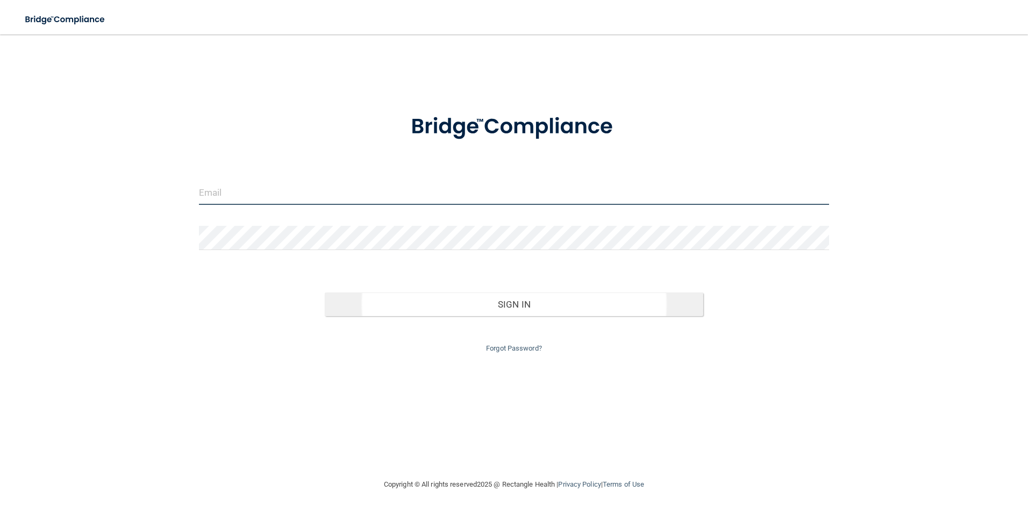
type input "[EMAIL_ADDRESS][DOMAIN_NAME]"
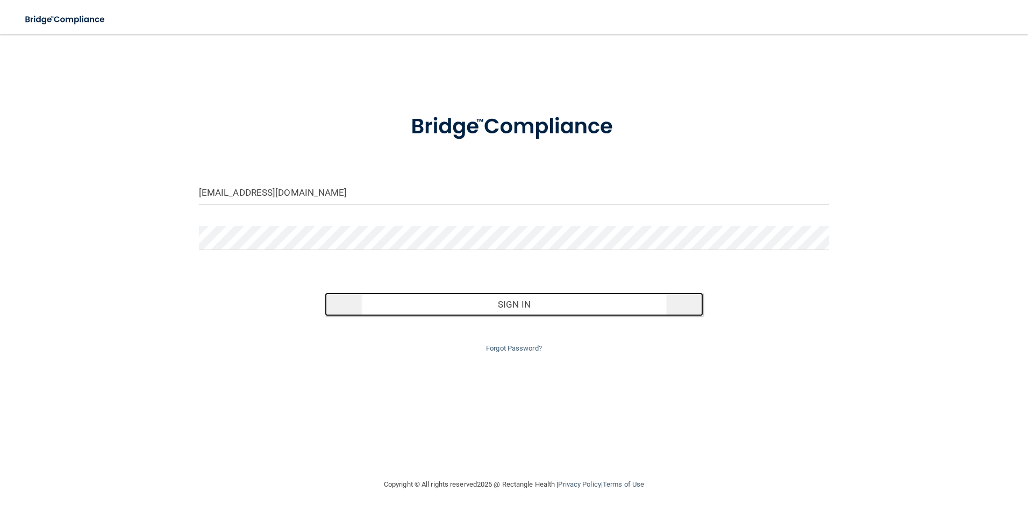
click at [565, 304] on button "Sign In" at bounding box center [514, 305] width 379 height 24
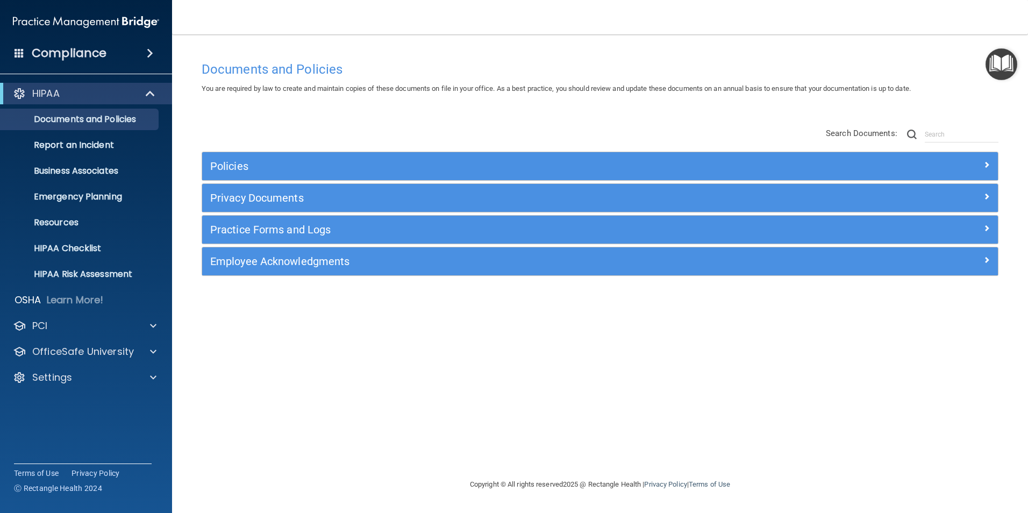
click at [147, 53] on span at bounding box center [150, 53] width 6 height 13
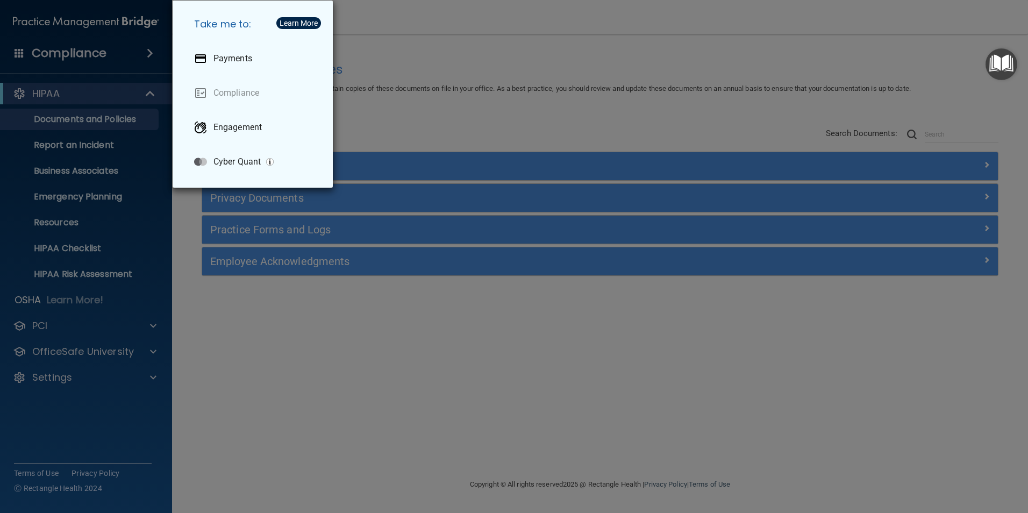
click at [147, 53] on div "Take me to: Payments Compliance Engagement Cyber Quant" at bounding box center [514, 256] width 1028 height 513
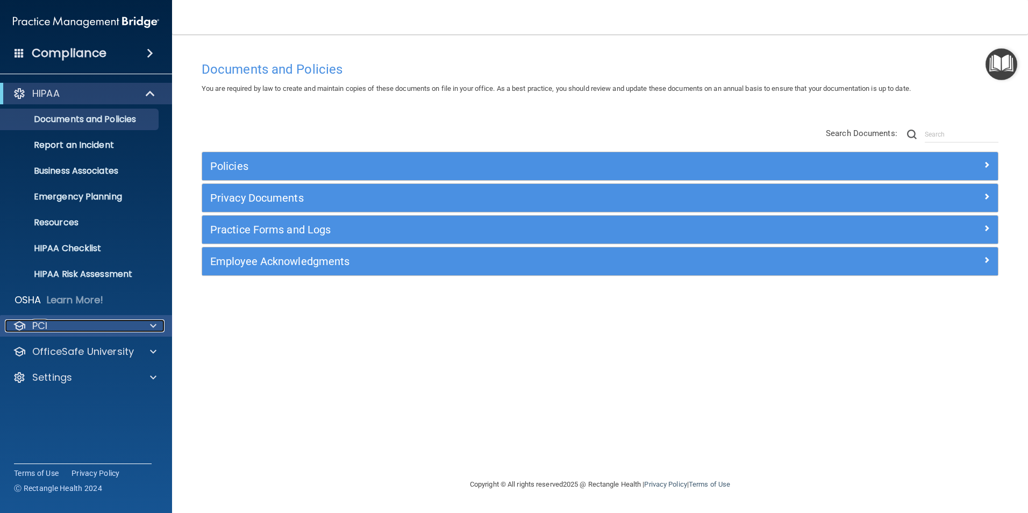
click at [152, 327] on span at bounding box center [153, 325] width 6 height 13
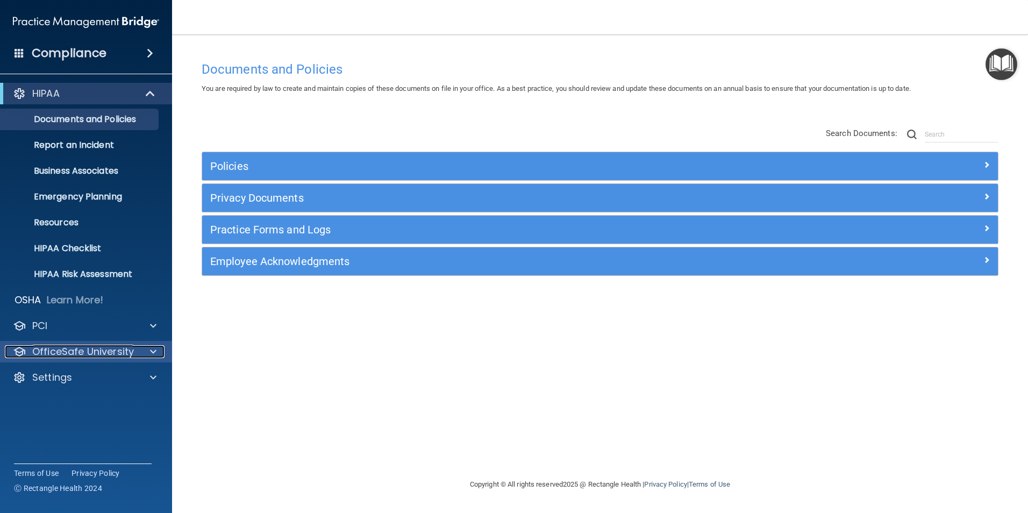
click at [151, 353] on span at bounding box center [153, 351] width 6 height 13
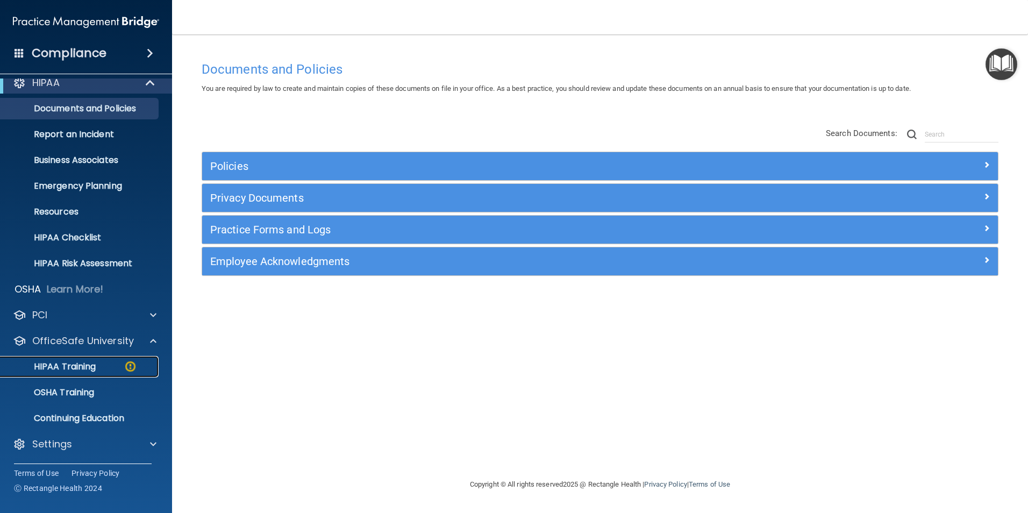
click at [97, 370] on div "HIPAA Training" at bounding box center [80, 366] width 147 height 11
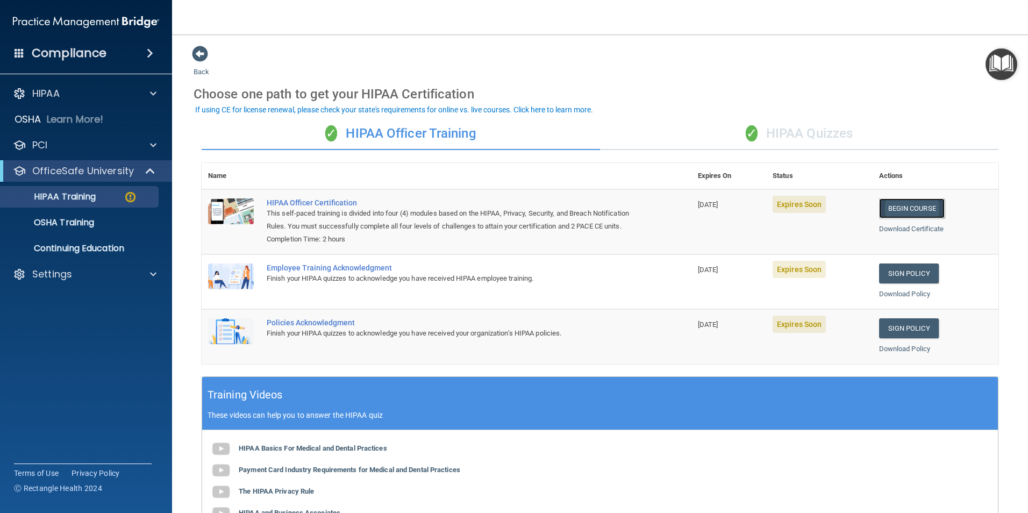
click at [901, 208] on link "Begin Course" at bounding box center [912, 208] width 66 height 20
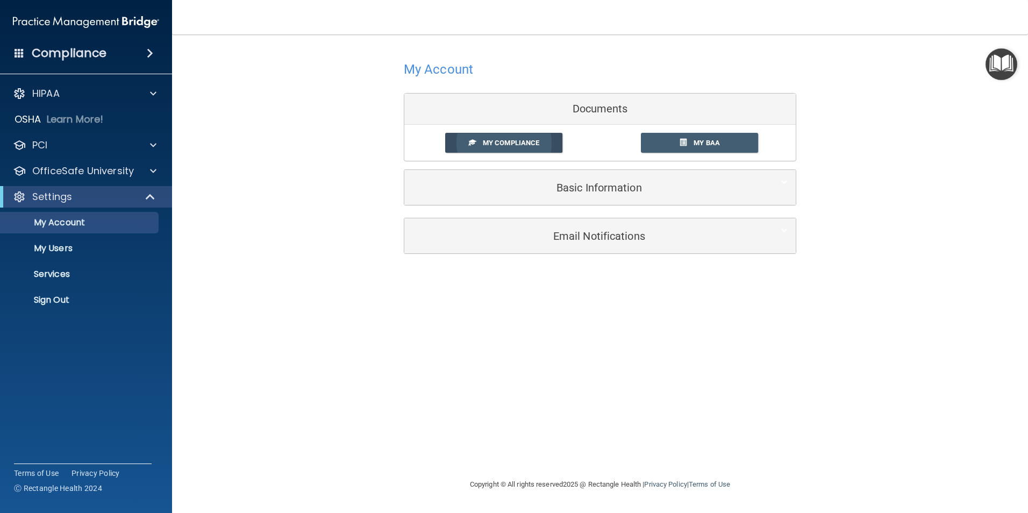
click at [511, 145] on span "My Compliance" at bounding box center [511, 143] width 56 height 8
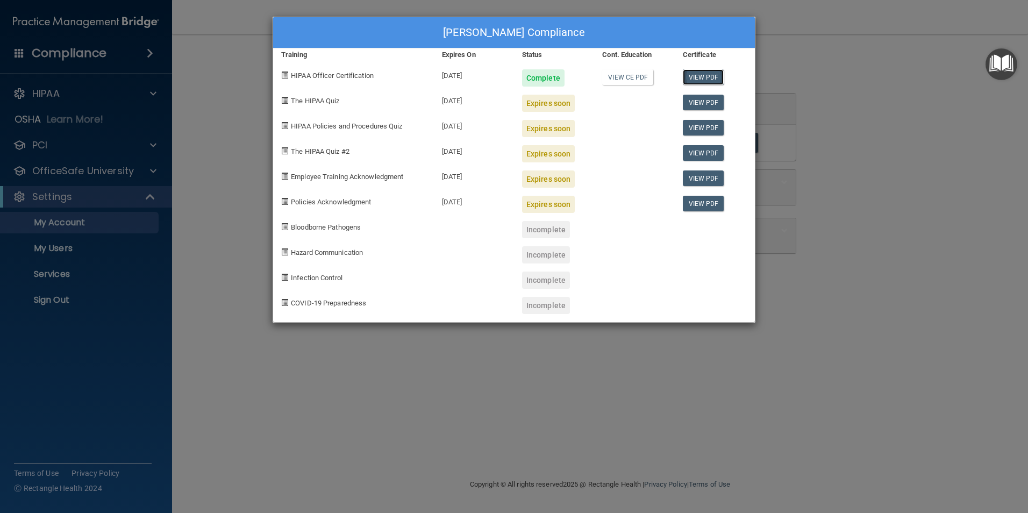
click at [704, 77] on link "View PDF" at bounding box center [703, 77] width 41 height 16
click at [912, 108] on div "Sarah Miller's Compliance Training Expires On Status Cont. Education Certificat…" at bounding box center [514, 256] width 1028 height 513
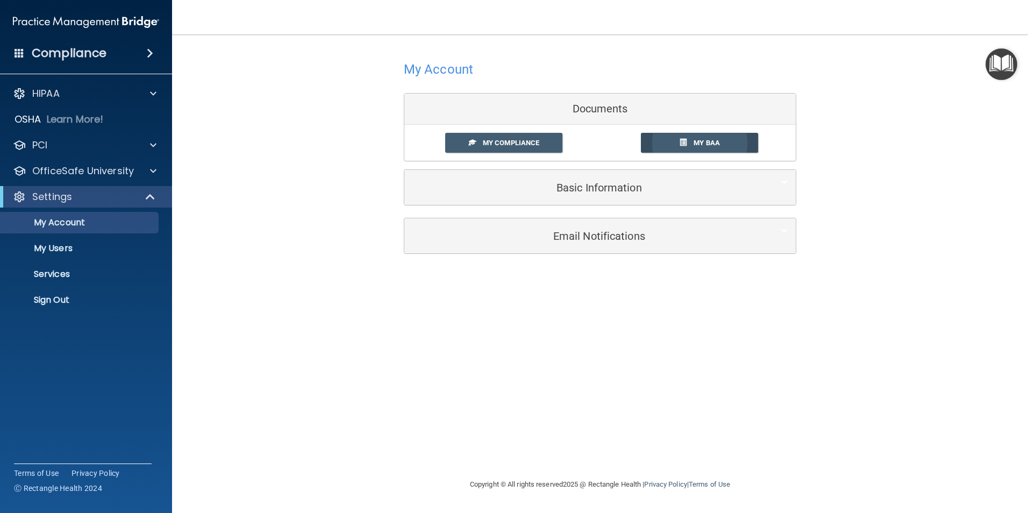
click at [701, 143] on span "My BAA" at bounding box center [707, 143] width 26 height 8
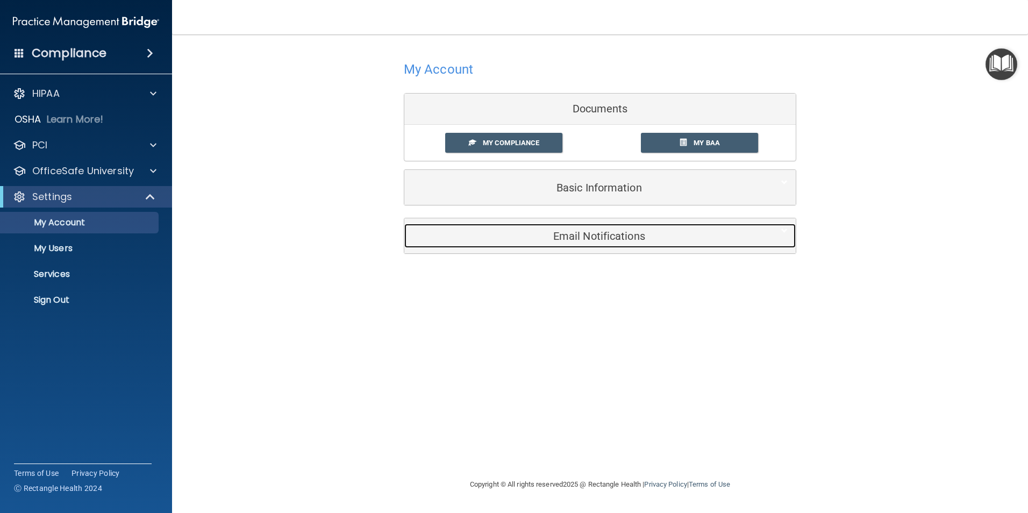
click at [593, 242] on h5 "Email Notifications" at bounding box center [584, 236] width 343 height 12
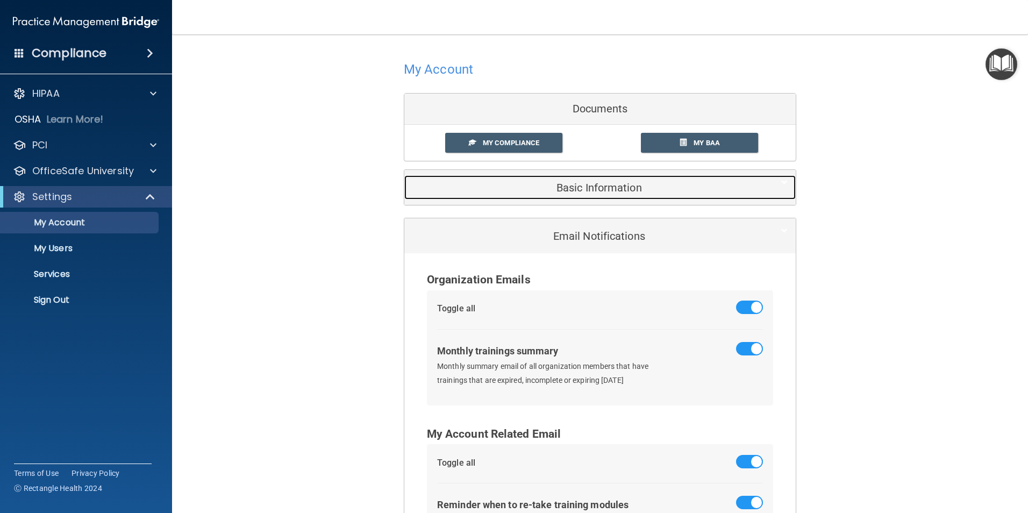
click at [599, 193] on h5 "Basic Information" at bounding box center [584, 188] width 343 height 12
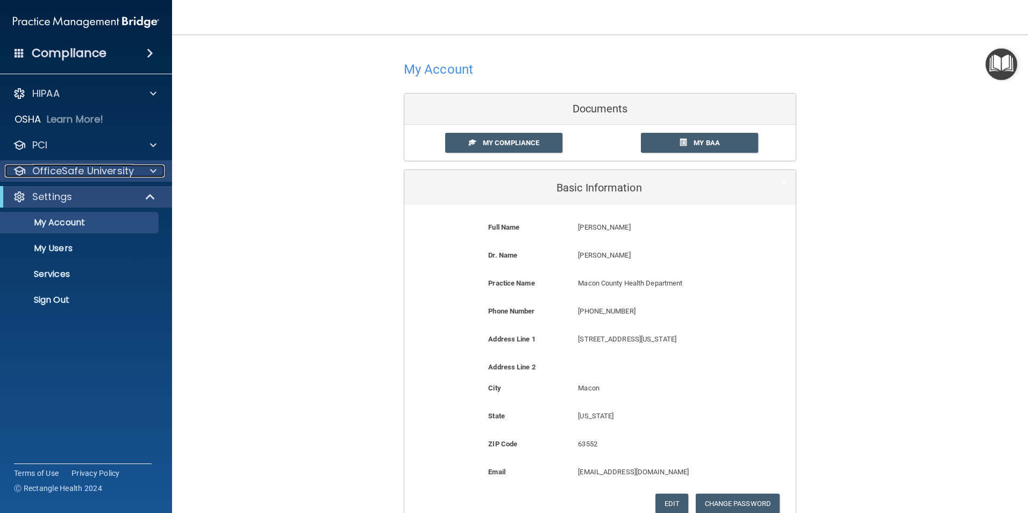
click at [148, 172] on div at bounding box center [151, 171] width 27 height 13
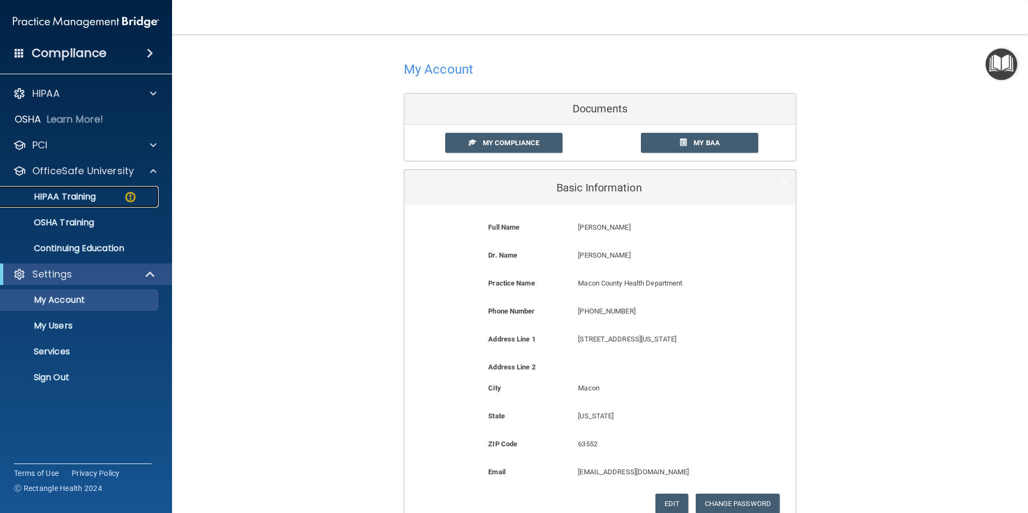
click at [74, 195] on p "HIPAA Training" at bounding box center [51, 196] width 89 height 11
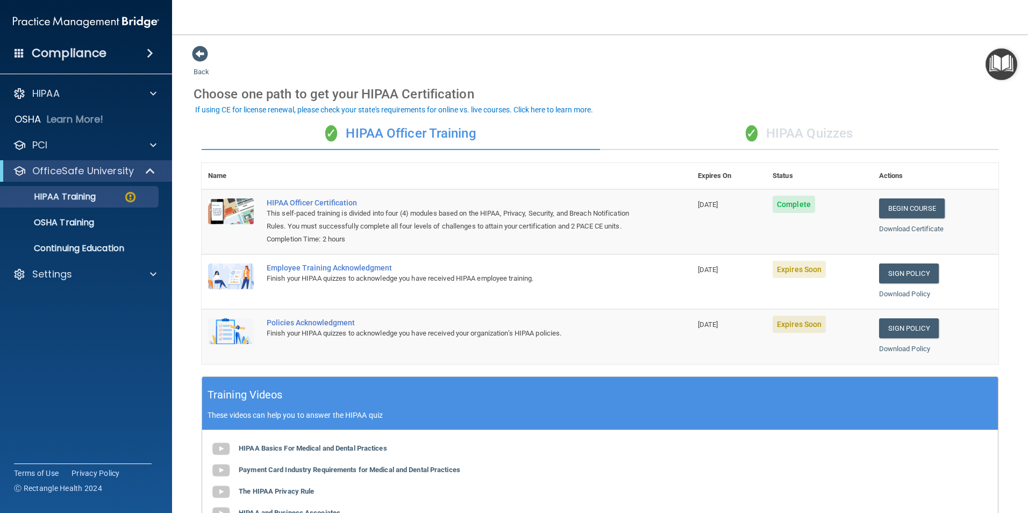
click at [699, 309] on td "09/17/2025" at bounding box center [729, 281] width 75 height 55
click at [905, 283] on link "Sign Policy" at bounding box center [909, 274] width 60 height 20
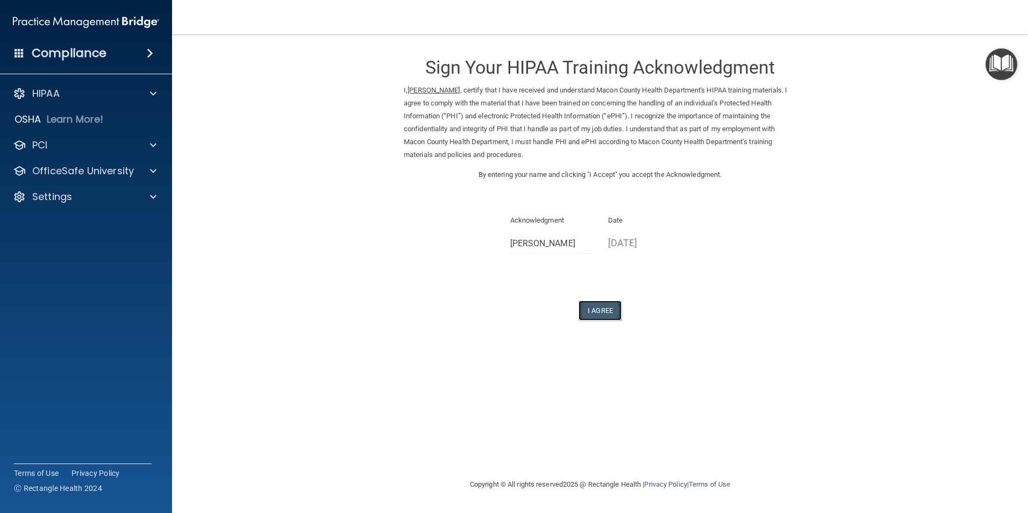
click at [597, 310] on button "I Agree" at bounding box center [600, 311] width 43 height 20
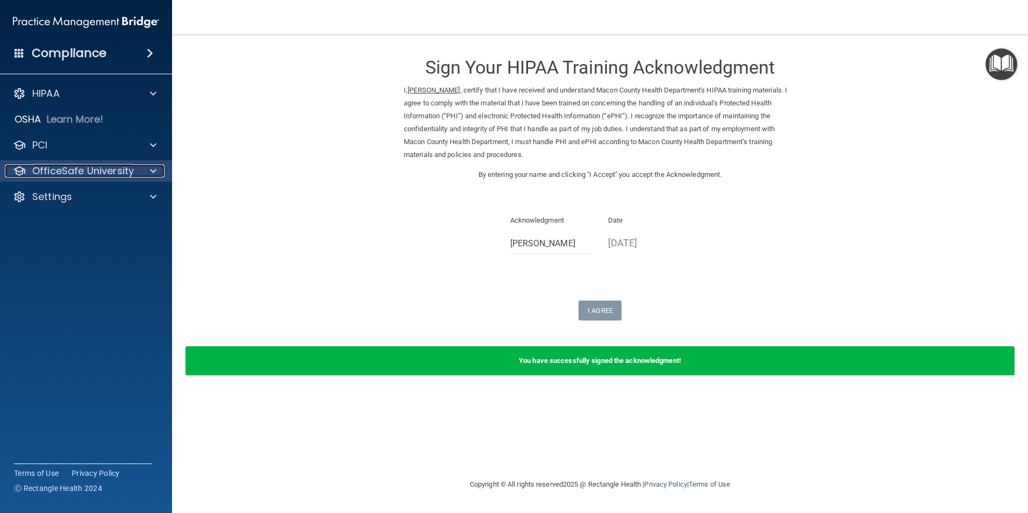
click at [154, 172] on span at bounding box center [153, 171] width 6 height 13
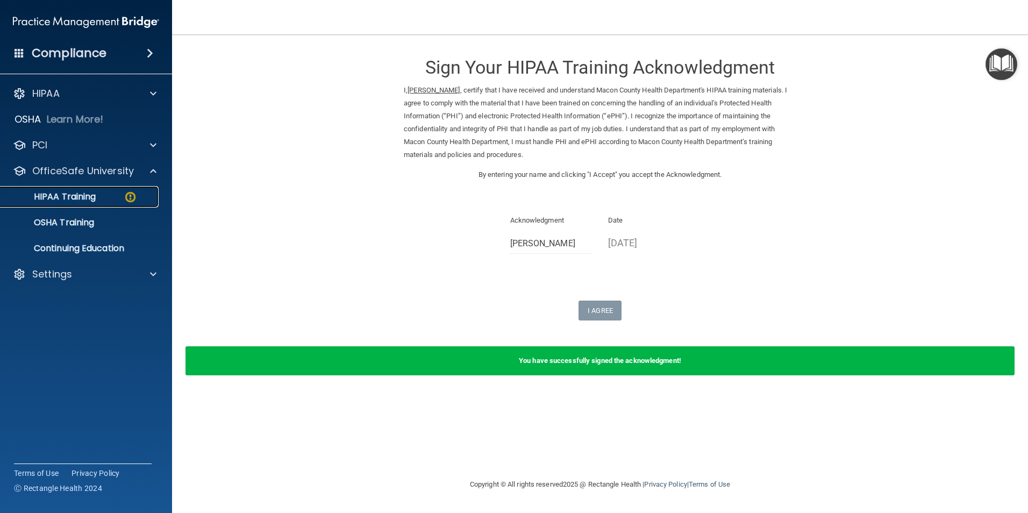
click at [96, 193] on p "HIPAA Training" at bounding box center [51, 196] width 89 height 11
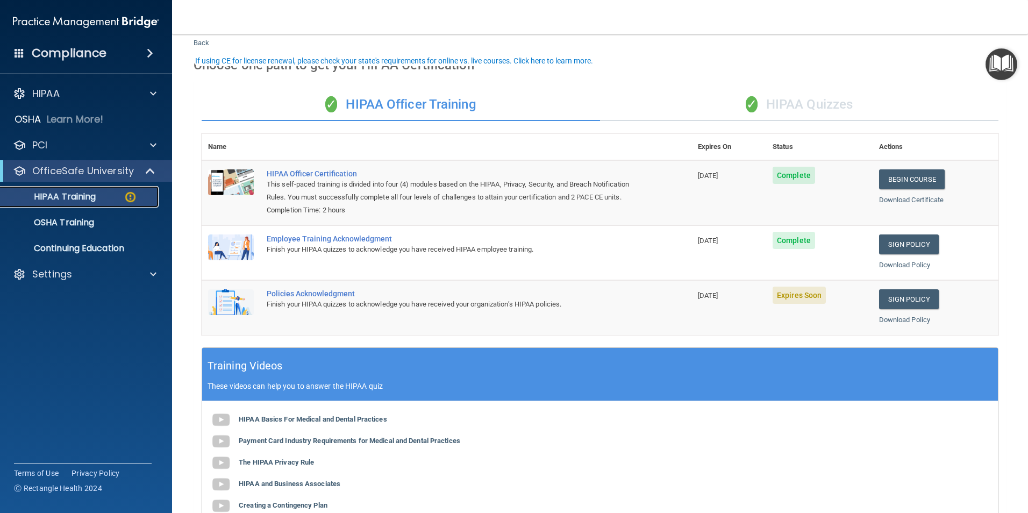
scroll to position [54, 0]
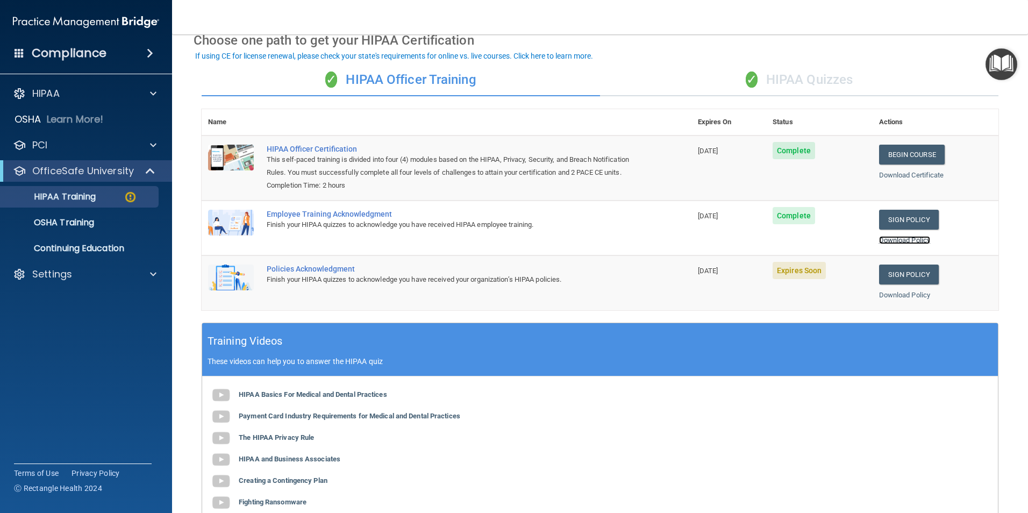
click at [891, 244] on link "Download Policy" at bounding box center [905, 240] width 52 height 8
click at [894, 177] on link "Download Certificate" at bounding box center [911, 175] width 65 height 8
click at [904, 285] on link "Sign Policy" at bounding box center [909, 275] width 60 height 20
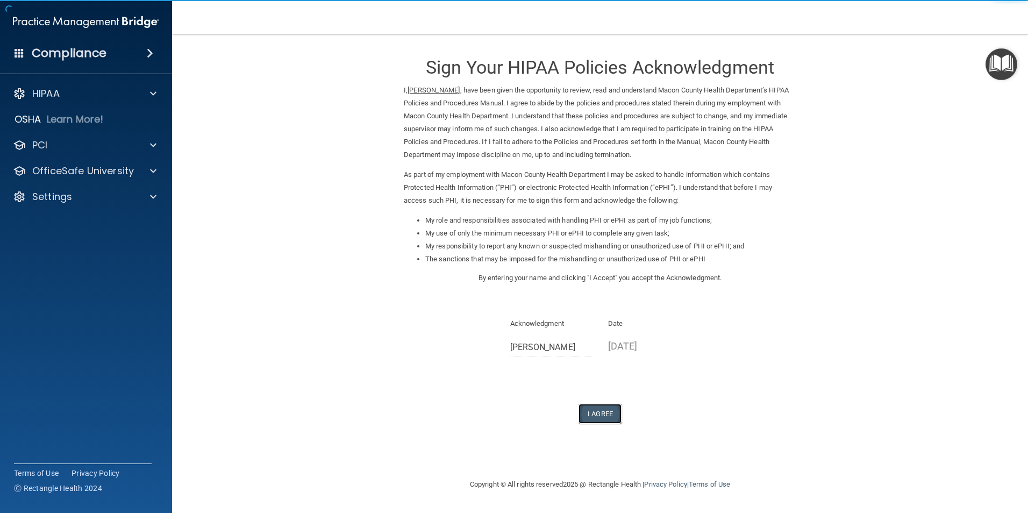
click at [599, 414] on button "I Agree" at bounding box center [600, 414] width 43 height 20
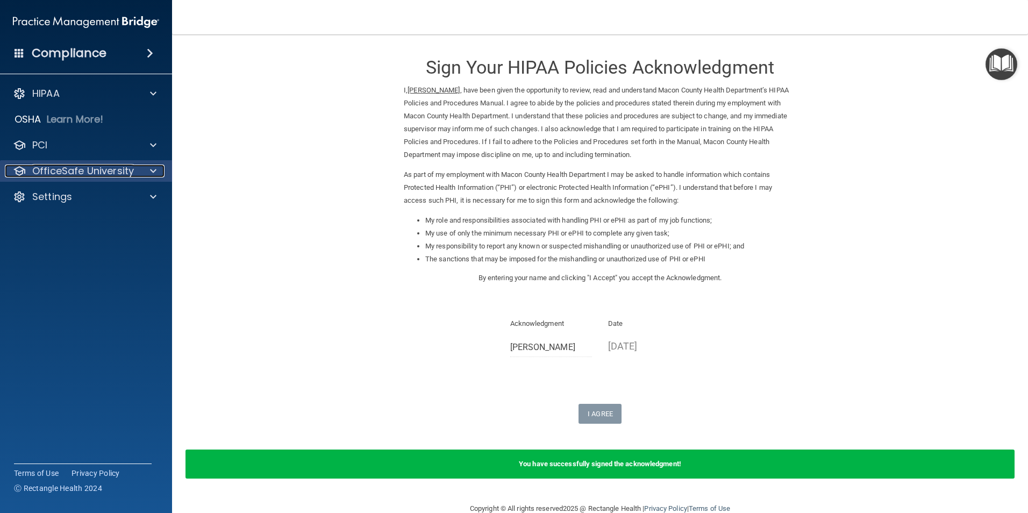
click at [153, 172] on span at bounding box center [153, 171] width 6 height 13
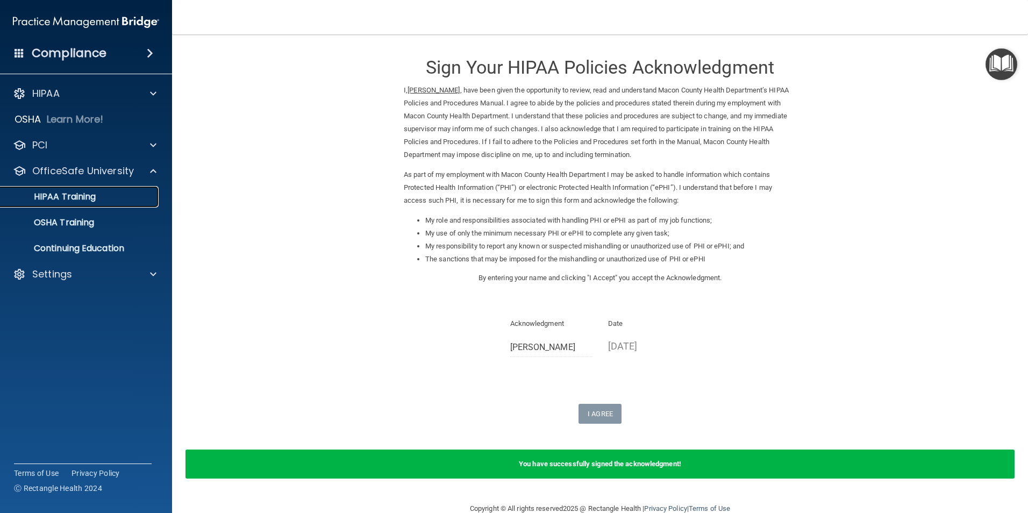
click at [80, 197] on p "HIPAA Training" at bounding box center [51, 196] width 89 height 11
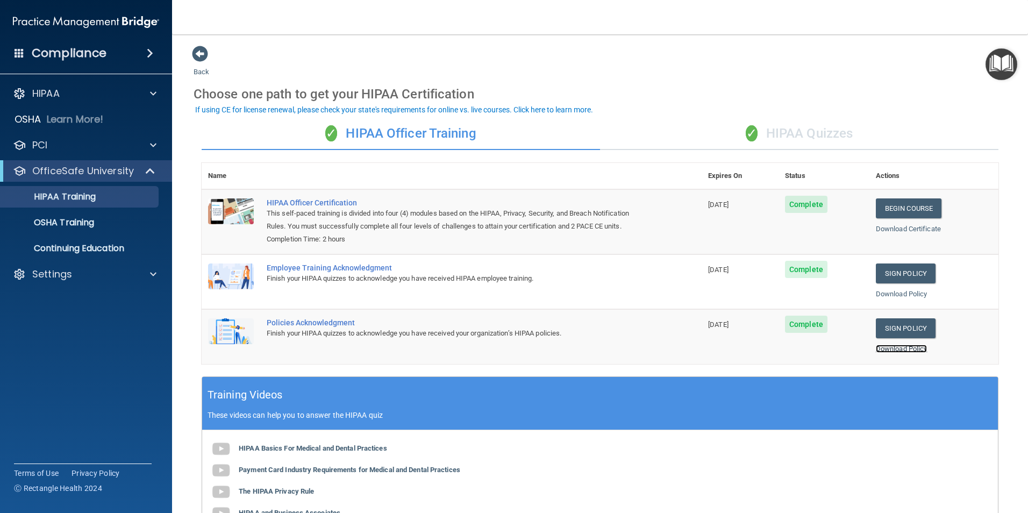
click at [890, 350] on link "Download Policy" at bounding box center [902, 349] width 52 height 8
click at [151, 272] on span at bounding box center [153, 274] width 6 height 13
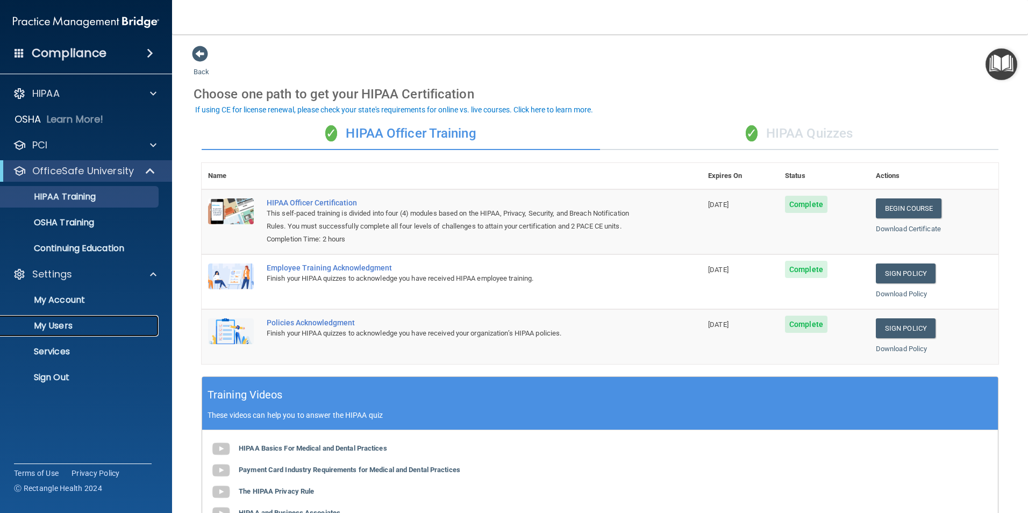
click at [66, 326] on p "My Users" at bounding box center [80, 326] width 147 height 11
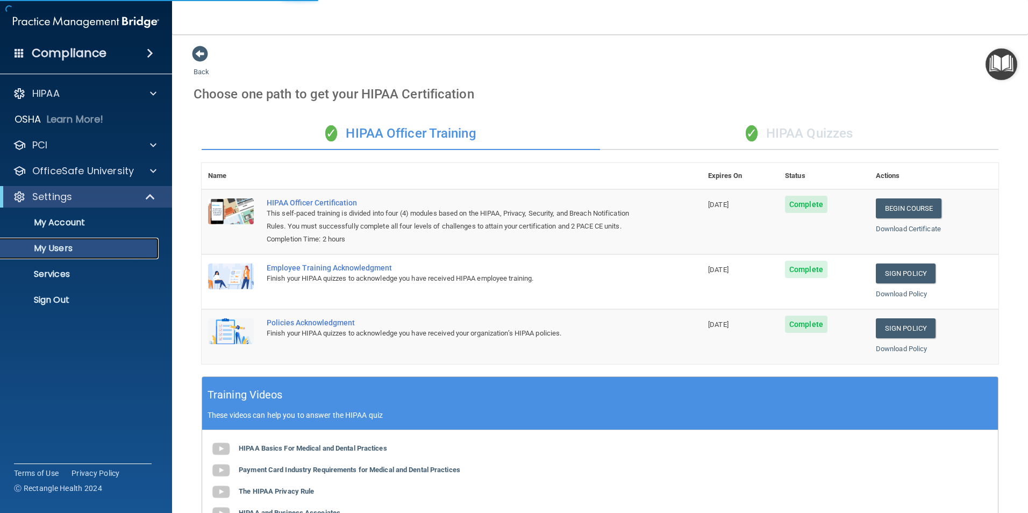
select select "20"
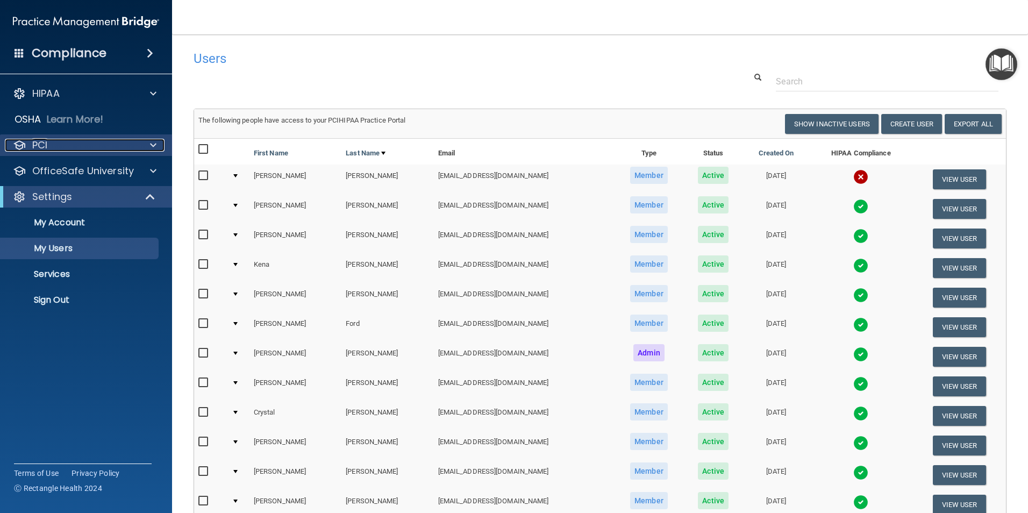
click at [152, 148] on span at bounding box center [153, 145] width 6 height 13
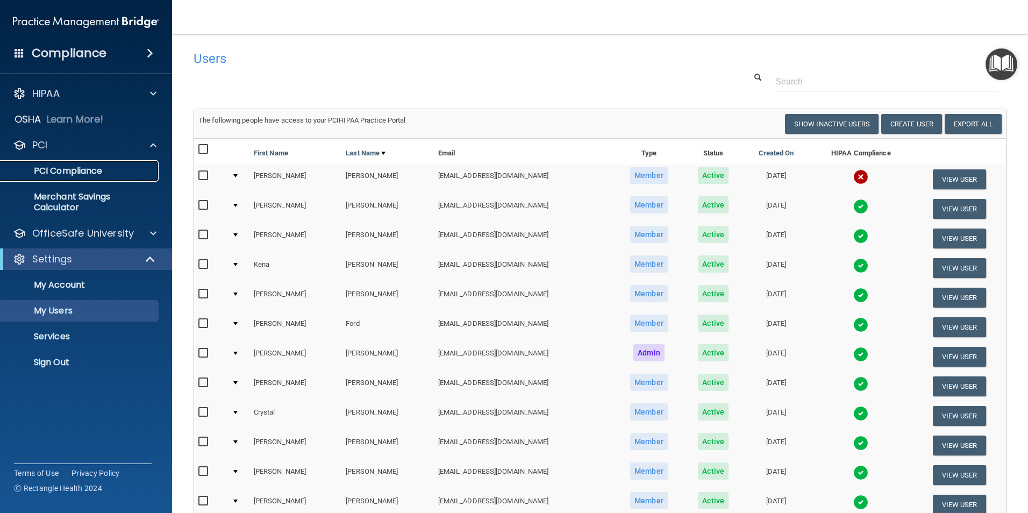
click at [77, 173] on p "PCI Compliance" at bounding box center [80, 171] width 147 height 11
click at [153, 94] on span at bounding box center [153, 93] width 6 height 13
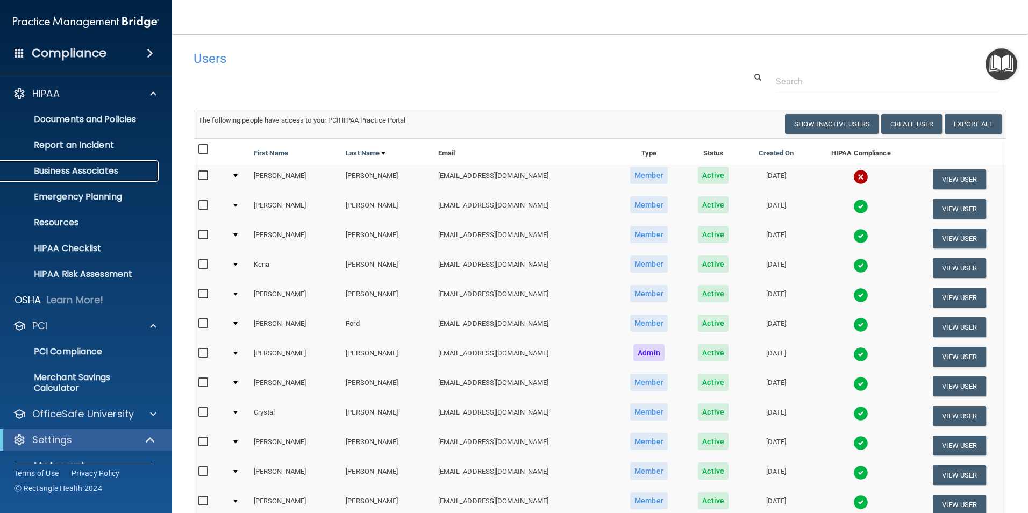
click at [84, 169] on p "Business Associates" at bounding box center [80, 171] width 147 height 11
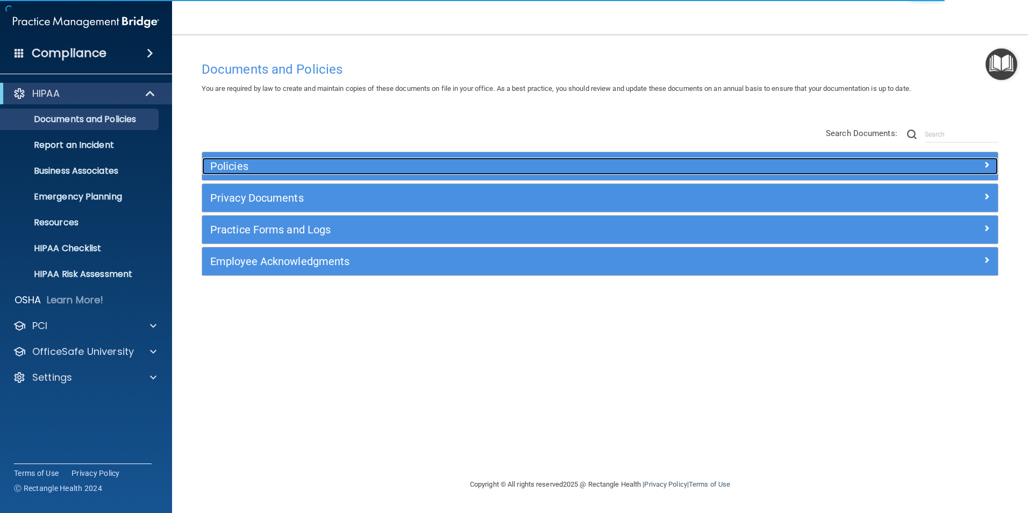
click at [272, 168] on h5 "Policies" at bounding box center [500, 166] width 581 height 12
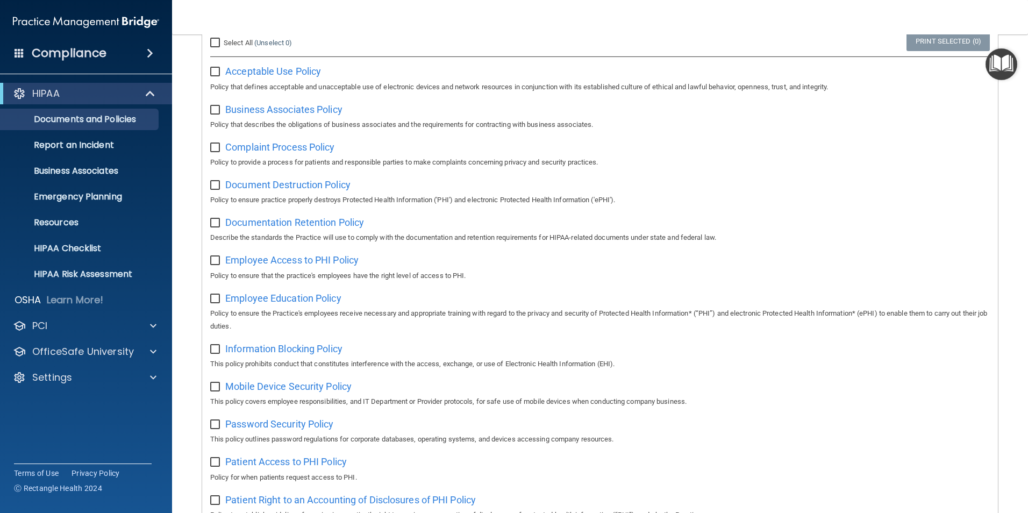
scroll to position [161, 0]
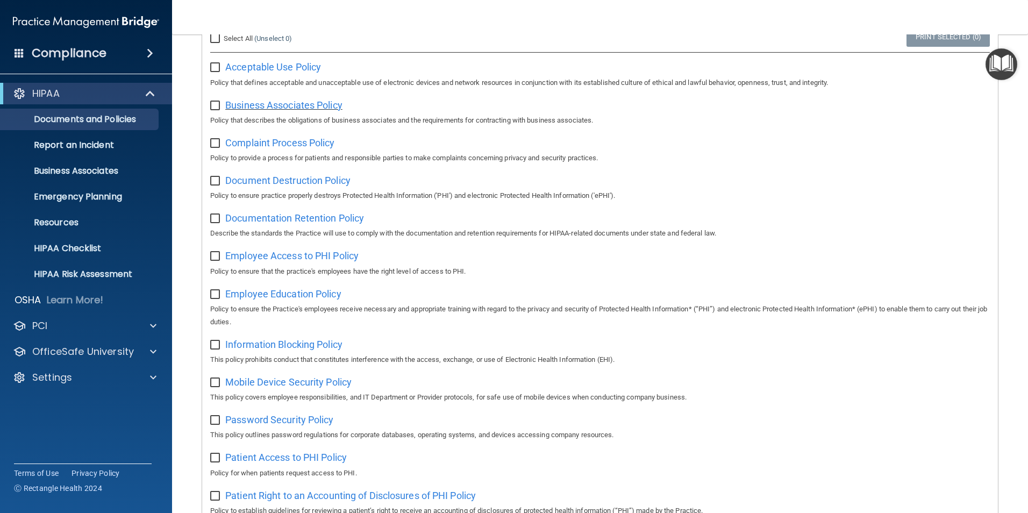
click at [272, 108] on span "Business Associates Policy" at bounding box center [283, 105] width 117 height 11
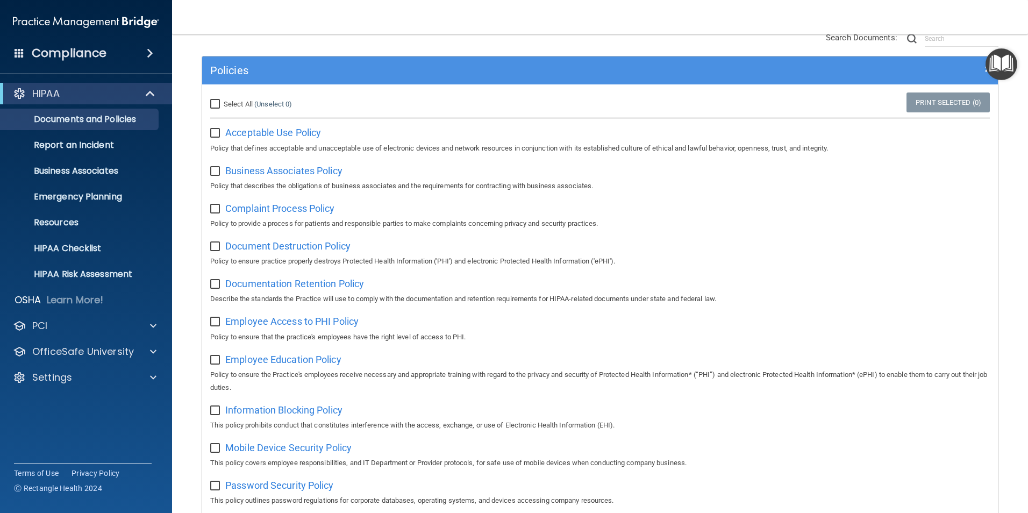
scroll to position [0, 0]
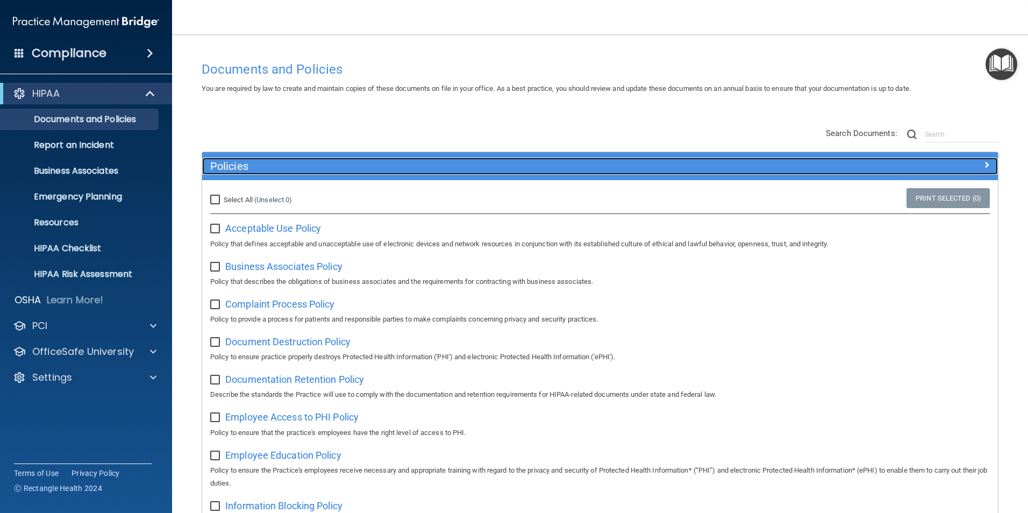
click at [984, 165] on span at bounding box center [987, 164] width 6 height 13
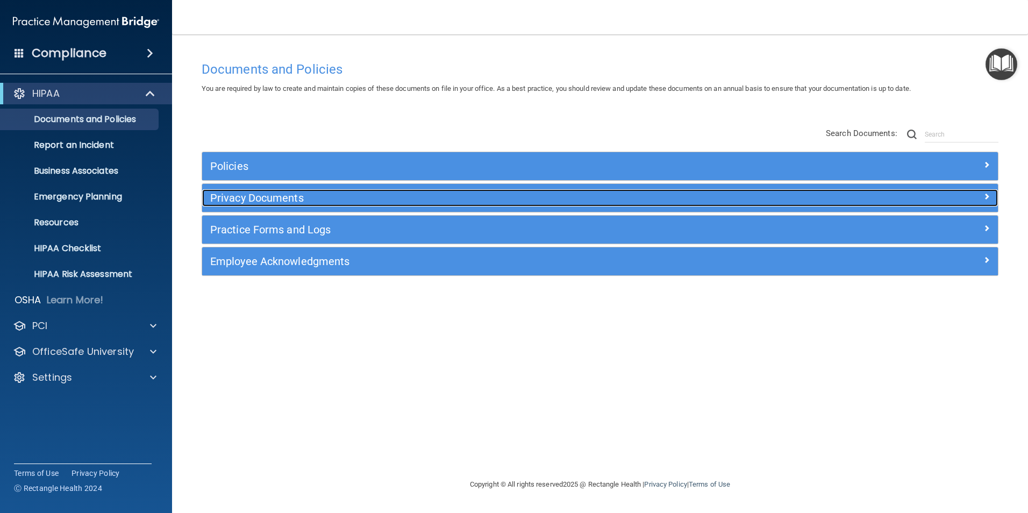
click at [267, 197] on h5 "Privacy Documents" at bounding box center [500, 198] width 581 height 12
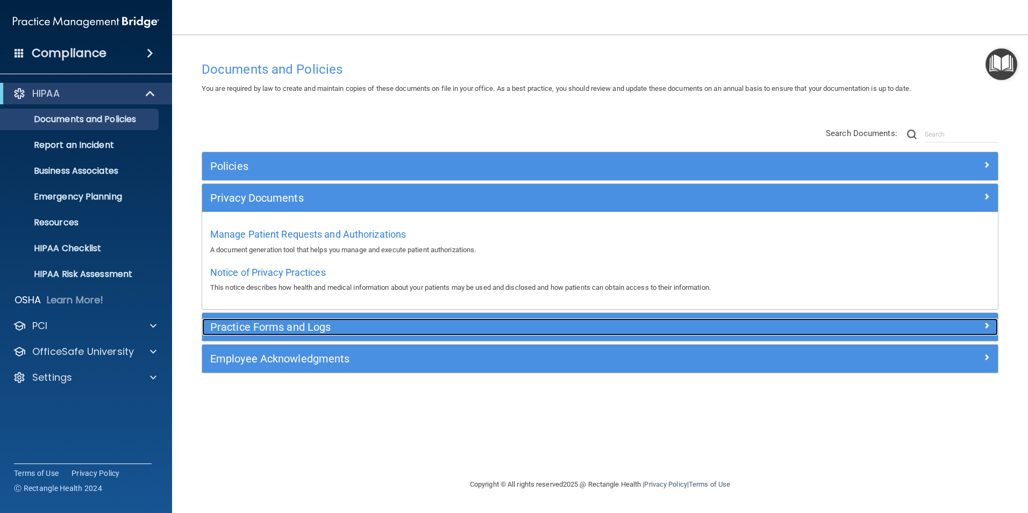
click at [269, 330] on h5 "Practice Forms and Logs" at bounding box center [500, 327] width 581 height 12
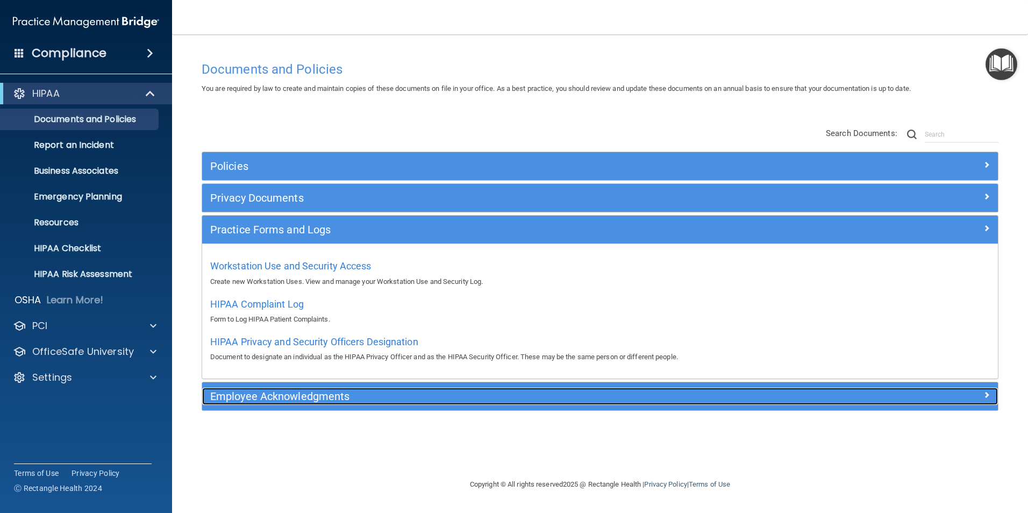
click at [280, 397] on h5 "Employee Acknowledgments" at bounding box center [500, 396] width 581 height 12
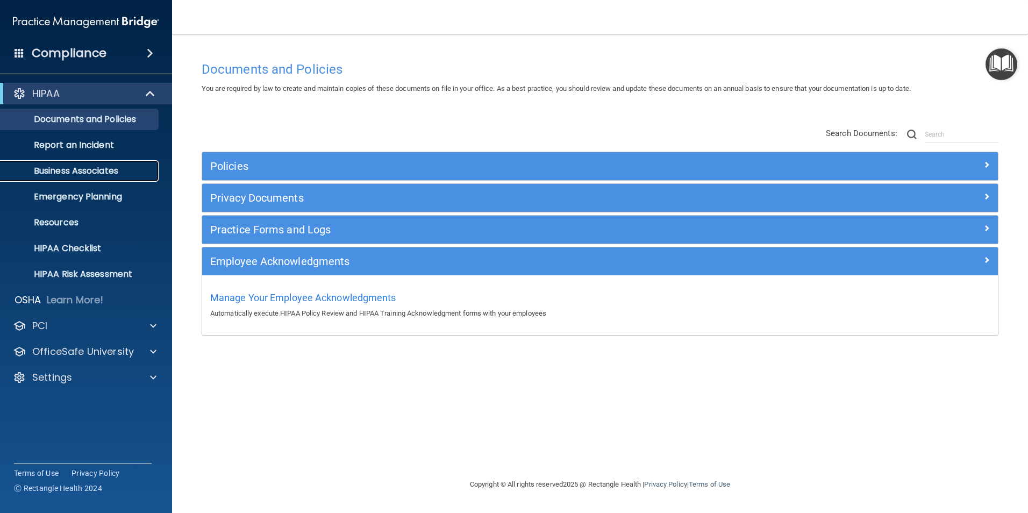
click at [98, 167] on p "Business Associates" at bounding box center [80, 171] width 147 height 11
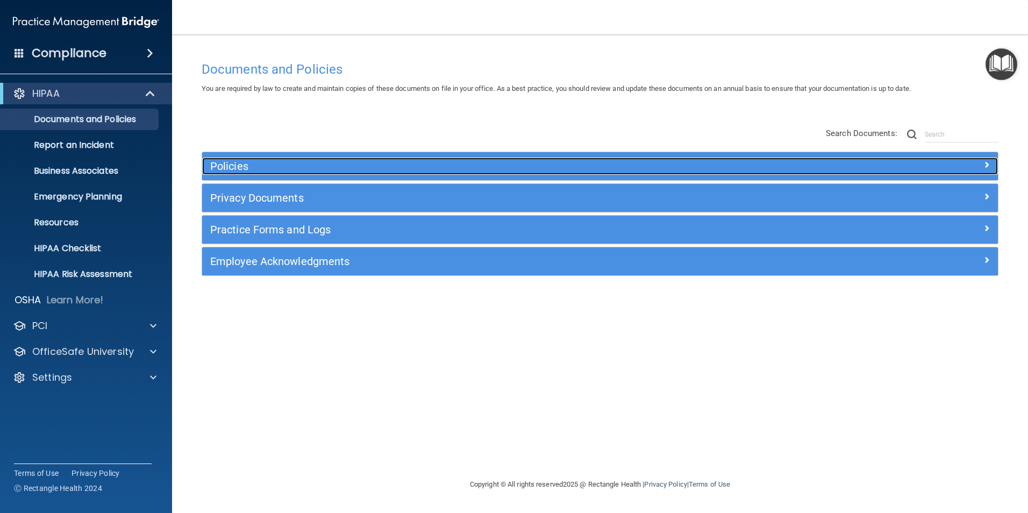
click at [248, 166] on h5 "Policies" at bounding box center [500, 166] width 581 height 12
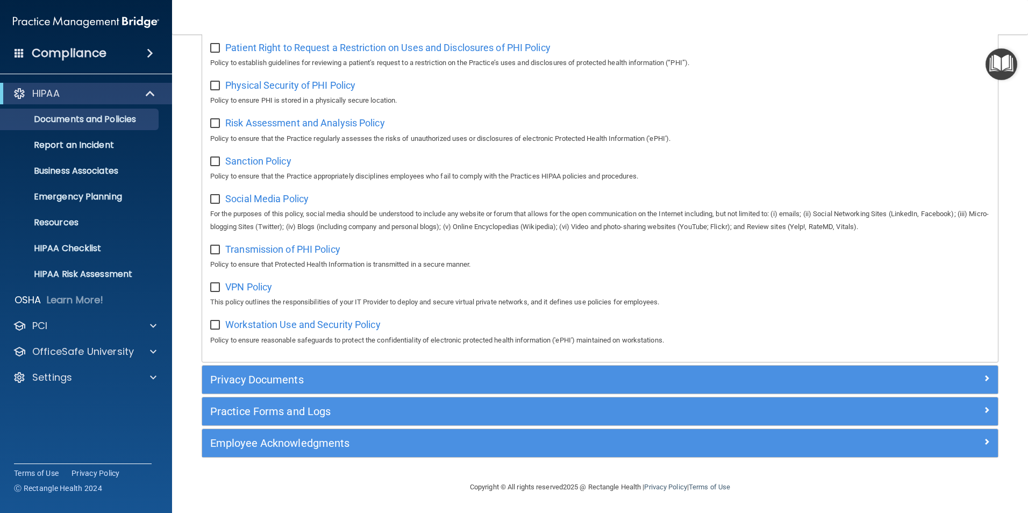
scroll to position [696, 0]
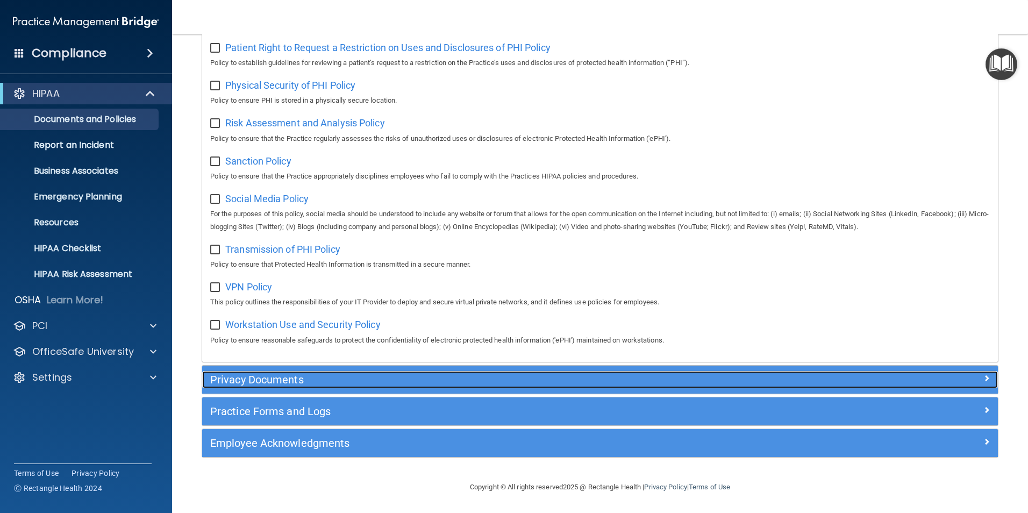
click at [240, 386] on div "Privacy Documents" at bounding box center [500, 379] width 597 height 17
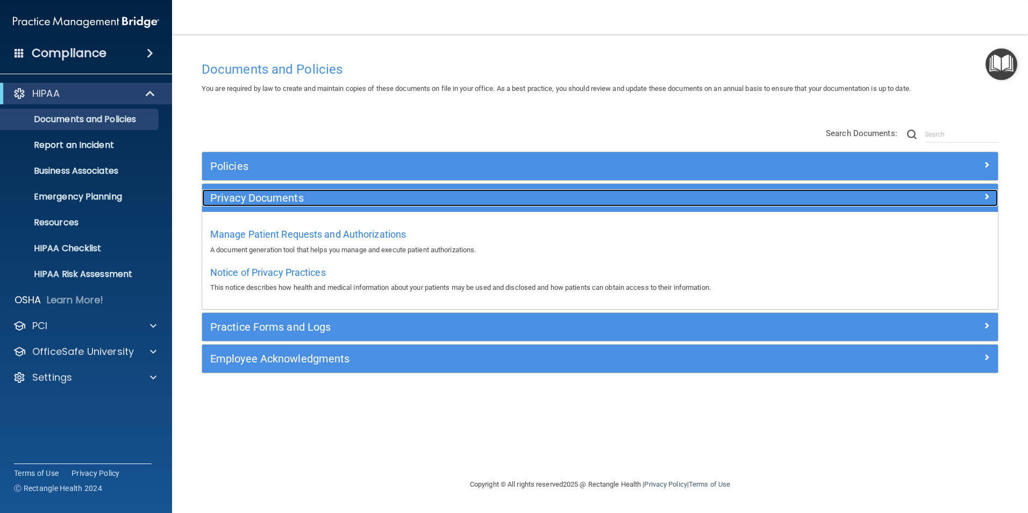
scroll to position [0, 0]
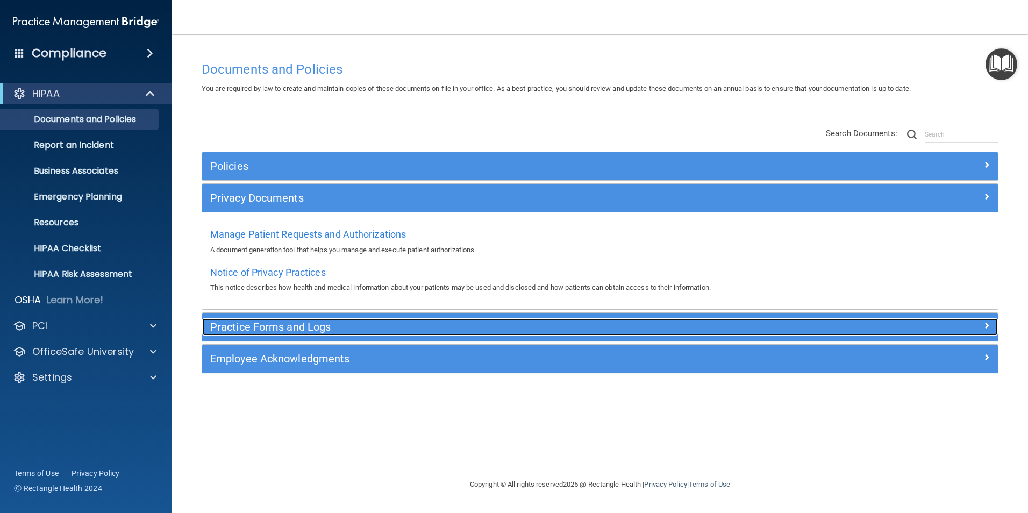
click at [256, 330] on h5 "Practice Forms and Logs" at bounding box center [500, 327] width 581 height 12
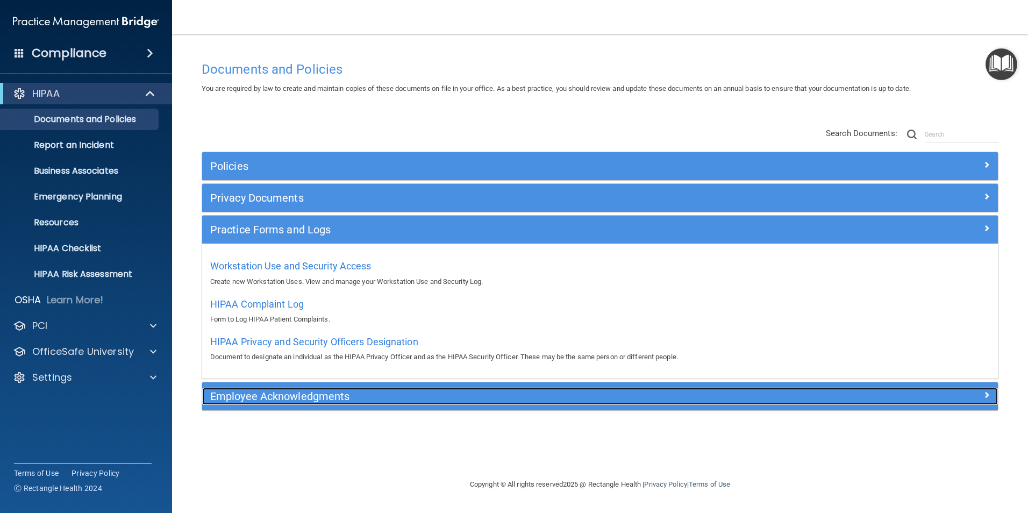
click at [285, 396] on h5 "Employee Acknowledgments" at bounding box center [500, 396] width 581 height 12
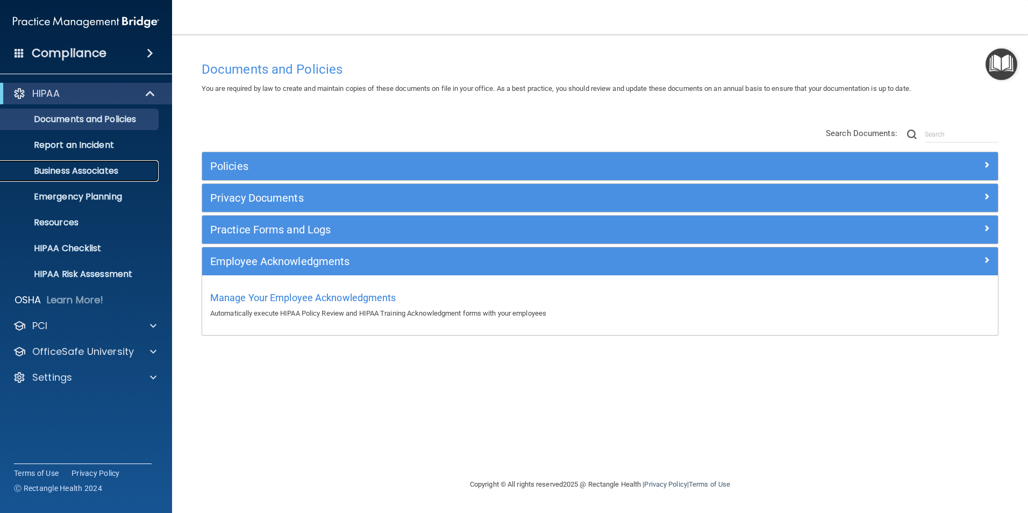
click at [74, 171] on p "Business Associates" at bounding box center [80, 171] width 147 height 11
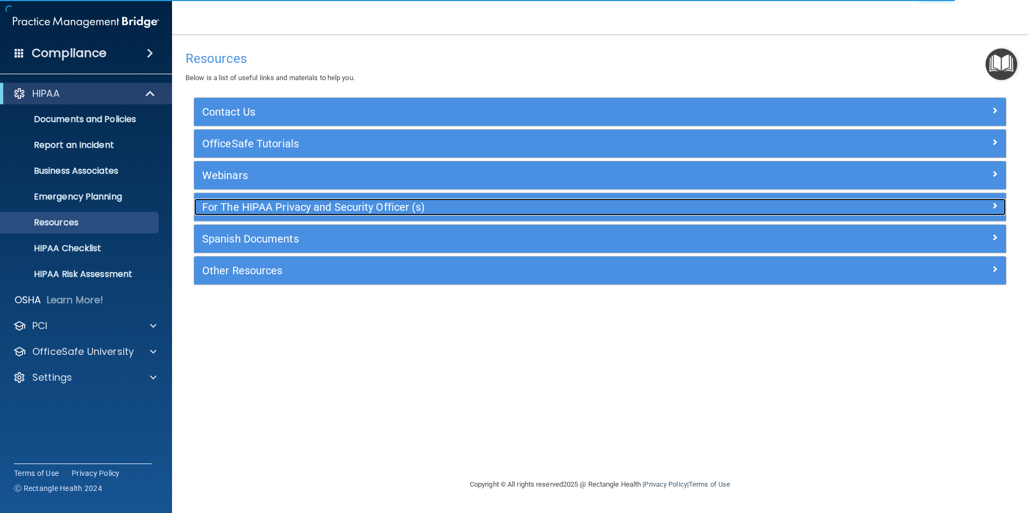
click at [262, 212] on h5 "For The HIPAA Privacy and Security Officer (s)" at bounding box center [498, 207] width 593 height 12
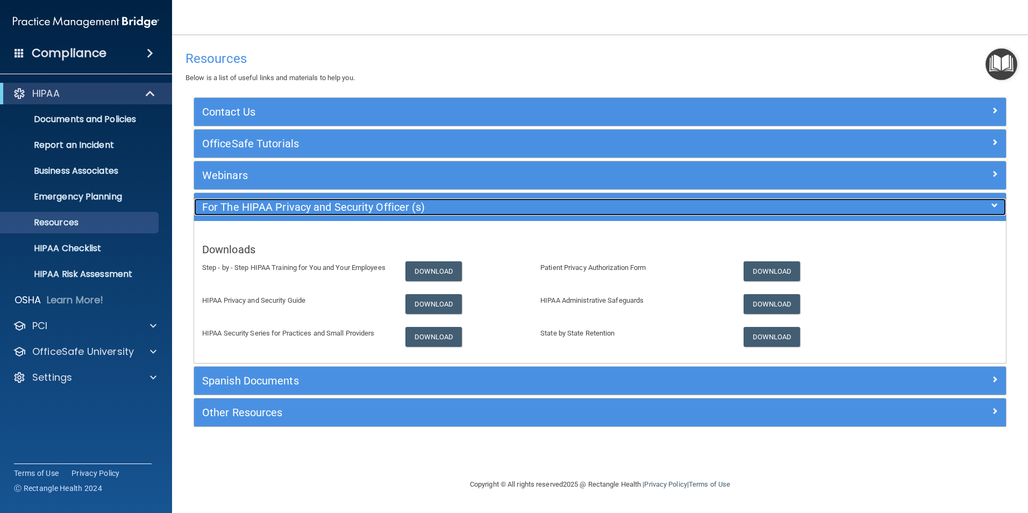
click at [256, 205] on h5 "For The HIPAA Privacy and Security Officer (s)" at bounding box center [498, 207] width 593 height 12
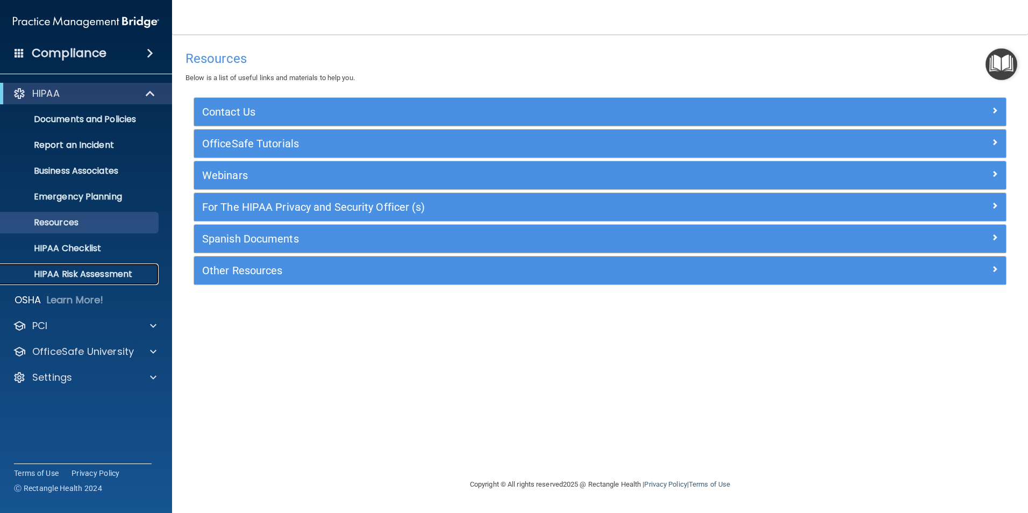
click at [83, 273] on p "HIPAA Risk Assessment" at bounding box center [80, 274] width 147 height 11
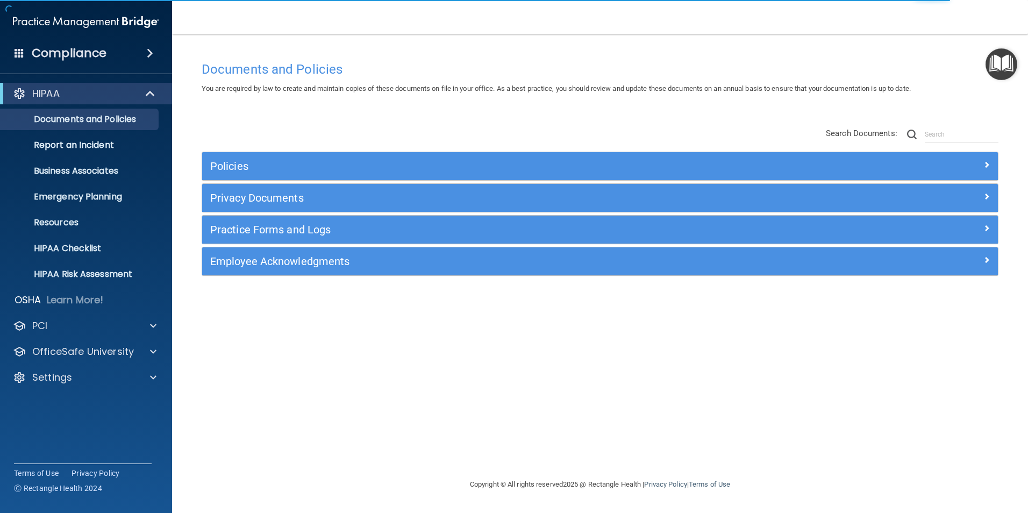
click at [771, 403] on div "Documents and Policies You are required by law to create and maintain copies of…" at bounding box center [600, 267] width 813 height 422
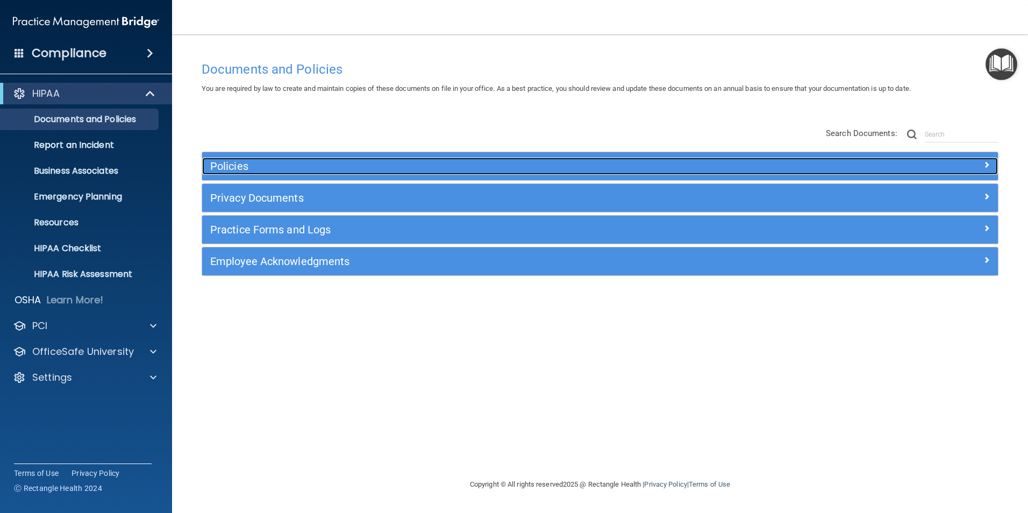
click at [253, 165] on h5 "Policies" at bounding box center [500, 166] width 581 height 12
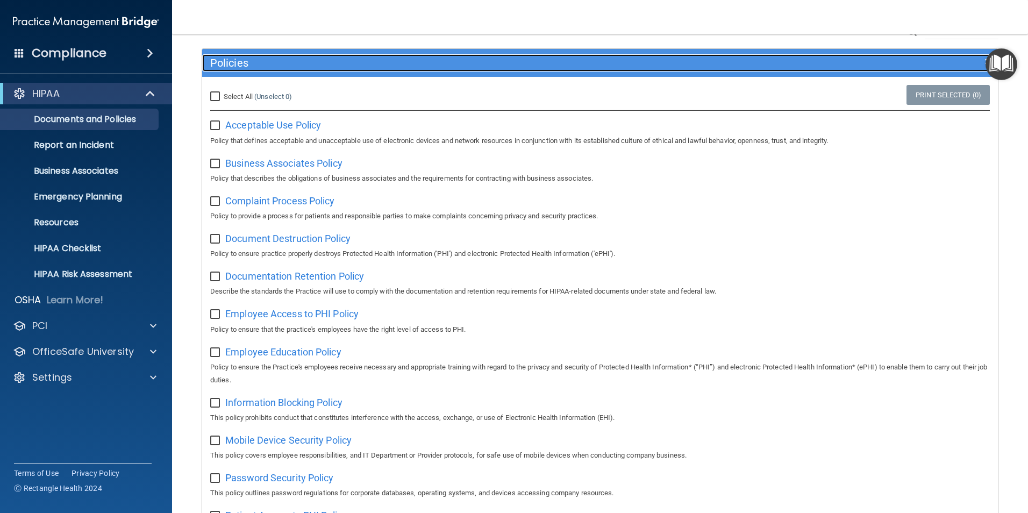
scroll to position [108, 0]
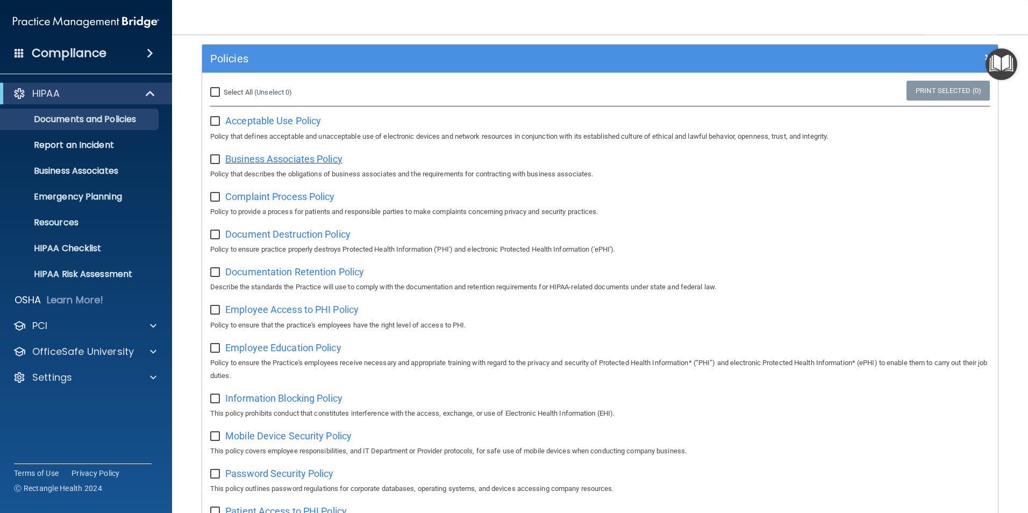
click at [257, 161] on span "Business Associates Policy" at bounding box center [283, 158] width 117 height 11
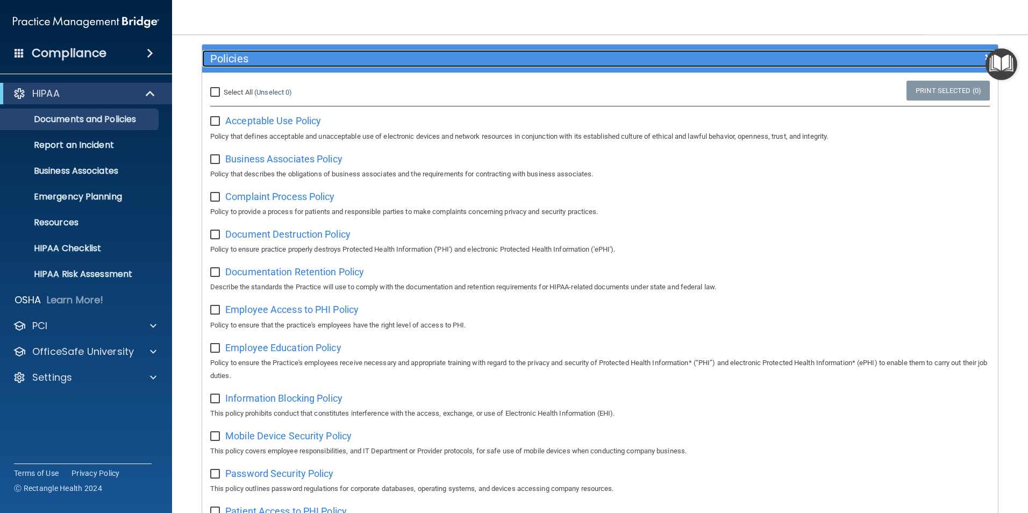
click at [237, 55] on h5 "Policies" at bounding box center [500, 59] width 581 height 12
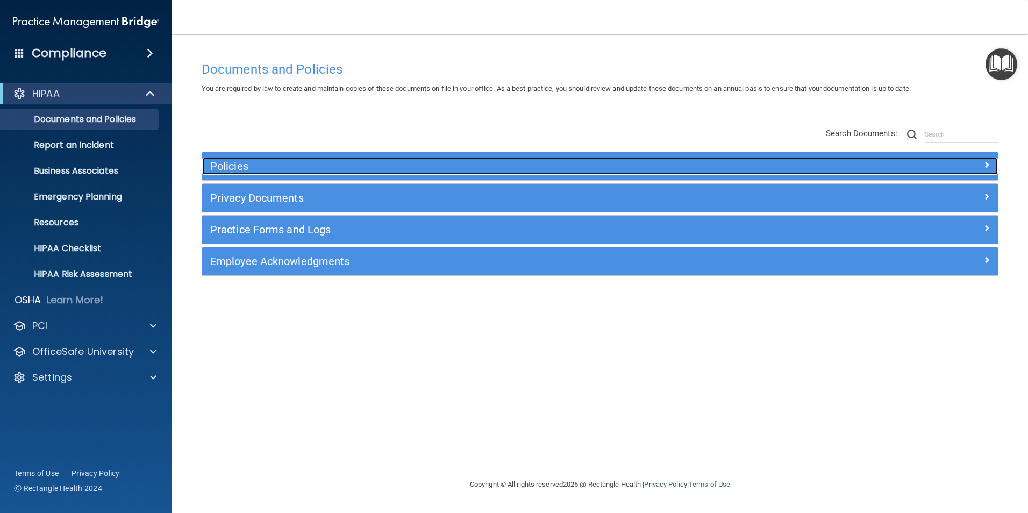
scroll to position [0, 0]
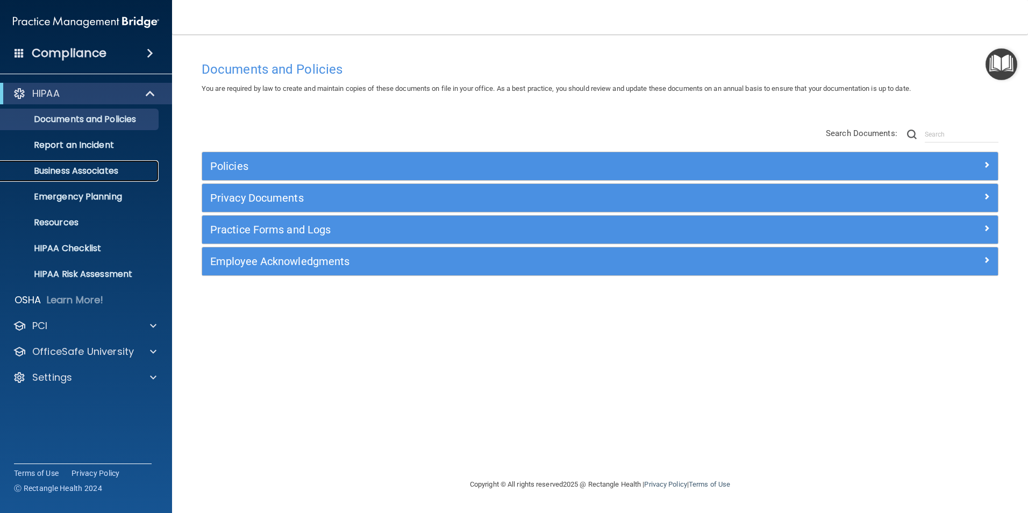
click at [83, 174] on p "Business Associates" at bounding box center [80, 171] width 147 height 11
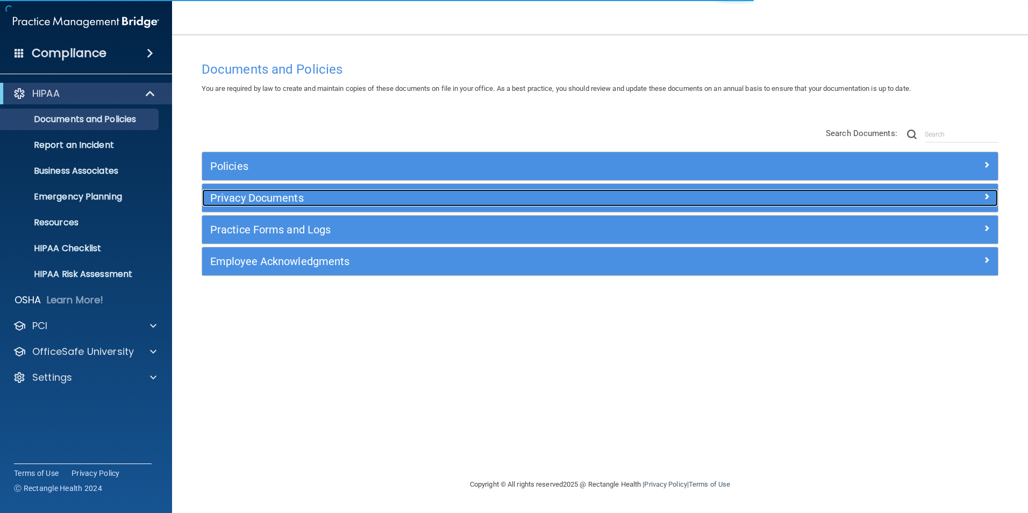
click at [266, 198] on h5 "Privacy Documents" at bounding box center [500, 198] width 581 height 12
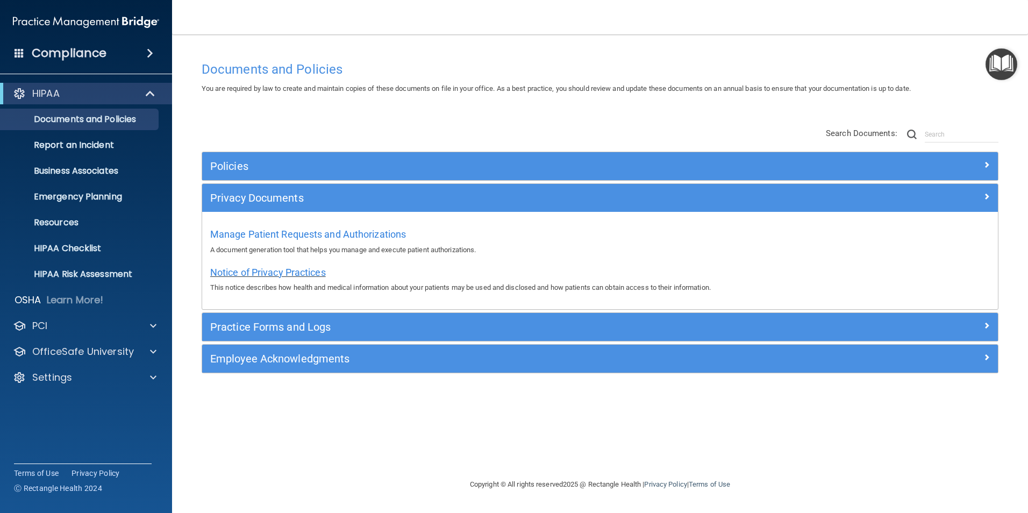
click at [267, 270] on span "Notice of Privacy Practices" at bounding box center [268, 272] width 116 height 11
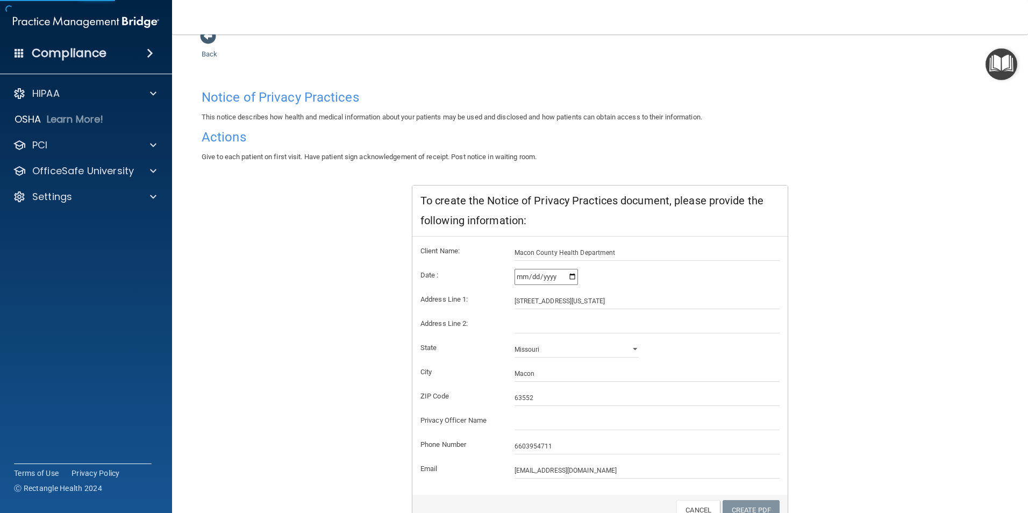
scroll to position [84, 0]
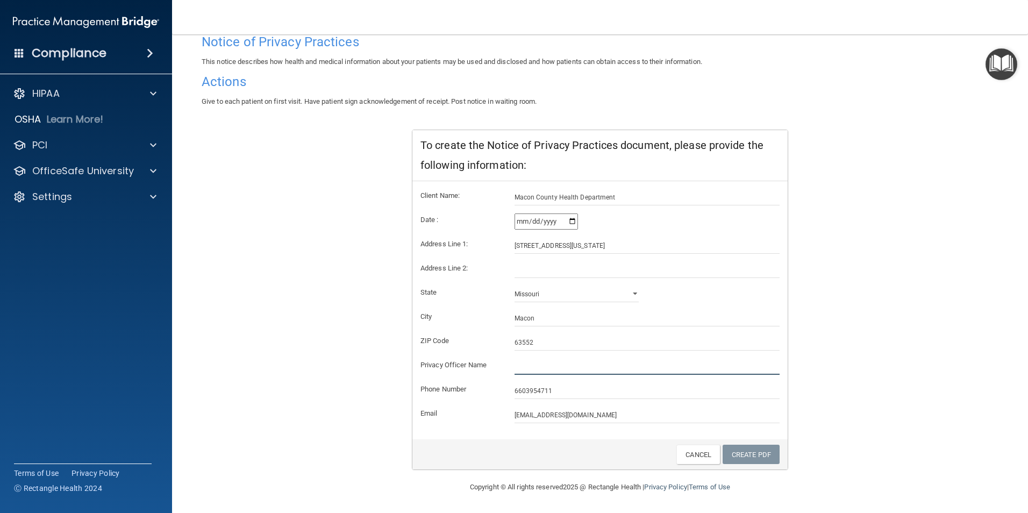
click at [534, 365] on input "text" at bounding box center [648, 367] width 266 height 16
type input "[PERSON_NAME]"
click at [744, 453] on link "Create PDF" at bounding box center [751, 455] width 57 height 20
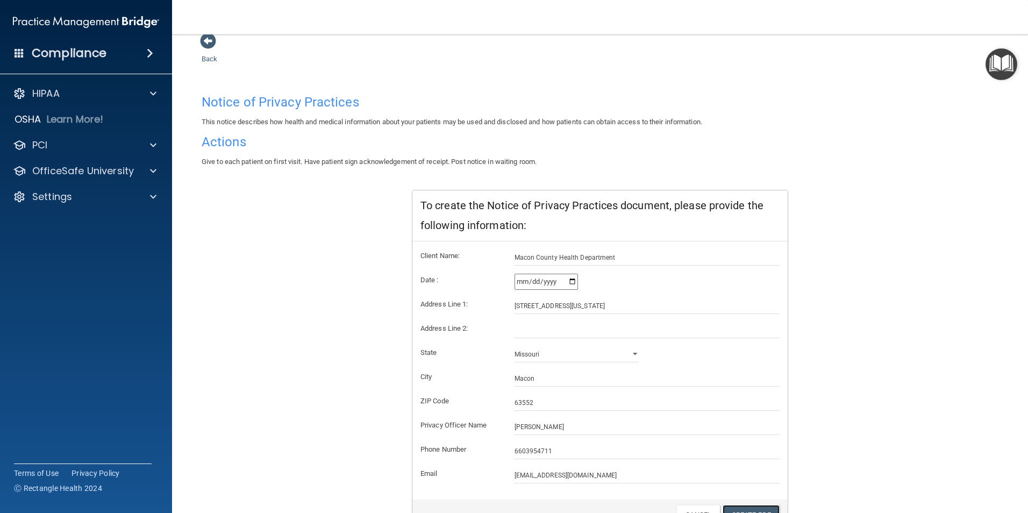
scroll to position [0, 0]
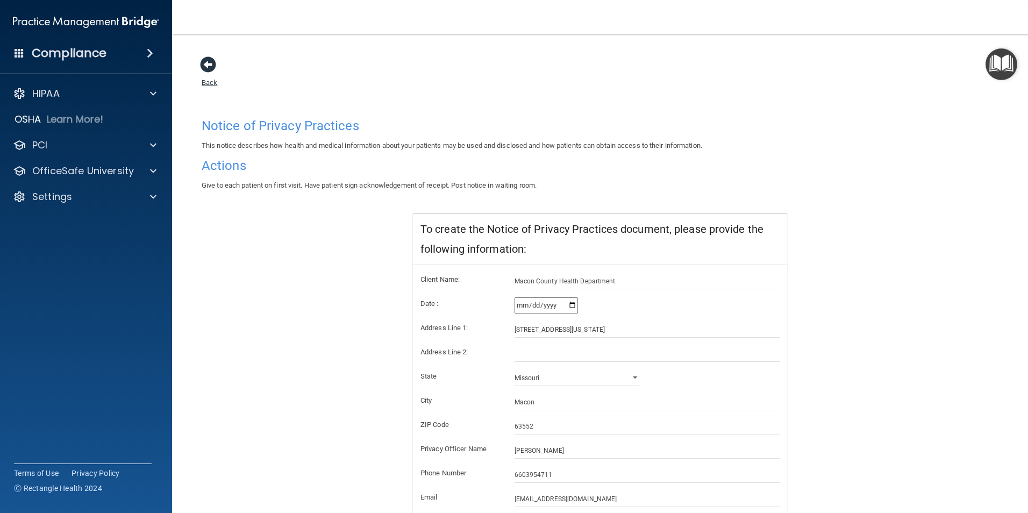
click at [207, 62] on span at bounding box center [208, 64] width 16 height 16
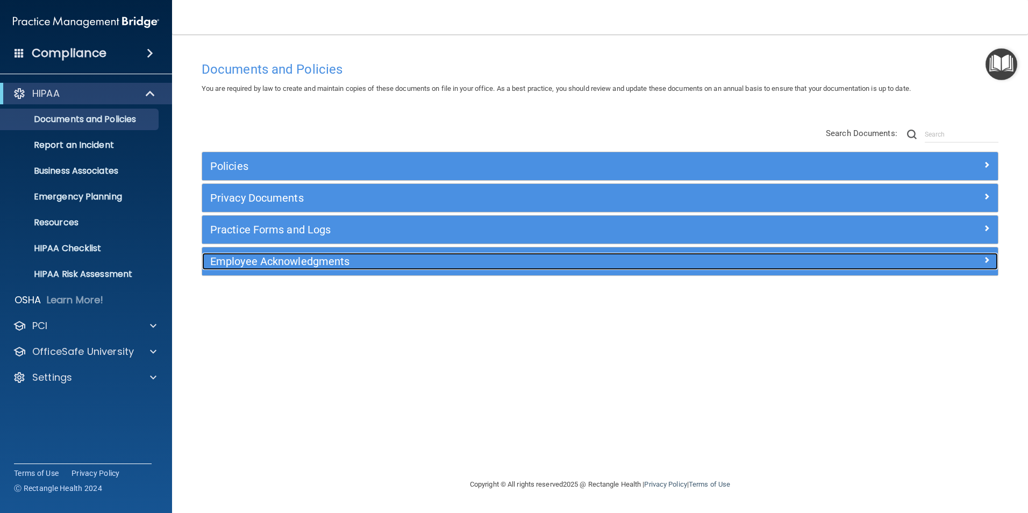
click at [276, 260] on h5 "Employee Acknowledgments" at bounding box center [500, 261] width 581 height 12
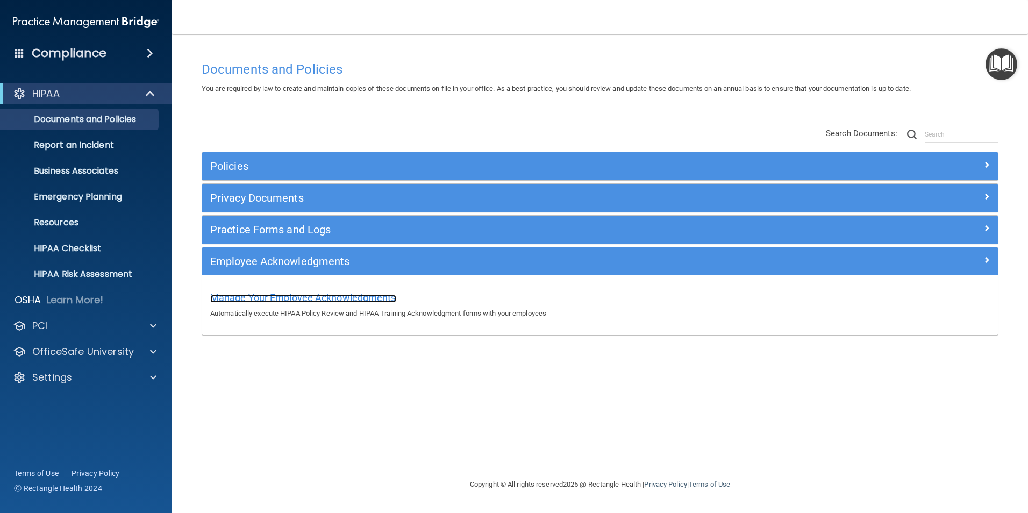
click at [280, 296] on span "Manage Your Employee Acknowledgments" at bounding box center [303, 297] width 186 height 11
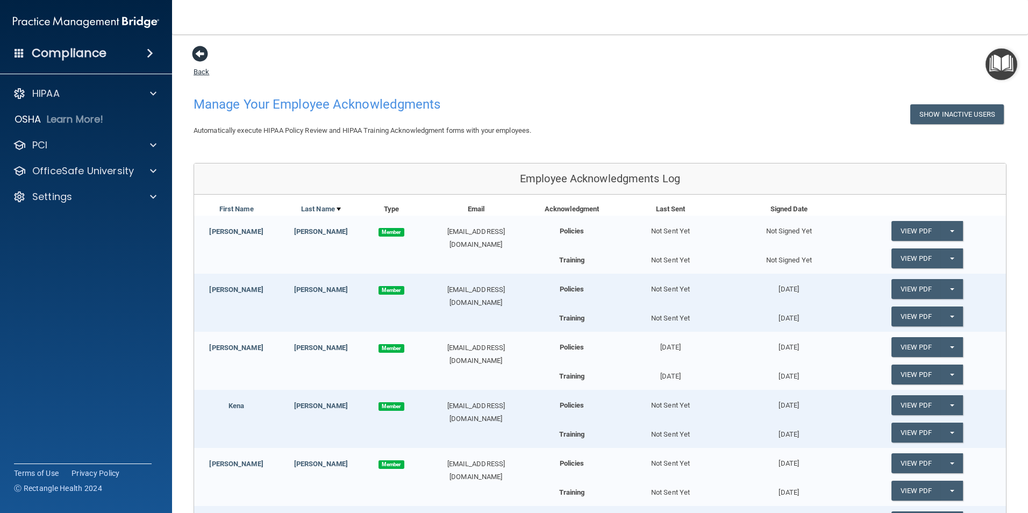
click at [201, 50] on span at bounding box center [200, 54] width 16 height 16
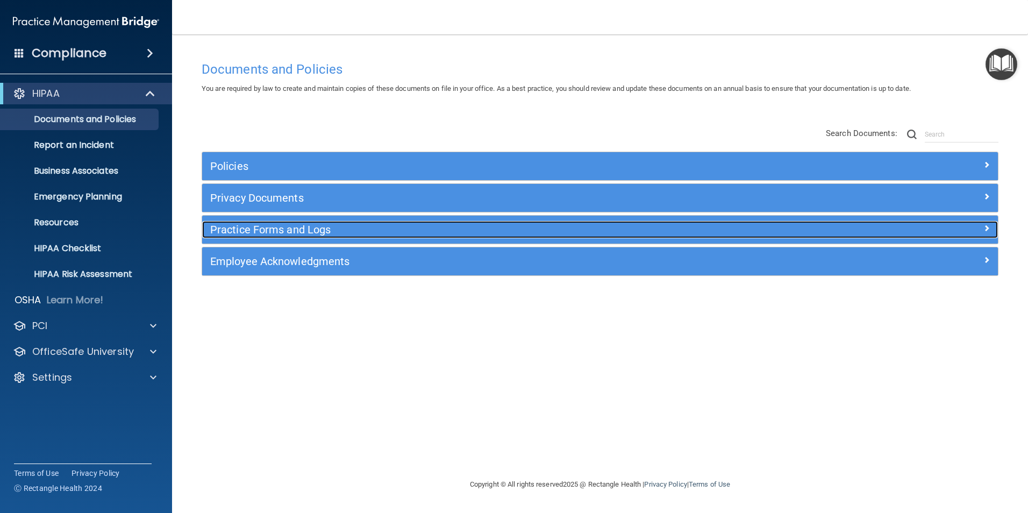
click at [278, 228] on h5 "Practice Forms and Logs" at bounding box center [500, 230] width 581 height 12
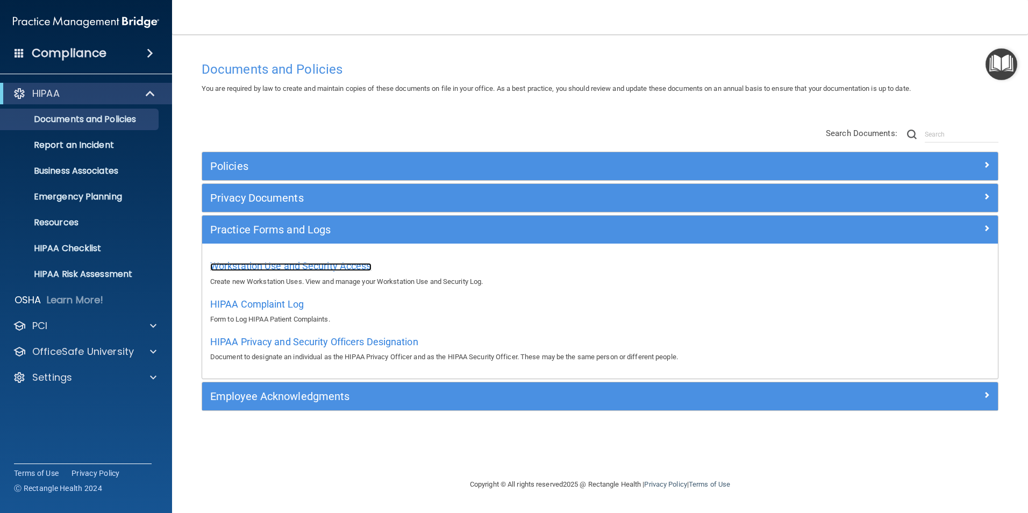
click at [296, 265] on span "Workstation Use and Security Access" at bounding box center [290, 265] width 161 height 11
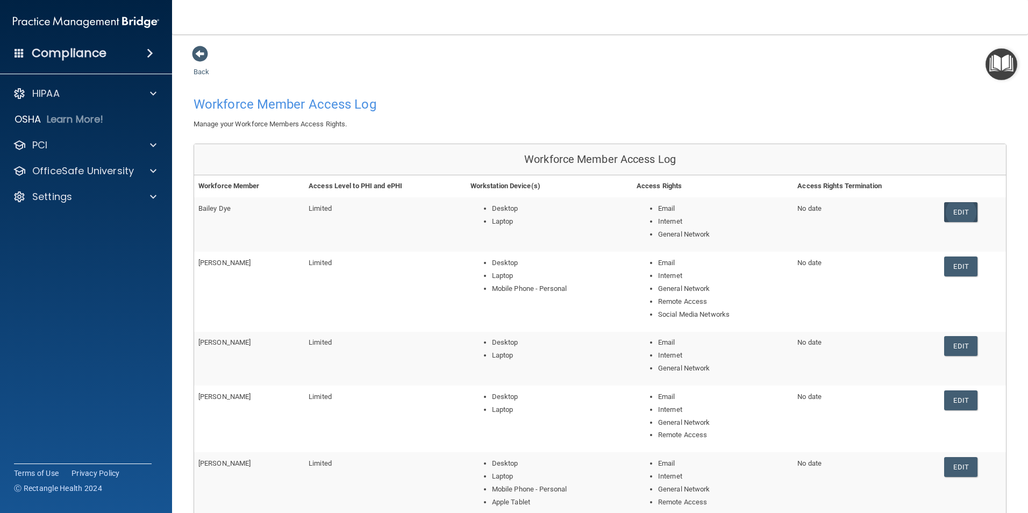
click at [951, 213] on link "Edit" at bounding box center [961, 212] width 33 height 20
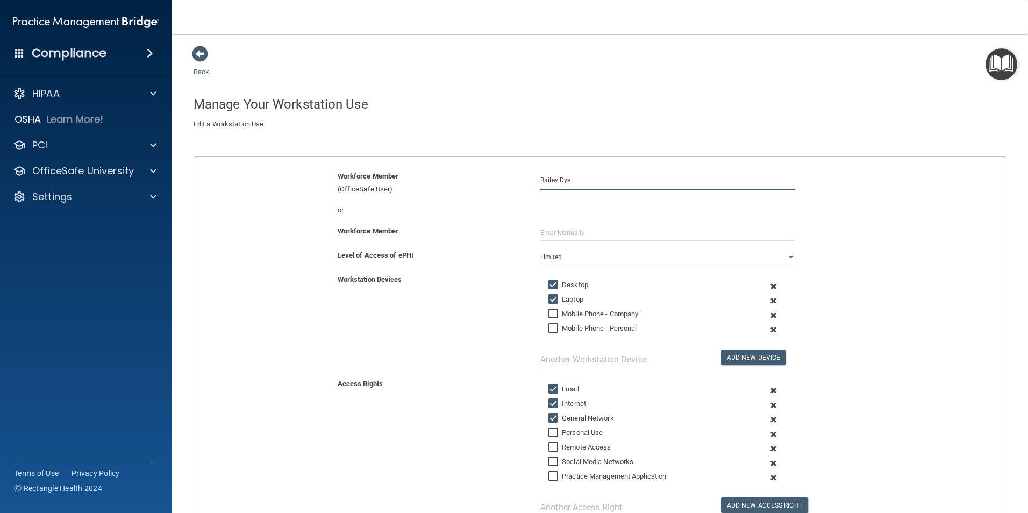
drag, startPoint x: 572, startPoint y: 179, endPoint x: 509, endPoint y: 183, distance: 63.0
click at [509, 183] on div "Workforce Member (OfficeSafe User) Bailey Dye" at bounding box center [600, 183] width 828 height 26
click at [206, 52] on span at bounding box center [200, 54] width 16 height 16
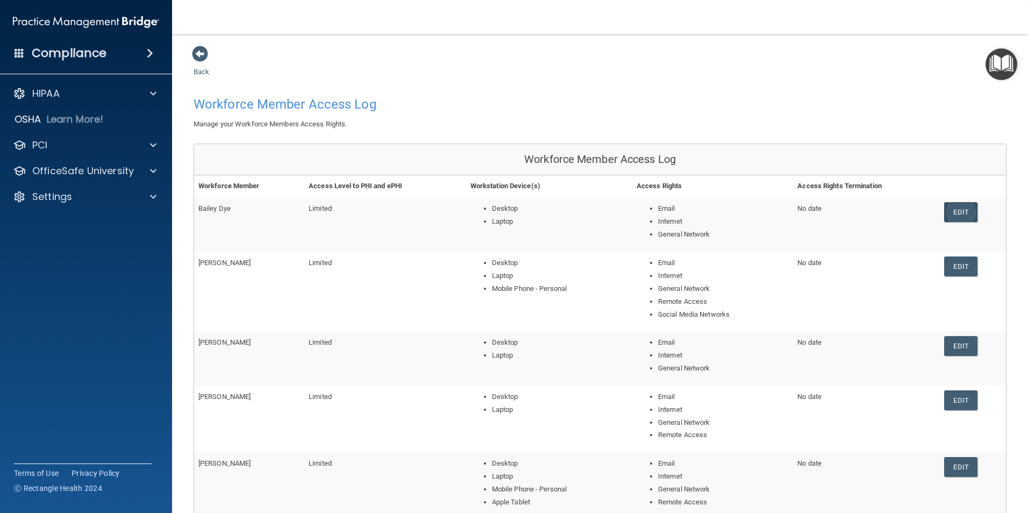
click at [955, 212] on link "Edit" at bounding box center [961, 212] width 33 height 20
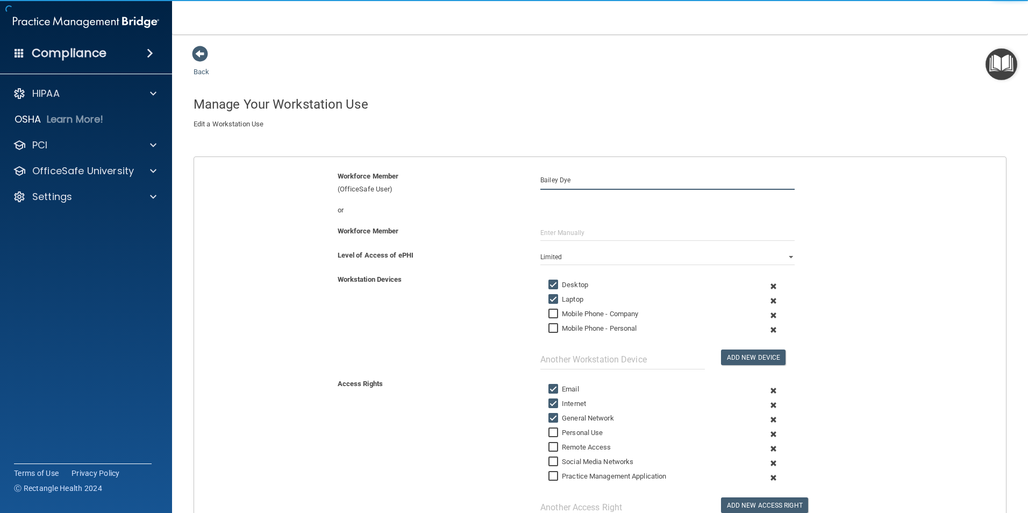
drag, startPoint x: 572, startPoint y: 179, endPoint x: 512, endPoint y: 180, distance: 60.3
click at [512, 180] on div "Workforce Member (OfficeSafe User) Bailey Dye" at bounding box center [600, 183] width 828 height 26
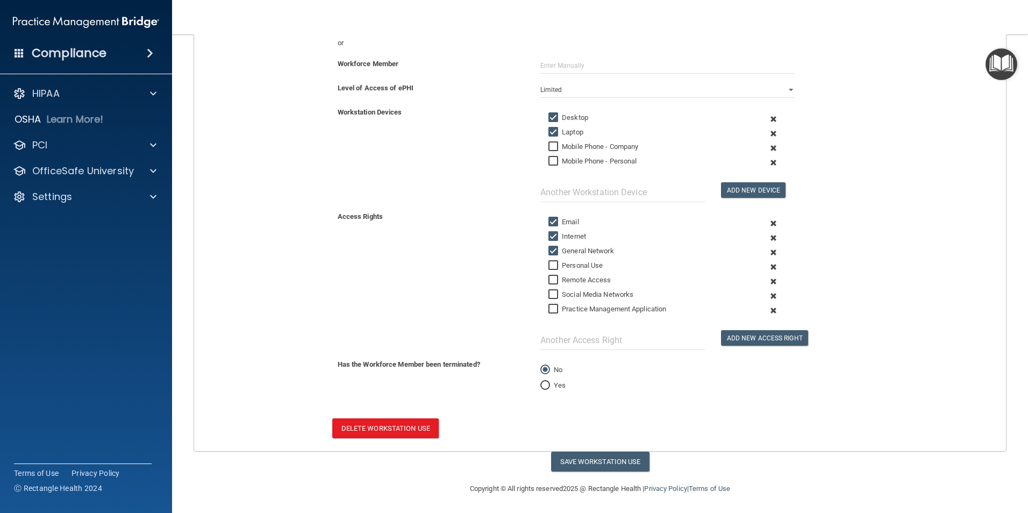
scroll to position [169, 0]
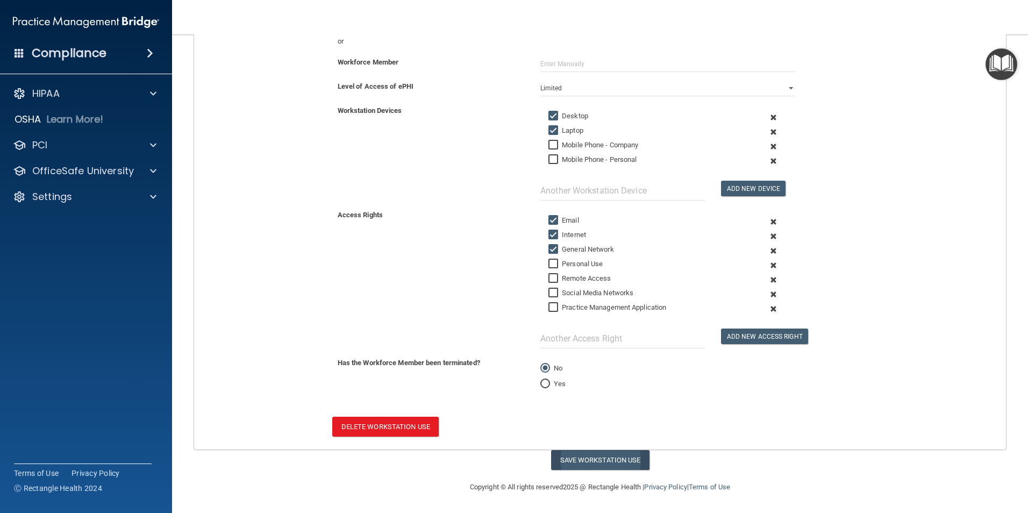
type input "Kena Davis"
click at [596, 461] on button "Save Workstation Use" at bounding box center [600, 460] width 98 height 20
select select "? string:Limited ?"
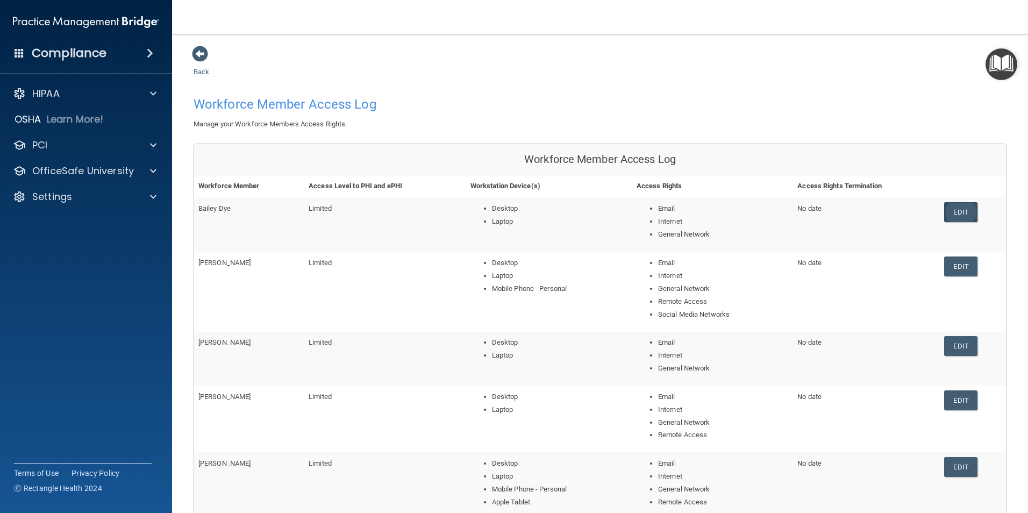
click at [954, 205] on link "Edit" at bounding box center [961, 212] width 33 height 20
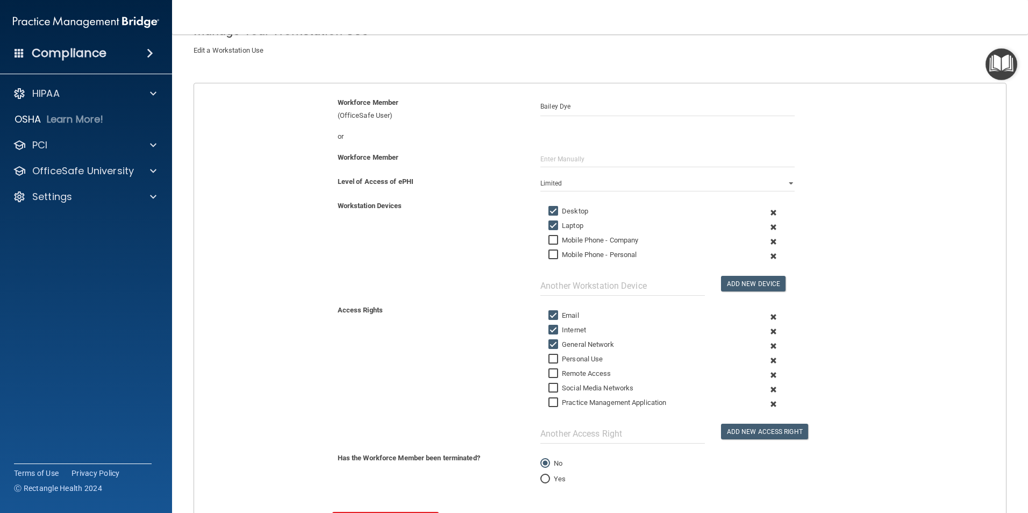
scroll to position [169, 0]
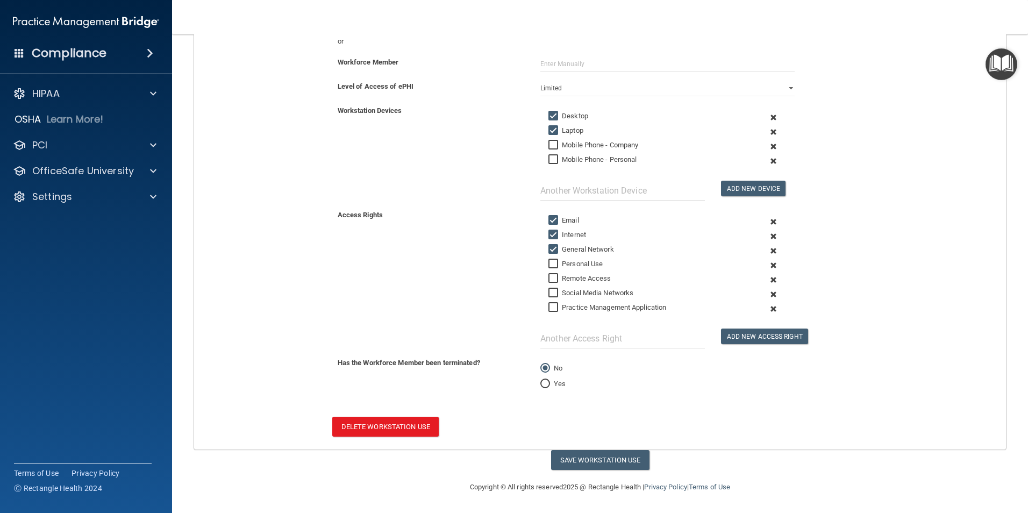
click at [541, 384] on input "Yes" at bounding box center [546, 384] width 10 height 8
radio input "true"
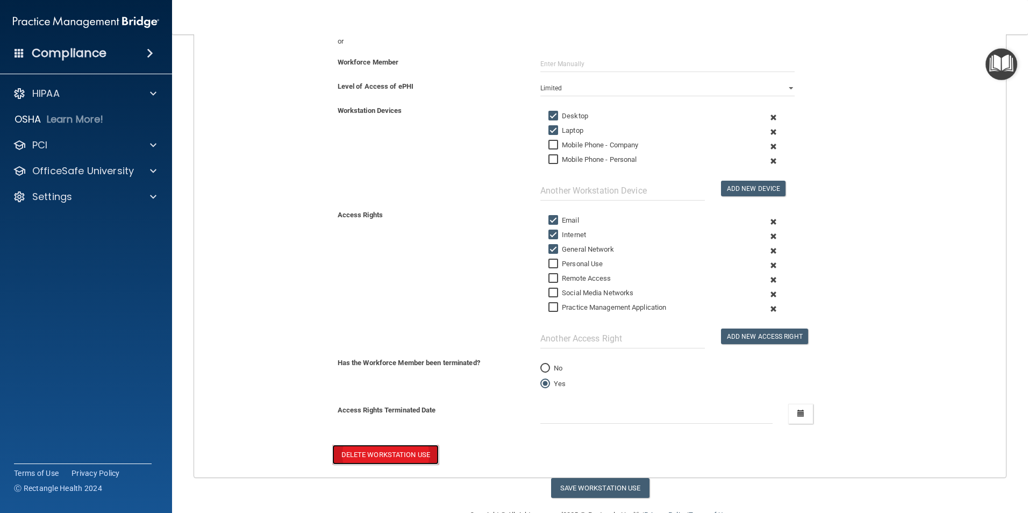
click at [381, 453] on button "Delete Workstation Use" at bounding box center [385, 455] width 106 height 20
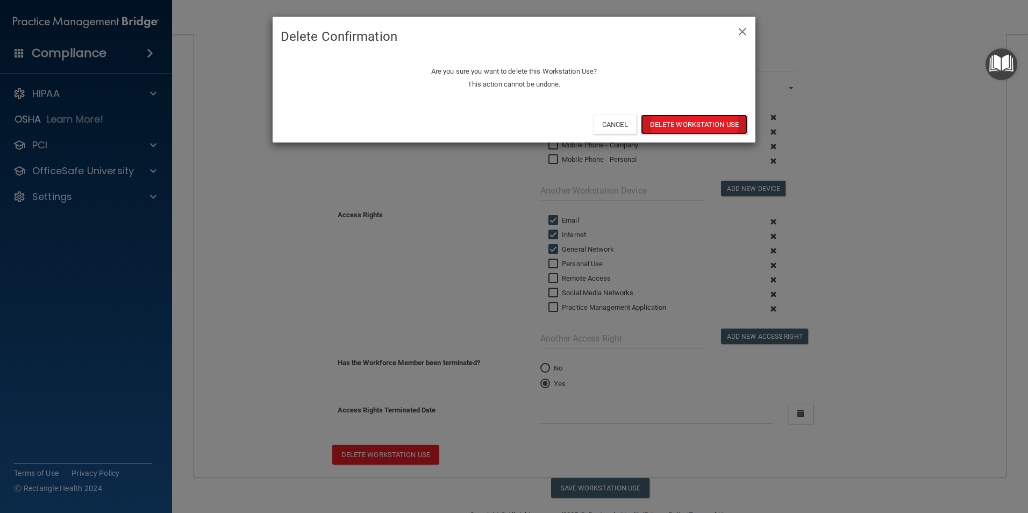
click at [692, 125] on button "Delete Workstation Use" at bounding box center [694, 125] width 106 height 20
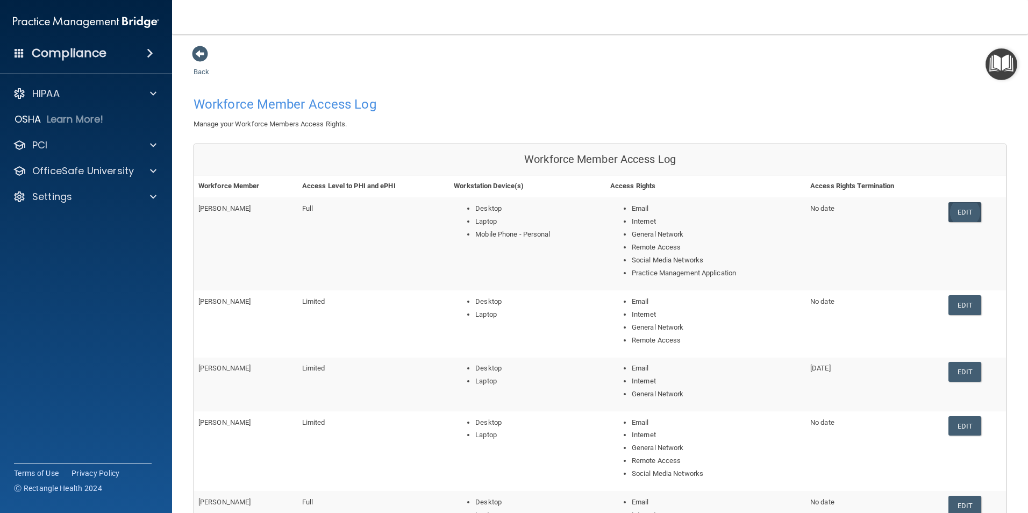
click at [963, 213] on link "Edit" at bounding box center [965, 212] width 33 height 20
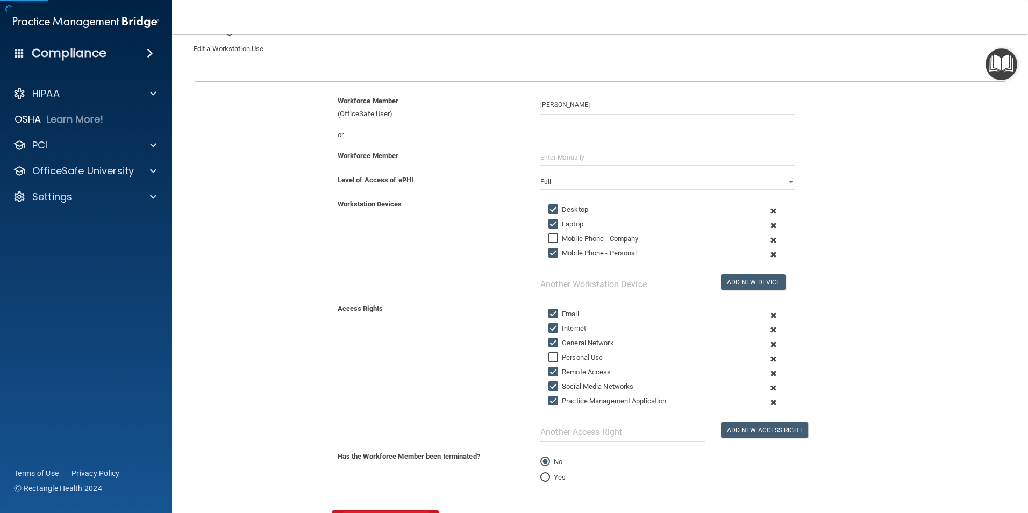
scroll to position [169, 0]
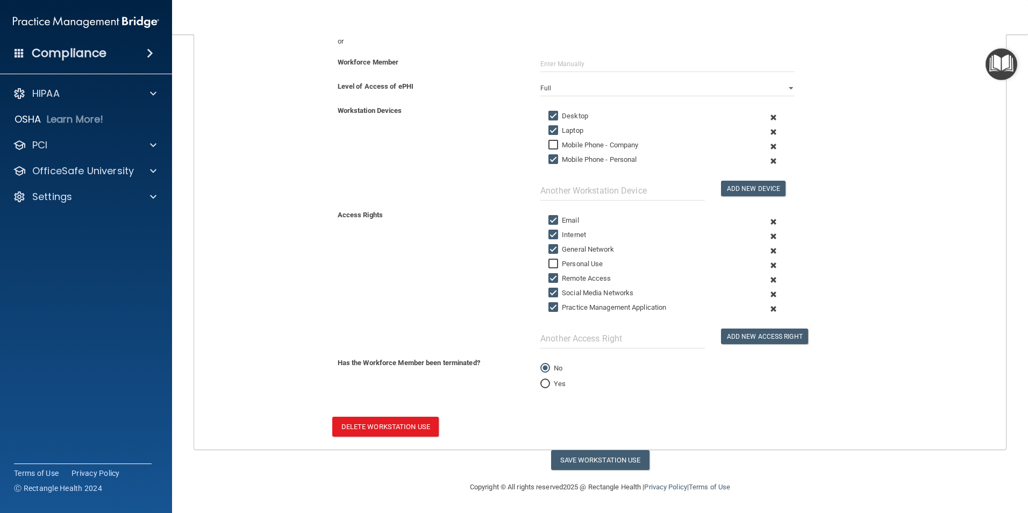
click at [542, 384] on input "Yes" at bounding box center [546, 384] width 10 height 8
radio input "true"
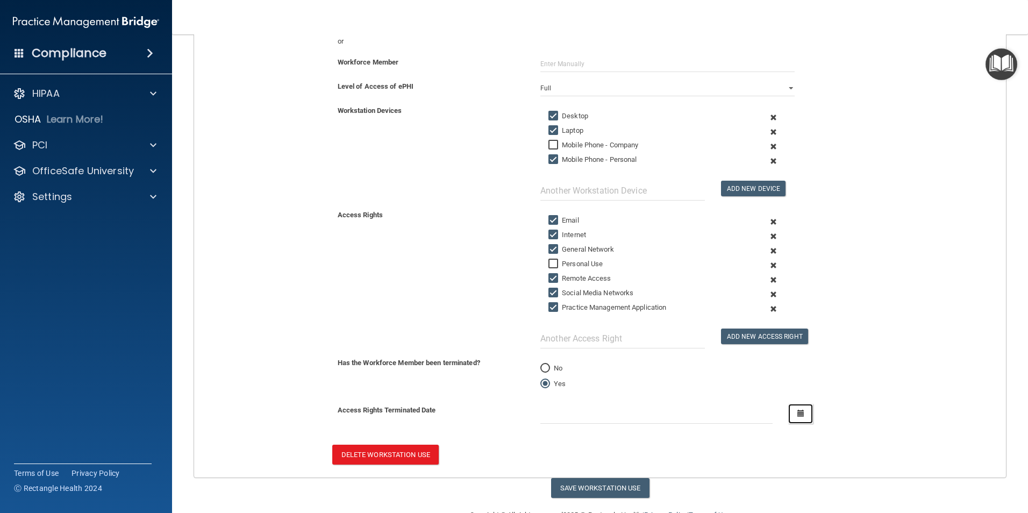
click at [798, 416] on icon "button" at bounding box center [801, 413] width 7 height 7
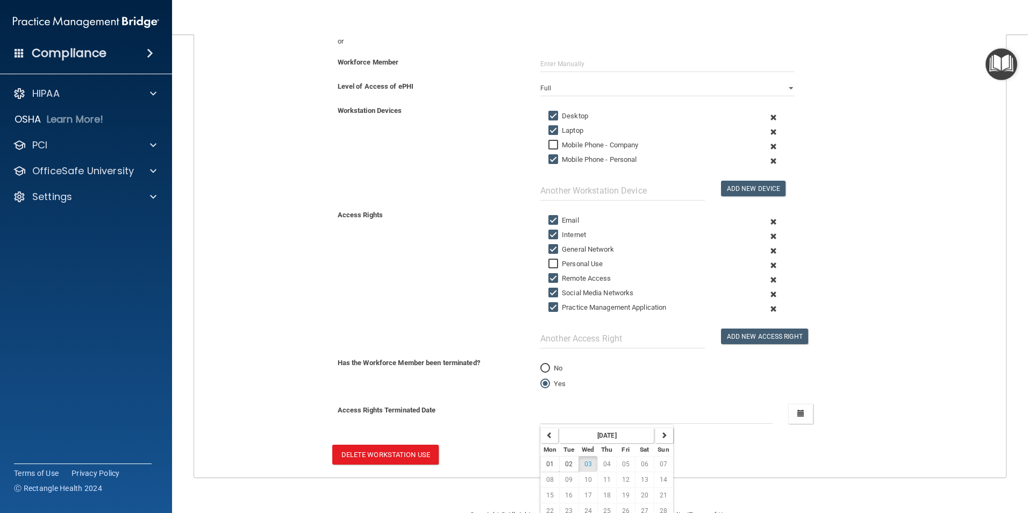
scroll to position [205, 0]
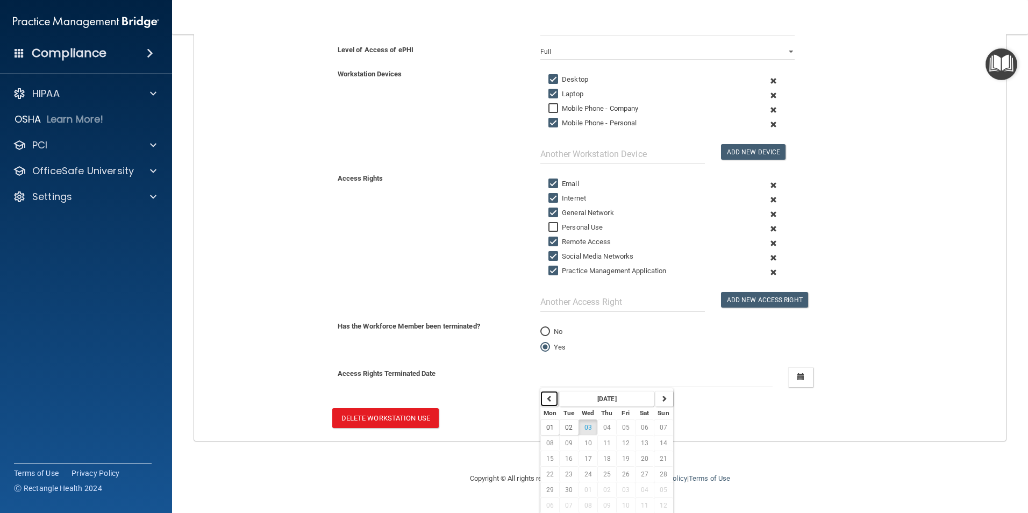
click at [546, 398] on icon "button" at bounding box center [549, 398] width 6 height 6
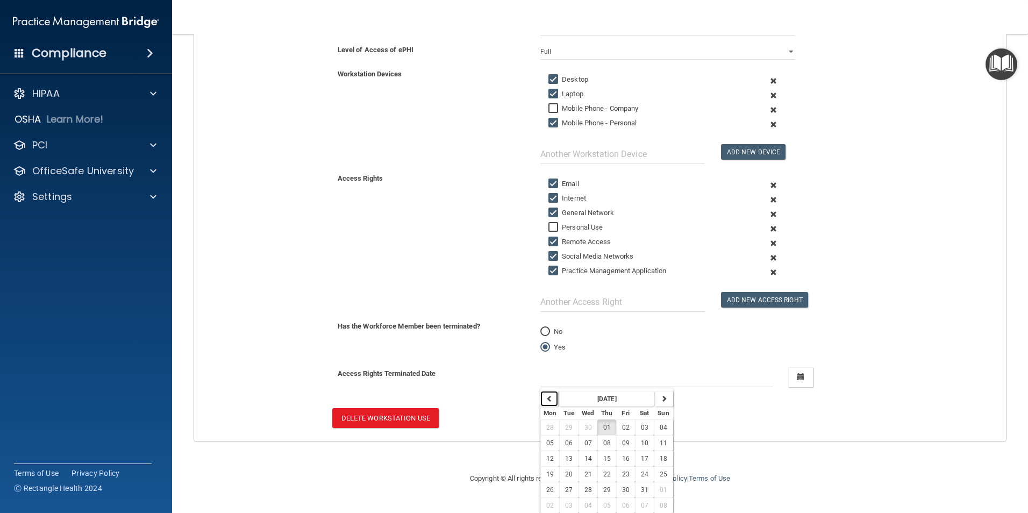
click at [546, 398] on icon "button" at bounding box center [549, 398] width 6 height 6
click at [565, 506] on span "31" at bounding box center [569, 506] width 8 height 8
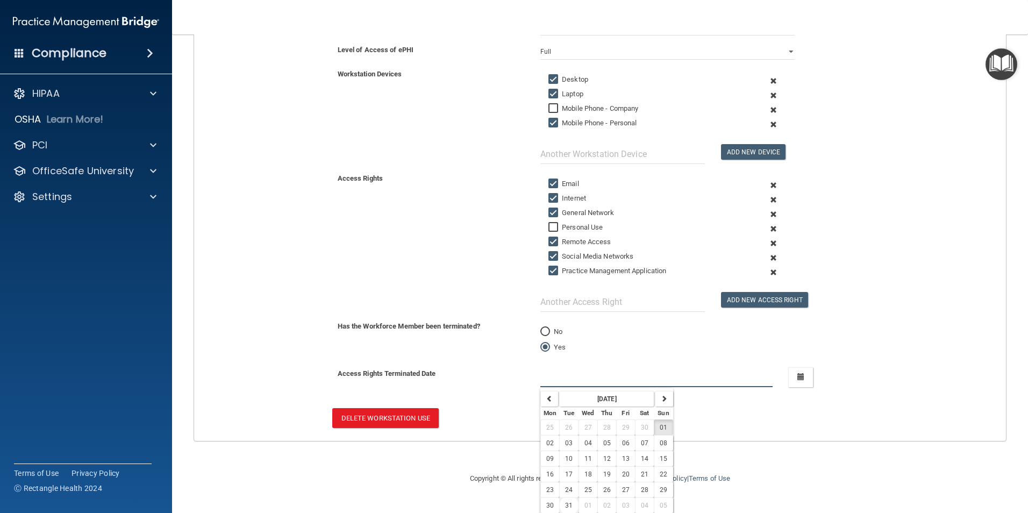
type input "12/31/24"
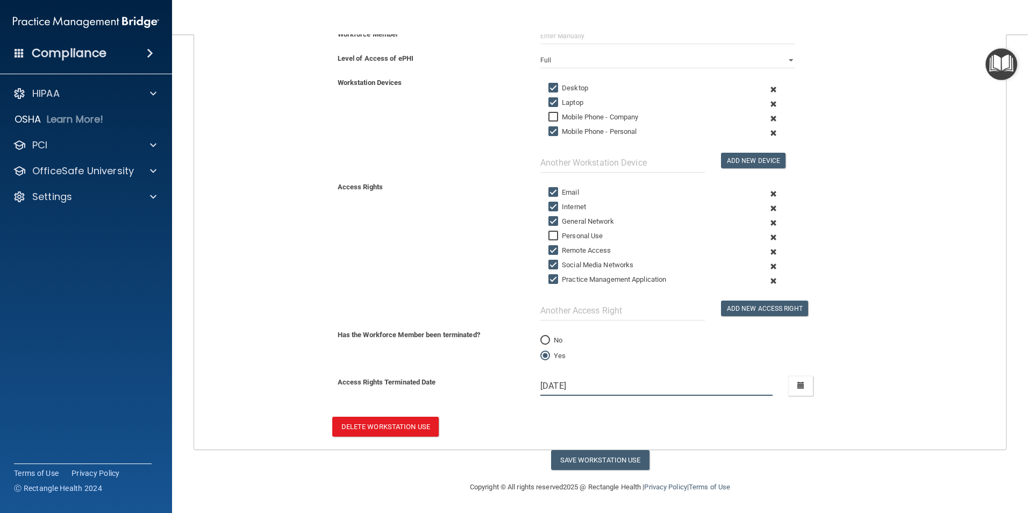
scroll to position [197, 0]
click at [598, 458] on button "Save Workstation Use" at bounding box center [600, 460] width 98 height 20
select select "? string:Full ?"
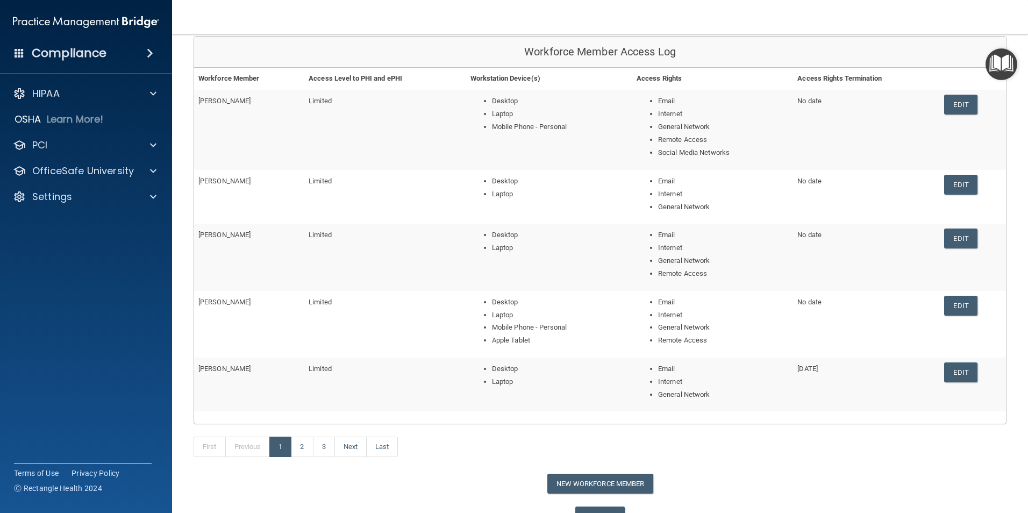
scroll to position [164, 0]
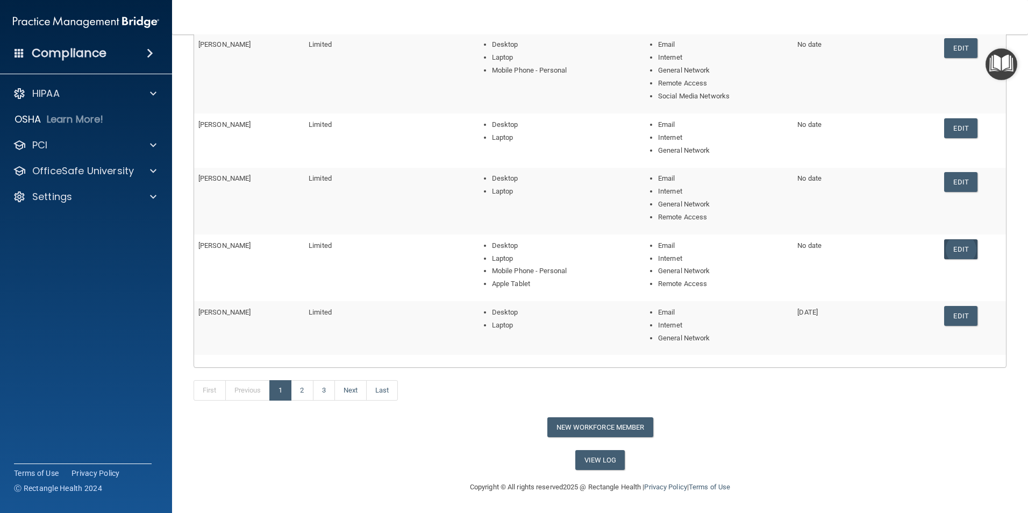
drag, startPoint x: 955, startPoint y: 248, endPoint x: 949, endPoint y: 248, distance: 5.4
click at [954, 248] on link "Edit" at bounding box center [961, 249] width 33 height 20
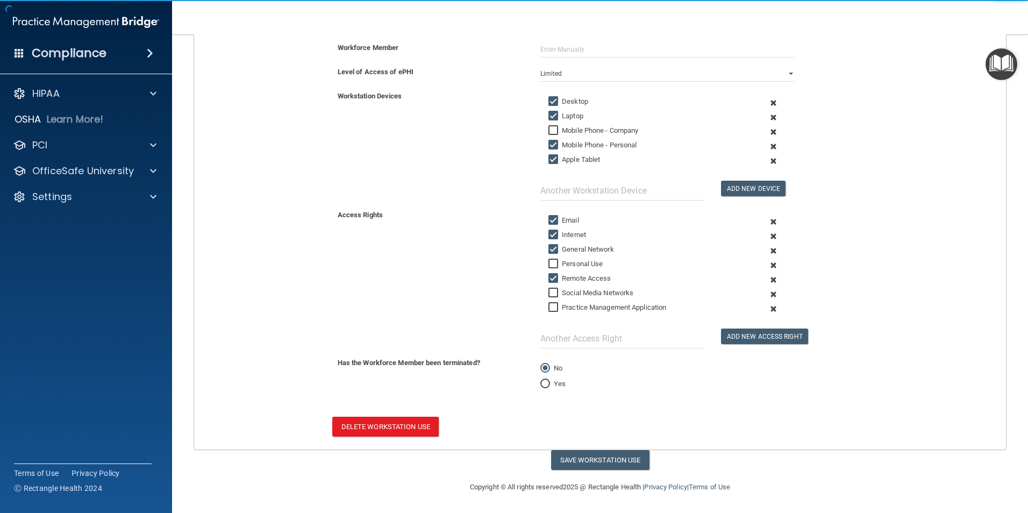
click at [542, 386] on input "Yes" at bounding box center [546, 384] width 10 height 8
radio input "true"
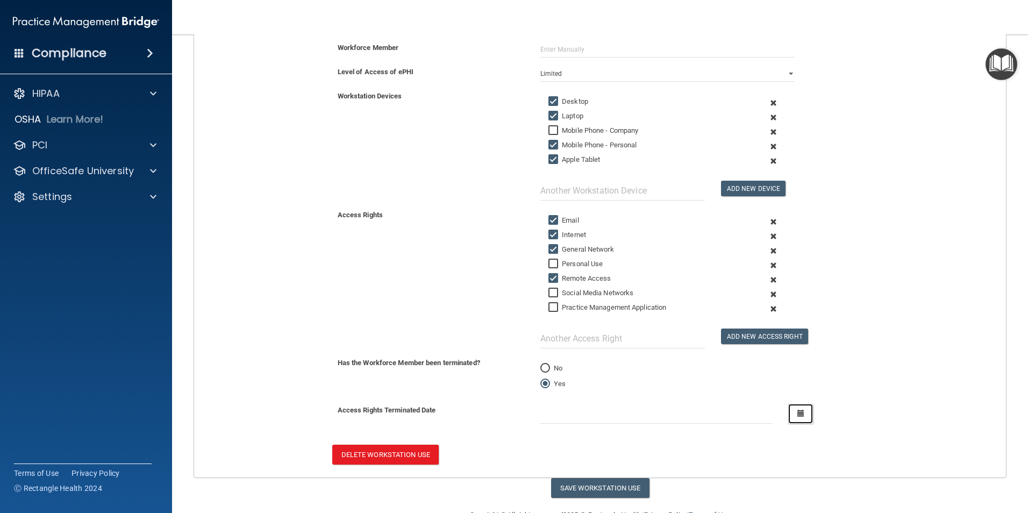
drag, startPoint x: 790, startPoint y: 415, endPoint x: 702, endPoint y: 411, distance: 87.7
click at [789, 415] on button "button" at bounding box center [801, 414] width 25 height 20
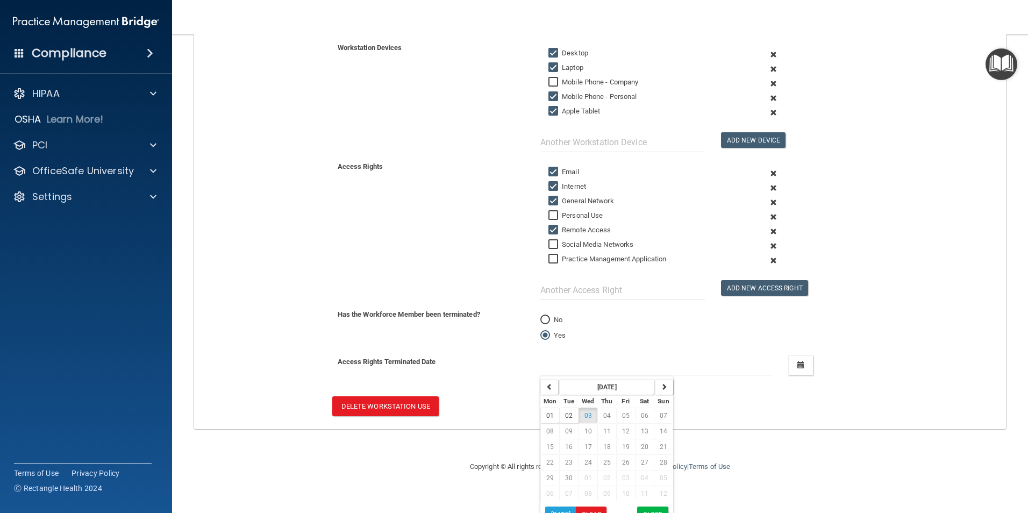
scroll to position [244, 0]
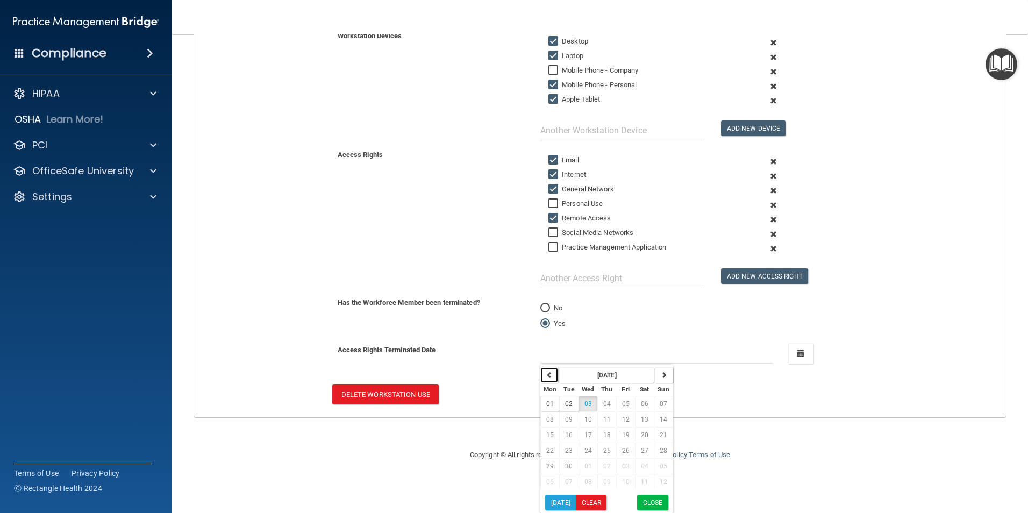
click at [548, 377] on icon "button" at bounding box center [549, 375] width 6 height 6
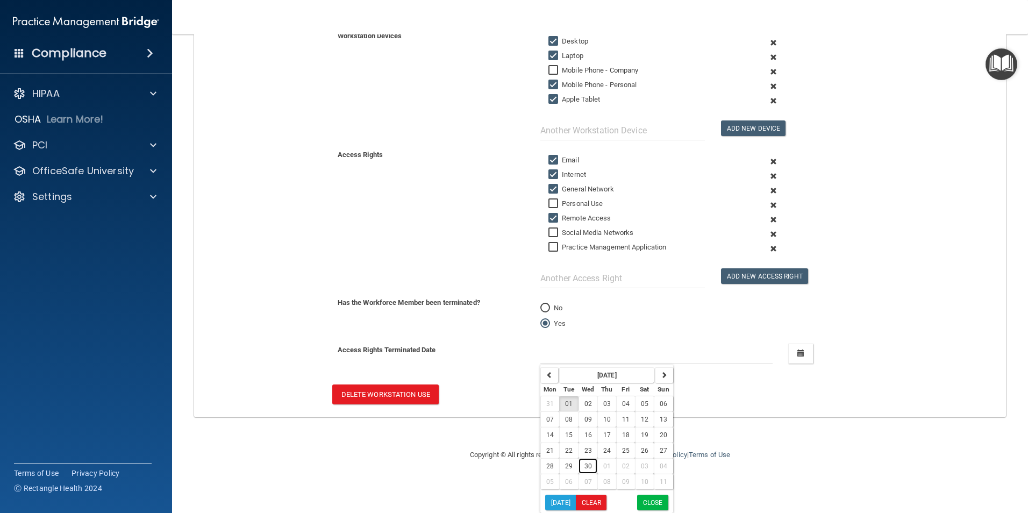
click at [585, 467] on span "30" at bounding box center [589, 467] width 8 height 8
type input "4/30/25"
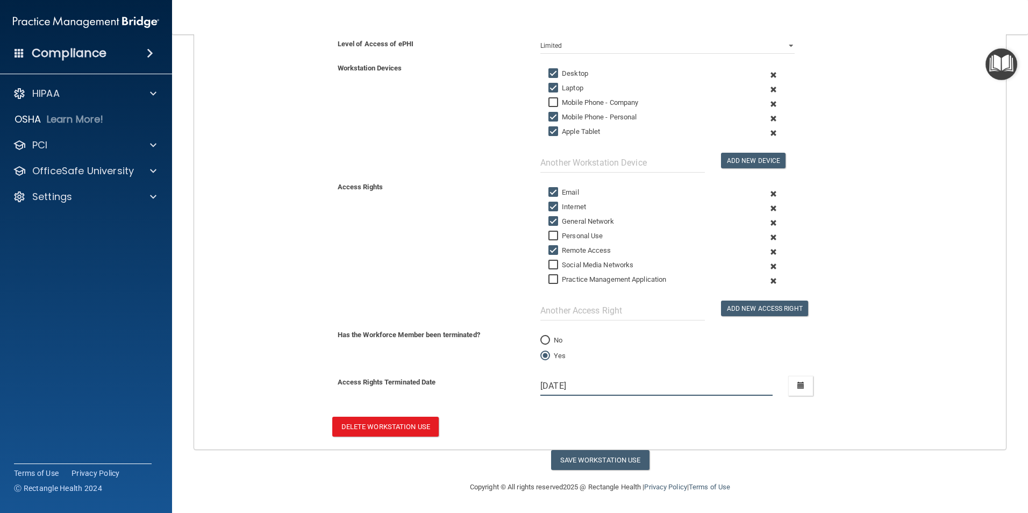
scroll to position [211, 0]
click at [579, 462] on button "Save Workstation Use" at bounding box center [600, 460] width 98 height 20
select select "? string:Limited ?"
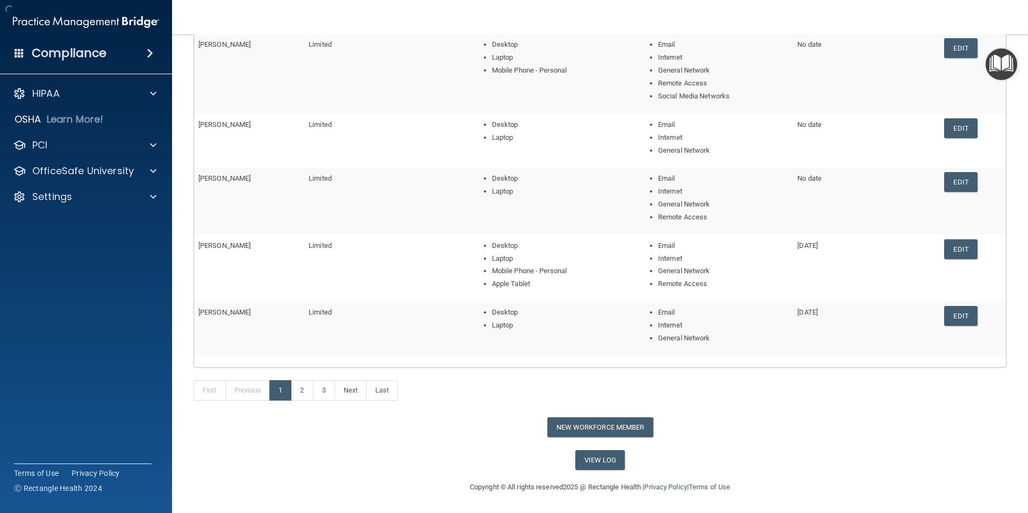
scroll to position [143, 0]
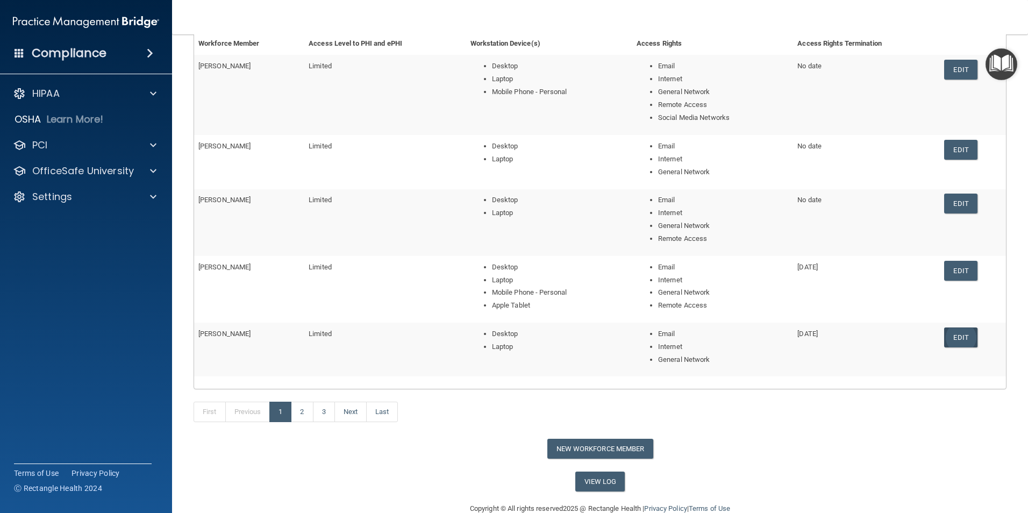
click at [957, 337] on link "Edit" at bounding box center [961, 338] width 33 height 20
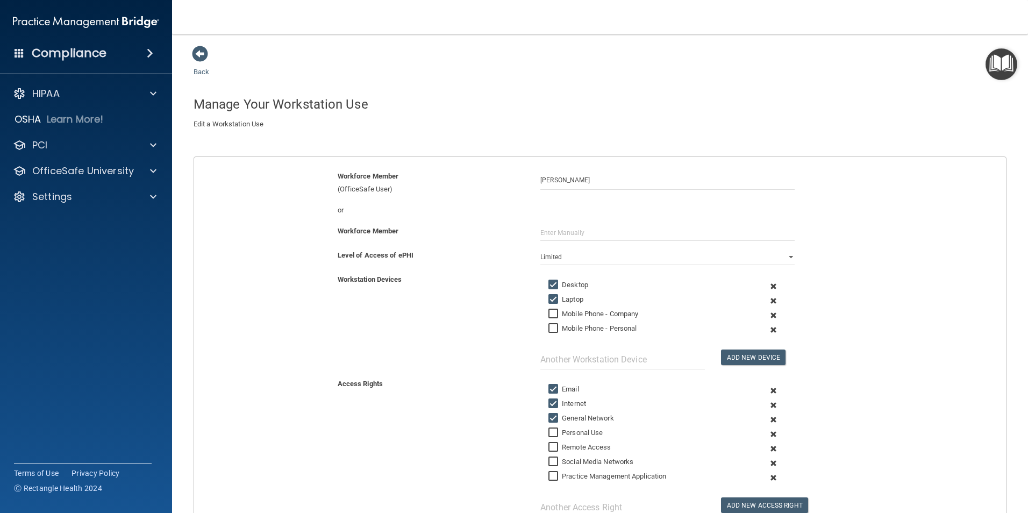
click at [198, 53] on span at bounding box center [200, 54] width 16 height 16
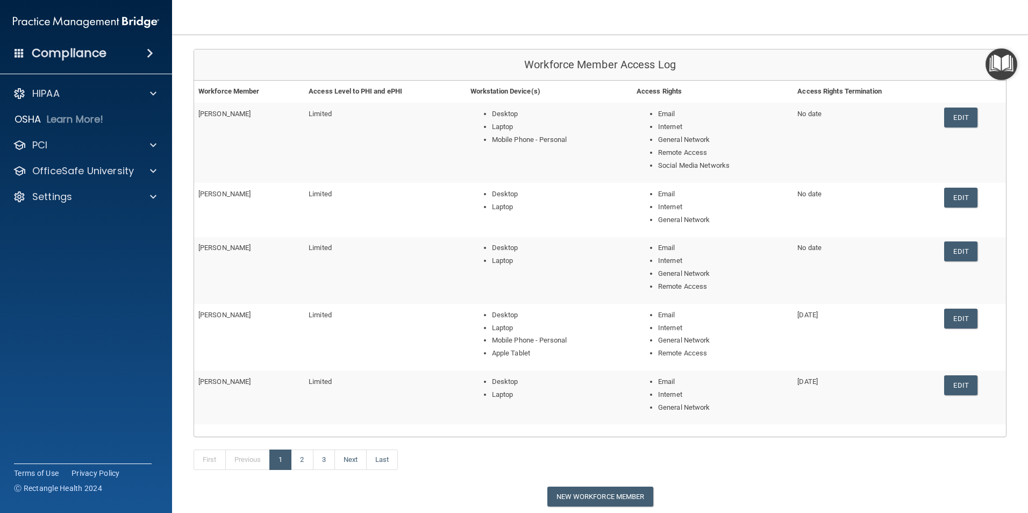
scroll to position [161, 0]
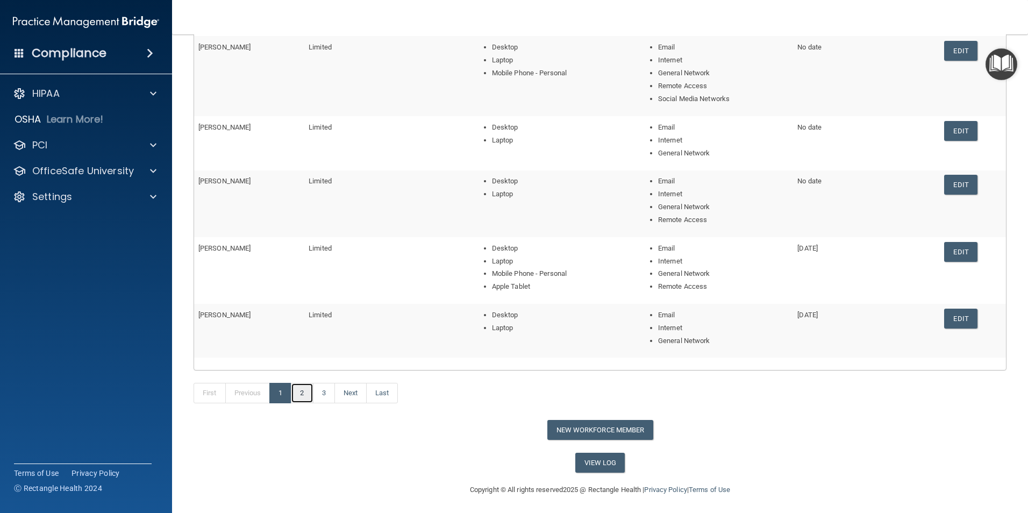
click at [302, 395] on link "2" at bounding box center [302, 393] width 22 height 20
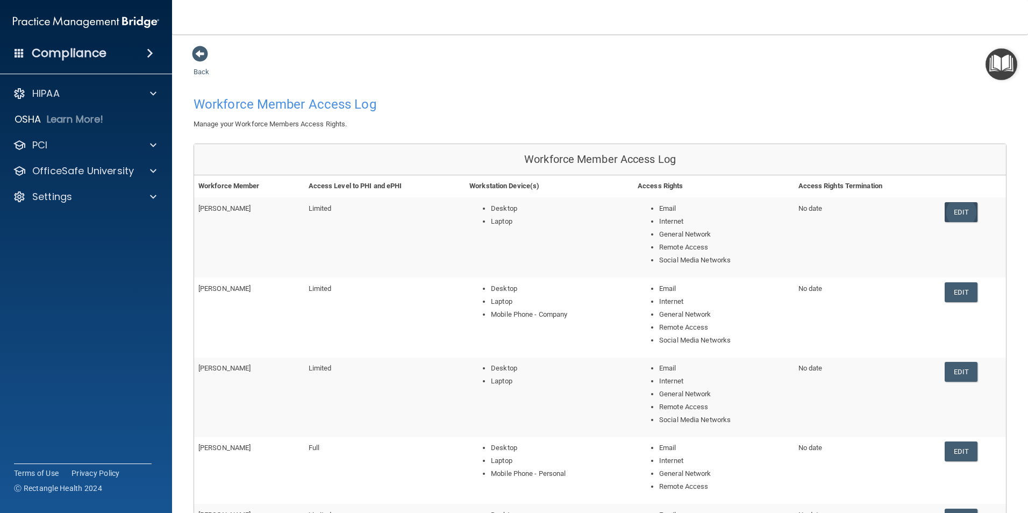
click at [957, 216] on link "Edit" at bounding box center [961, 212] width 33 height 20
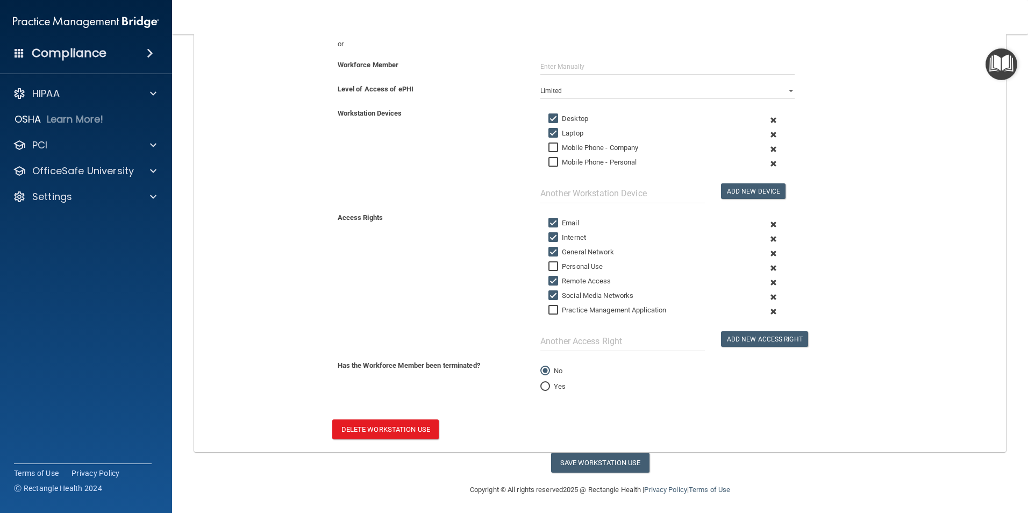
scroll to position [169, 0]
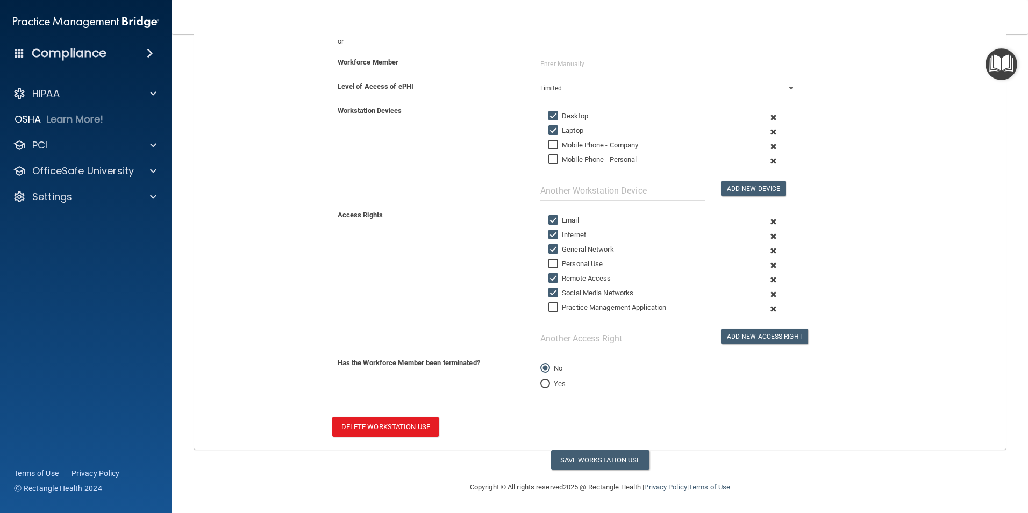
click at [544, 382] on input "Yes" at bounding box center [546, 384] width 10 height 8
radio input "true"
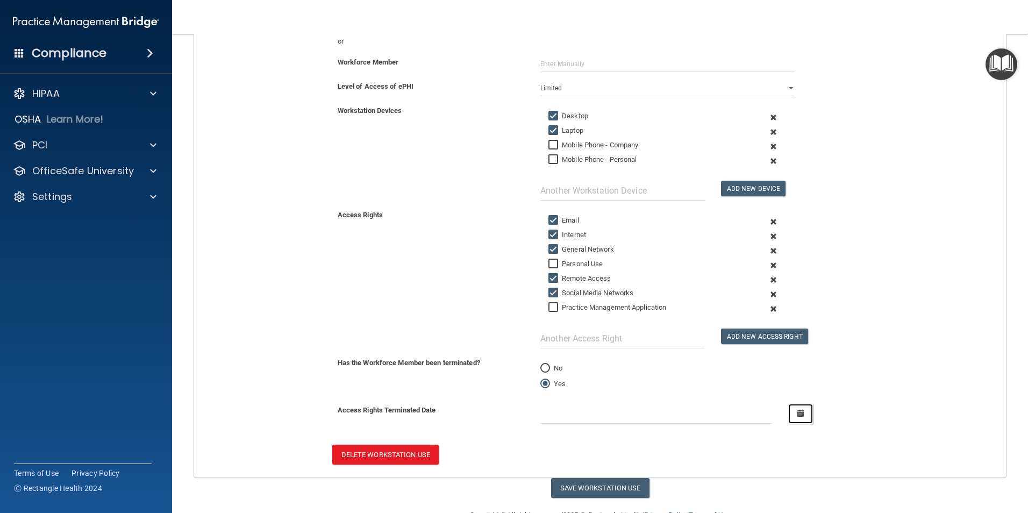
click at [798, 410] on icon "button" at bounding box center [801, 413] width 7 height 7
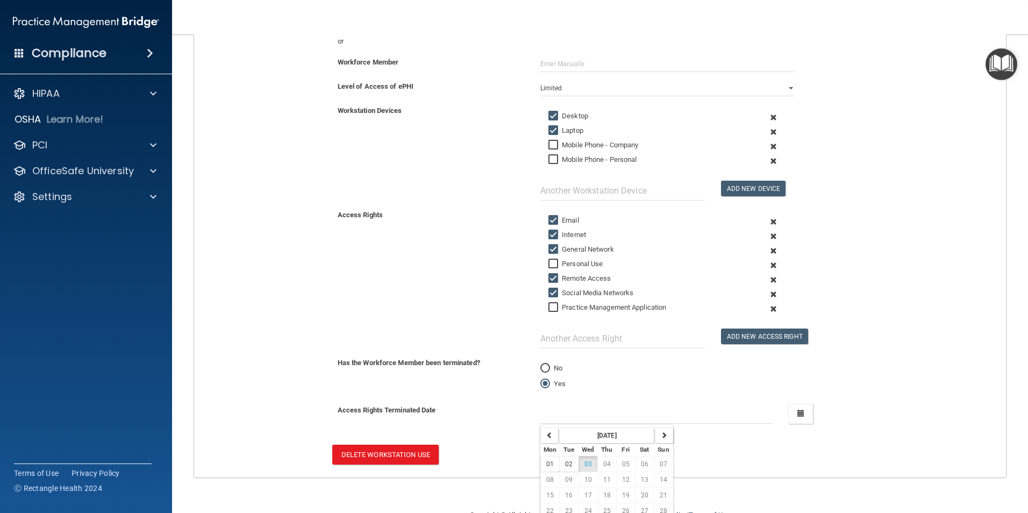
scroll to position [205, 0]
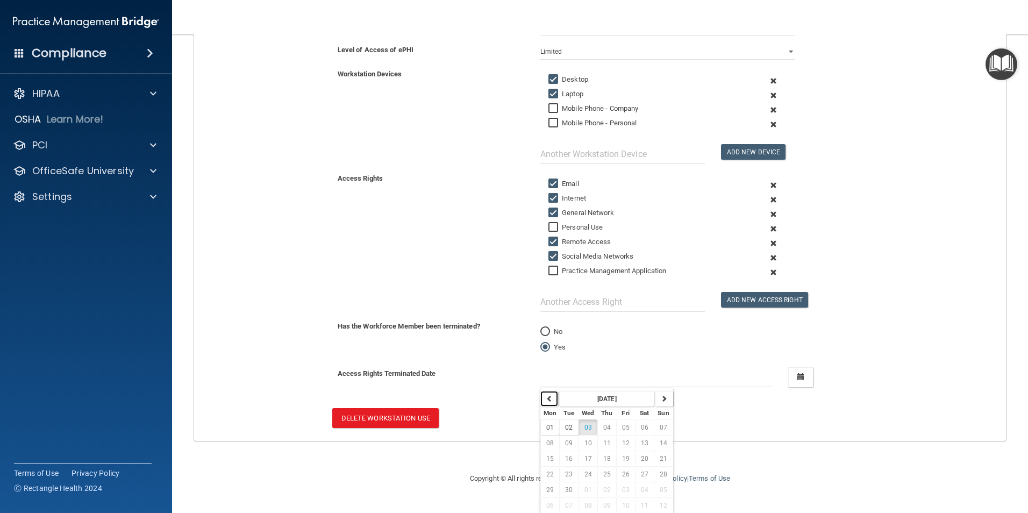
click at [546, 401] on icon "button" at bounding box center [549, 398] width 6 height 6
click at [548, 400] on icon "button" at bounding box center [549, 398] width 6 height 6
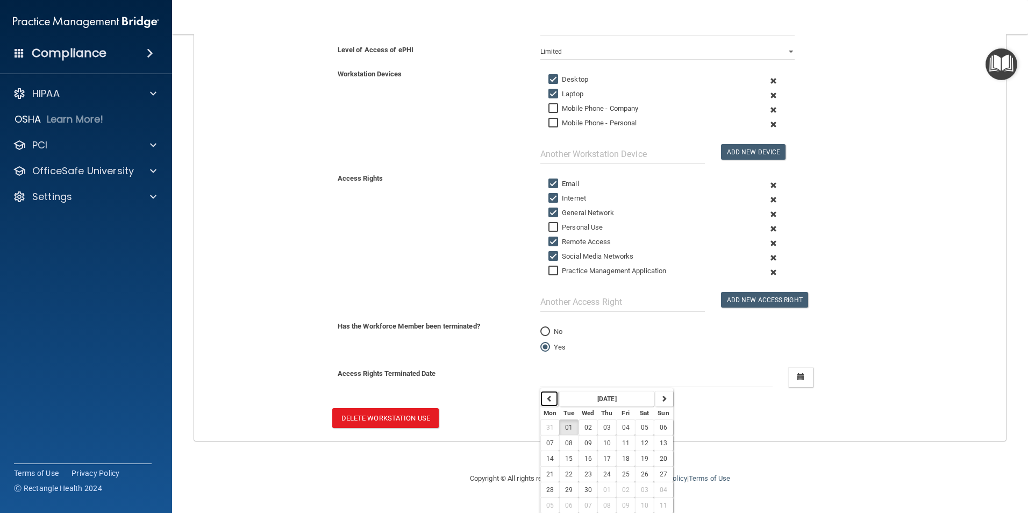
click at [548, 400] on icon "button" at bounding box center [549, 398] width 6 height 6
click at [549, 400] on icon "button" at bounding box center [549, 398] width 6 height 6
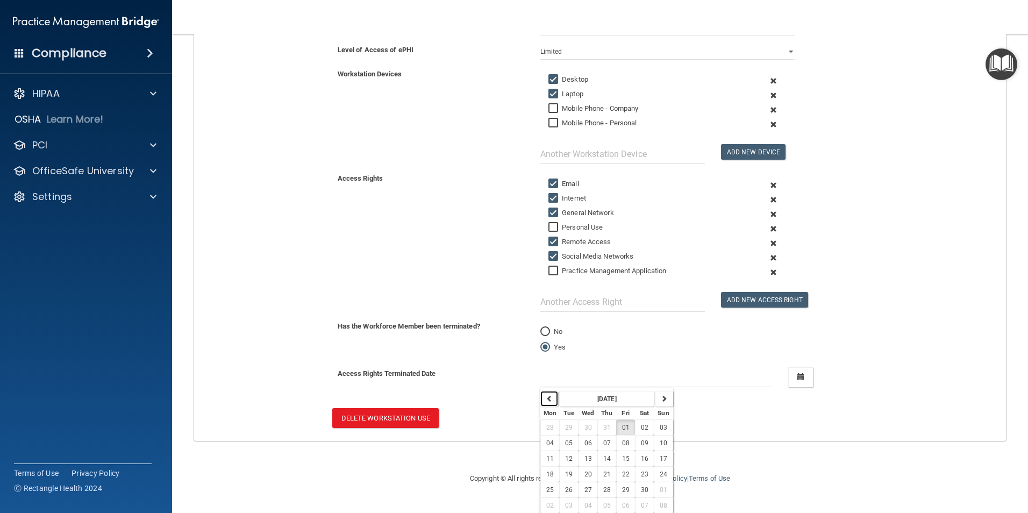
click at [550, 400] on icon "button" at bounding box center [549, 398] width 6 height 6
click at [550, 401] on button "button" at bounding box center [550, 399] width 18 height 16
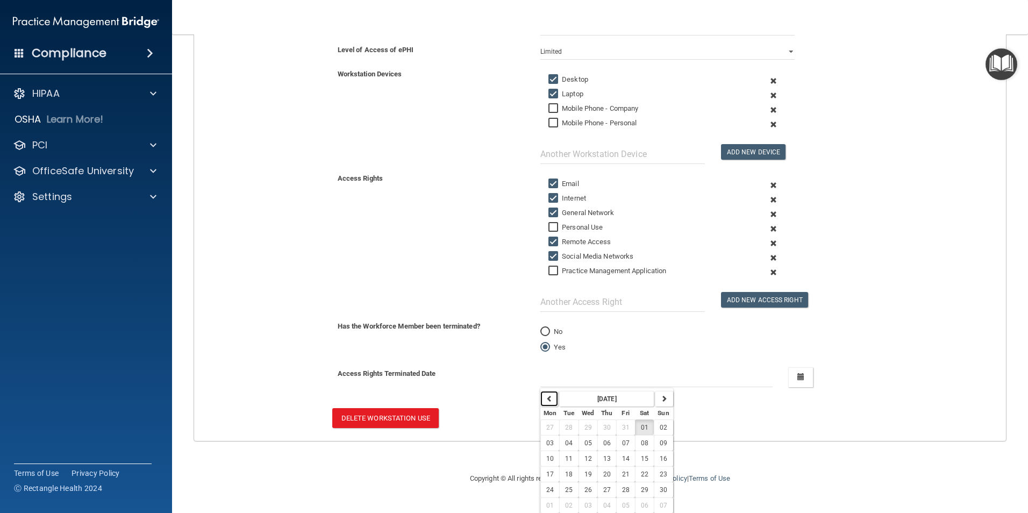
click at [550, 401] on button "button" at bounding box center [550, 399] width 18 height 16
click at [585, 425] on span "01" at bounding box center [589, 428] width 8 height 8
type input "5/1/24"
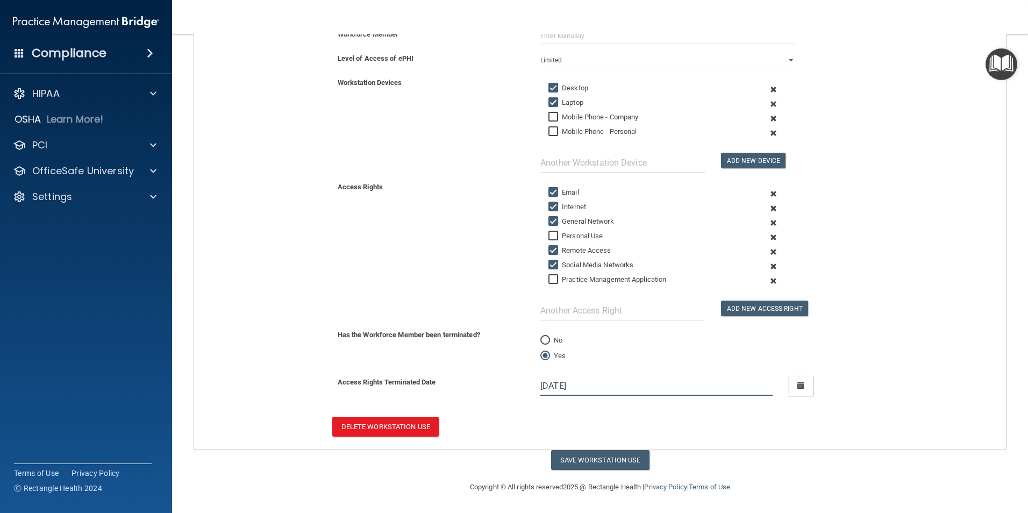
scroll to position [197, 0]
click at [599, 462] on button "Save Workstation Use" at bounding box center [600, 460] width 98 height 20
select select "? string:Limited ?"
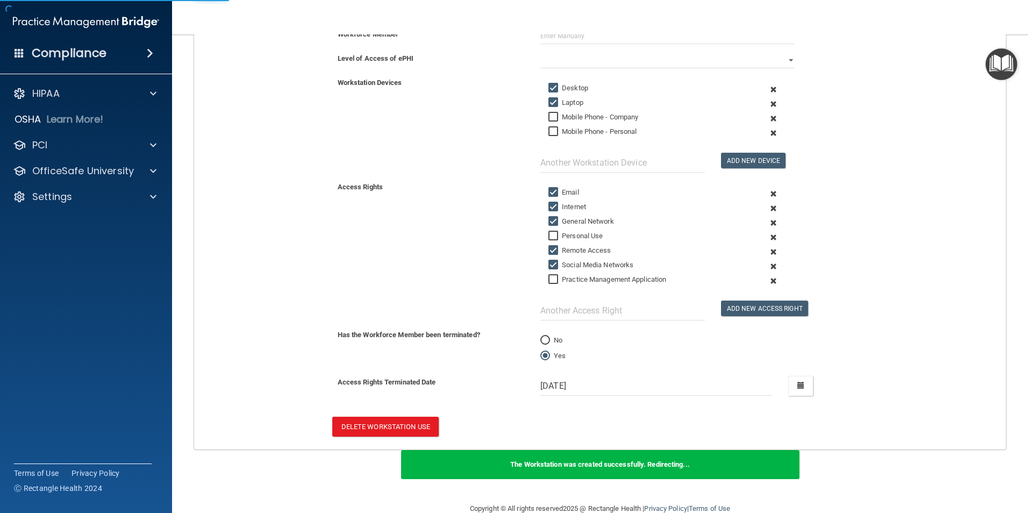
scroll to position [143, 0]
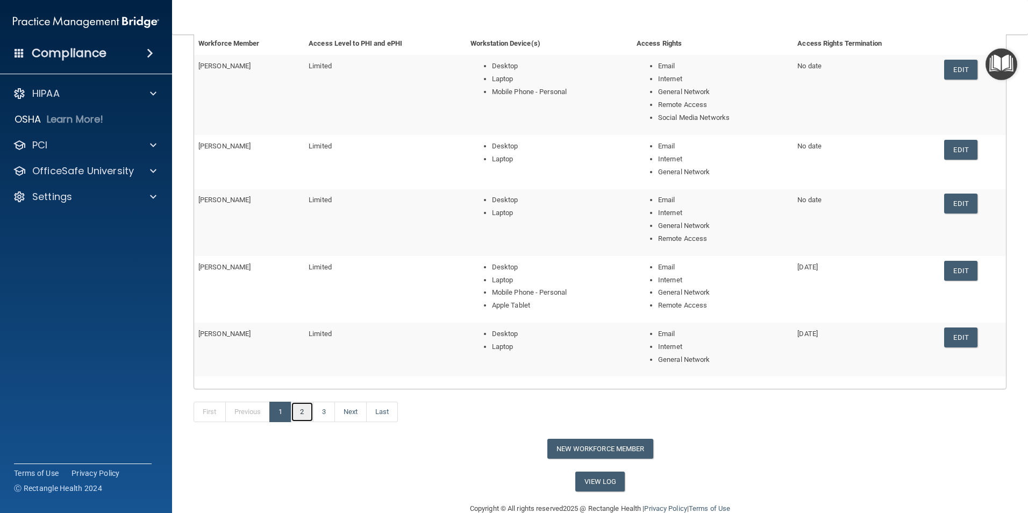
click at [308, 411] on link "2" at bounding box center [302, 412] width 22 height 20
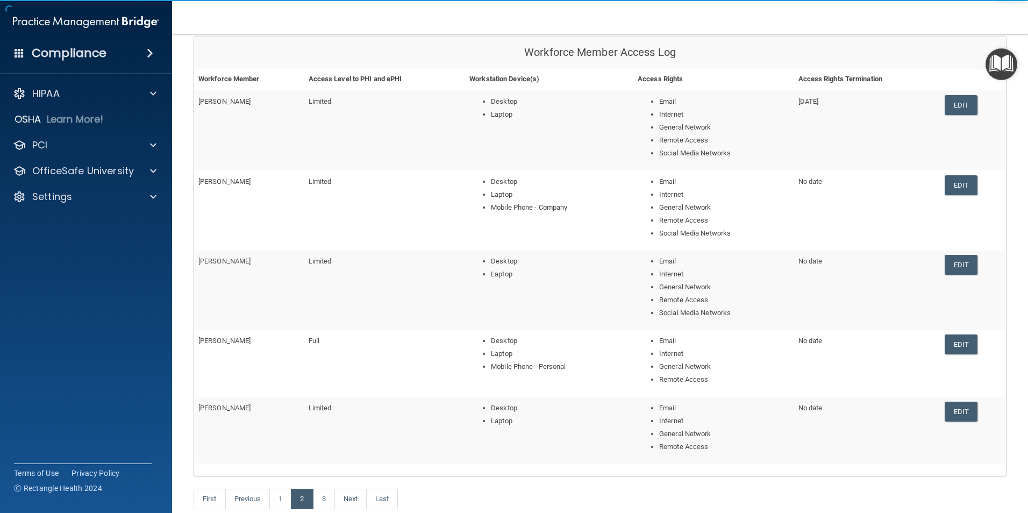
scroll to position [108, 0]
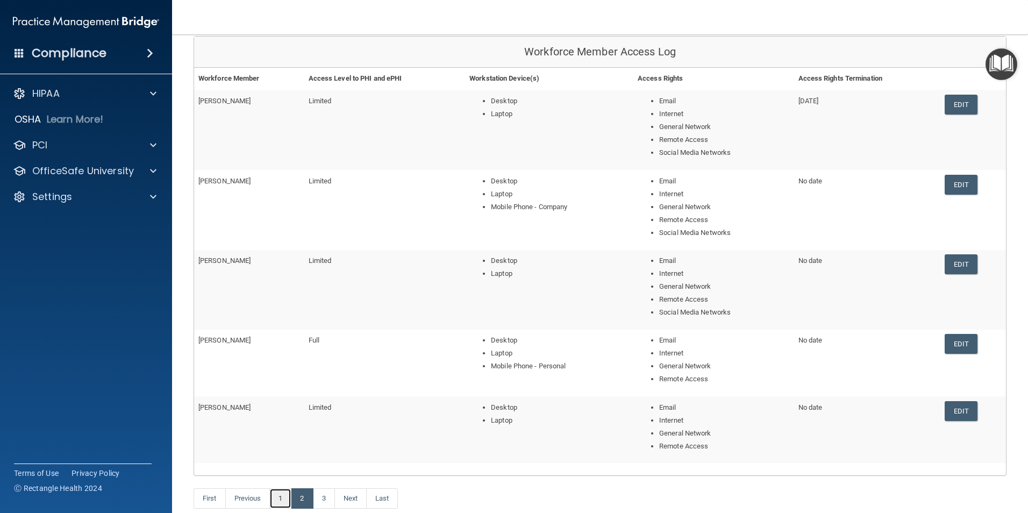
drag, startPoint x: 280, startPoint y: 497, endPoint x: 297, endPoint y: 470, distance: 31.9
click at [280, 496] on link "1" at bounding box center [280, 498] width 22 height 20
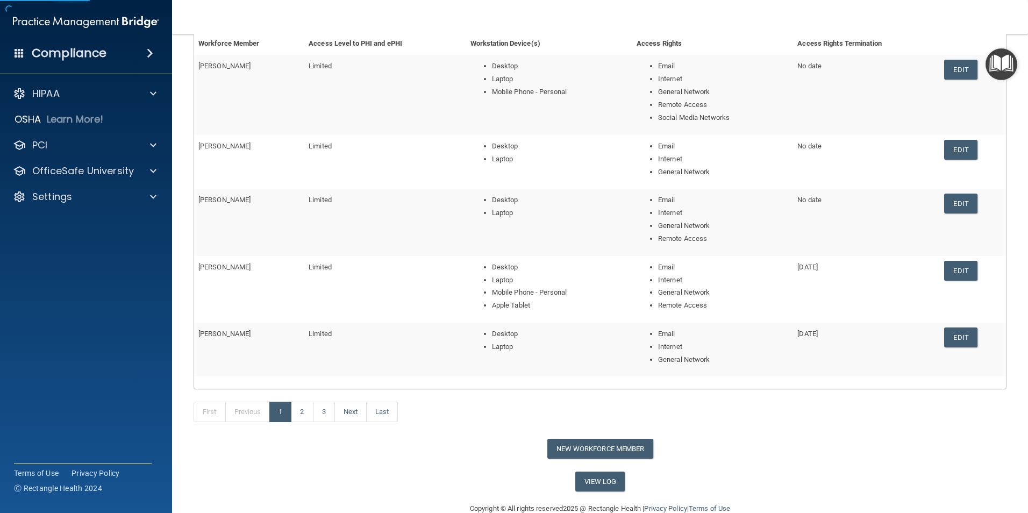
scroll to position [161, 0]
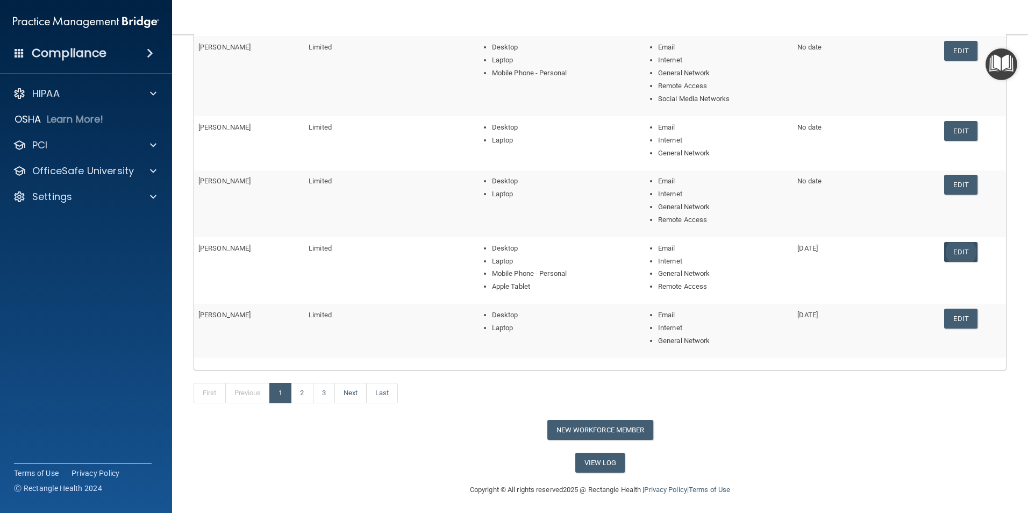
click at [962, 254] on link "Edit" at bounding box center [961, 252] width 33 height 20
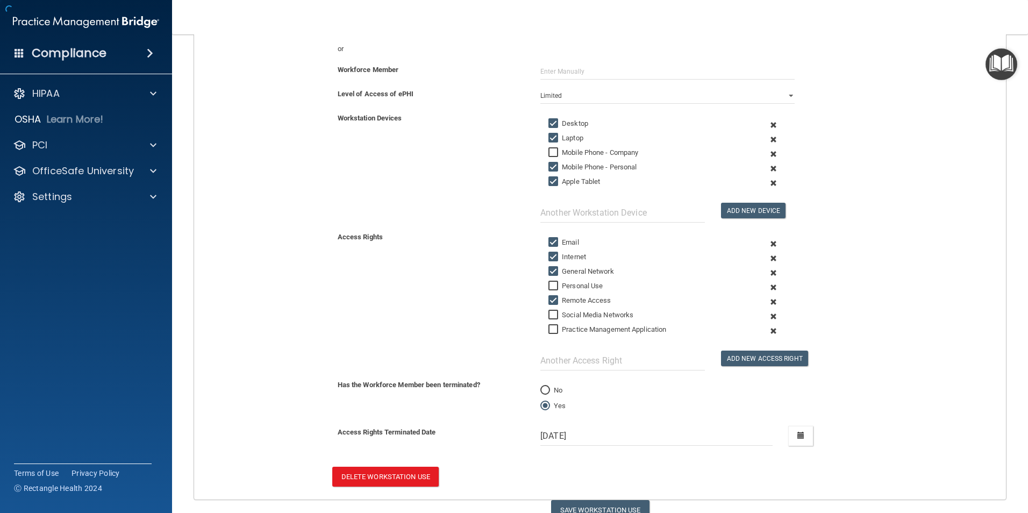
scroll to position [209, 0]
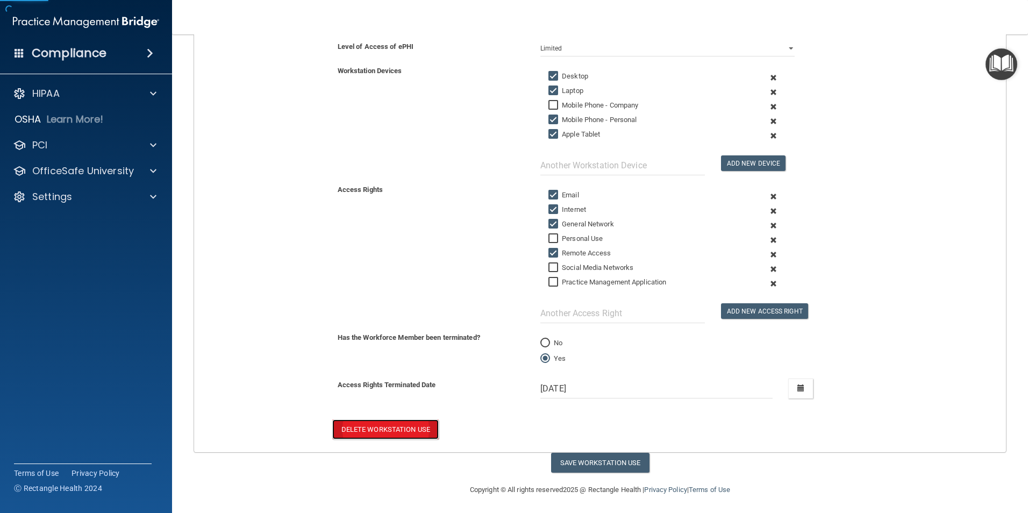
click at [372, 433] on button "Delete Workstation Use" at bounding box center [385, 430] width 106 height 20
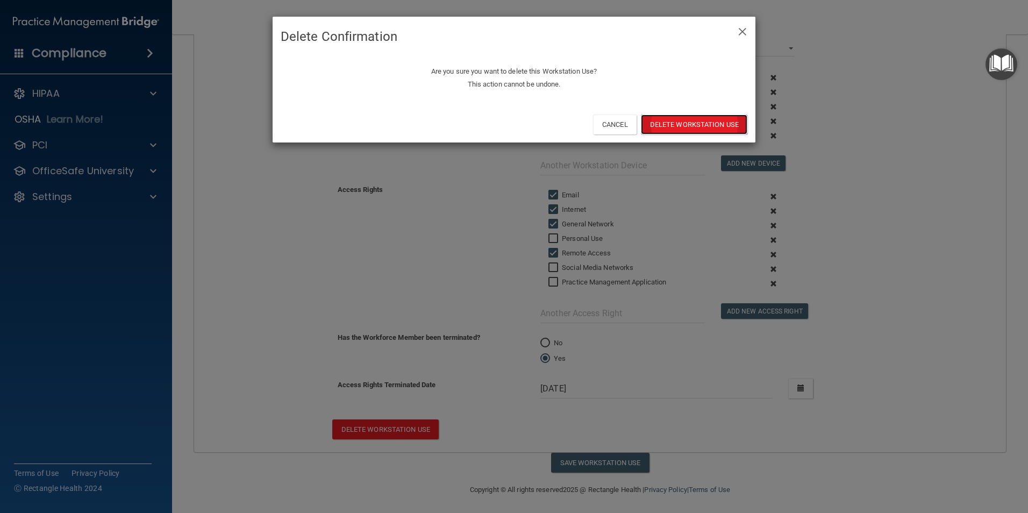
click at [694, 120] on button "Delete Workstation Use" at bounding box center [694, 125] width 106 height 20
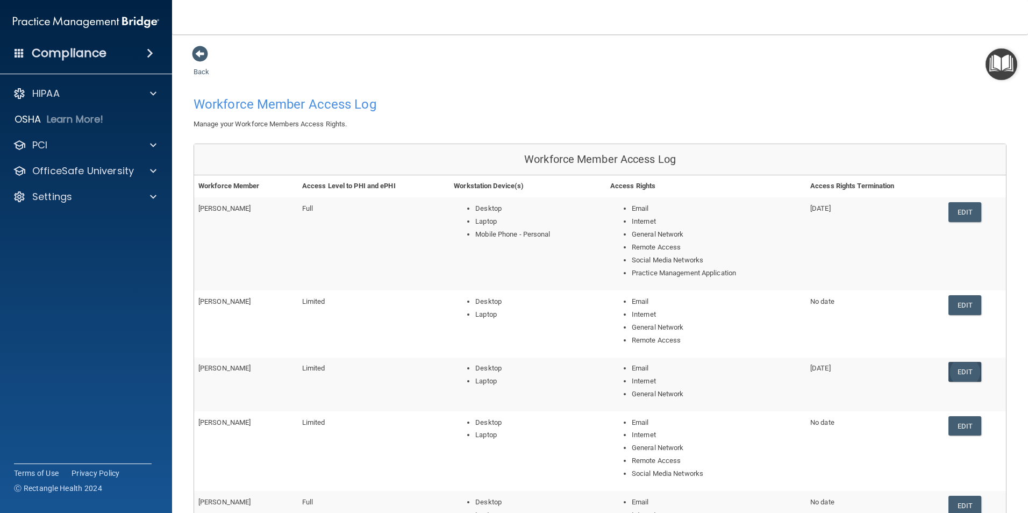
click at [955, 373] on link "Edit" at bounding box center [965, 372] width 33 height 20
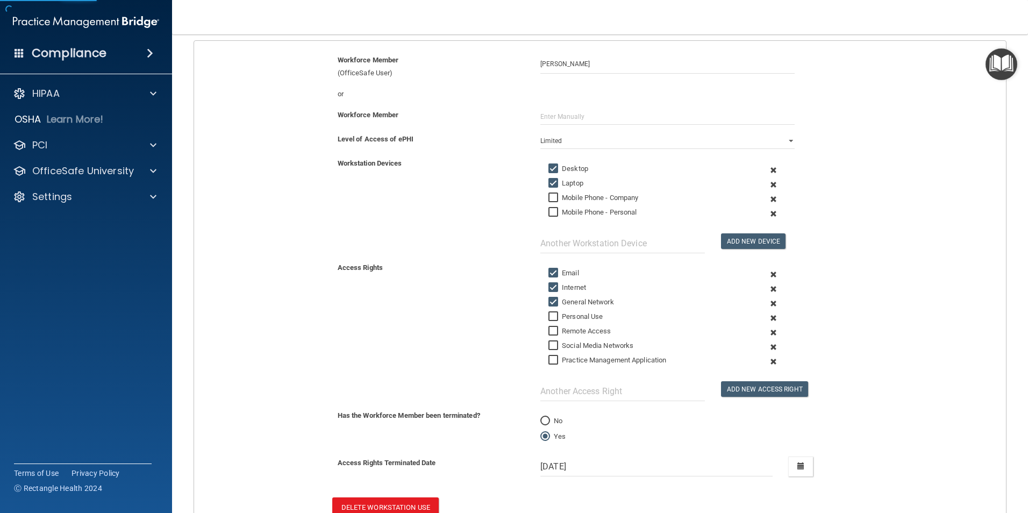
scroll to position [197, 0]
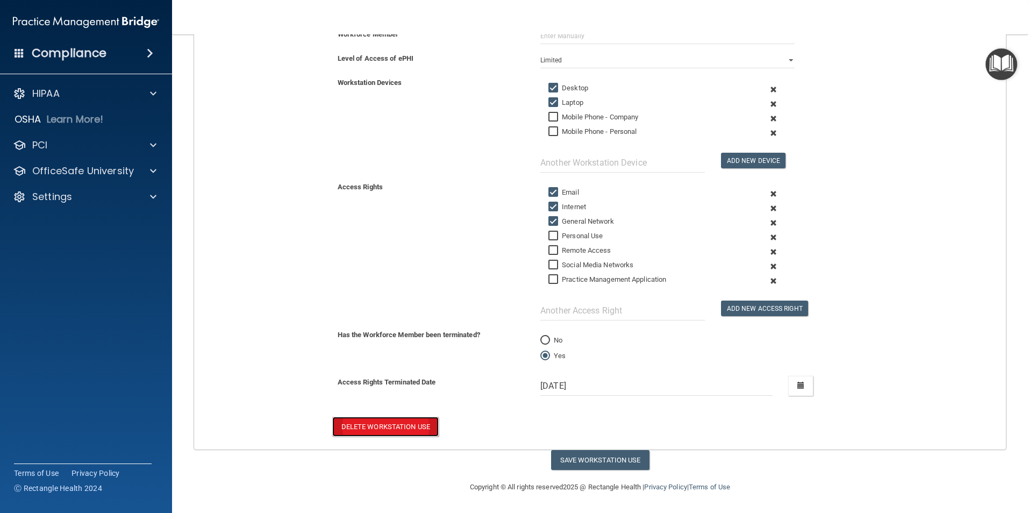
click at [375, 423] on button "Delete Workstation Use" at bounding box center [385, 427] width 106 height 20
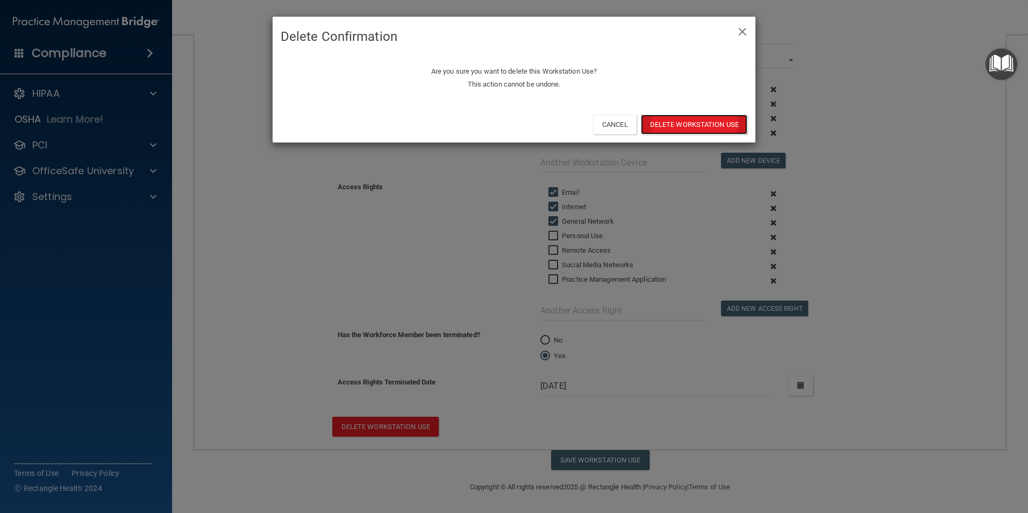
click at [676, 125] on button "Delete Workstation Use" at bounding box center [694, 125] width 106 height 20
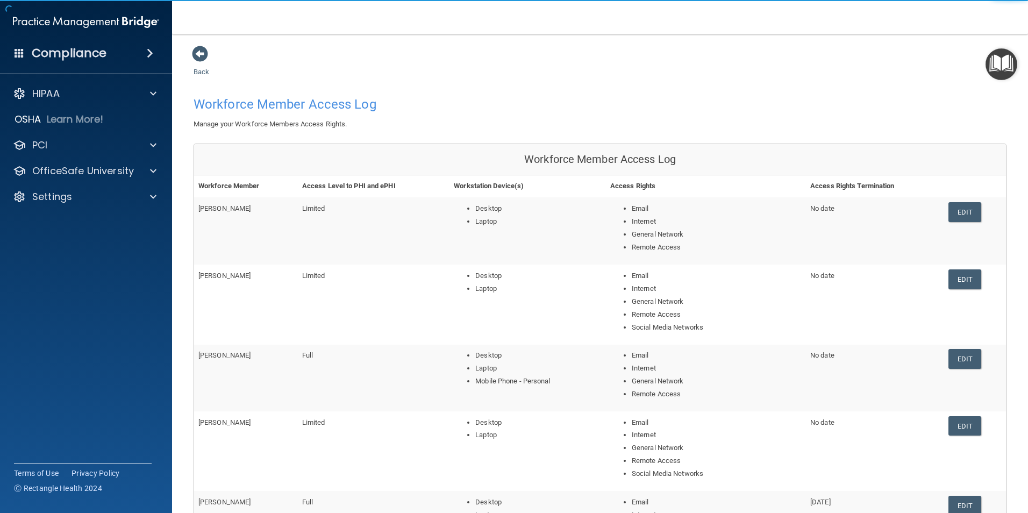
click at [964, 214] on link "Edit" at bounding box center [965, 212] width 33 height 20
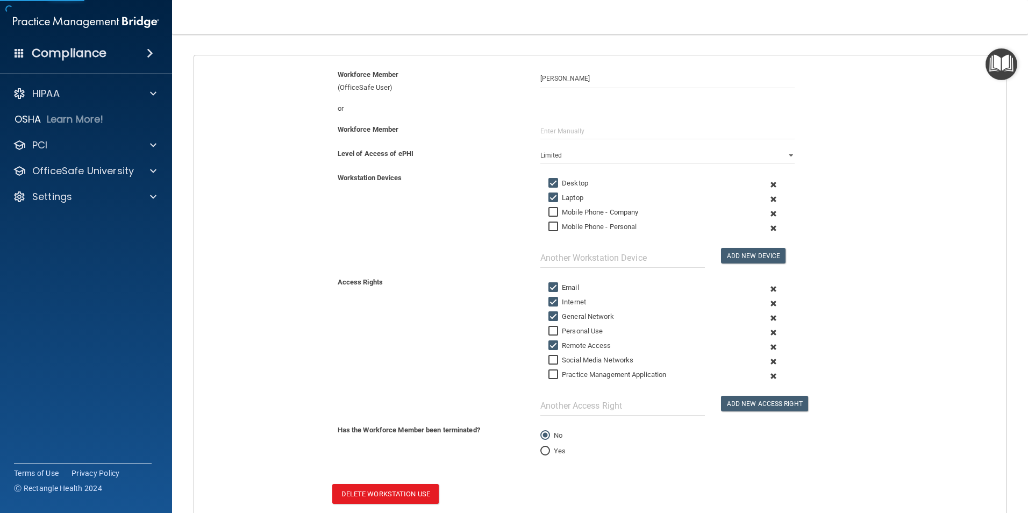
scroll to position [169, 0]
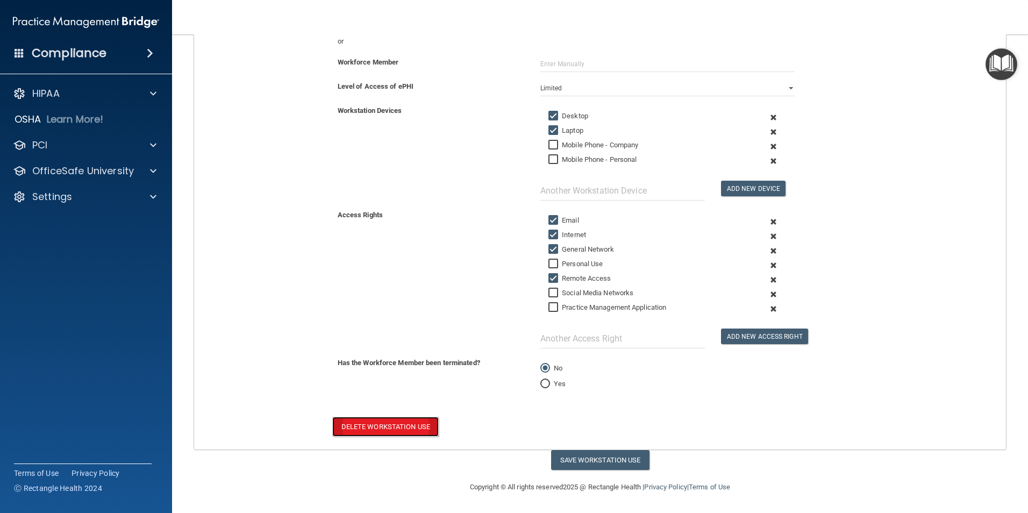
click at [393, 428] on button "Delete Workstation Use" at bounding box center [385, 427] width 106 height 20
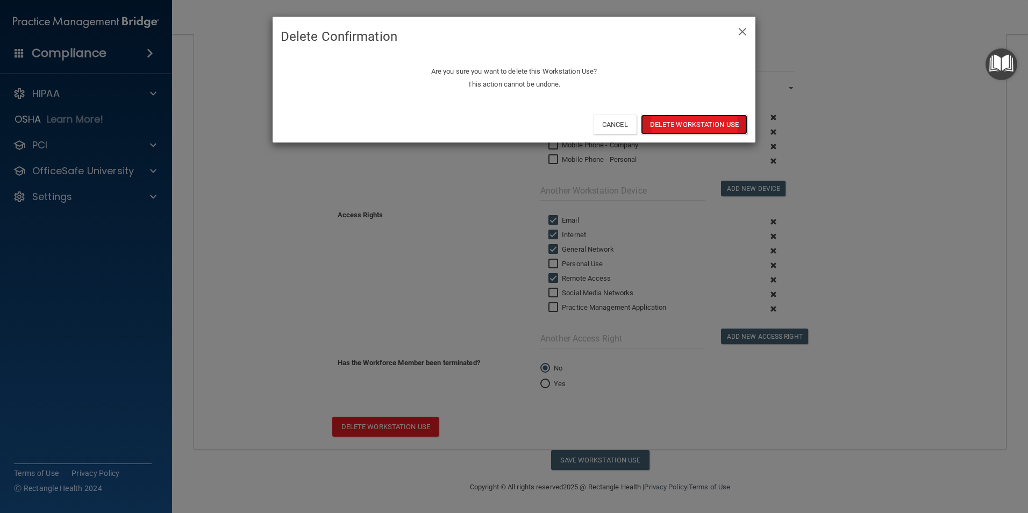
click at [685, 127] on button "Delete Workstation Use" at bounding box center [694, 125] width 106 height 20
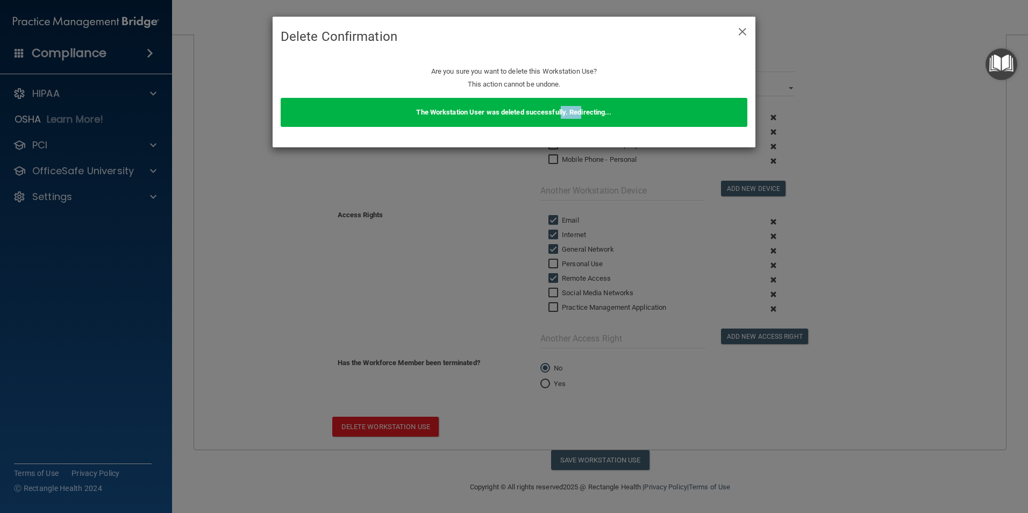
drag, startPoint x: 562, startPoint y: 393, endPoint x: 559, endPoint y: 354, distance: 38.3
click at [559, 354] on div "× Close Delete Confirmation Are you sure you want to delete this Workstation Us…" at bounding box center [514, 256] width 1028 height 513
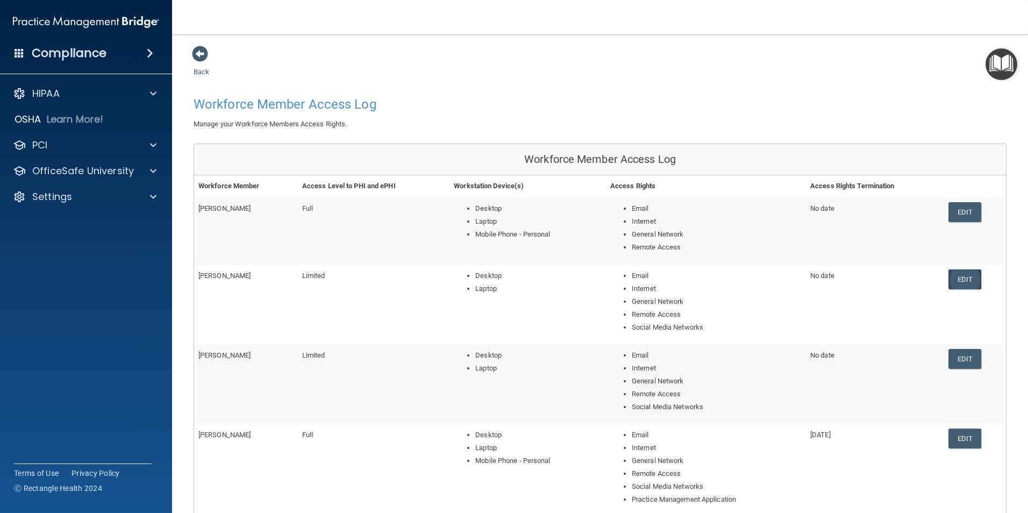
drag, startPoint x: 961, startPoint y: 279, endPoint x: 509, endPoint y: 332, distance: 454.9
click at [960, 279] on link "Edit" at bounding box center [965, 279] width 33 height 20
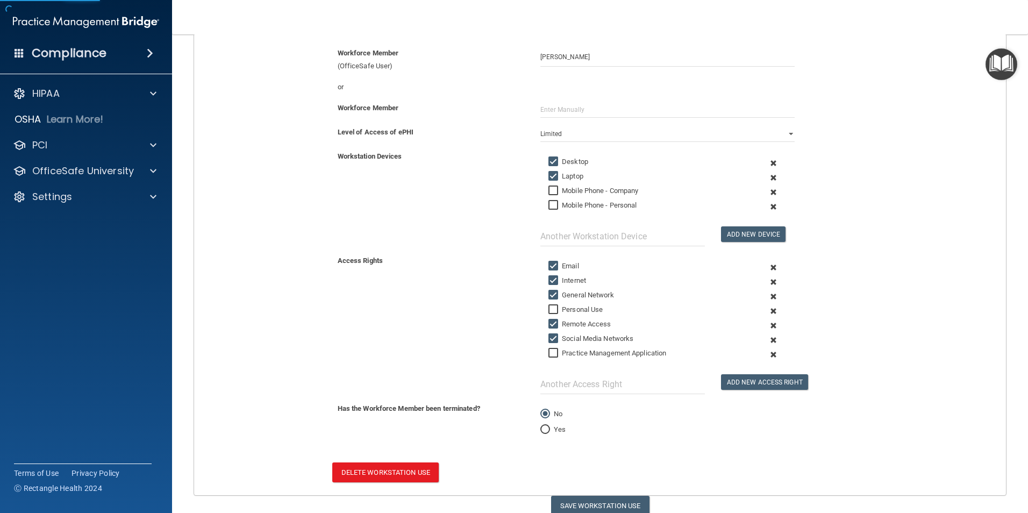
scroll to position [169, 0]
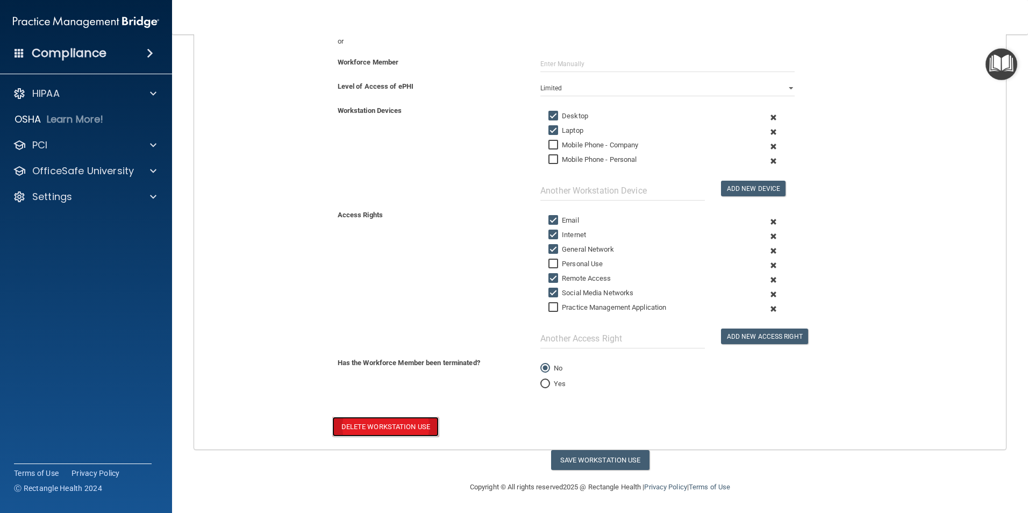
click at [385, 428] on button "Delete Workstation Use" at bounding box center [385, 427] width 106 height 20
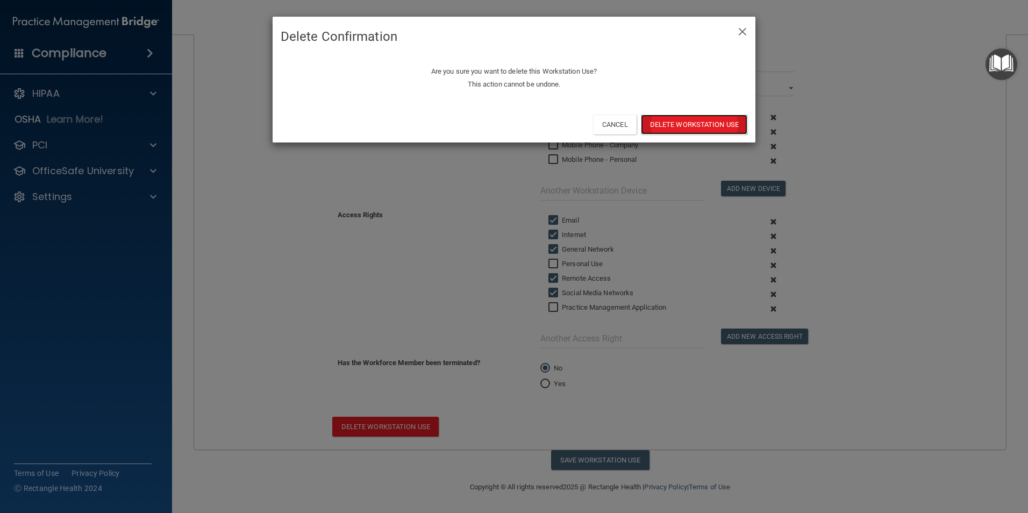
click at [695, 124] on button "Delete Workstation Use" at bounding box center [694, 125] width 106 height 20
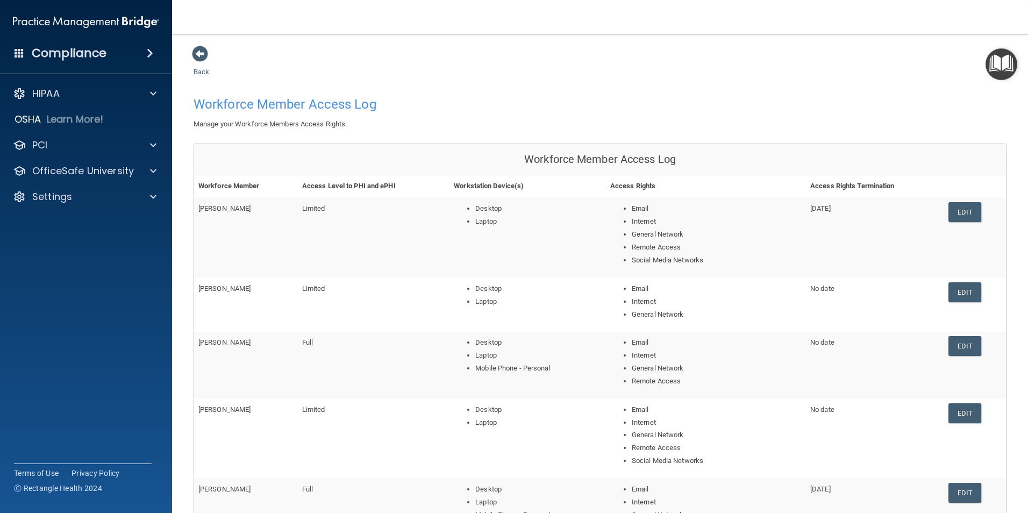
click at [963, 210] on link "Edit" at bounding box center [965, 212] width 33 height 20
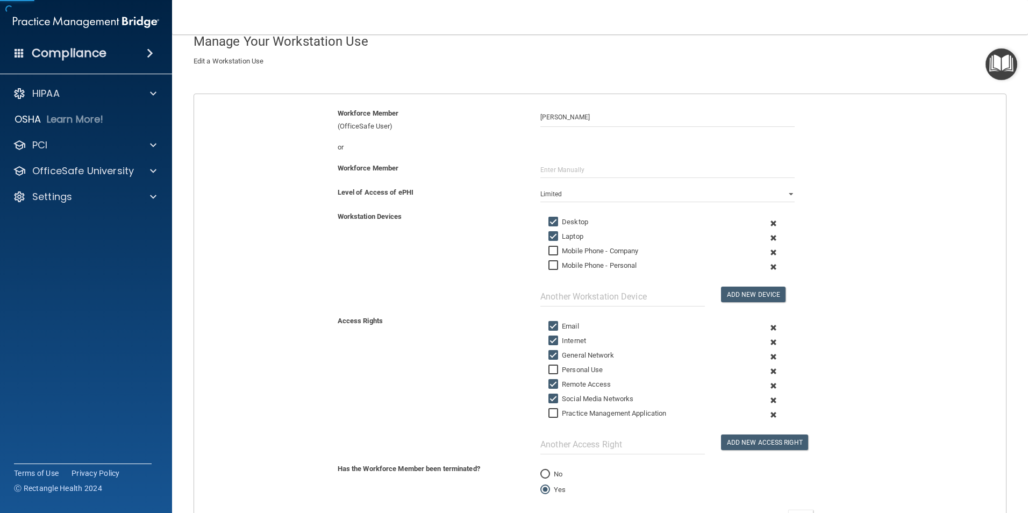
scroll to position [197, 0]
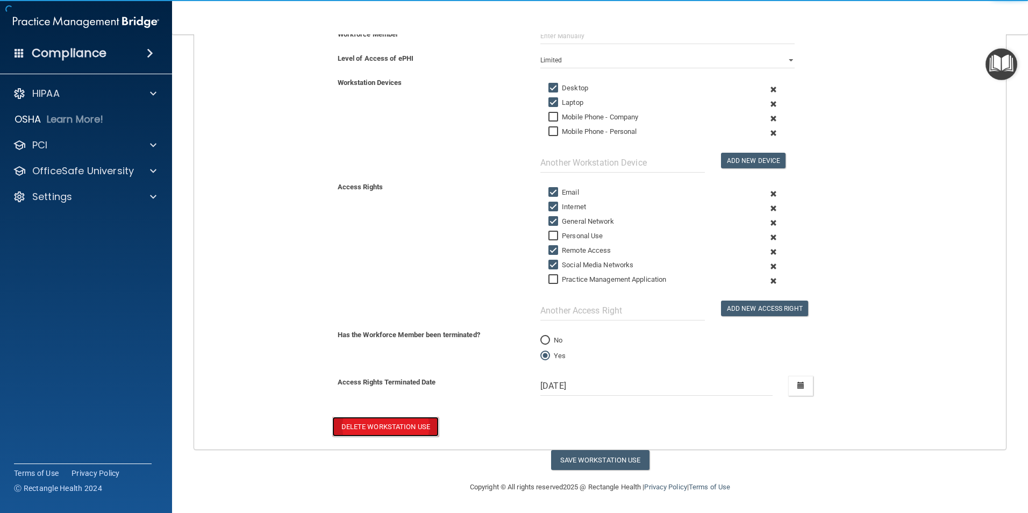
click at [379, 424] on button "Delete Workstation Use" at bounding box center [385, 427] width 106 height 20
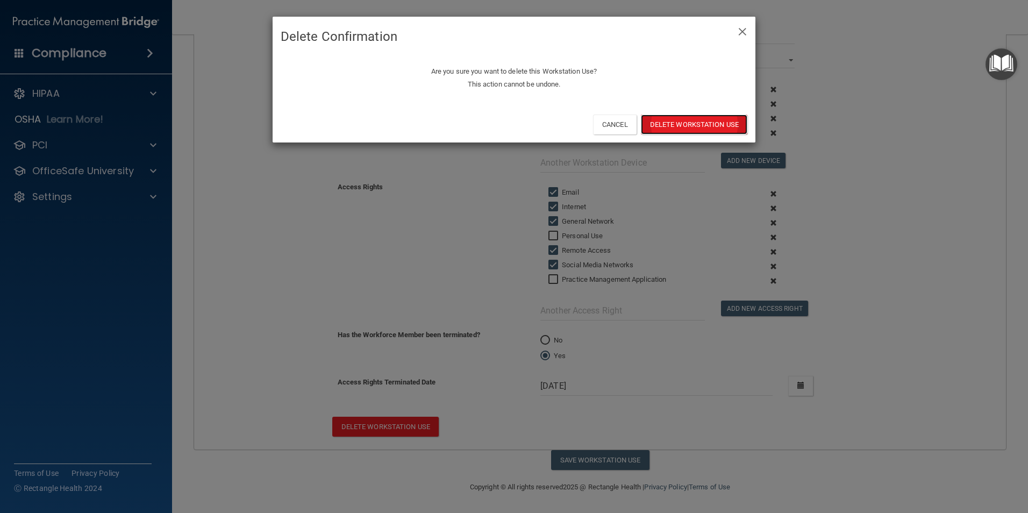
click at [668, 121] on button "Delete Workstation Use" at bounding box center [694, 125] width 106 height 20
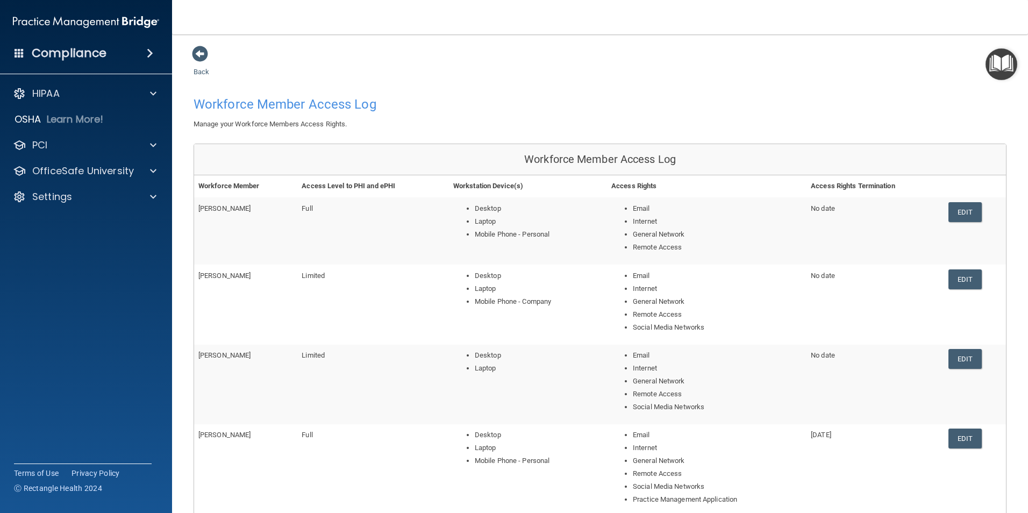
scroll to position [54, 0]
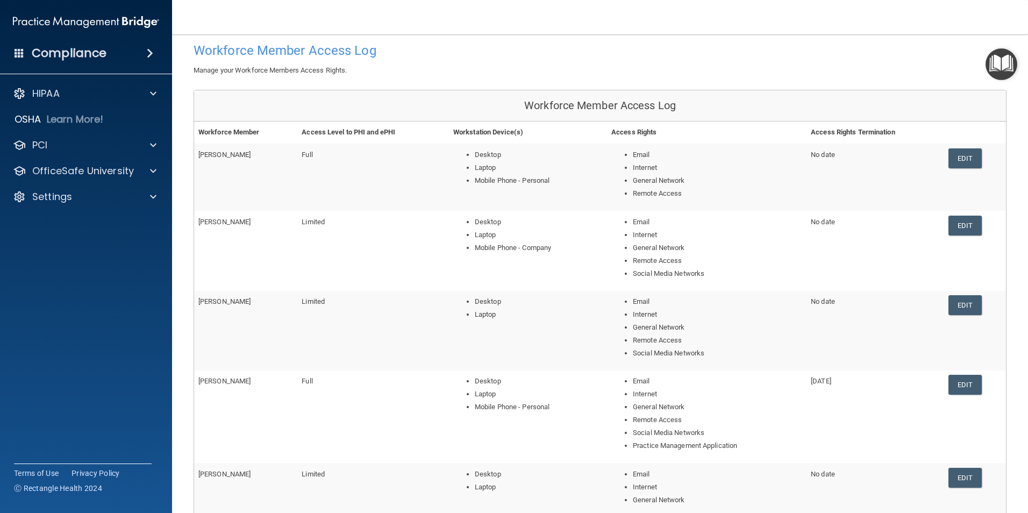
click at [961, 228] on link "Edit" at bounding box center [965, 226] width 33 height 20
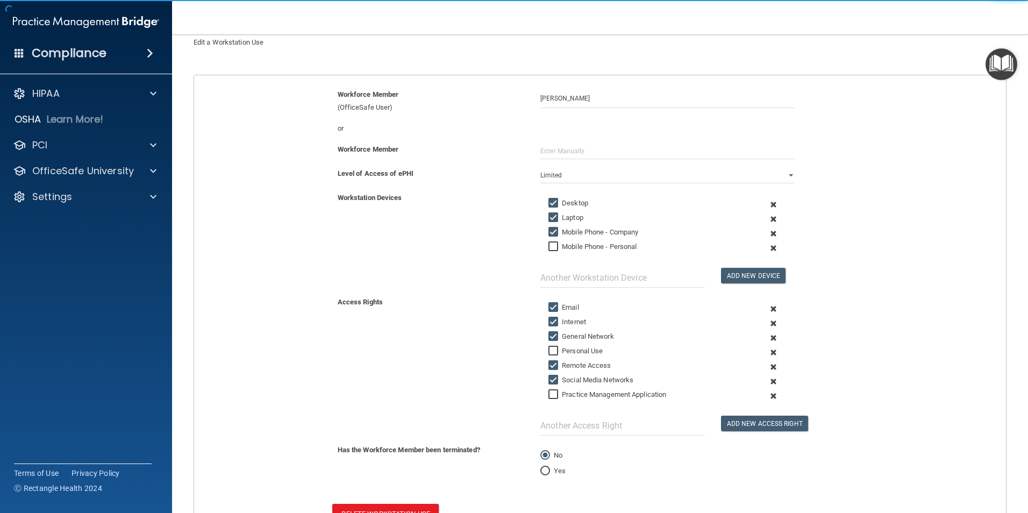
scroll to position [169, 0]
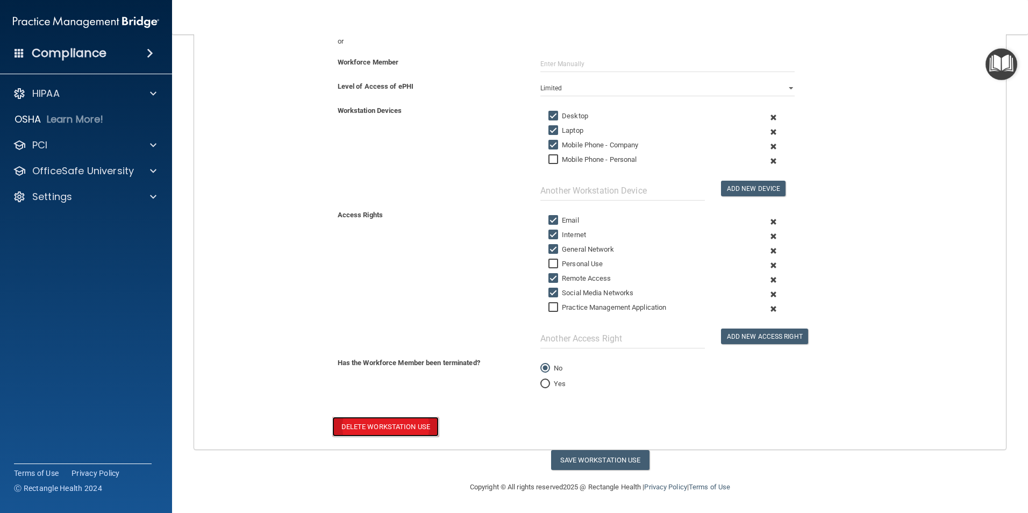
click at [371, 426] on button "Delete Workstation Use" at bounding box center [385, 427] width 106 height 20
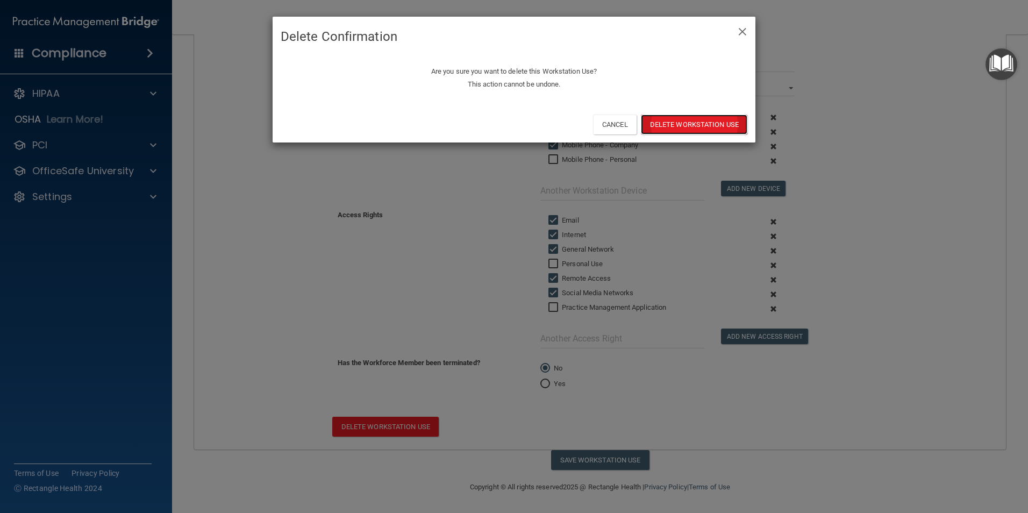
click at [688, 124] on button "Delete Workstation Use" at bounding box center [694, 125] width 106 height 20
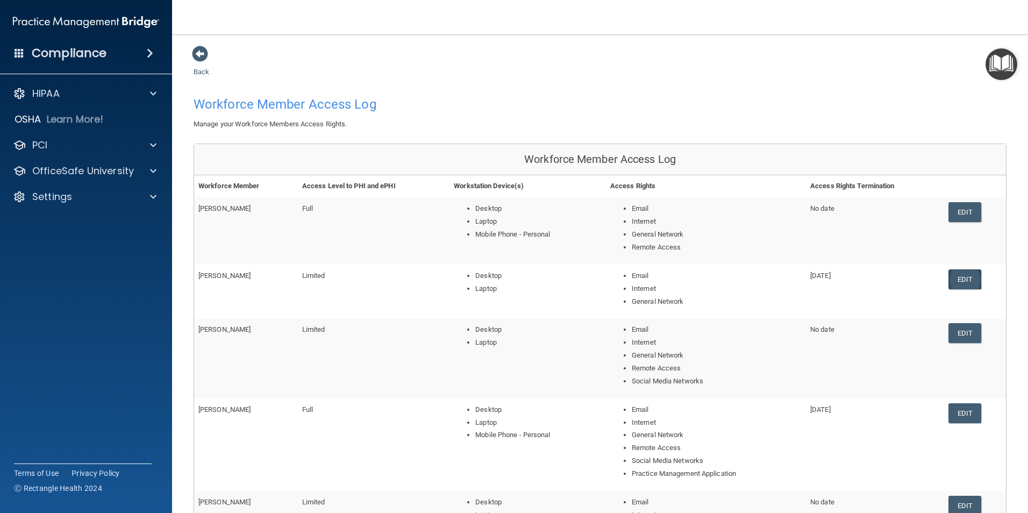
drag, startPoint x: 957, startPoint y: 283, endPoint x: 433, endPoint y: 278, distance: 524.5
click at [957, 282] on link "Edit" at bounding box center [965, 279] width 33 height 20
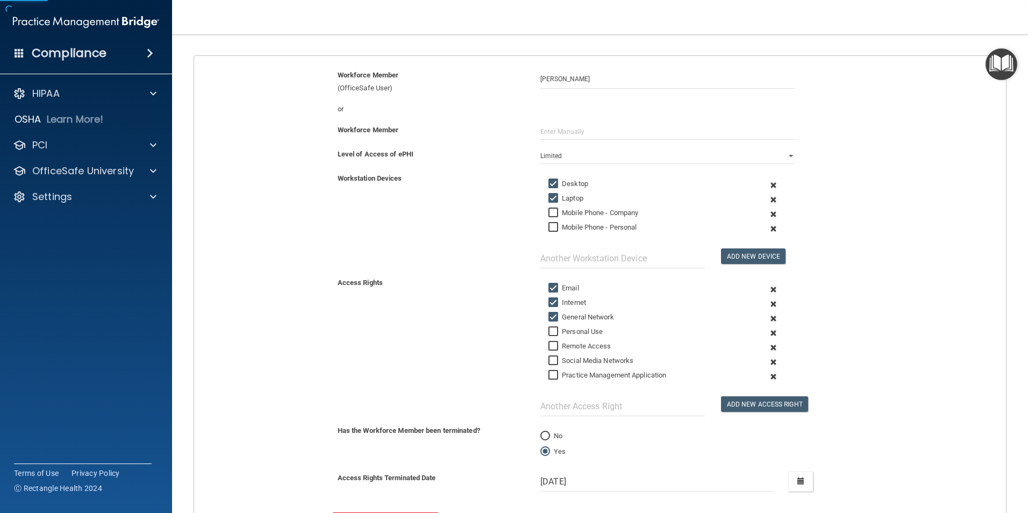
scroll to position [197, 0]
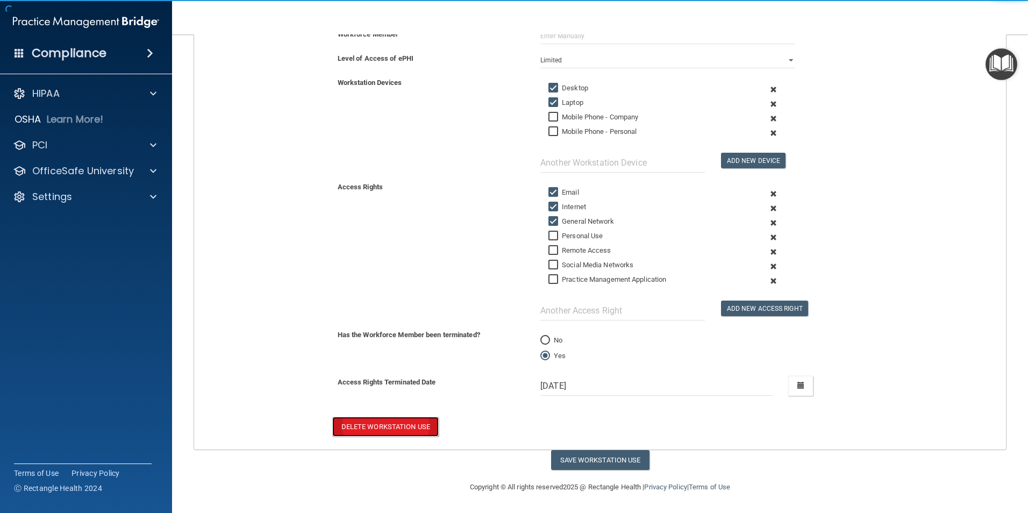
click at [363, 429] on button "Delete Workstation Use" at bounding box center [385, 427] width 106 height 20
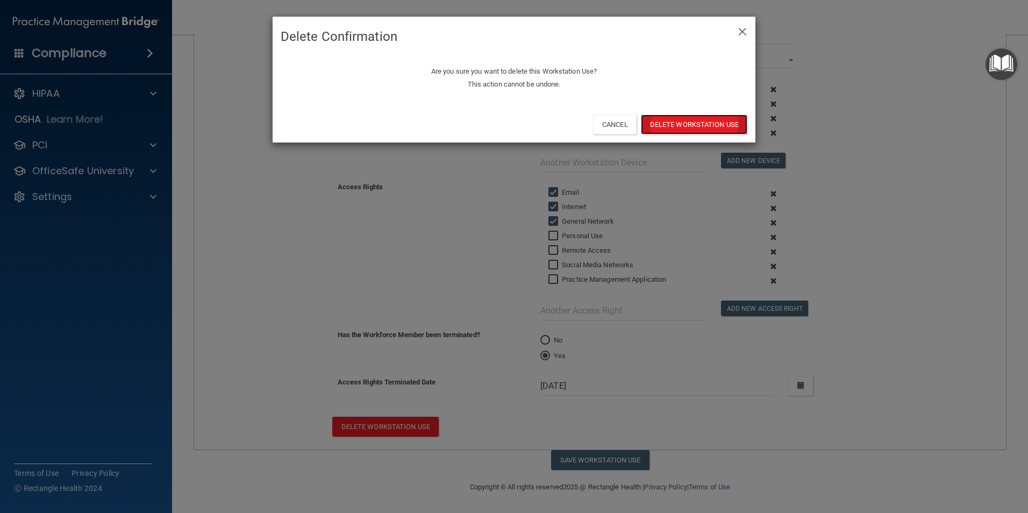
click at [679, 115] on button "Delete Workstation Use" at bounding box center [694, 125] width 106 height 20
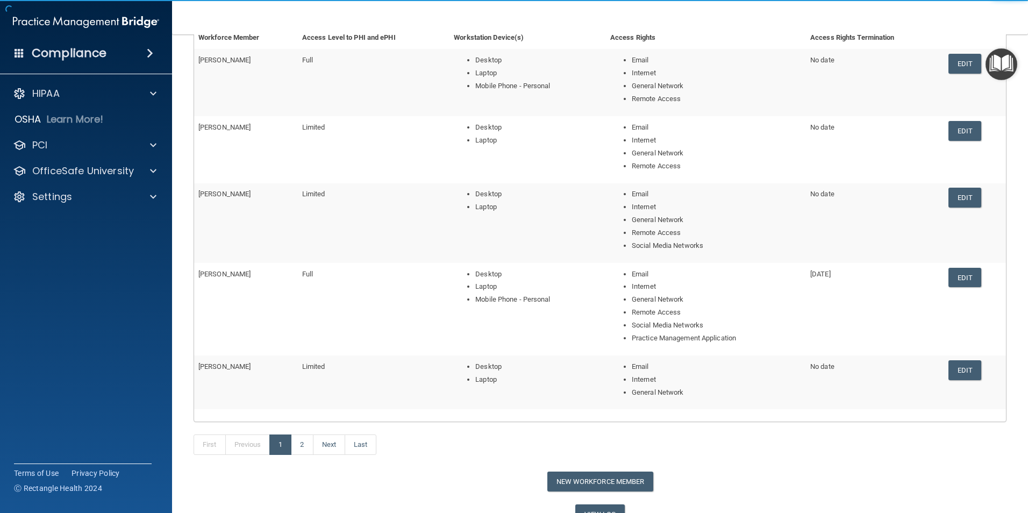
scroll to position [161, 0]
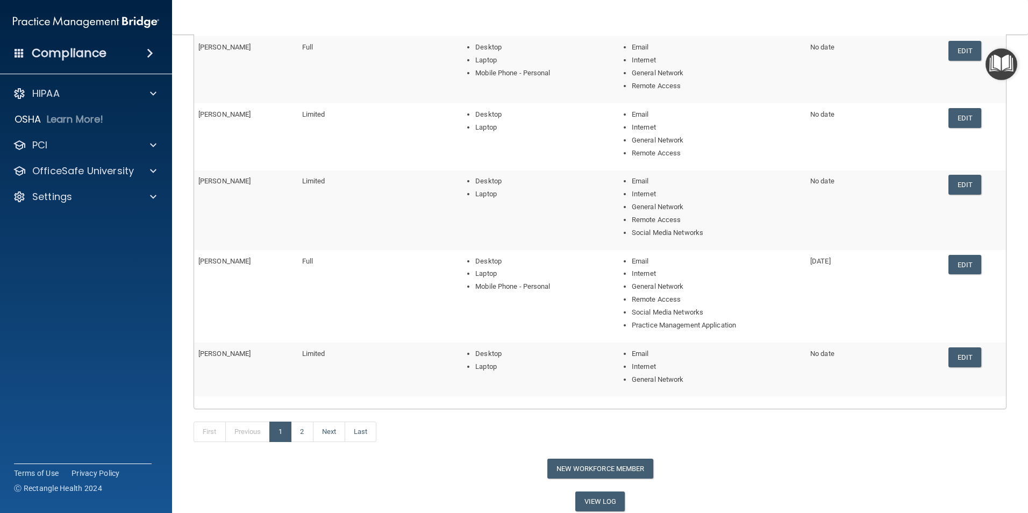
drag, startPoint x: 955, startPoint y: 187, endPoint x: 317, endPoint y: 257, distance: 642.3
click at [955, 186] on link "Edit" at bounding box center [965, 185] width 33 height 20
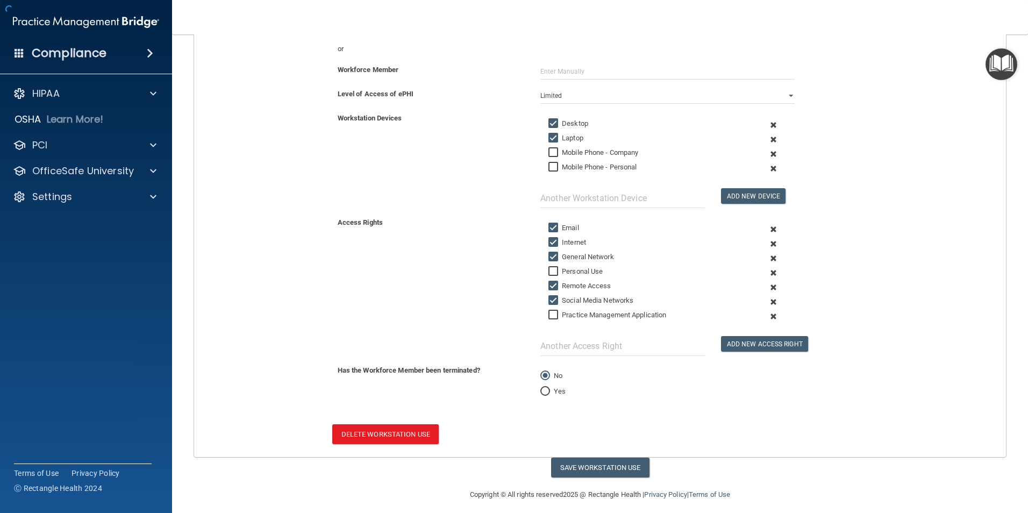
scroll to position [127, 0]
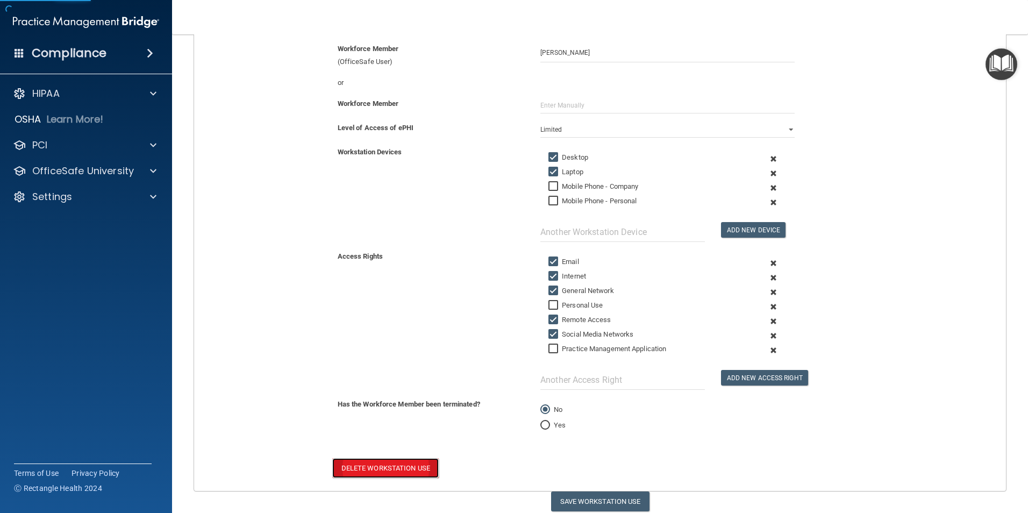
click at [364, 467] on button "Delete Workstation Use" at bounding box center [385, 468] width 106 height 20
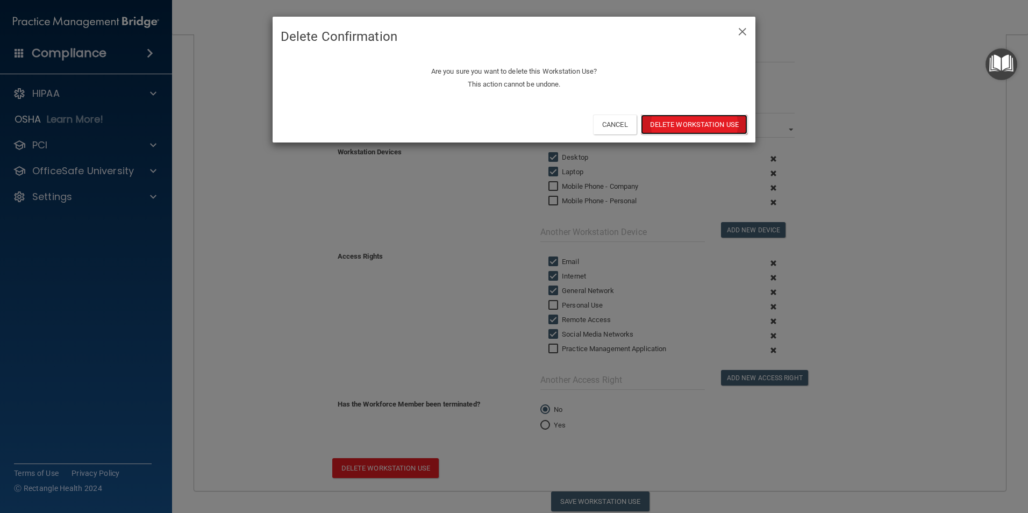
click at [700, 123] on button "Delete Workstation Use" at bounding box center [694, 125] width 106 height 20
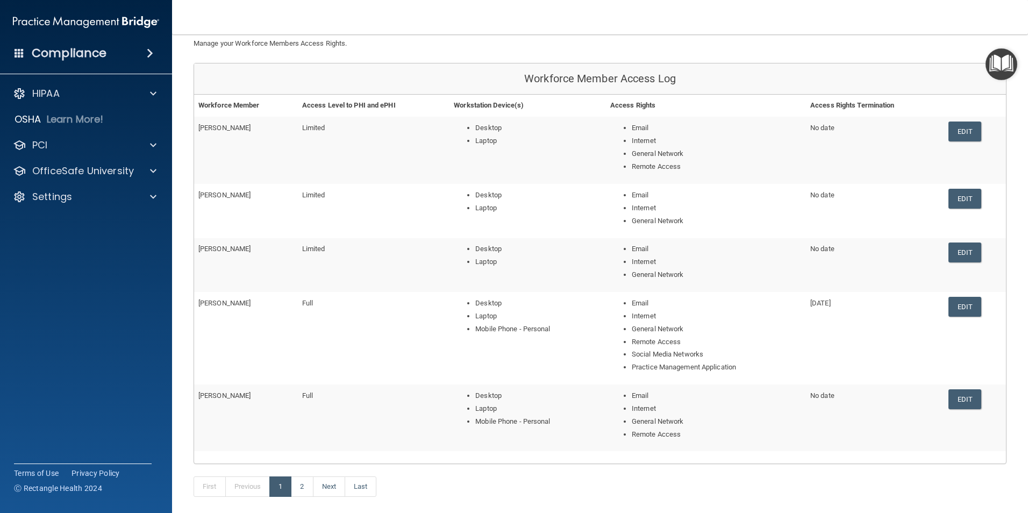
scroll to position [161, 0]
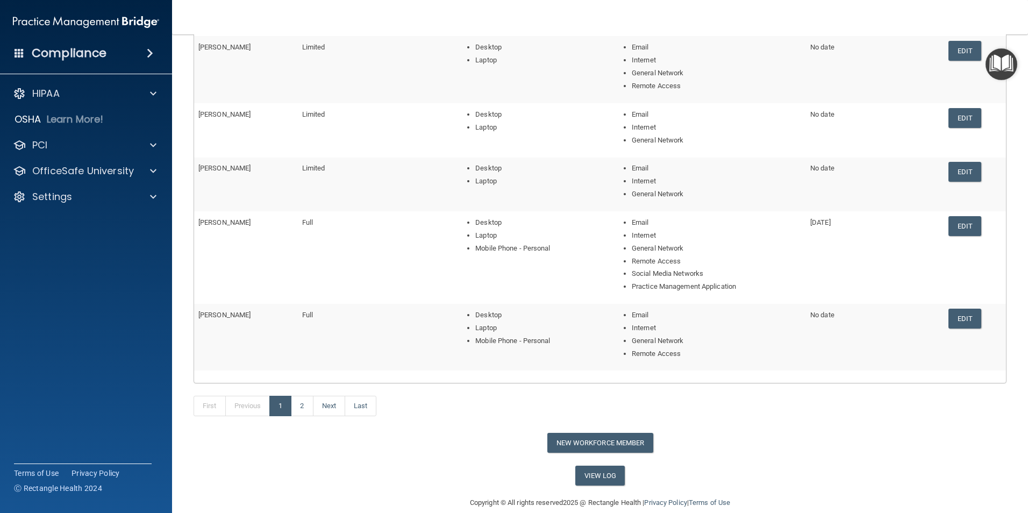
drag, startPoint x: 953, startPoint y: 222, endPoint x: 902, endPoint y: 236, distance: 52.5
click at [952, 223] on link "Edit" at bounding box center [965, 226] width 33 height 20
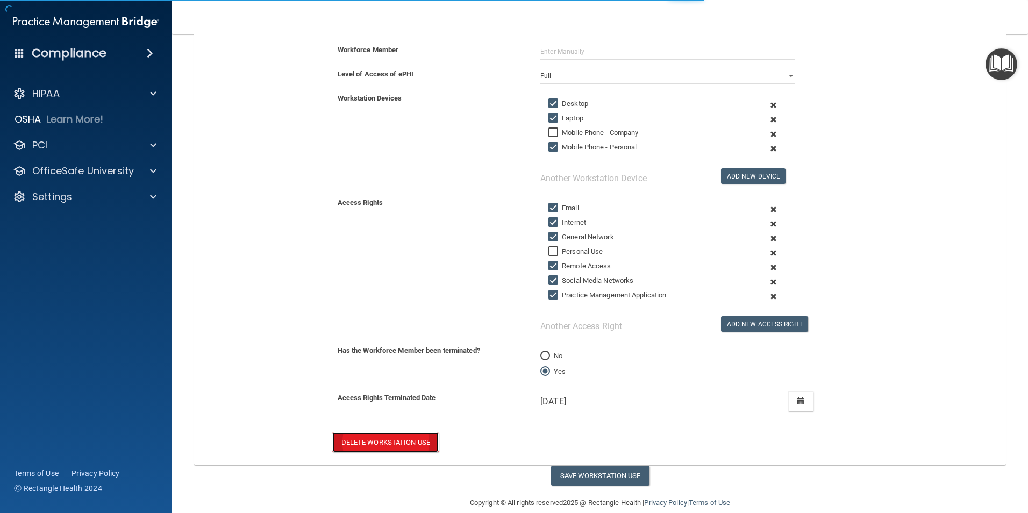
click at [375, 444] on button "Delete Workstation Use" at bounding box center [385, 442] width 106 height 20
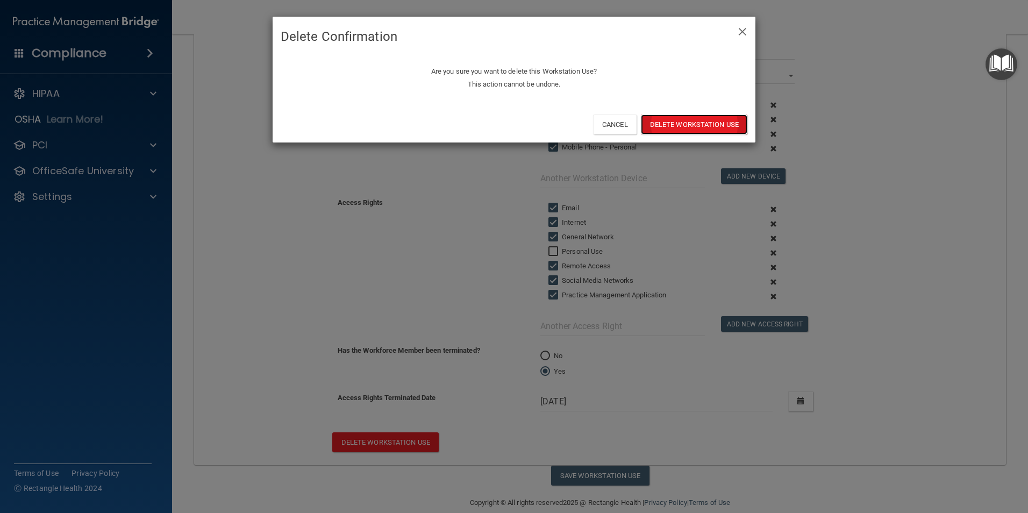
drag, startPoint x: 690, startPoint y: 123, endPoint x: 689, endPoint y: 129, distance: 6.5
click at [690, 125] on button "Delete Workstation Use" at bounding box center [694, 125] width 106 height 20
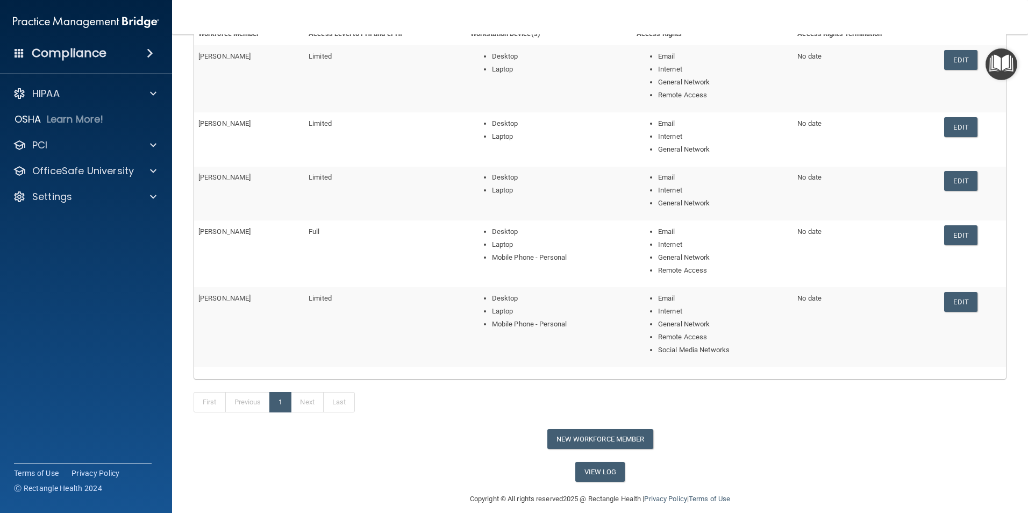
scroll to position [164, 0]
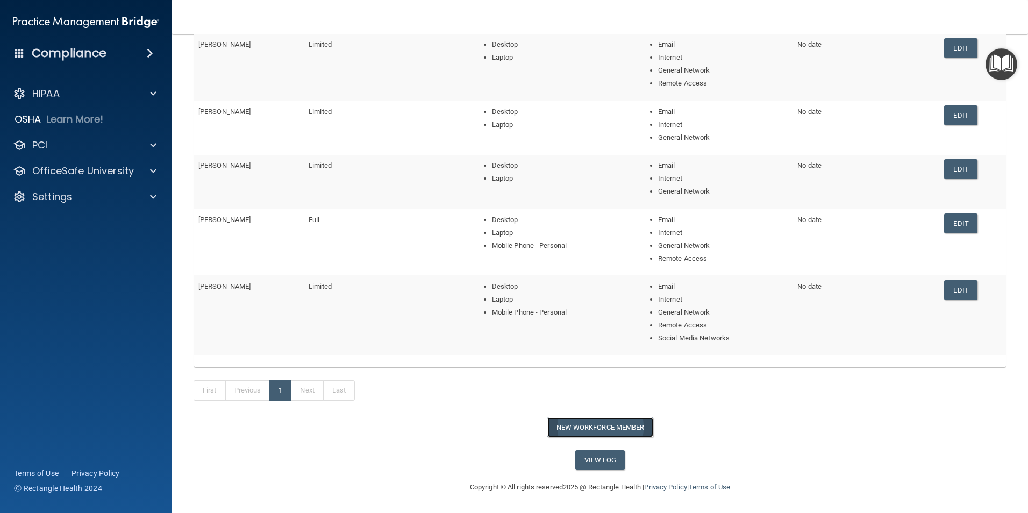
click at [581, 431] on button "New Workforce Member" at bounding box center [601, 427] width 106 height 20
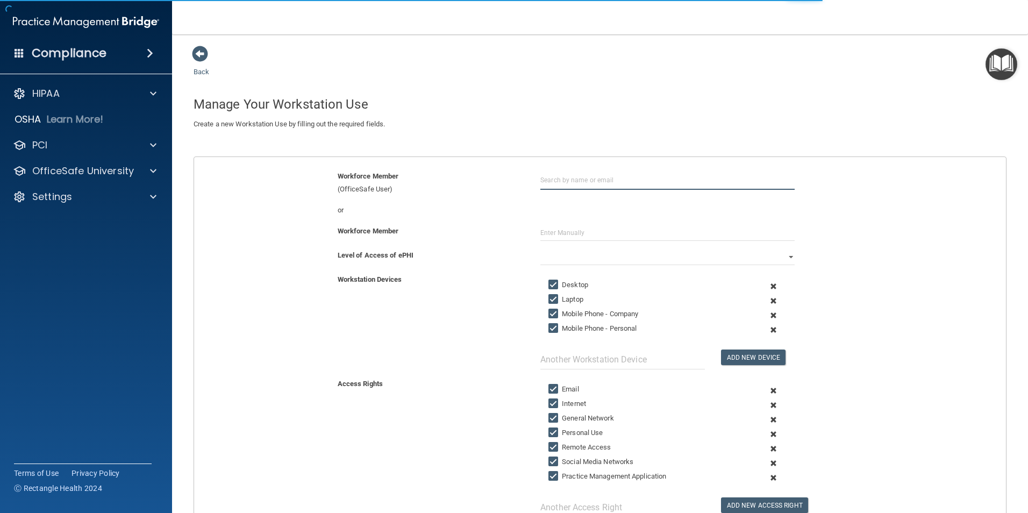
click at [628, 177] on input "text" at bounding box center [668, 180] width 254 height 20
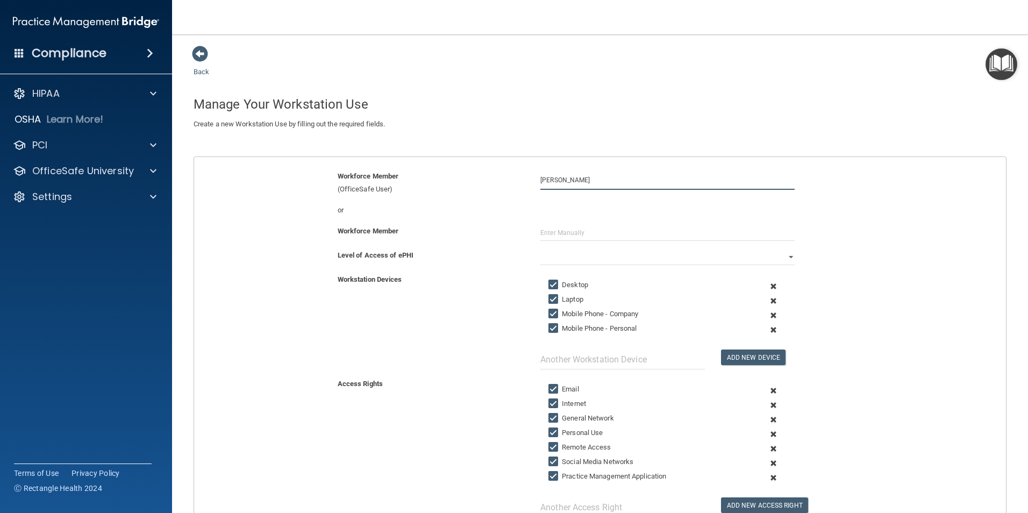
type input "[PERSON_NAME]"
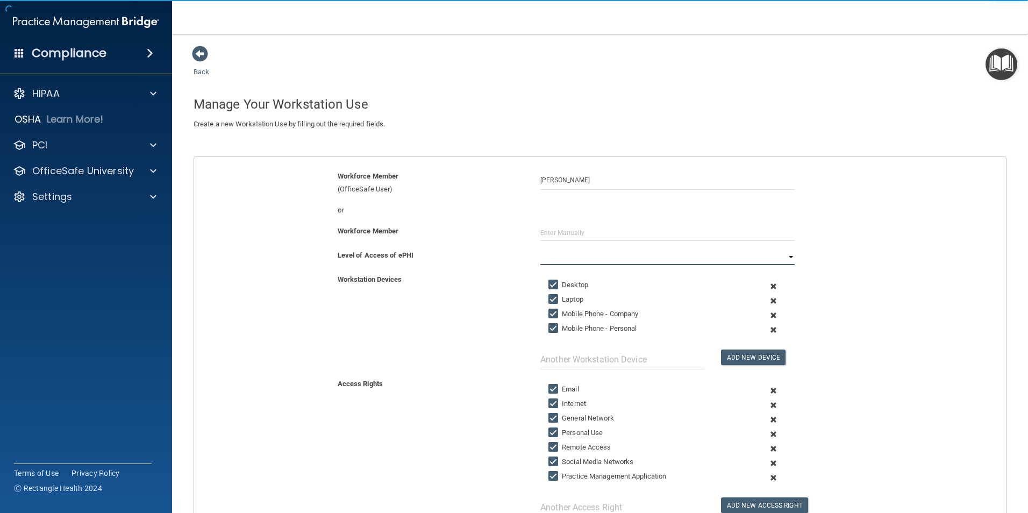
click at [609, 257] on select "Full Limited None" at bounding box center [668, 257] width 254 height 16
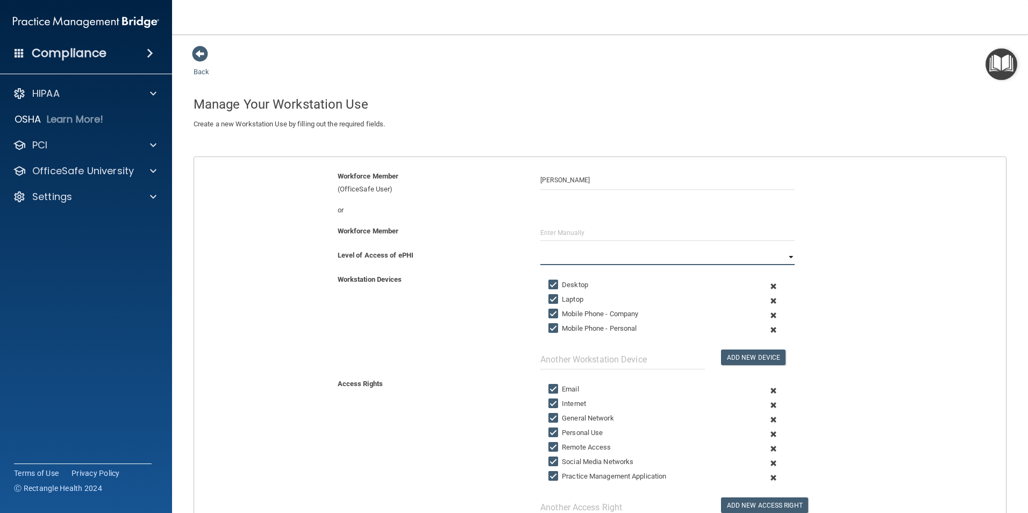
select select "0"
click at [541, 249] on select "Full Limited None" at bounding box center [668, 257] width 254 height 16
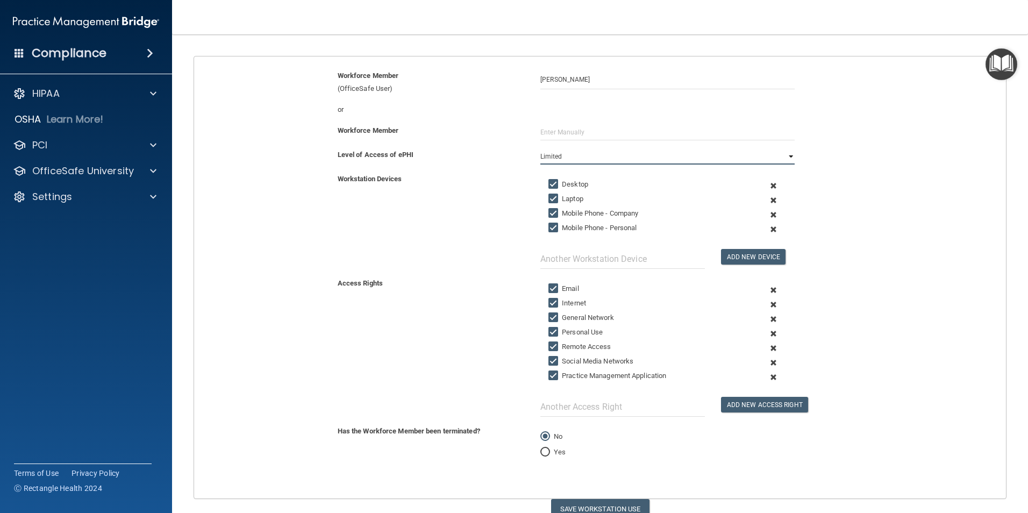
scroll to position [150, 0]
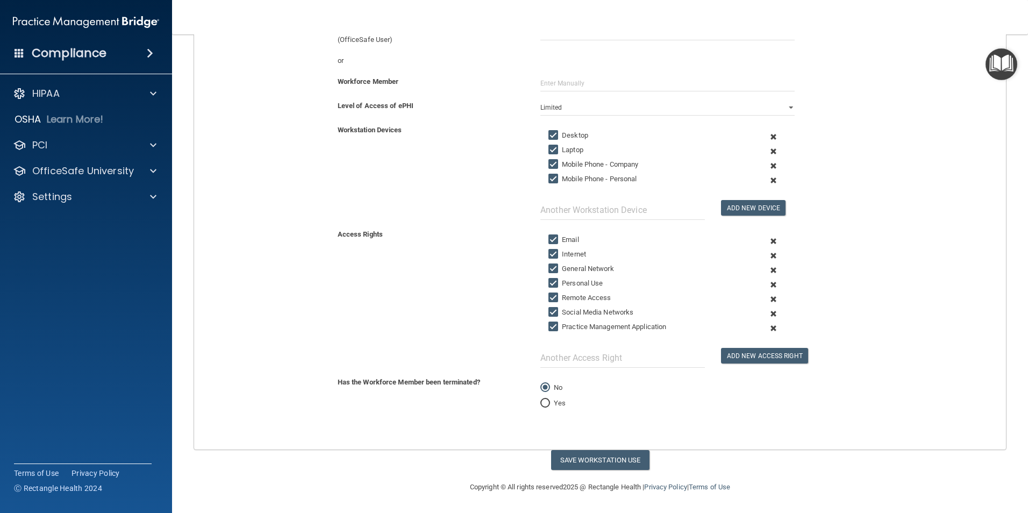
click at [552, 284] on input "Personal Use" at bounding box center [555, 283] width 12 height 9
checkbox input "false"
click at [636, 210] on input "text" at bounding box center [623, 210] width 165 height 20
click at [584, 460] on button "Save Workstation Use" at bounding box center [600, 460] width 98 height 20
select select "? string:Full ?"
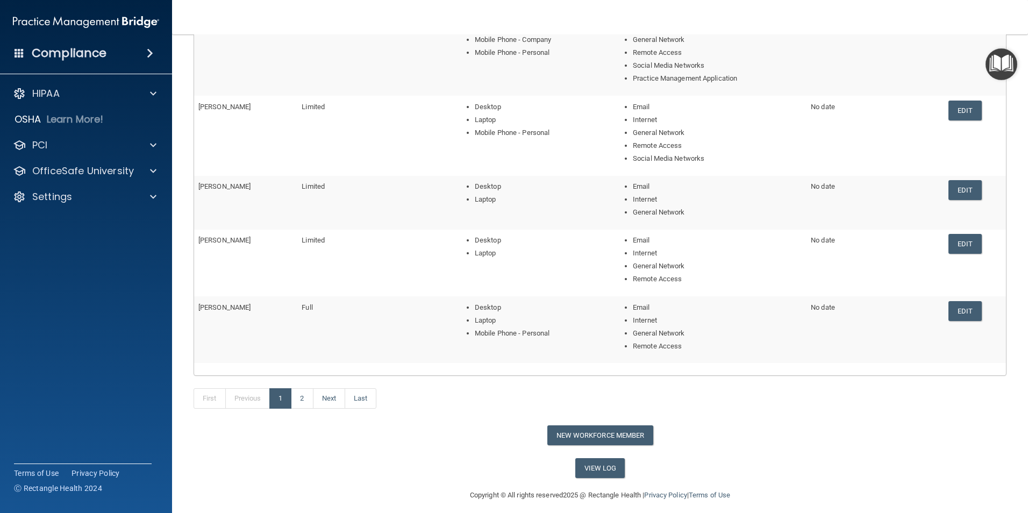
scroll to position [203, 0]
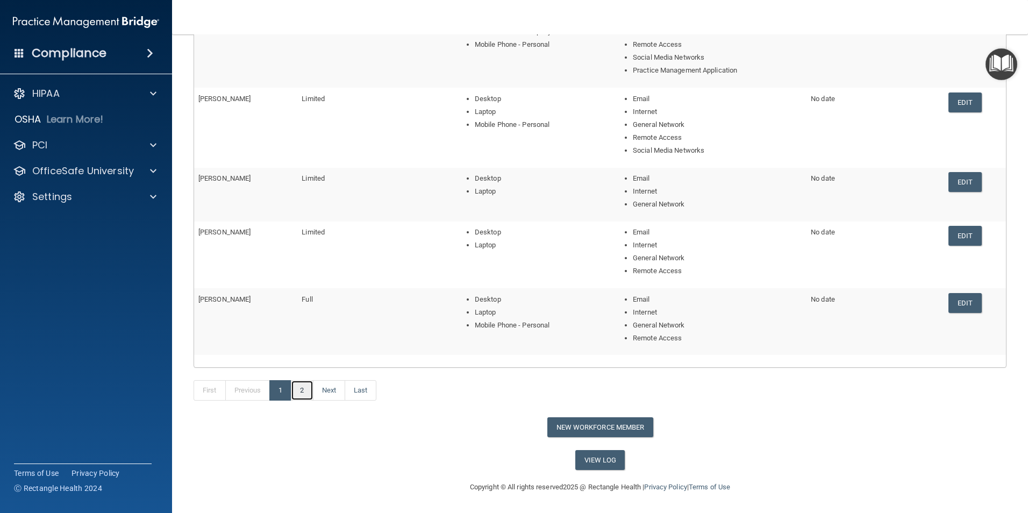
drag, startPoint x: 299, startPoint y: 391, endPoint x: 429, endPoint y: 328, distance: 144.1
click at [301, 389] on link "2" at bounding box center [302, 390] width 22 height 20
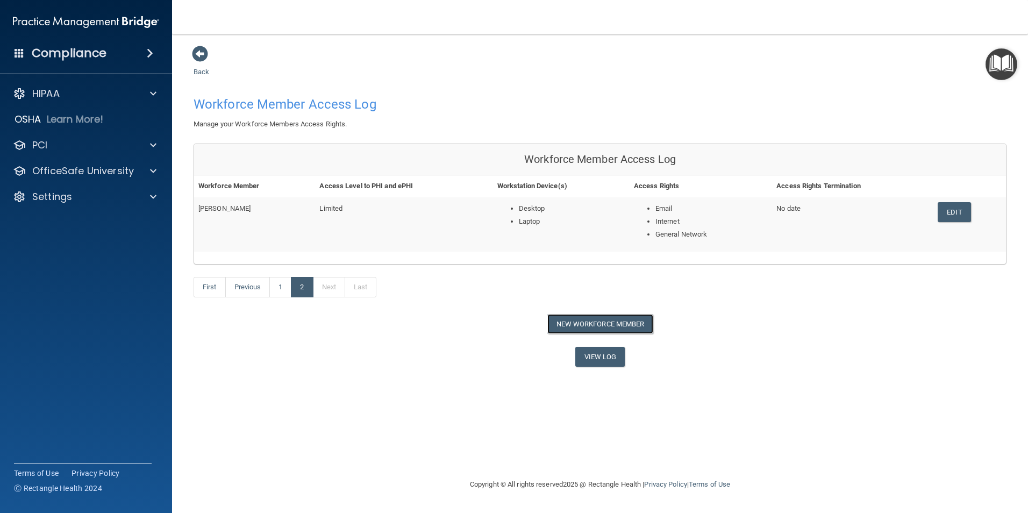
click at [600, 326] on button "New Workforce Member" at bounding box center [601, 324] width 106 height 20
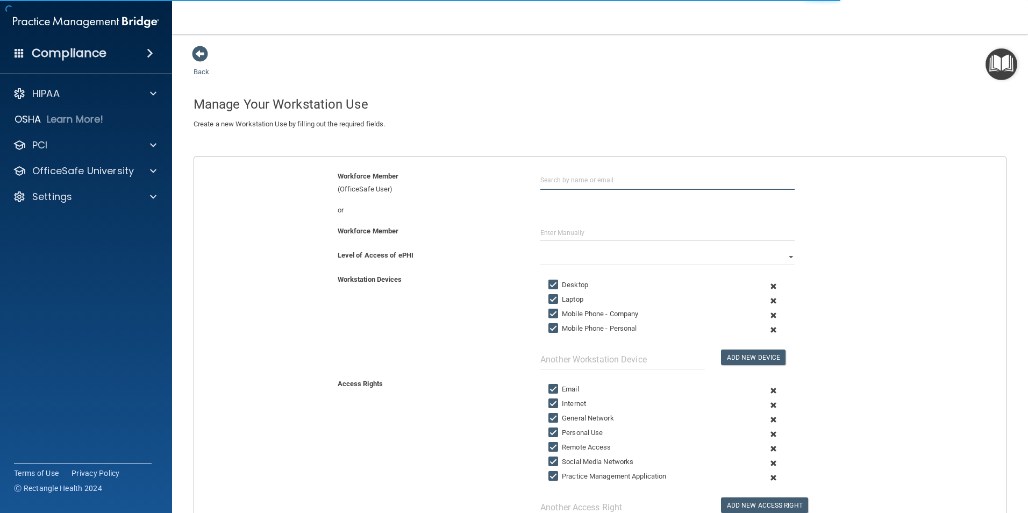
click at [572, 179] on input "text" at bounding box center [668, 180] width 254 height 20
type input "Mollie Butner"
click at [569, 256] on select "Full Limited None" at bounding box center [668, 257] width 254 height 16
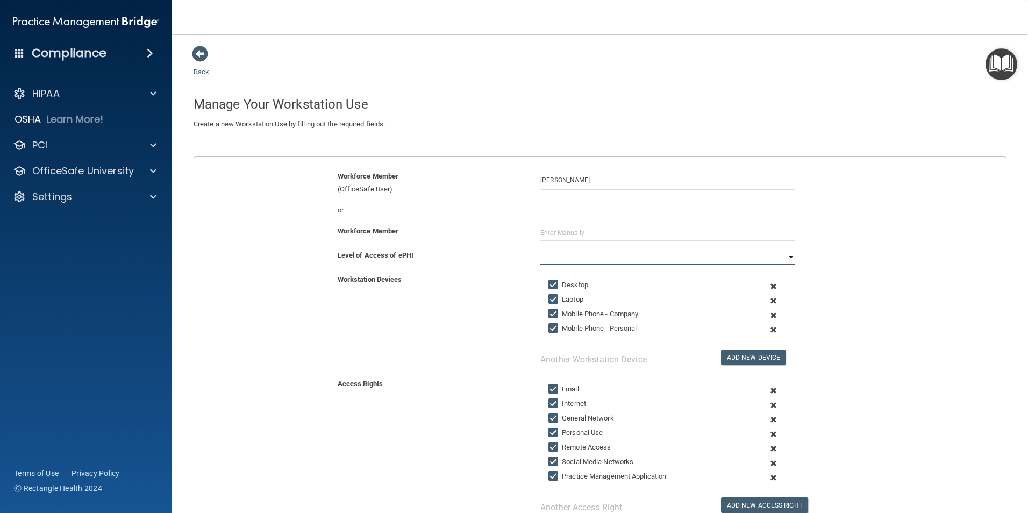
select select "0"
click at [541, 249] on select "Full Limited None" at bounding box center [668, 257] width 254 height 16
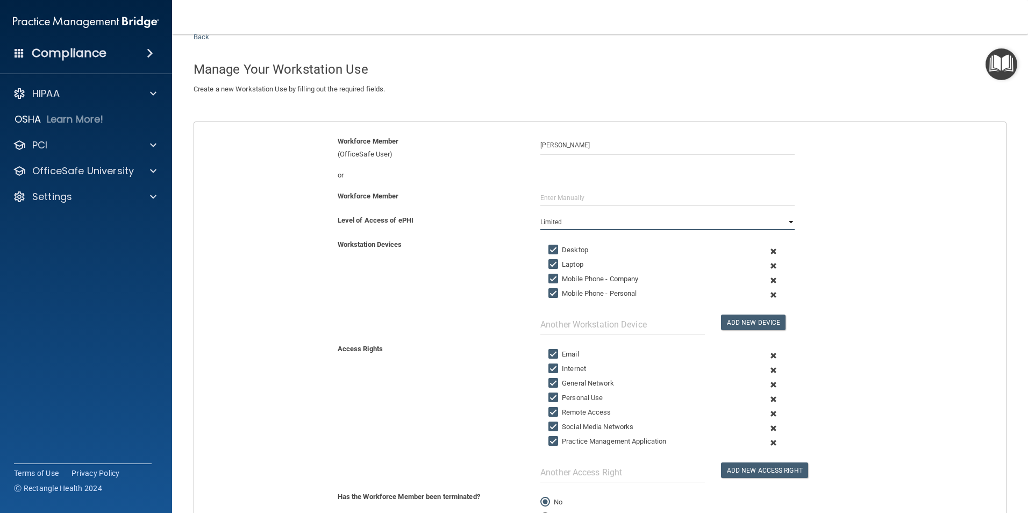
scroll to position [54, 0]
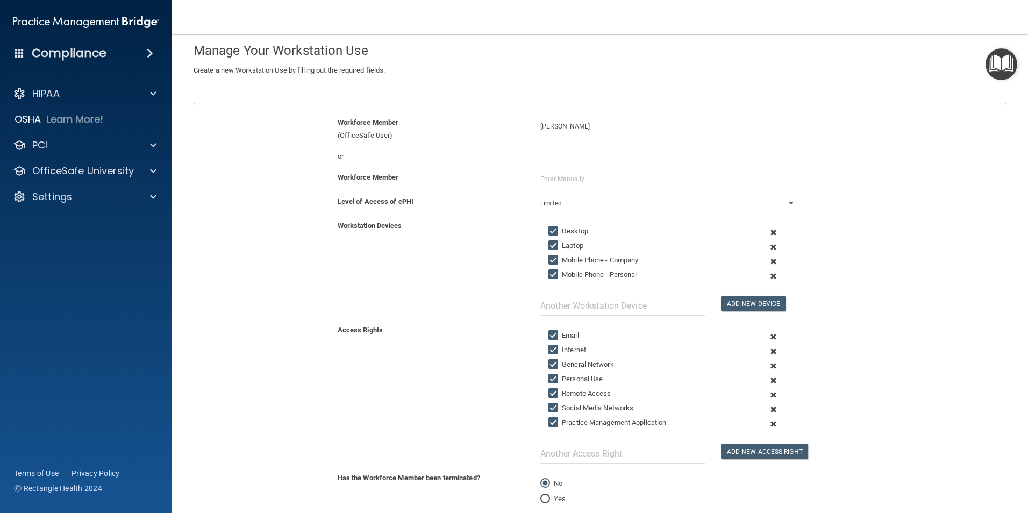
click at [550, 260] on input "Mobile Phone - Company" at bounding box center [555, 260] width 12 height 9
checkbox input "false"
drag, startPoint x: 551, startPoint y: 275, endPoint x: 478, endPoint y: 324, distance: 87.9
click at [550, 275] on input "Mobile Phone - Personal" at bounding box center [555, 275] width 12 height 9
checkbox input "false"
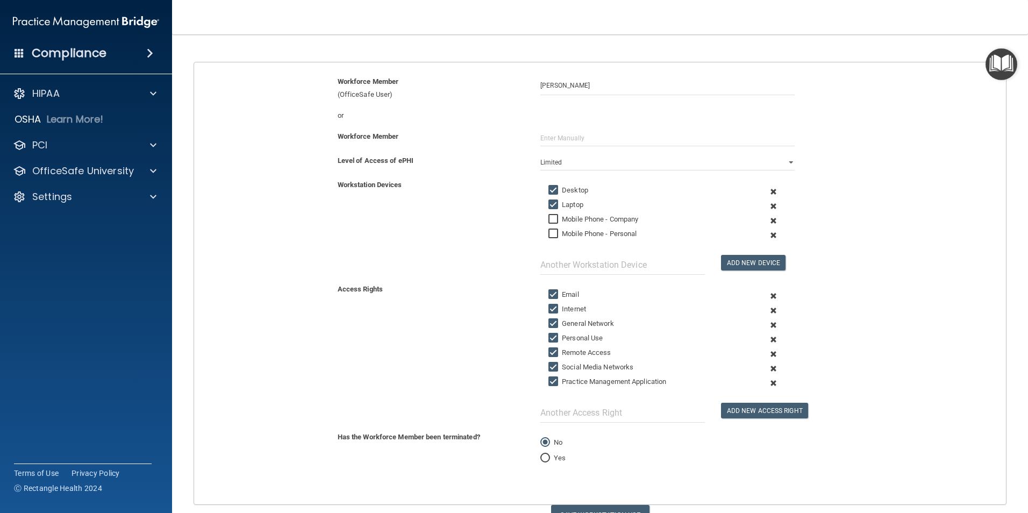
scroll to position [150, 0]
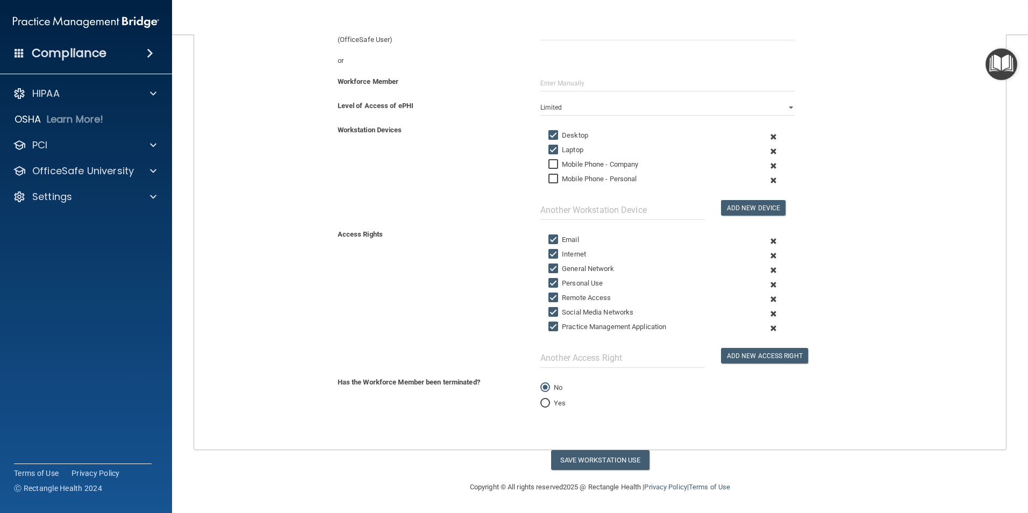
click at [549, 283] on input "Personal Use" at bounding box center [555, 283] width 12 height 9
checkbox input "false"
click at [599, 461] on button "Save Workstation Use" at bounding box center [600, 460] width 98 height 20
select select "? string:Full ?"
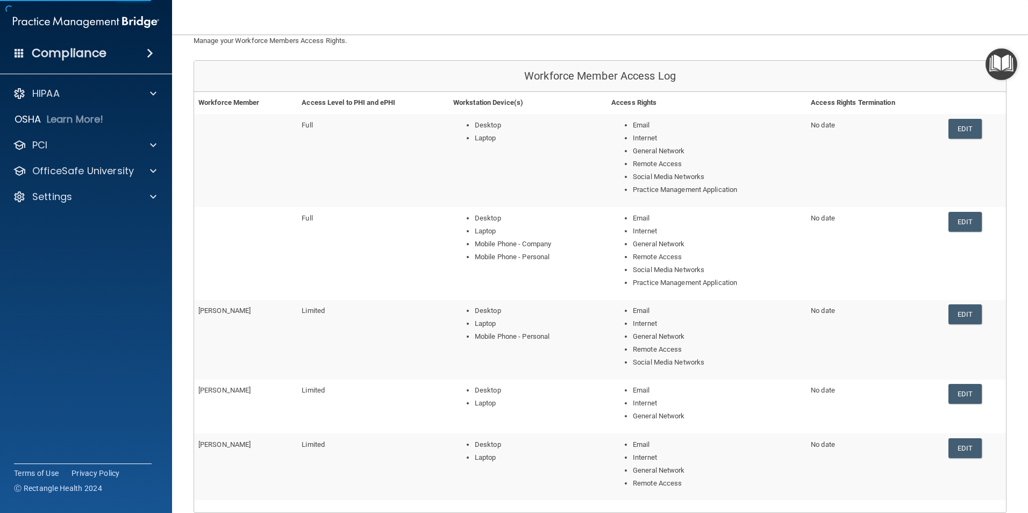
scroll to position [46, 0]
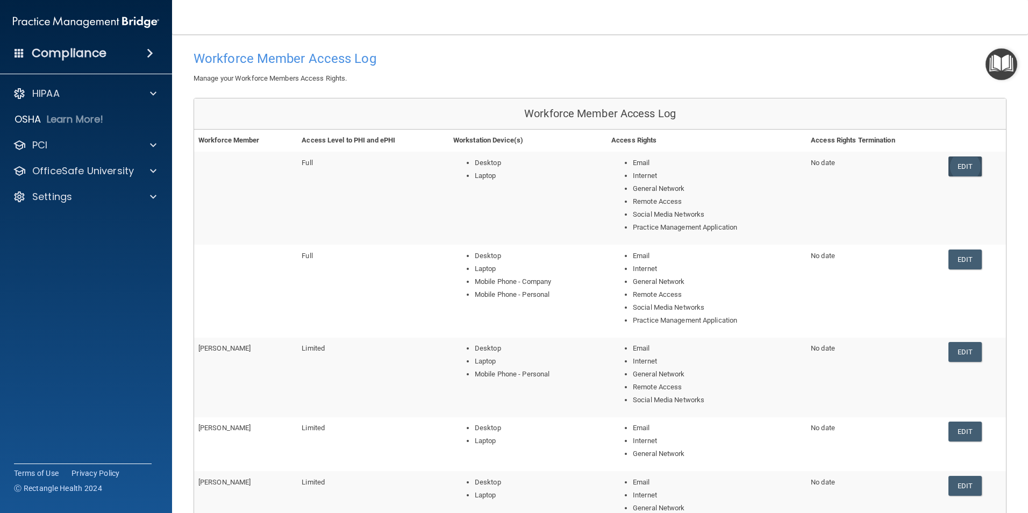
click at [965, 167] on link "Edit" at bounding box center [965, 167] width 33 height 20
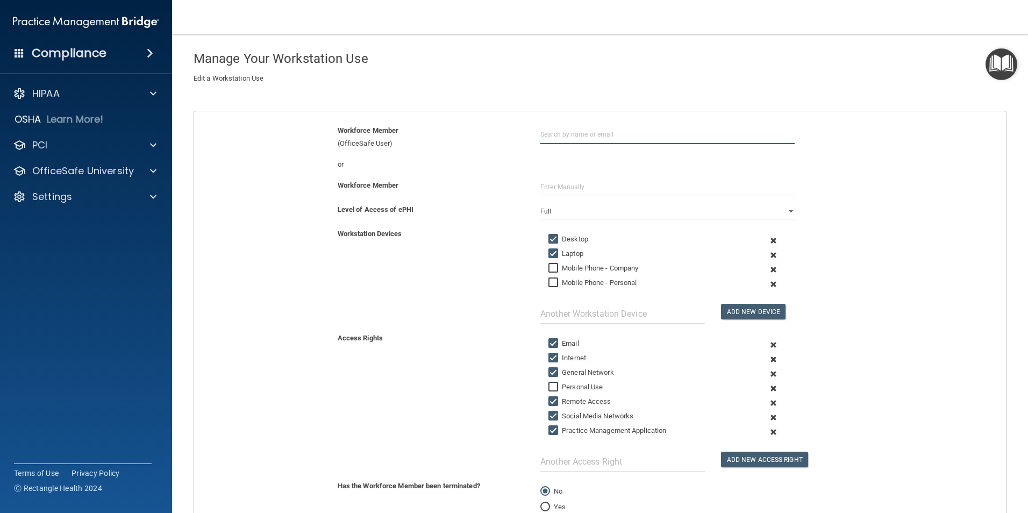
click at [569, 135] on input "text" at bounding box center [668, 134] width 254 height 20
type input "Mollie Butner"
click at [567, 188] on input "text" at bounding box center [668, 187] width 254 height 16
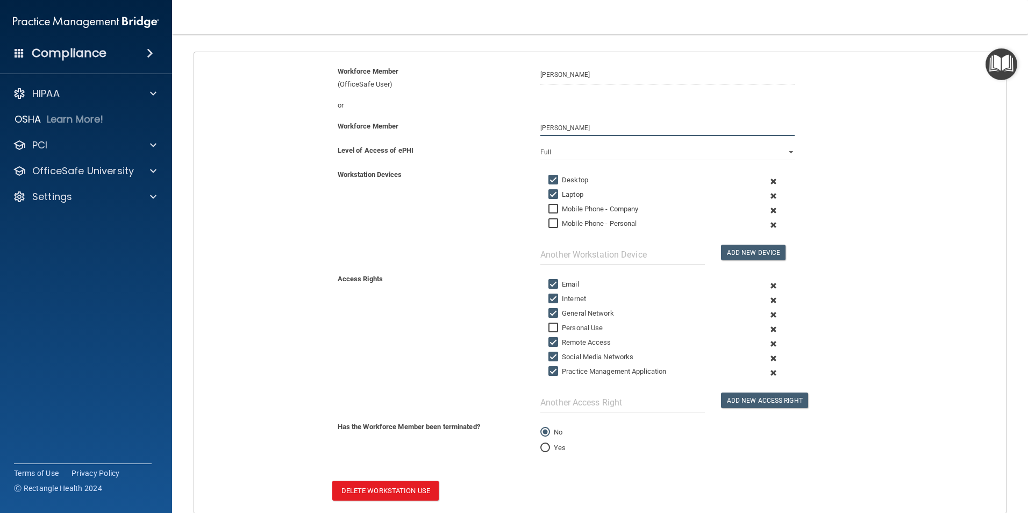
scroll to position [169, 0]
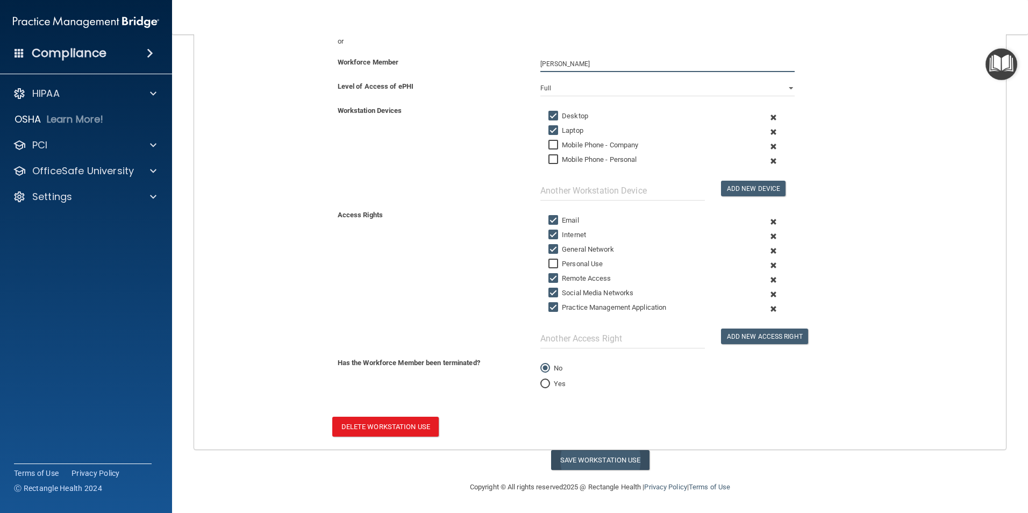
type input "Mollie Butner"
click at [593, 458] on button "Save Workstation Use" at bounding box center [600, 460] width 98 height 20
select select "? string:Full ?"
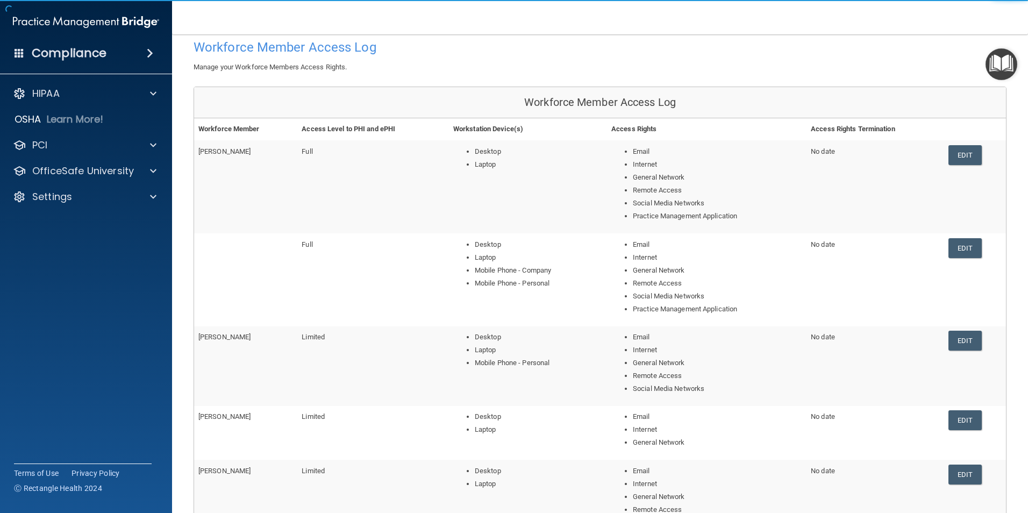
scroll to position [46, 0]
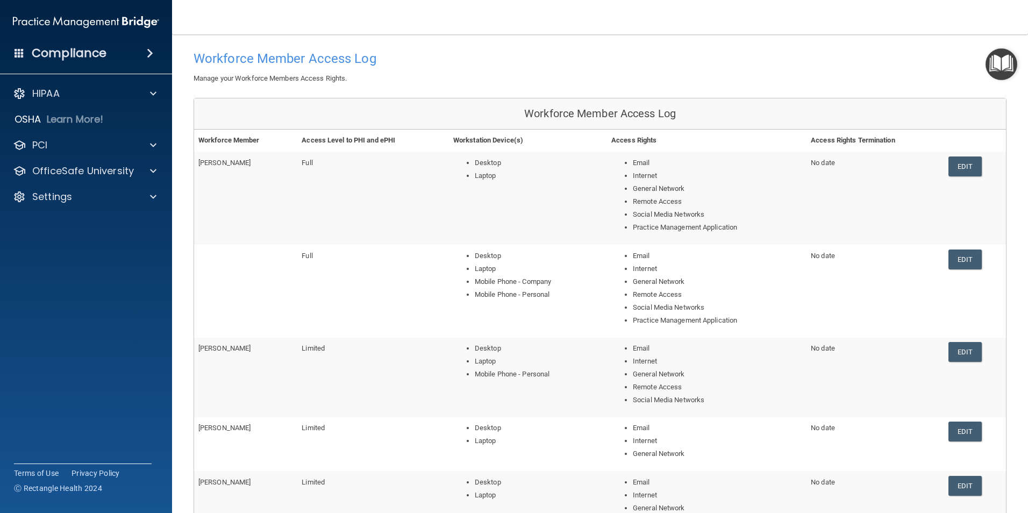
drag, startPoint x: 960, startPoint y: 257, endPoint x: 585, endPoint y: 318, distance: 379.3
click at [956, 257] on link "Edit" at bounding box center [965, 260] width 33 height 20
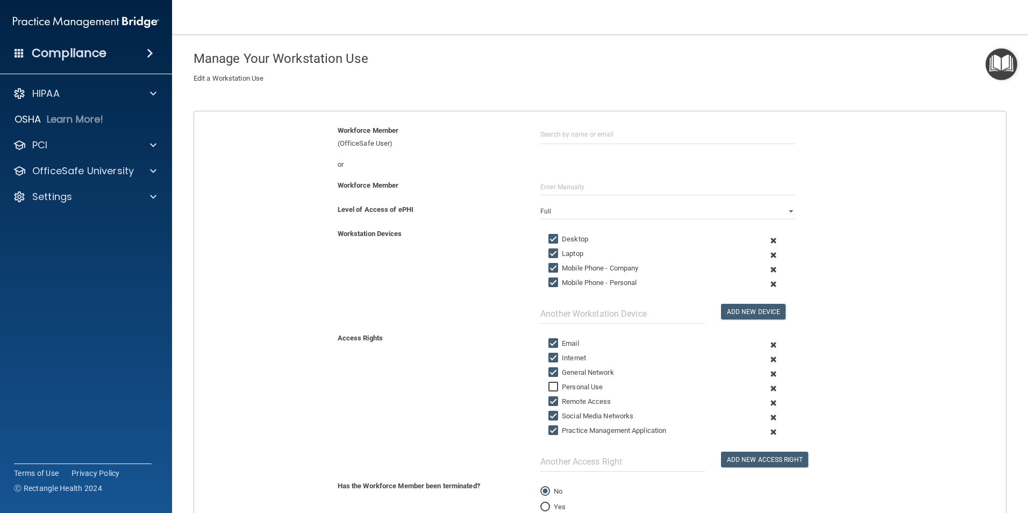
click at [549, 269] on input "Mobile Phone - Company" at bounding box center [555, 268] width 12 height 9
checkbox input "false"
click at [549, 283] on input "Mobile Phone - Personal" at bounding box center [555, 283] width 12 height 9
checkbox input "false"
click at [567, 138] on input "text" at bounding box center [668, 134] width 254 height 20
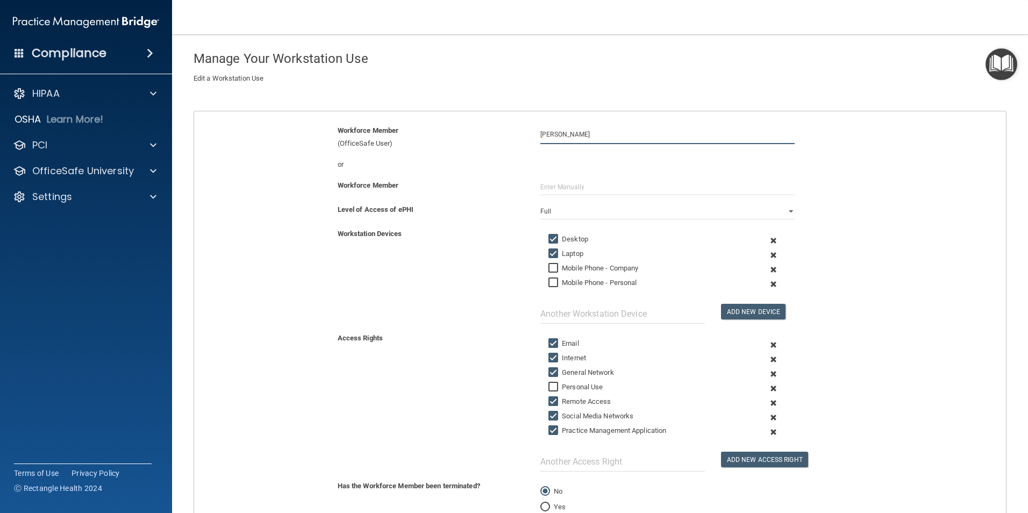
type input "[PERSON_NAME]"
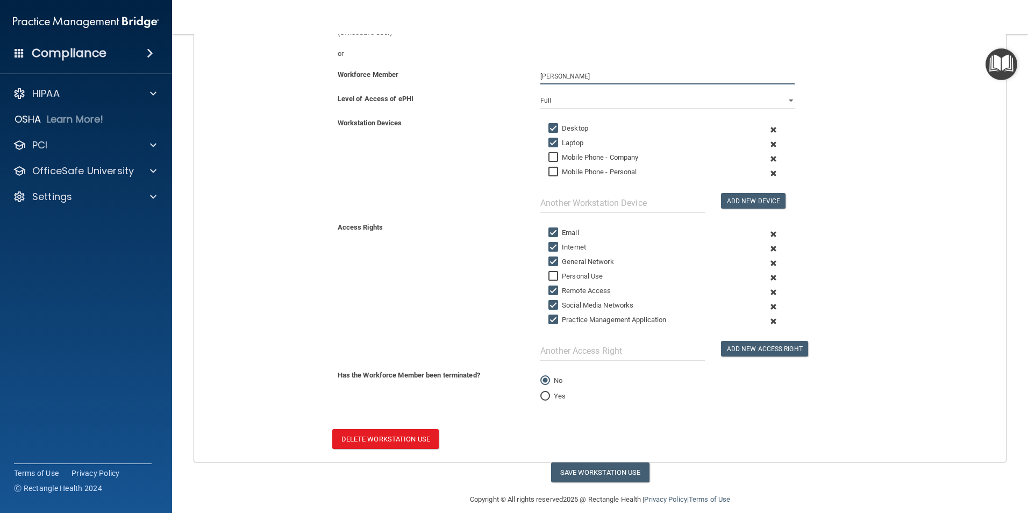
scroll to position [169, 0]
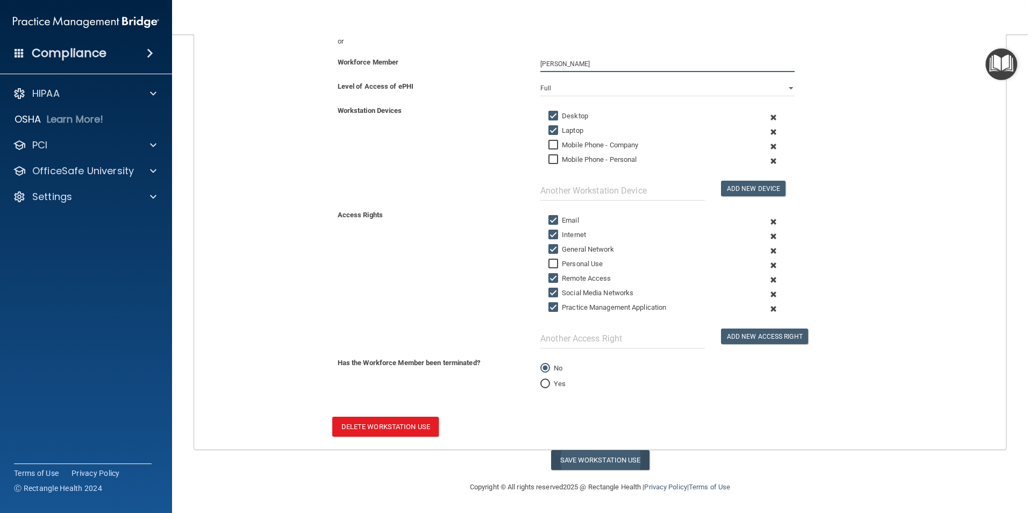
type input "[PERSON_NAME]"
click at [599, 461] on button "Save Workstation Use" at bounding box center [600, 460] width 98 height 20
select select "? string:Full ?"
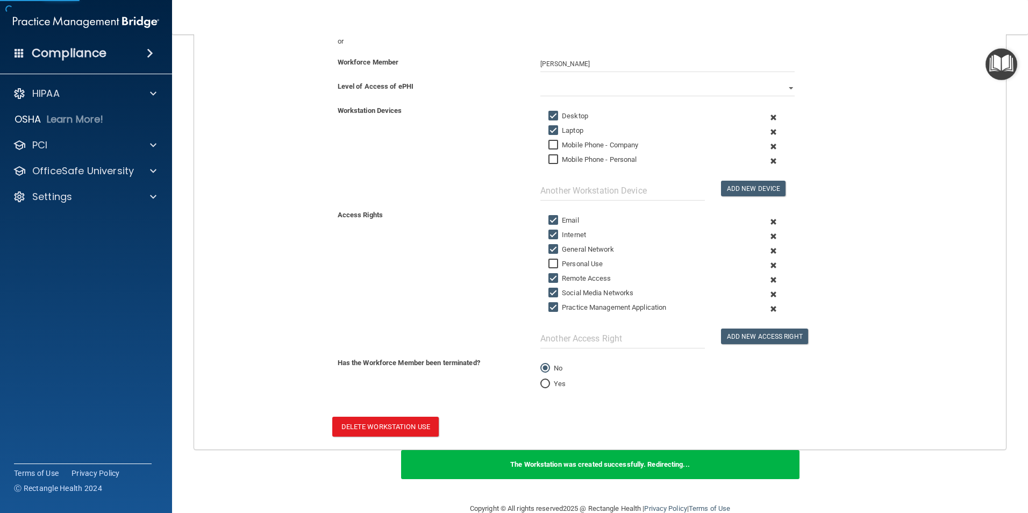
scroll to position [207, 0]
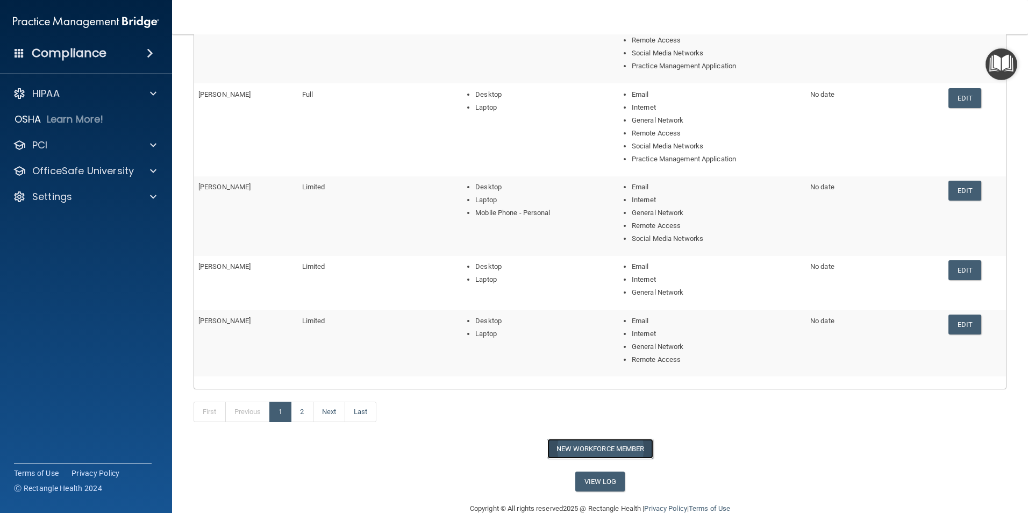
click at [613, 447] on button "New Workforce Member" at bounding box center [601, 449] width 106 height 20
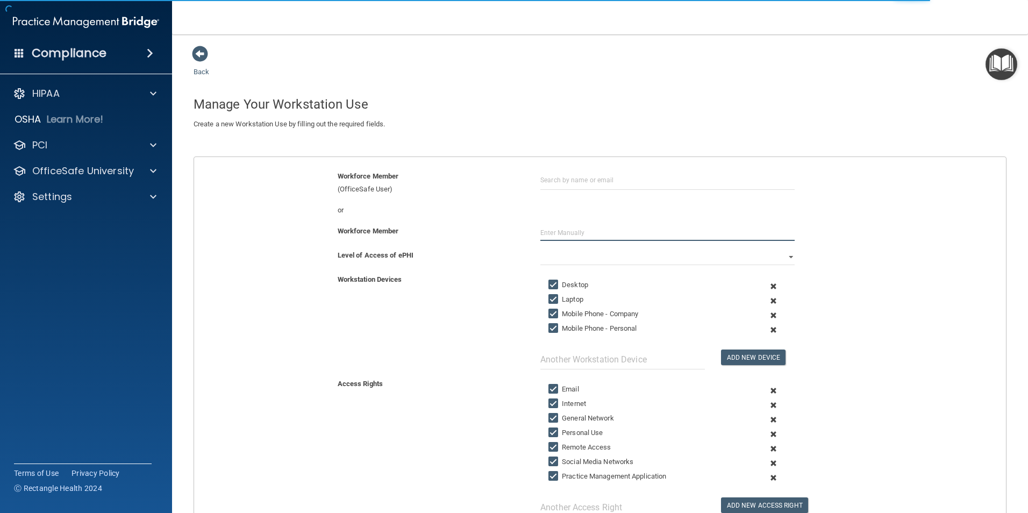
click at [583, 225] on input "text" at bounding box center [668, 233] width 254 height 16
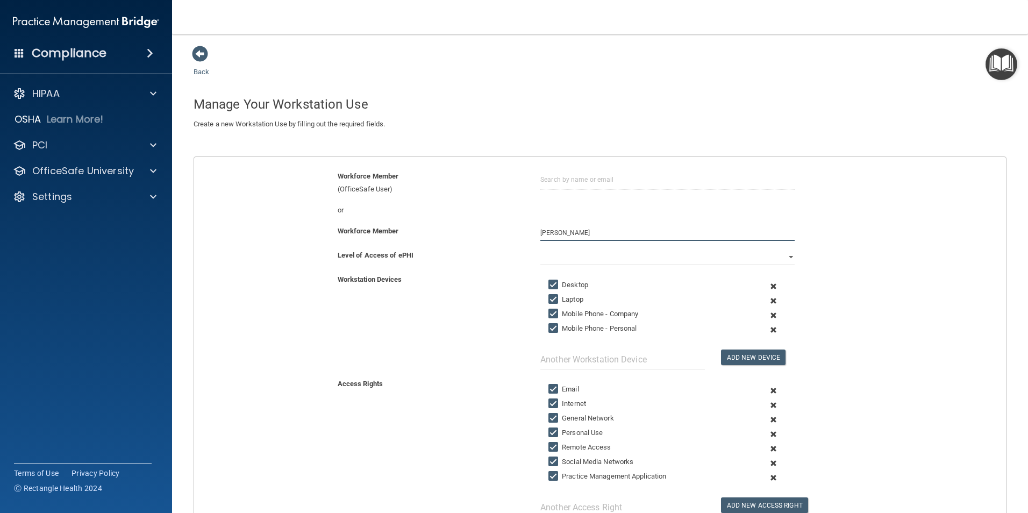
type input "Kena Davis"
click at [553, 315] on input "Mobile Phone - Company" at bounding box center [555, 314] width 12 height 9
checkbox input "false"
drag, startPoint x: 551, startPoint y: 326, endPoint x: 545, endPoint y: 325, distance: 5.4
click at [550, 325] on input "Mobile Phone - Personal" at bounding box center [555, 328] width 12 height 9
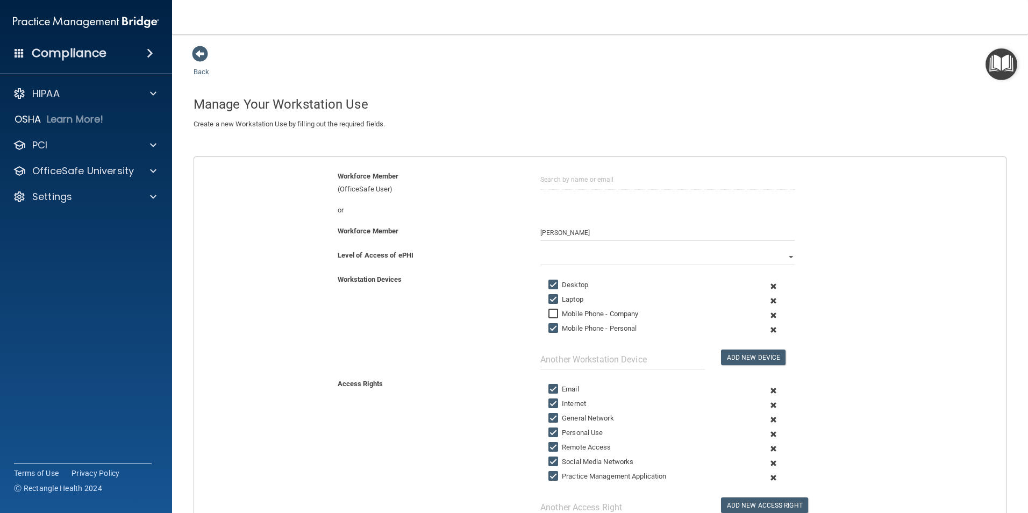
checkbox input "false"
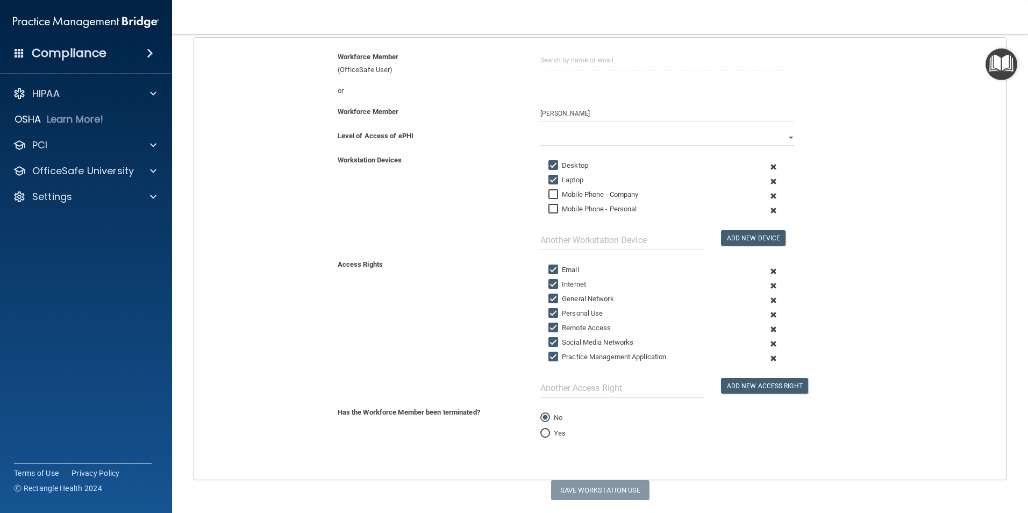
scroll to position [150, 0]
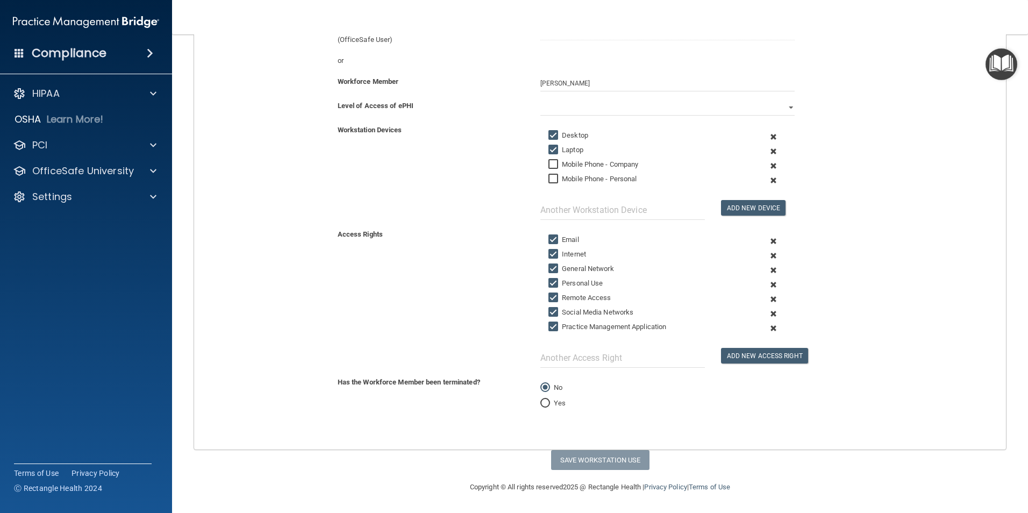
click at [551, 281] on input "Personal Use" at bounding box center [555, 283] width 12 height 9
checkbox input "false"
click at [550, 296] on input "Remote Access" at bounding box center [555, 298] width 12 height 9
checkbox input "false"
click at [550, 313] on input "Social Media Networks" at bounding box center [555, 312] width 12 height 9
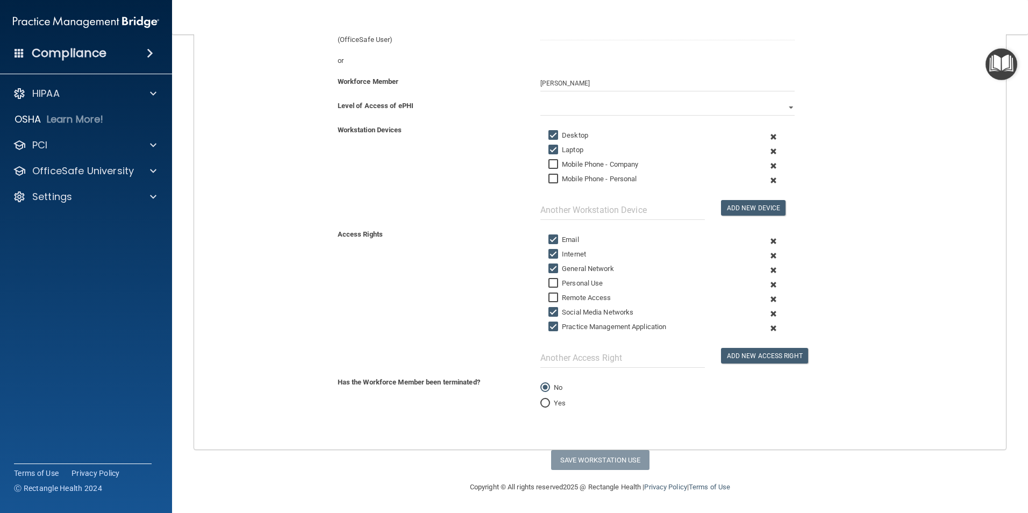
checkbox input "false"
click at [463, 329] on div "Access Rights Email Internet General Network Personal Use Remote Access Social …" at bounding box center [600, 298] width 828 height 140
click at [568, 361] on input "text" at bounding box center [623, 358] width 165 height 20
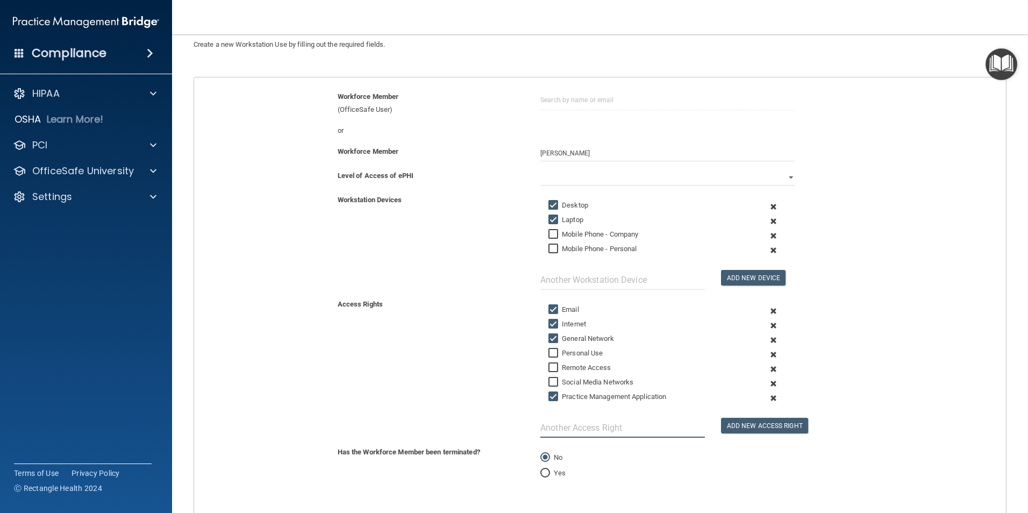
scroll to position [0, 0]
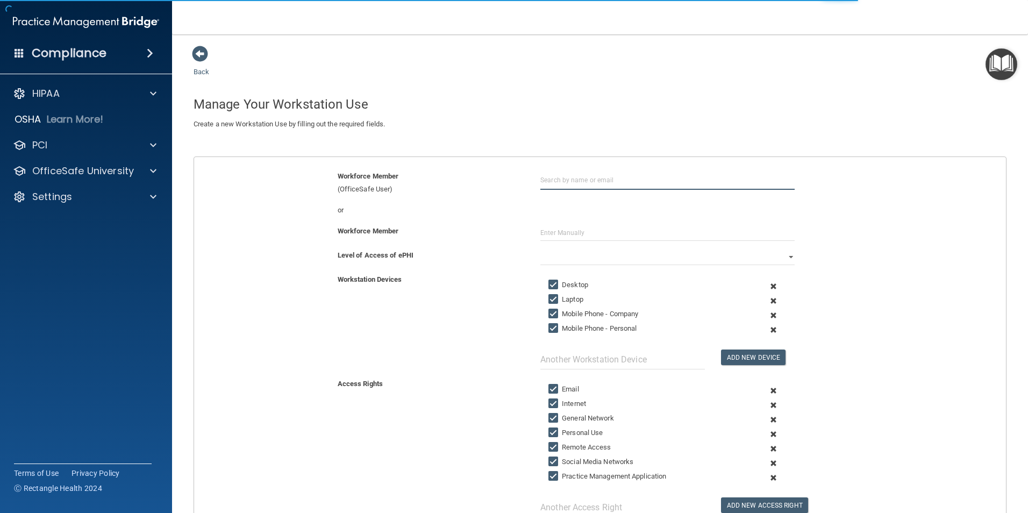
click at [562, 178] on input "text" at bounding box center [668, 180] width 254 height 20
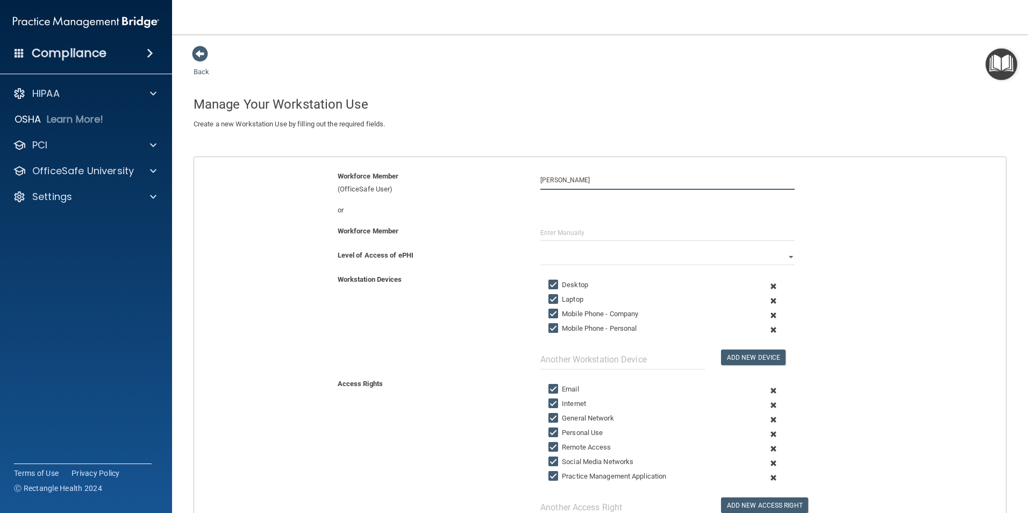
type input "[PERSON_NAME]"
click at [549, 314] on input "Mobile Phone - Company" at bounding box center [555, 314] width 12 height 9
checkbox input "false"
drag, startPoint x: 550, startPoint y: 326, endPoint x: 524, endPoint y: 347, distance: 33.6
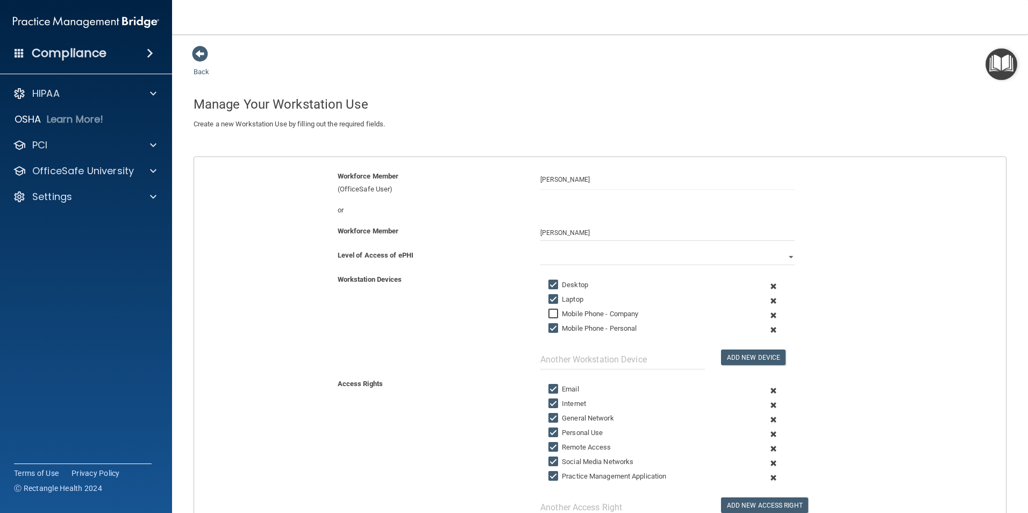
click at [550, 327] on input "Mobile Phone - Personal" at bounding box center [555, 328] width 12 height 9
checkbox input "false"
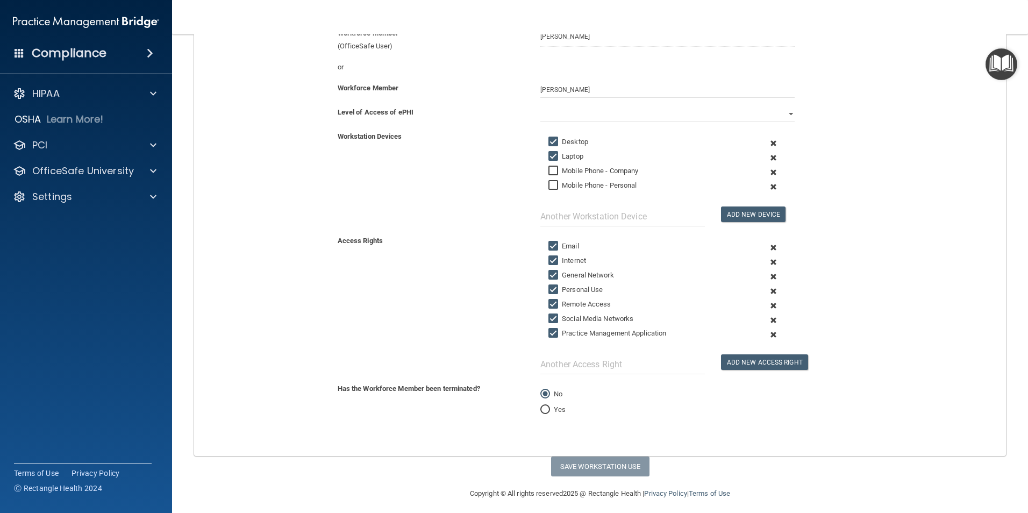
scroll to position [150, 0]
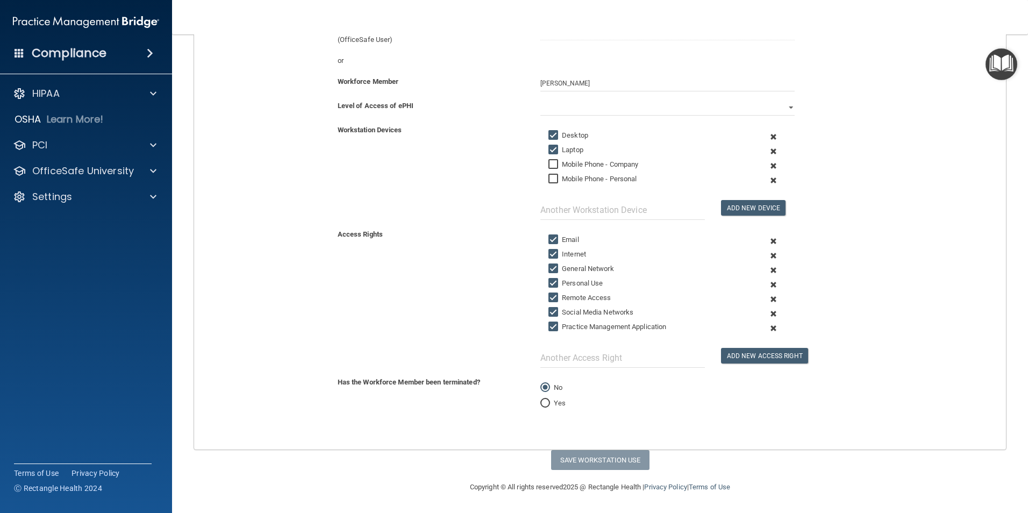
click at [549, 282] on input "Personal Use" at bounding box center [555, 283] width 12 height 9
checkbox input "false"
click at [549, 299] on input "Remote Access" at bounding box center [555, 298] width 12 height 9
checkbox input "false"
click at [590, 472] on div "Copyright © All rights reserved 2025 @ Rectangle Health | Privacy Policy | Term…" at bounding box center [600, 487] width 393 height 34
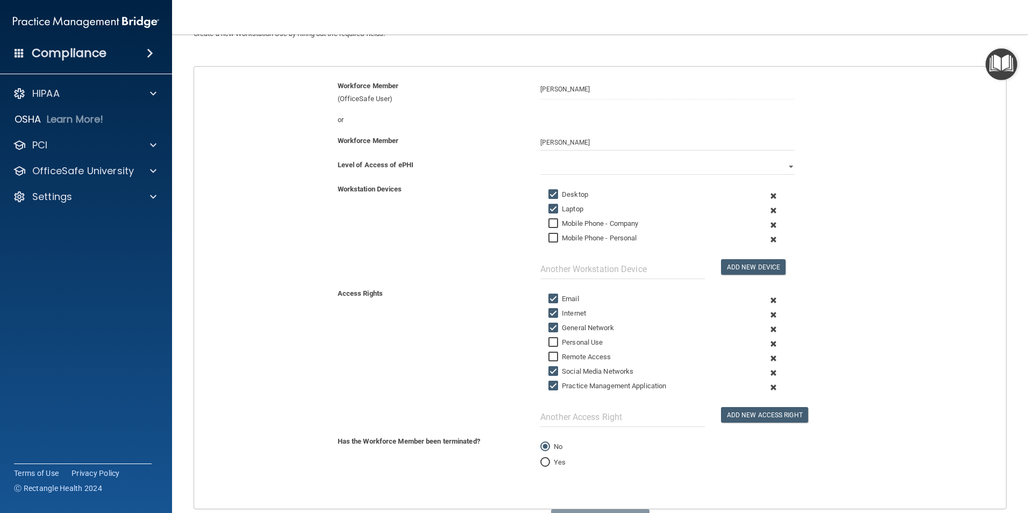
scroll to position [0, 0]
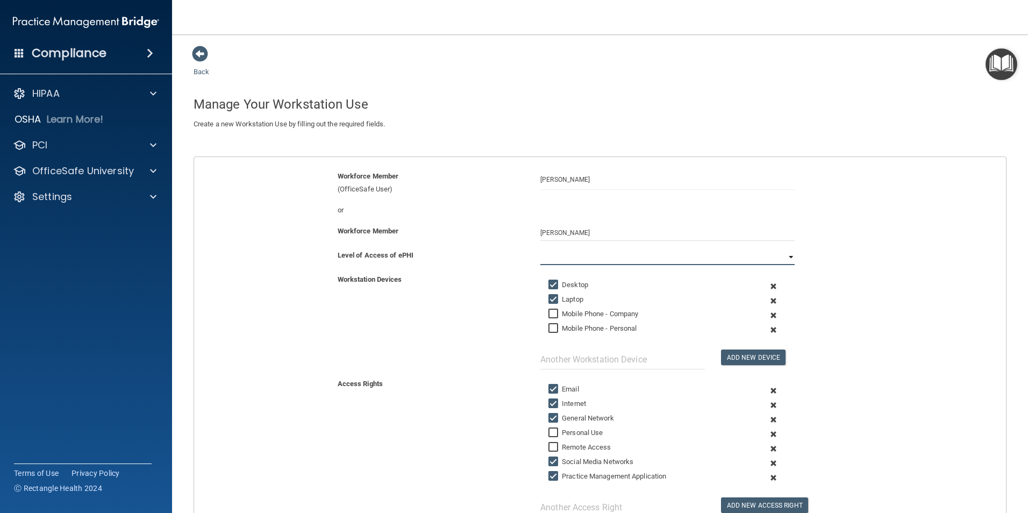
click at [785, 255] on select "Full Limited None" at bounding box center [668, 257] width 254 height 16
click at [541, 249] on select "Full Limited None" at bounding box center [668, 257] width 254 height 16
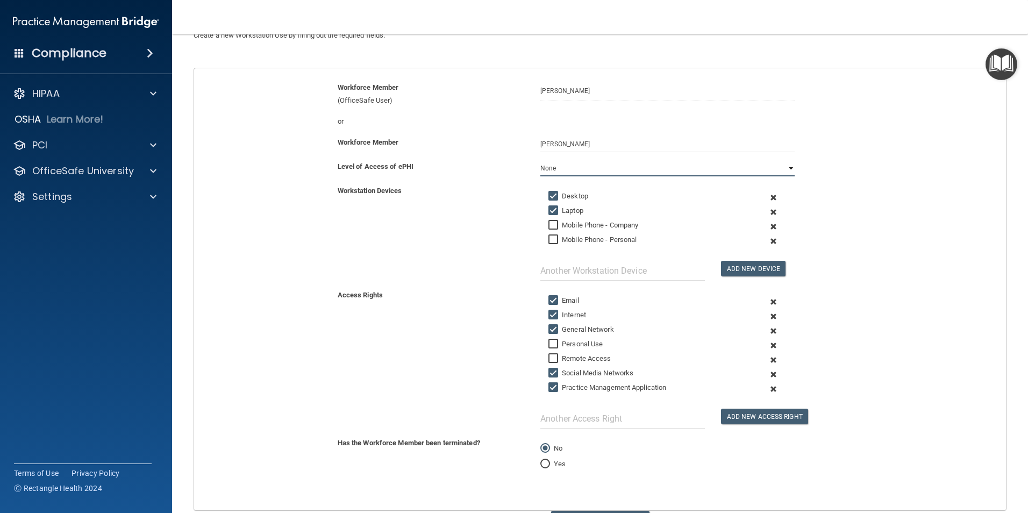
scroll to position [150, 0]
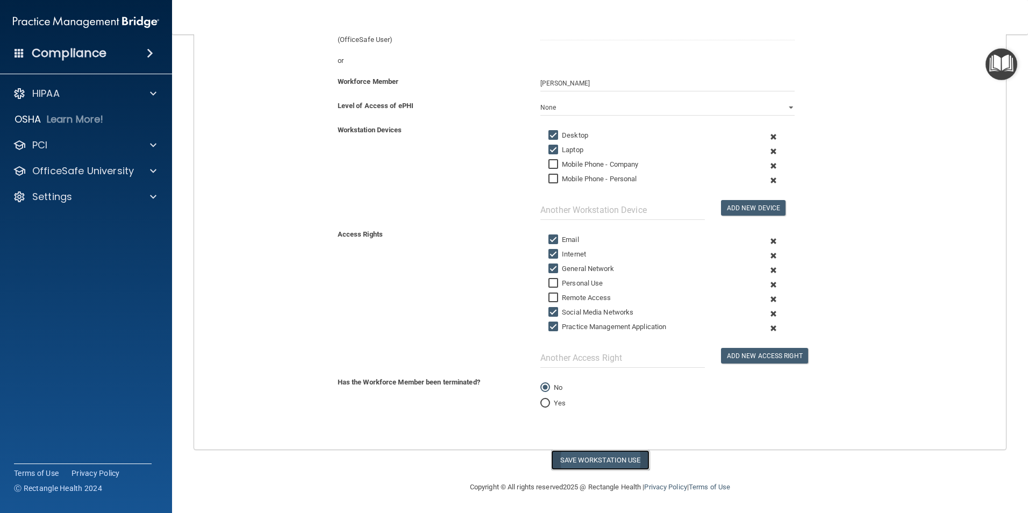
click at [601, 458] on button "Save Workstation Use" at bounding box center [600, 460] width 98 height 20
select select "? string:Limited ?"
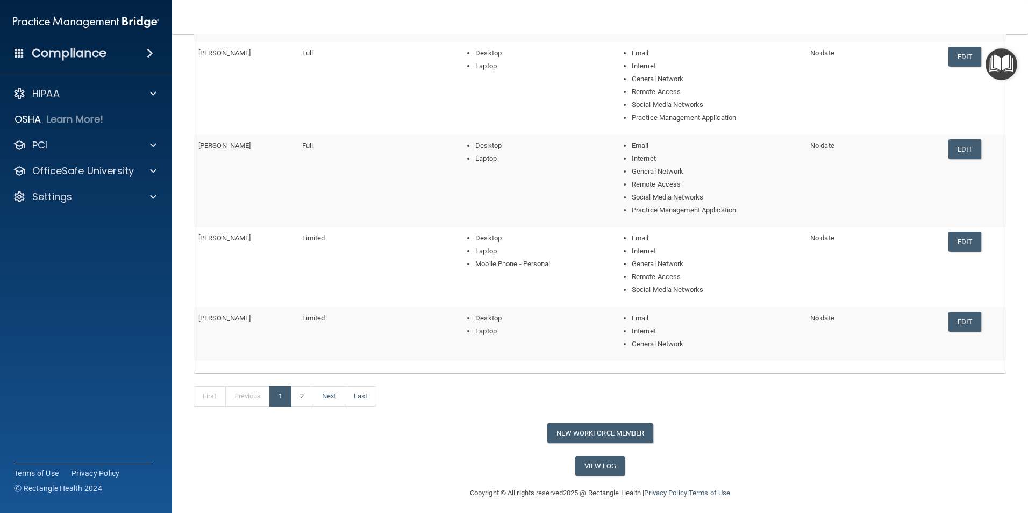
scroll to position [242, 0]
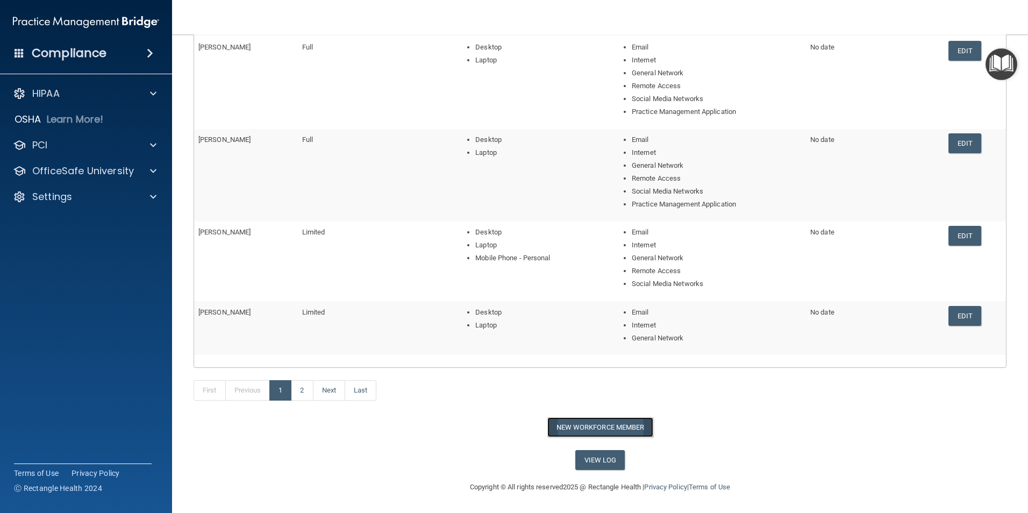
click at [591, 428] on button "New Workforce Member" at bounding box center [601, 427] width 106 height 20
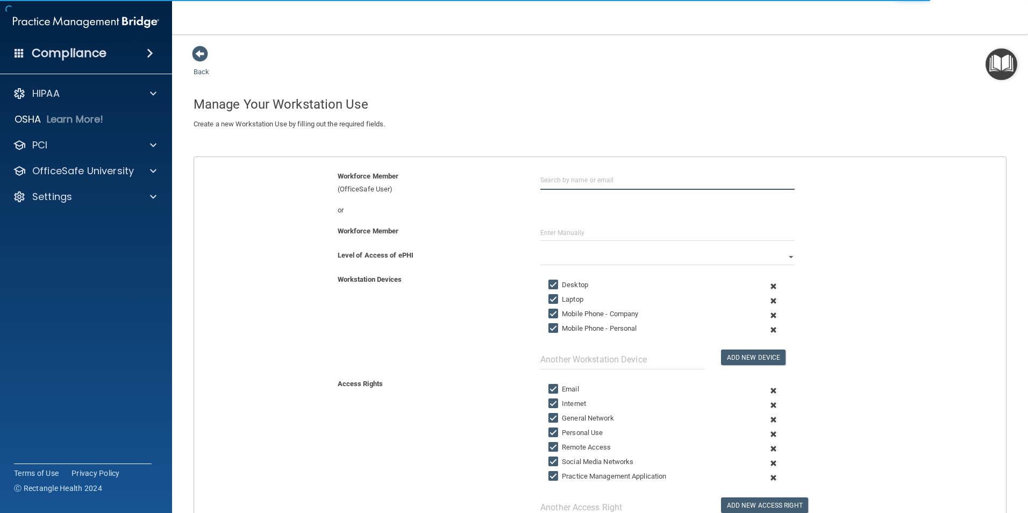
click at [568, 181] on input "text" at bounding box center [668, 180] width 254 height 20
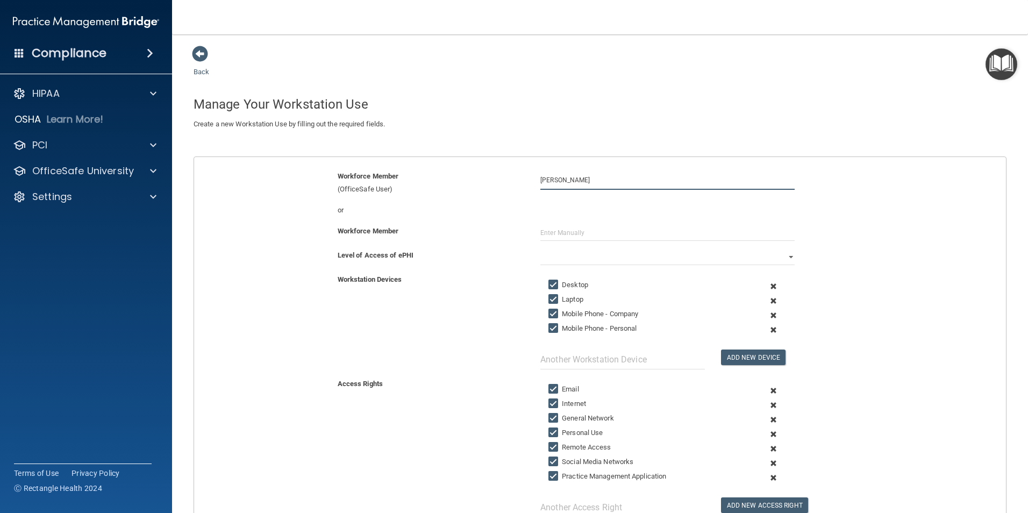
type input "Kathleen Neal"
click at [578, 216] on div "or" at bounding box center [600, 210] width 828 height 13
click at [586, 232] on input "text" at bounding box center [668, 233] width 254 height 16
type input "Kathleen Neal"
drag, startPoint x: 740, startPoint y: 254, endPoint x: 715, endPoint y: 266, distance: 27.9
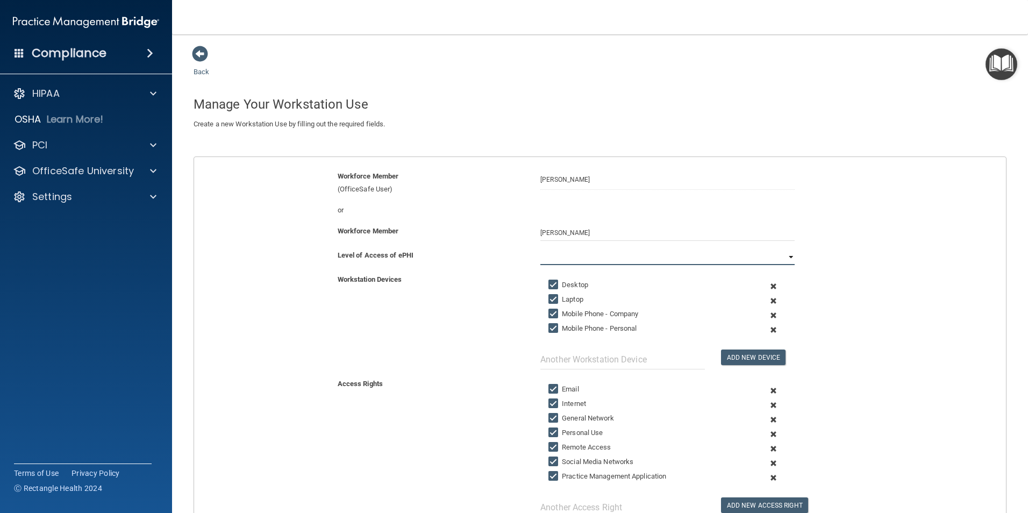
click at [740, 254] on select "Full Limited None" at bounding box center [668, 257] width 254 height 16
select select "1"
click at [541, 249] on select "Full Limited None" at bounding box center [668, 257] width 254 height 16
click at [553, 314] on input "Mobile Phone - Company" at bounding box center [555, 314] width 12 height 9
checkbox input "false"
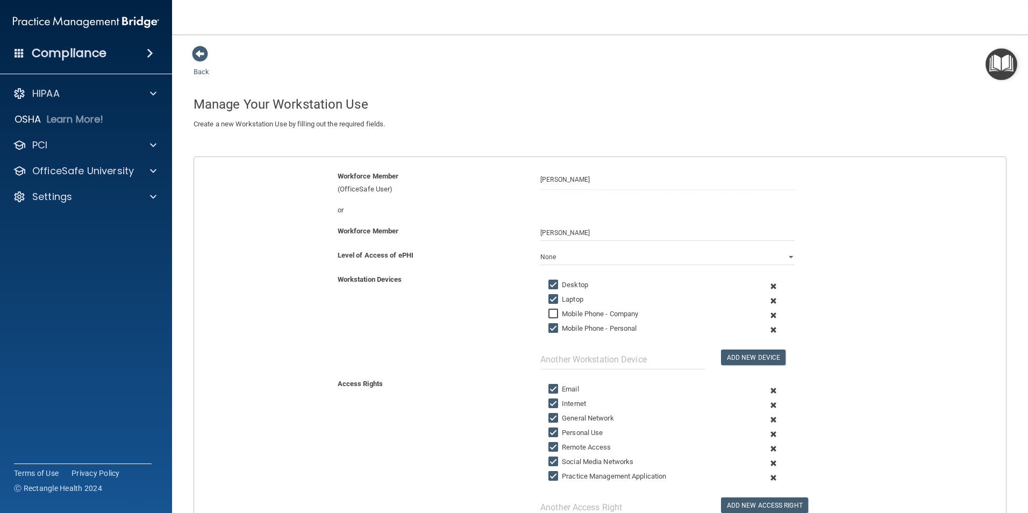
click at [551, 328] on input "Mobile Phone - Personal" at bounding box center [555, 328] width 12 height 9
checkbox input "false"
click at [551, 299] on input "Laptop" at bounding box center [555, 299] width 12 height 9
checkbox input "false"
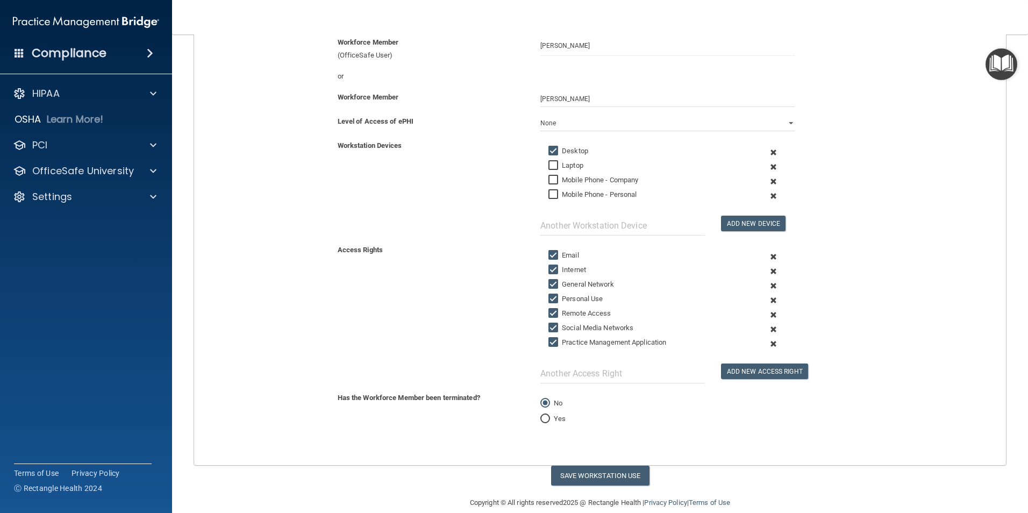
scroll to position [150, 0]
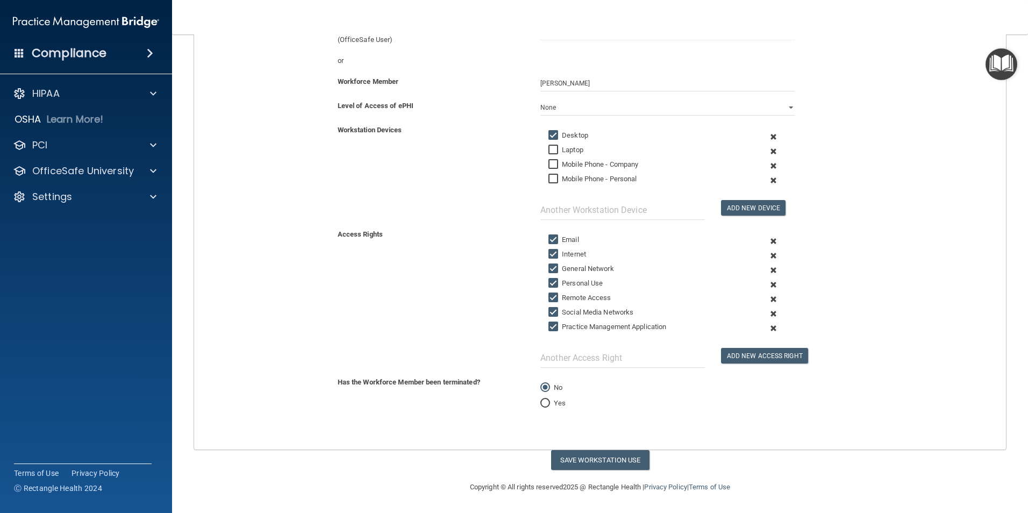
click at [550, 283] on input "Personal Use" at bounding box center [555, 283] width 12 height 9
checkbox input "false"
click at [550, 297] on input "Remote Access" at bounding box center [555, 298] width 12 height 9
checkbox input "false"
click at [551, 313] on input "Social Media Networks" at bounding box center [555, 312] width 12 height 9
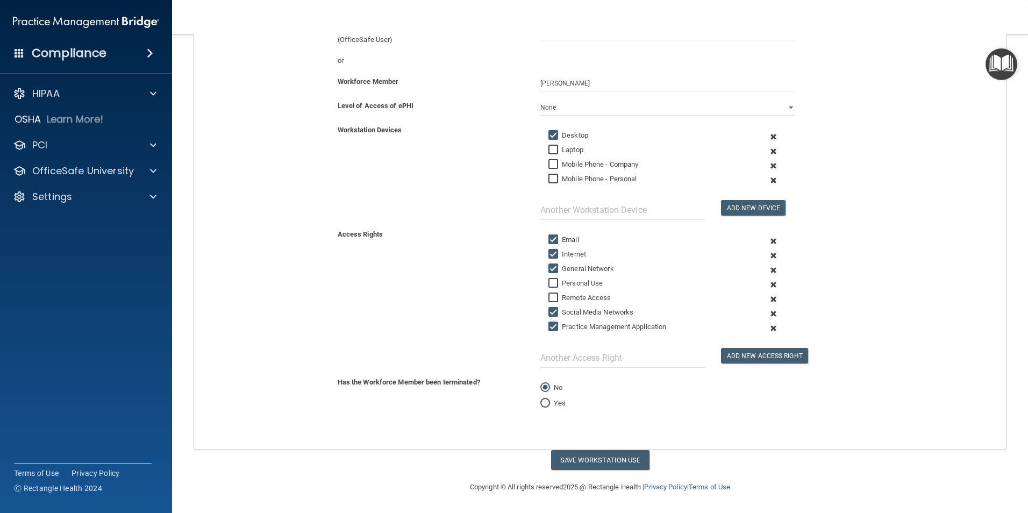
checkbox input "false"
click at [550, 328] on input "Practice Management Application" at bounding box center [555, 327] width 12 height 9
checkbox input "false"
click at [599, 459] on button "Save Workstation Use" at bounding box center [600, 460] width 98 height 20
select select "? string:Limited ?"
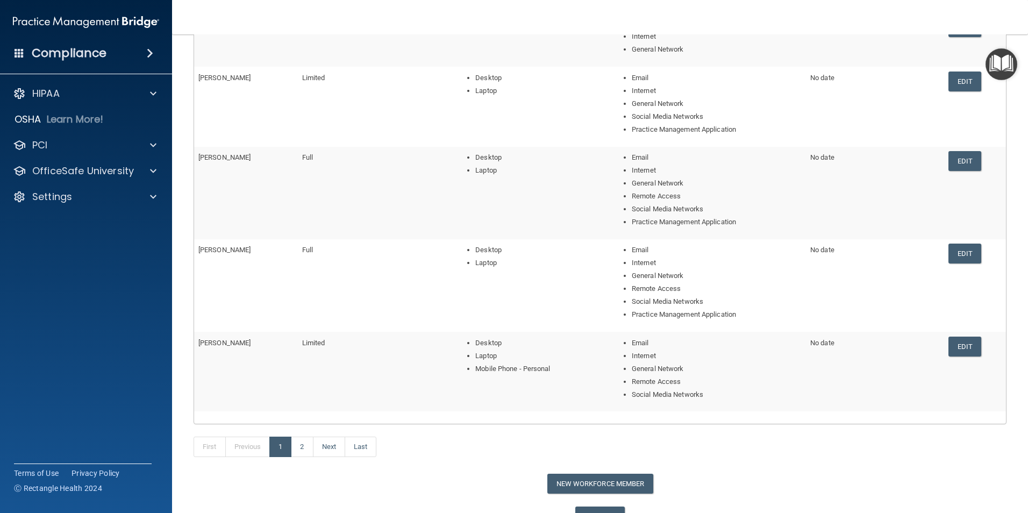
scroll to position [242, 0]
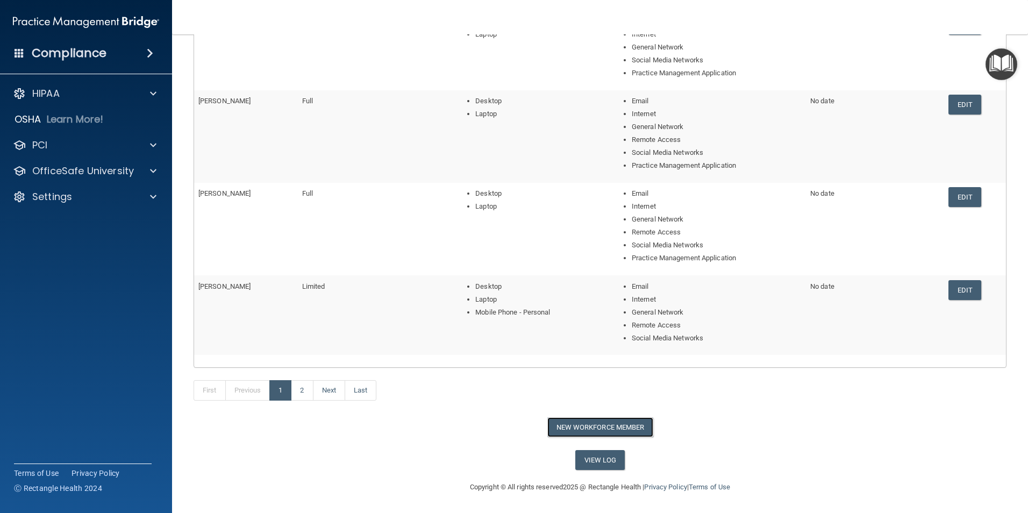
click at [607, 427] on button "New Workforce Member" at bounding box center [601, 427] width 106 height 20
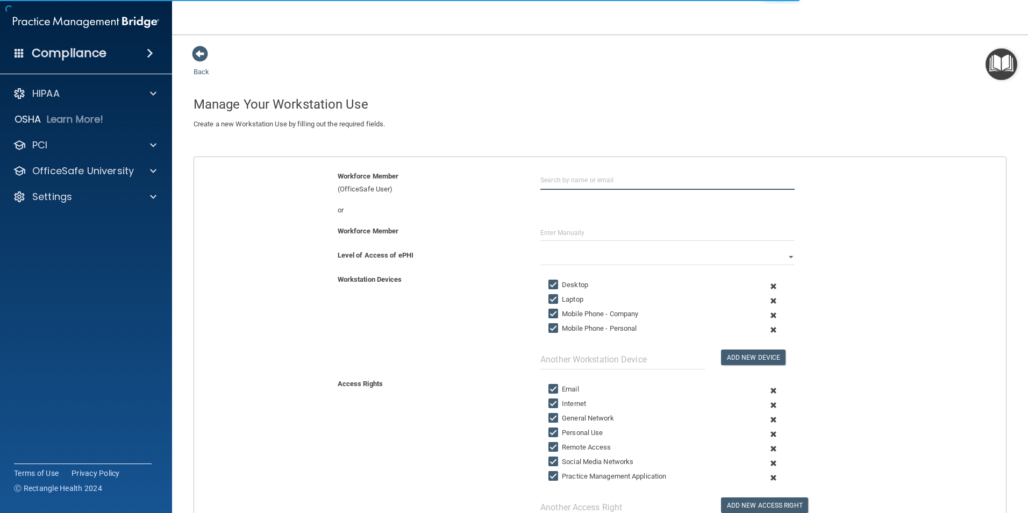
drag, startPoint x: 563, startPoint y: 177, endPoint x: 566, endPoint y: 182, distance: 5.5
click at [563, 179] on input "text" at bounding box center [668, 180] width 254 height 20
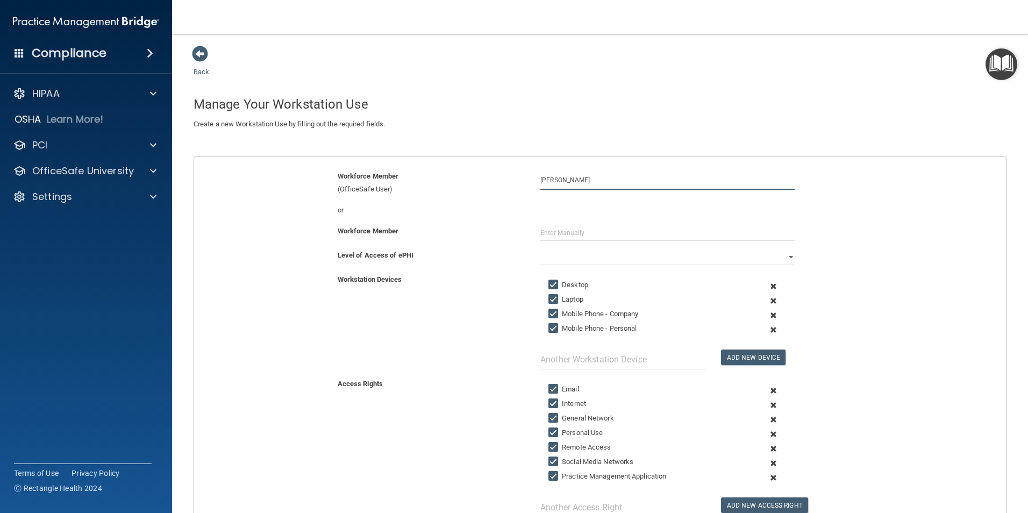
type input "Shawn Dawson"
click at [553, 232] on input "text" at bounding box center [668, 233] width 254 height 16
type input "Shawn Dawson"
drag, startPoint x: 786, startPoint y: 255, endPoint x: 778, endPoint y: 261, distance: 10.1
click at [783, 258] on select "Full Limited None" at bounding box center [668, 257] width 254 height 16
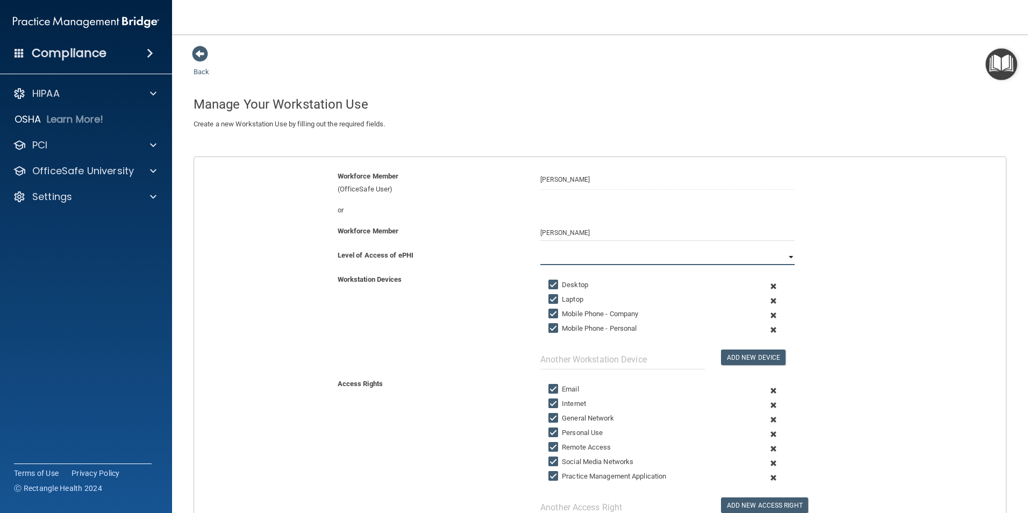
select select "1"
click at [541, 249] on select "Full Limited None" at bounding box center [668, 257] width 254 height 16
click at [549, 316] on input "Mobile Phone - Company" at bounding box center [555, 314] width 12 height 9
checkbox input "false"
click at [551, 325] on input "Mobile Phone - Personal" at bounding box center [555, 328] width 12 height 9
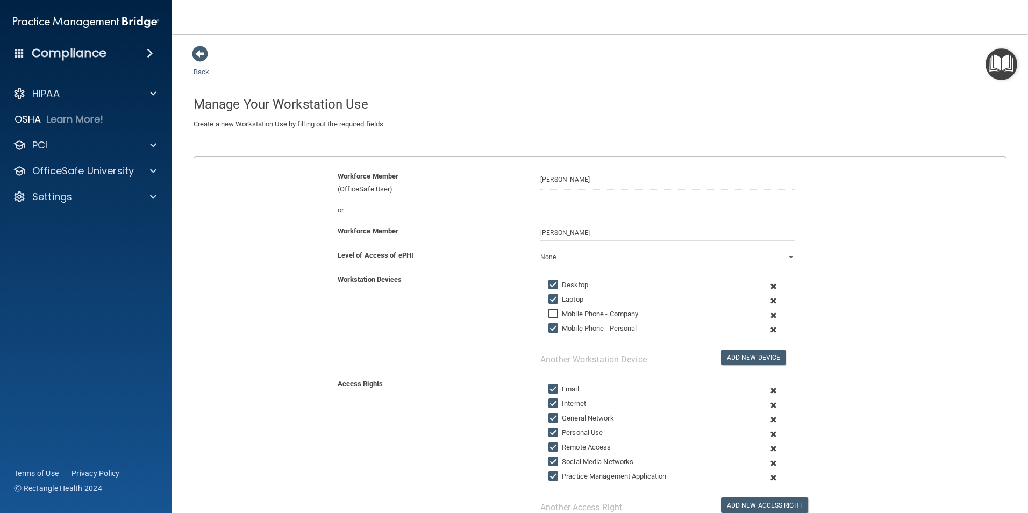
checkbox input "false"
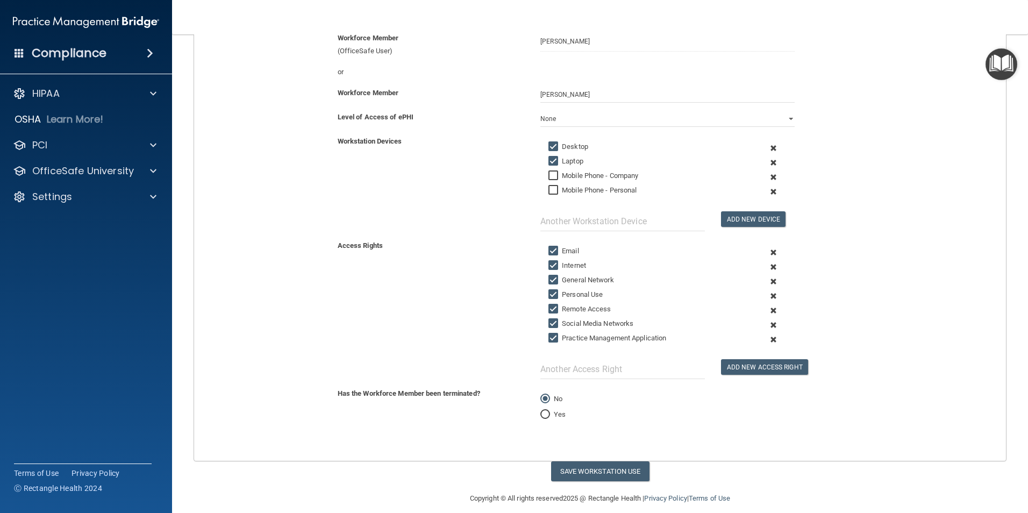
scroll to position [150, 0]
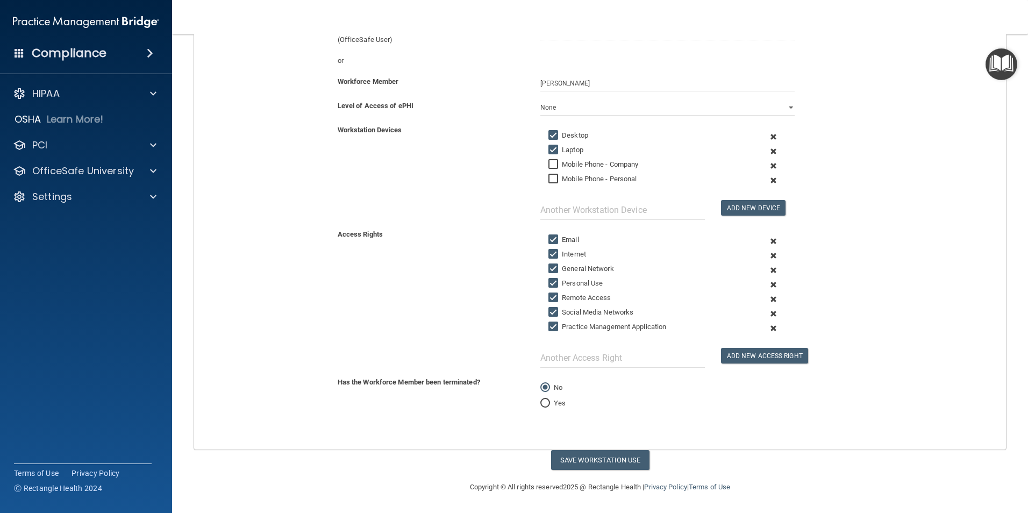
click at [551, 285] on input "Personal Use" at bounding box center [555, 283] width 12 height 9
checkbox input "false"
click at [551, 311] on input "Social Media Networks" at bounding box center [555, 312] width 12 height 9
checkbox input "false"
click at [580, 463] on button "Save Workstation Use" at bounding box center [600, 460] width 98 height 20
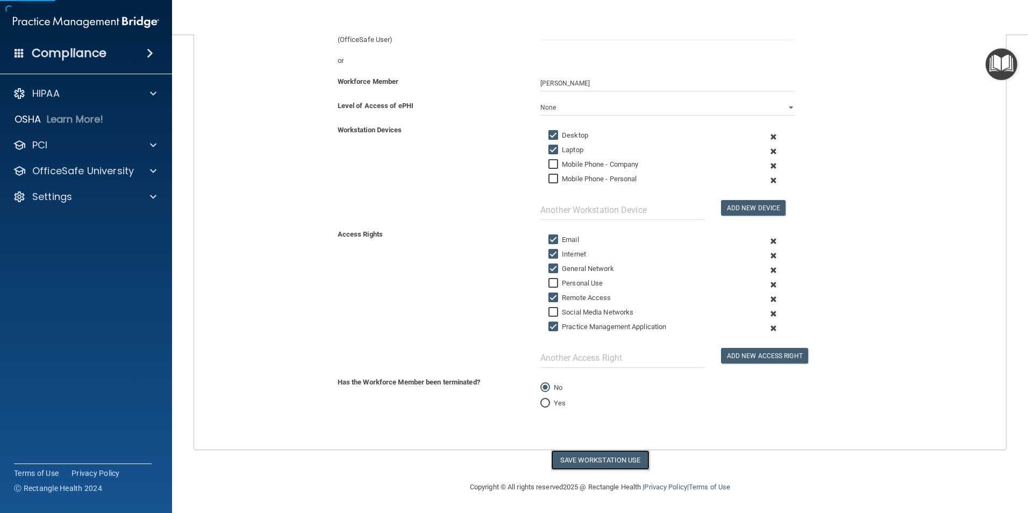
select select "? string:Limited ?"
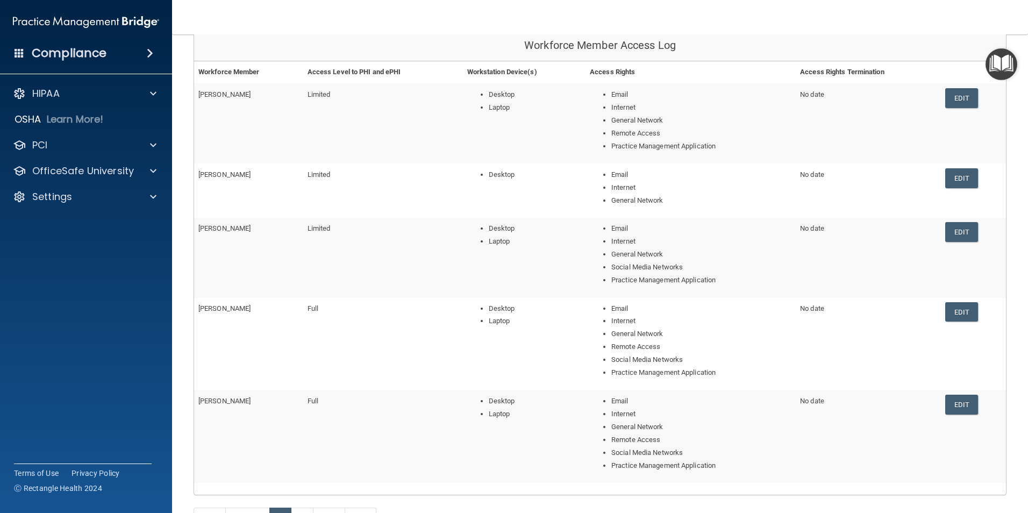
scroll to position [215, 0]
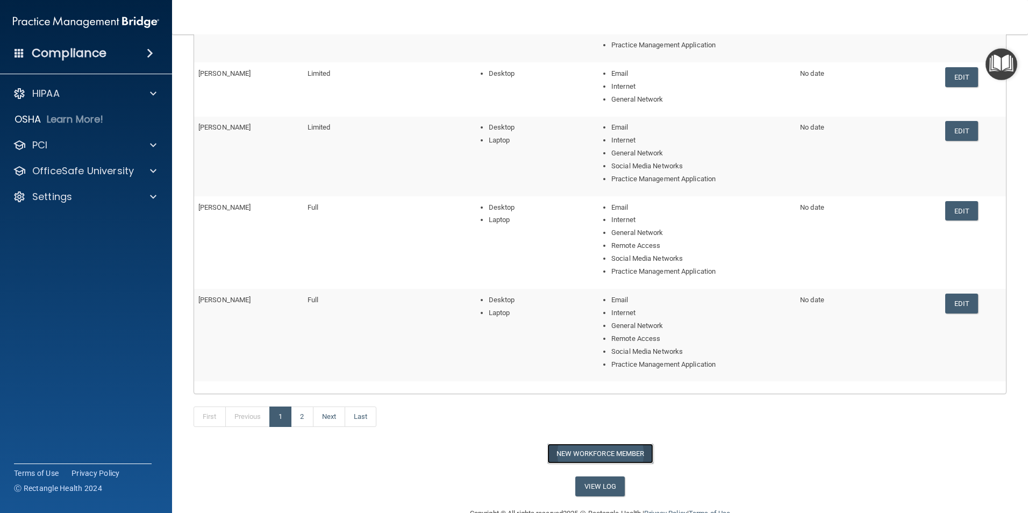
click at [587, 448] on button "New Workforce Member" at bounding box center [601, 454] width 106 height 20
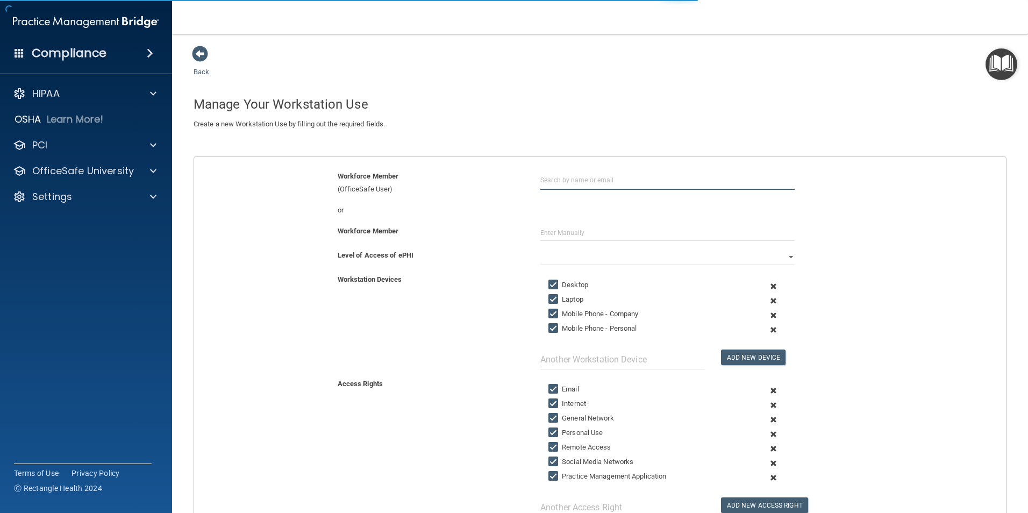
click at [568, 181] on input "text" at bounding box center [668, 180] width 254 height 20
type input "Linda Wyatt"
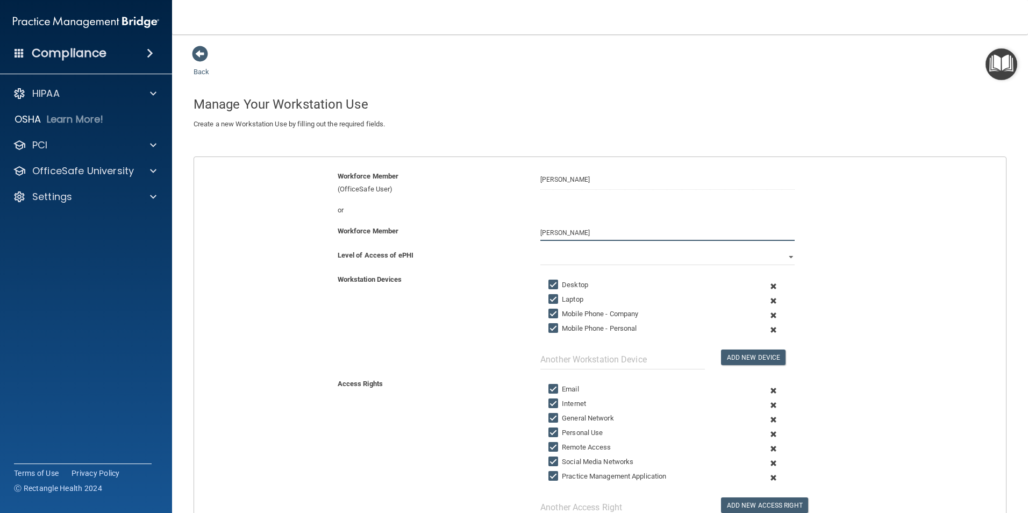
type input "Linda Wyatt"
click at [785, 258] on select "Full Limited None" at bounding box center [668, 257] width 254 height 16
click at [541, 249] on select "Full Limited None" at bounding box center [668, 257] width 254 height 16
drag, startPoint x: 784, startPoint y: 258, endPoint x: 752, endPoint y: 265, distance: 31.9
click at [783, 258] on select "Full Limited None" at bounding box center [668, 257] width 254 height 16
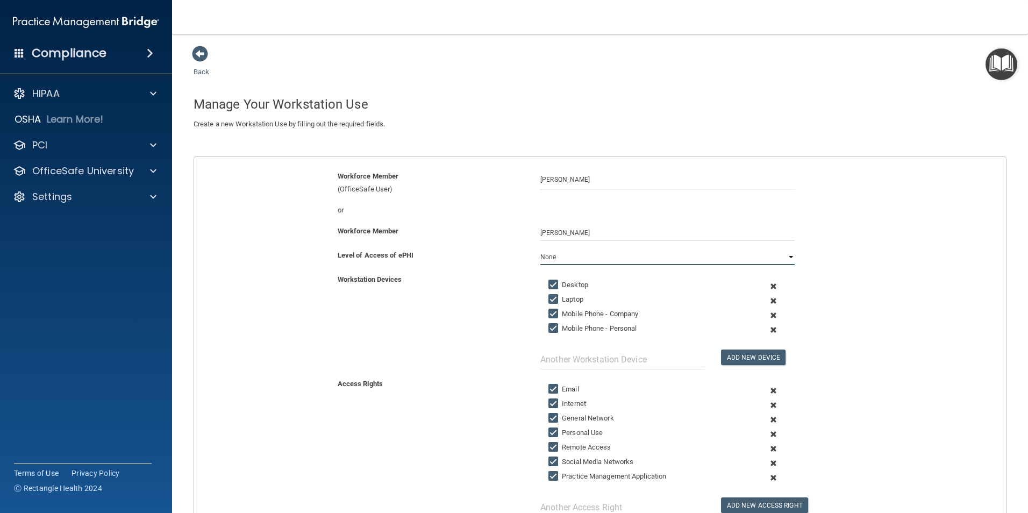
select select "0"
click at [541, 249] on select "Full Limited None" at bounding box center [668, 257] width 254 height 16
click at [549, 315] on input "Mobile Phone - Company" at bounding box center [555, 314] width 12 height 9
checkbox input "false"
click at [550, 326] on input "Mobile Phone - Personal" at bounding box center [555, 328] width 12 height 9
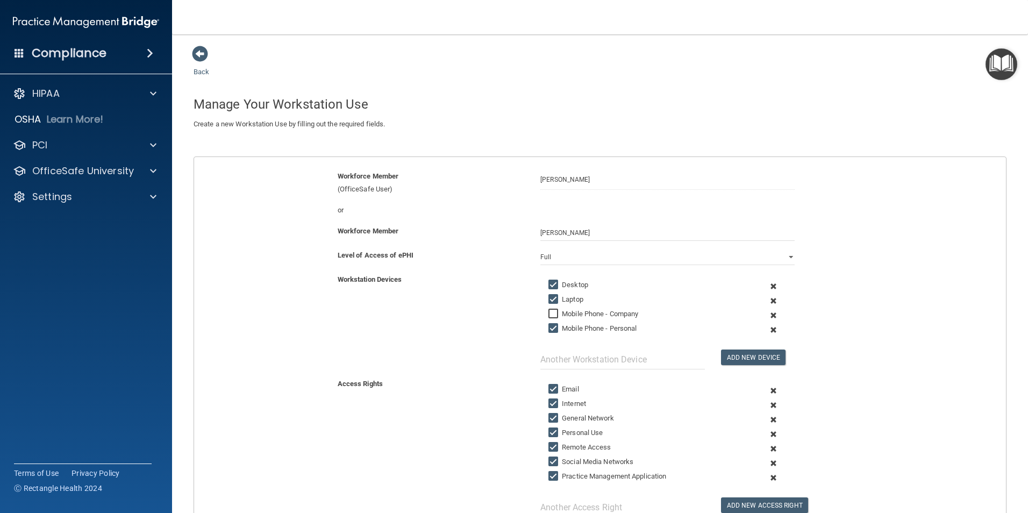
checkbox input "false"
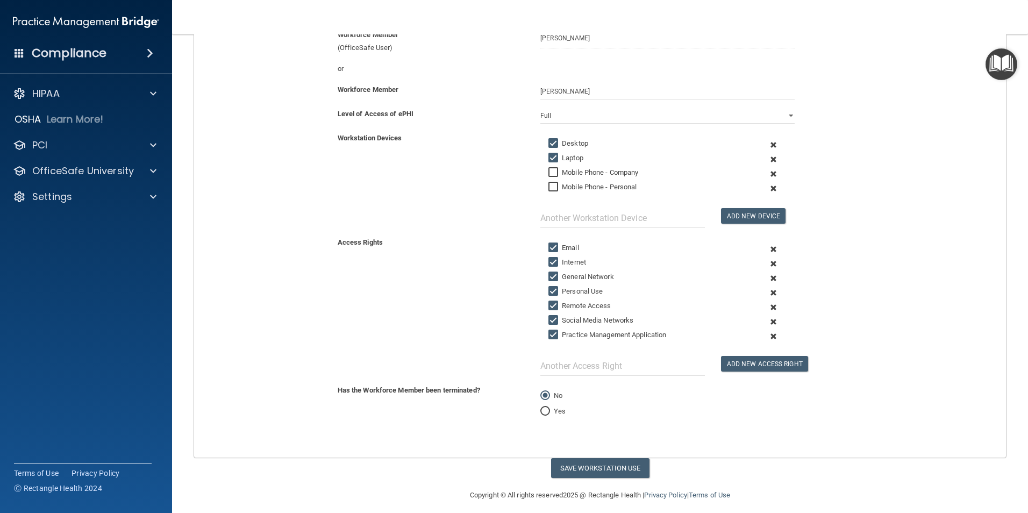
scroll to position [150, 0]
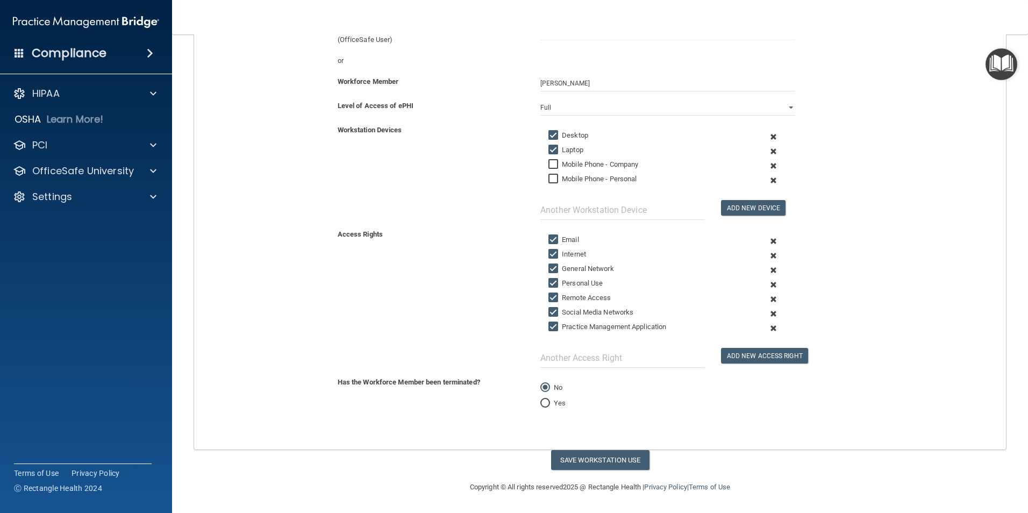
click at [549, 284] on input "Personal Use" at bounding box center [555, 283] width 12 height 9
checkbox input "false"
drag, startPoint x: 579, startPoint y: 461, endPoint x: 480, endPoint y: 389, distance: 121.7
click at [579, 460] on button "Save Workstation Use" at bounding box center [600, 460] width 98 height 20
select select "? string:Full ?"
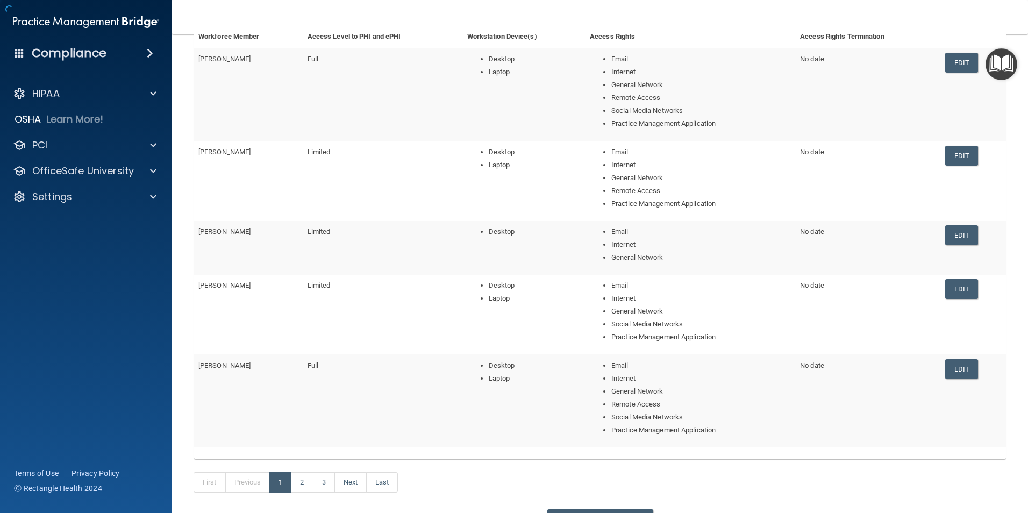
scroll to position [220, 0]
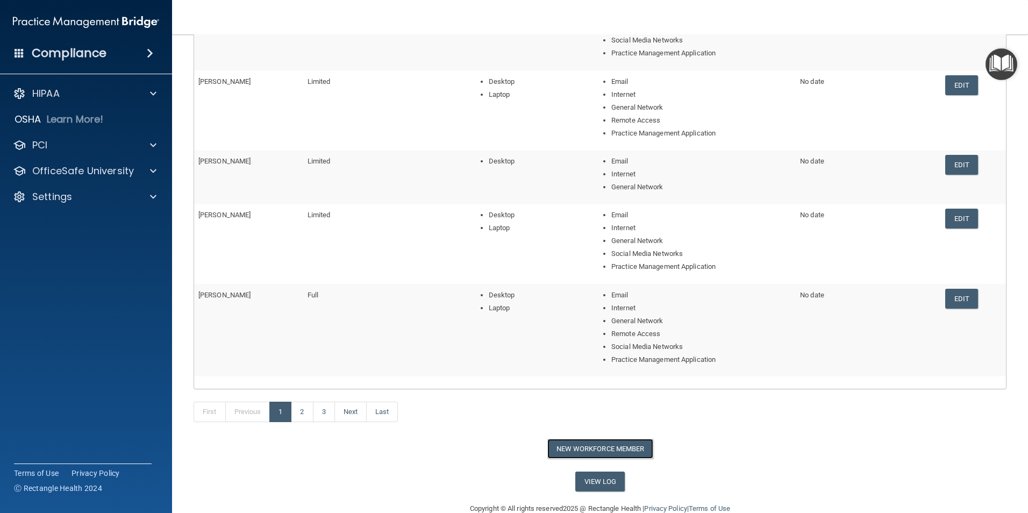
click at [622, 449] on button "New Workforce Member" at bounding box center [601, 449] width 106 height 20
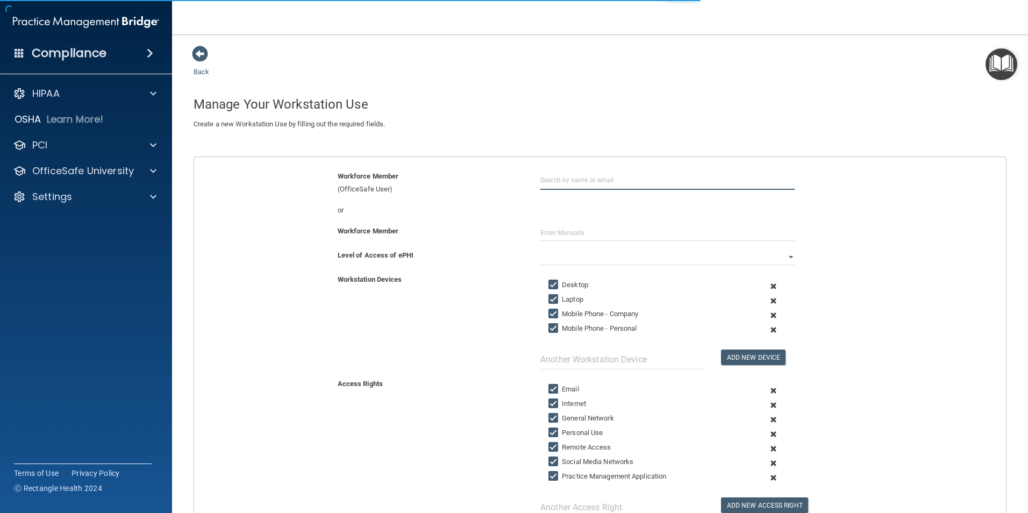
click at [564, 174] on input "text" at bounding box center [668, 180] width 254 height 20
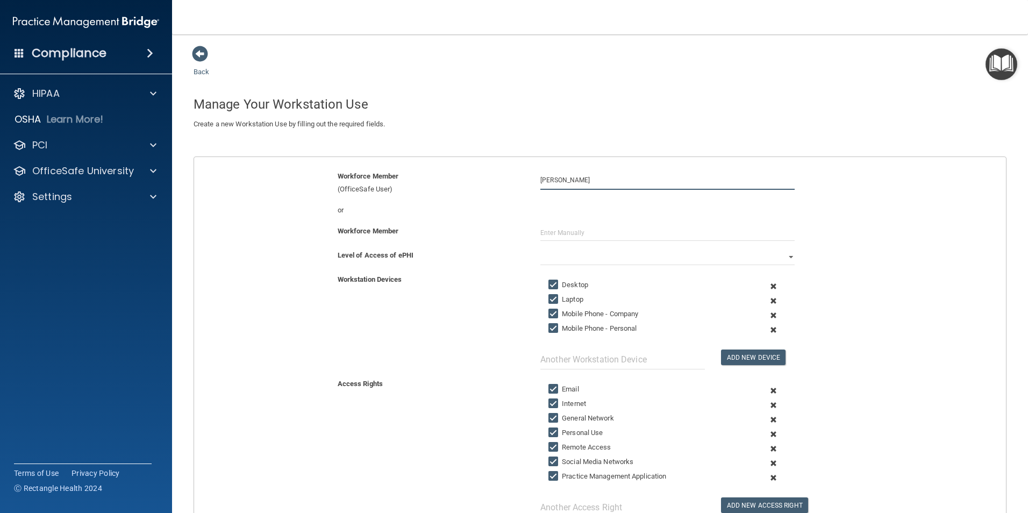
type input "Jeff Burgess"
drag, startPoint x: 787, startPoint y: 258, endPoint x: 776, endPoint y: 261, distance: 11.9
click at [786, 258] on select "Full Limited None" at bounding box center [668, 257] width 254 height 16
select select "1"
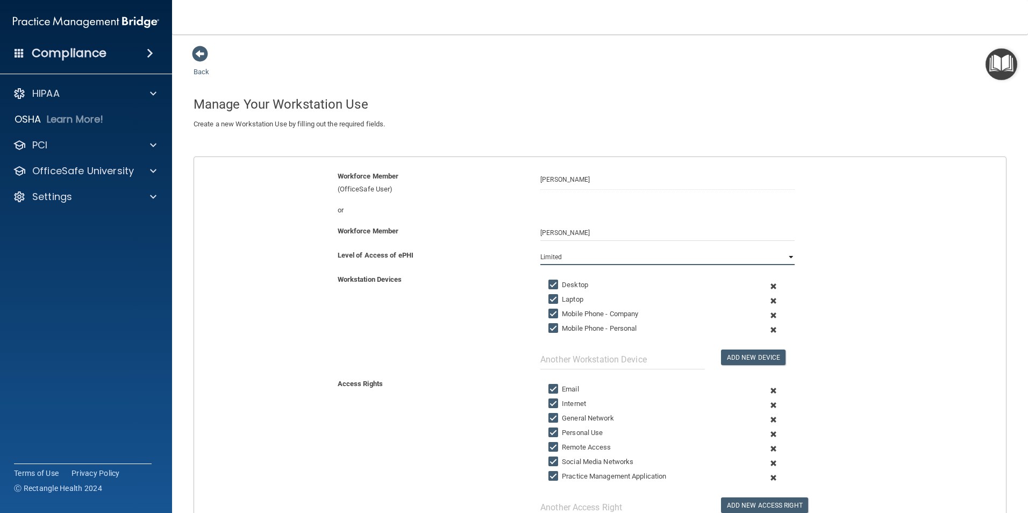
click at [541, 249] on select "Full Limited None" at bounding box center [668, 257] width 254 height 16
click at [549, 315] on input "Mobile Phone - Company" at bounding box center [555, 314] width 12 height 9
checkbox input "false"
click at [549, 330] on input "Mobile Phone - Personal" at bounding box center [555, 328] width 12 height 9
checkbox input "false"
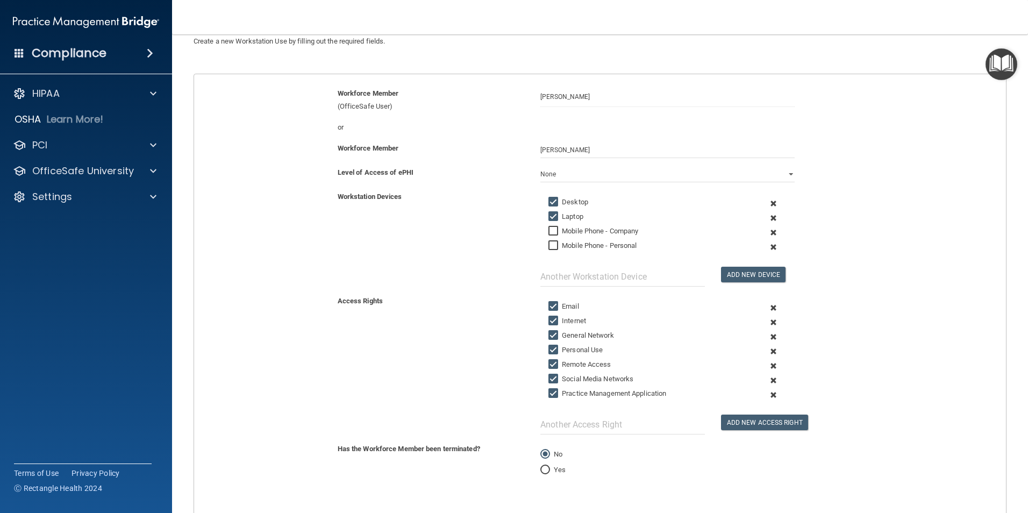
scroll to position [108, 0]
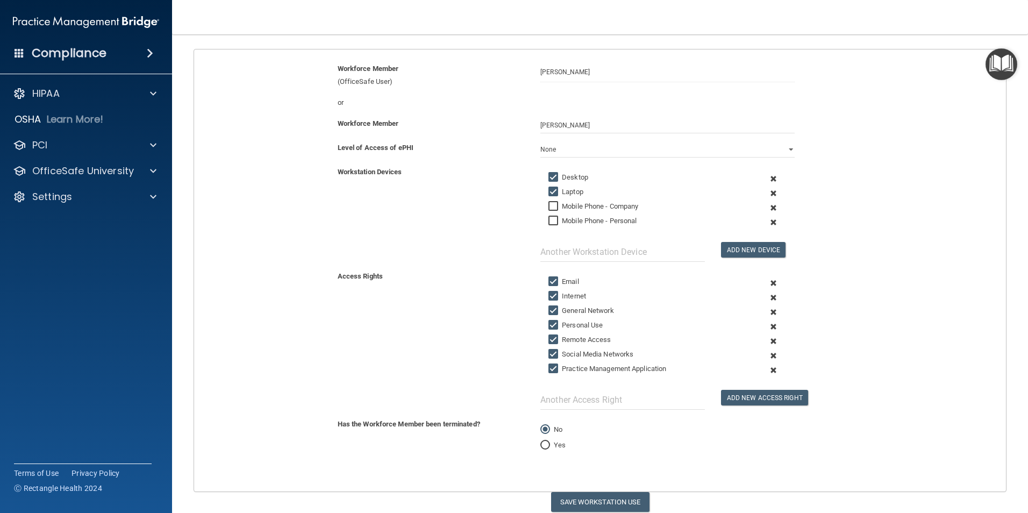
click at [550, 323] on input "Personal Use" at bounding box center [555, 325] width 12 height 9
checkbox input "false"
click at [549, 342] on input "Remote Access" at bounding box center [555, 340] width 12 height 9
checkbox input "false"
drag, startPoint x: 548, startPoint y: 353, endPoint x: 553, endPoint y: 360, distance: 8.5
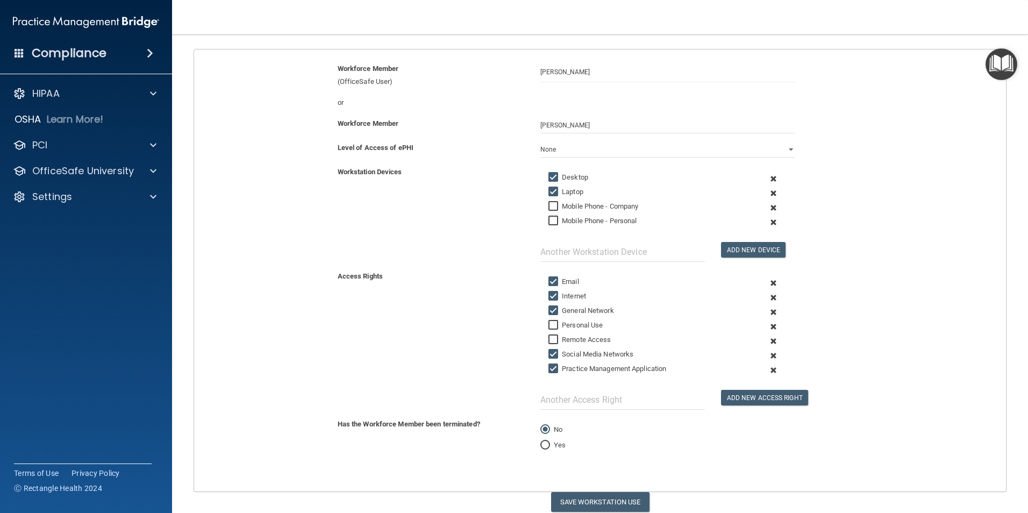
click at [551, 356] on input "Social Media Networks" at bounding box center [555, 354] width 12 height 9
checkbox input "false"
click at [549, 366] on input "Practice Management Application" at bounding box center [555, 369] width 12 height 9
checkbox input "false"
click at [586, 505] on button "Save Workstation Use" at bounding box center [600, 502] width 98 height 20
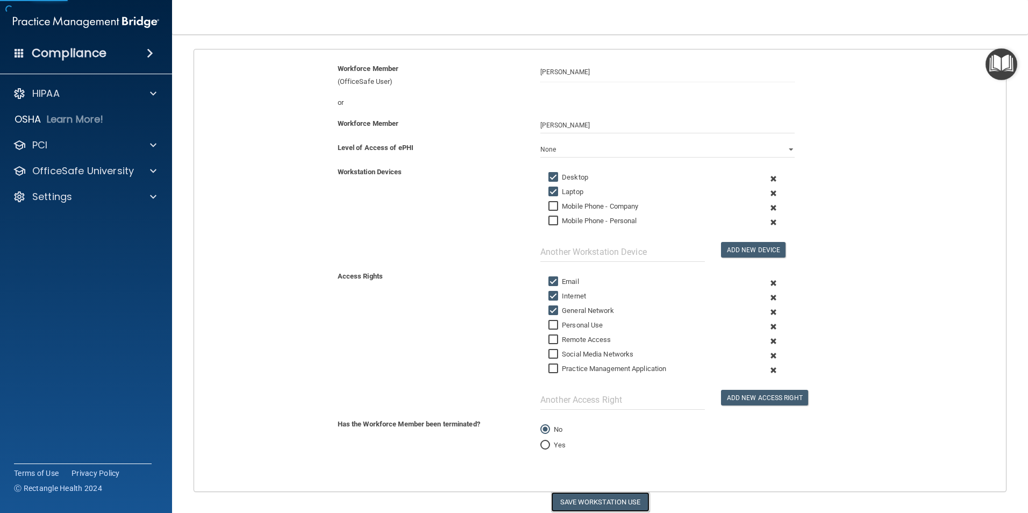
select select "? string:Limited ?"
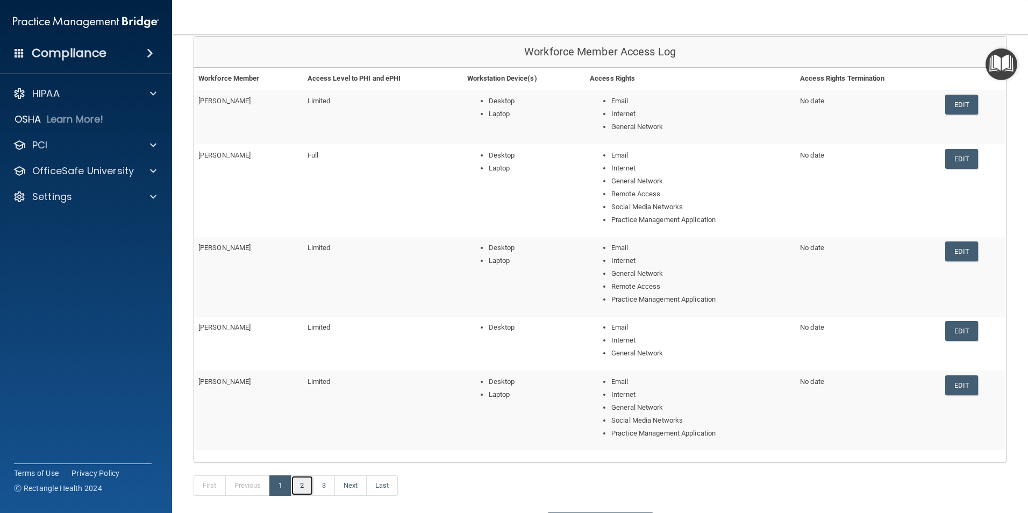
click at [298, 488] on link "2" at bounding box center [302, 485] width 22 height 20
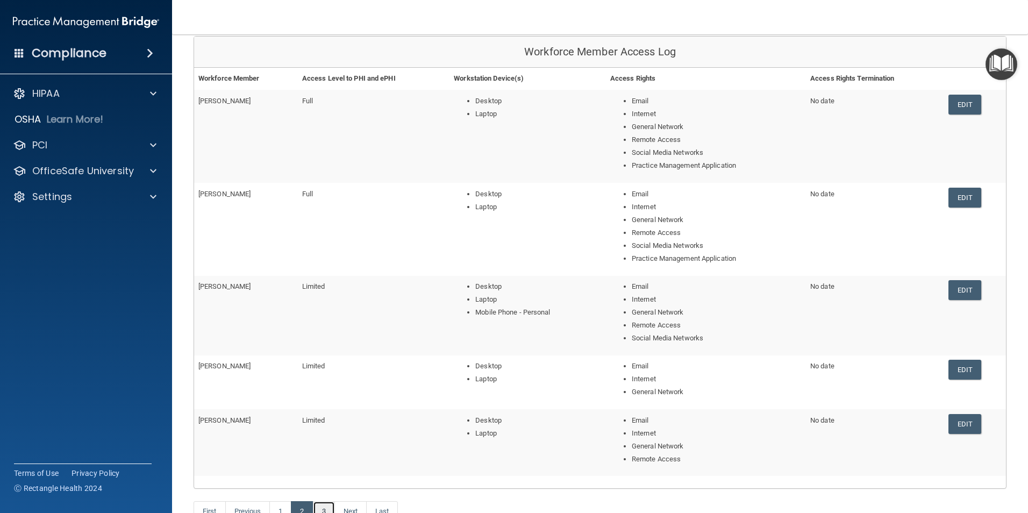
click at [323, 508] on link "3" at bounding box center [324, 511] width 22 height 20
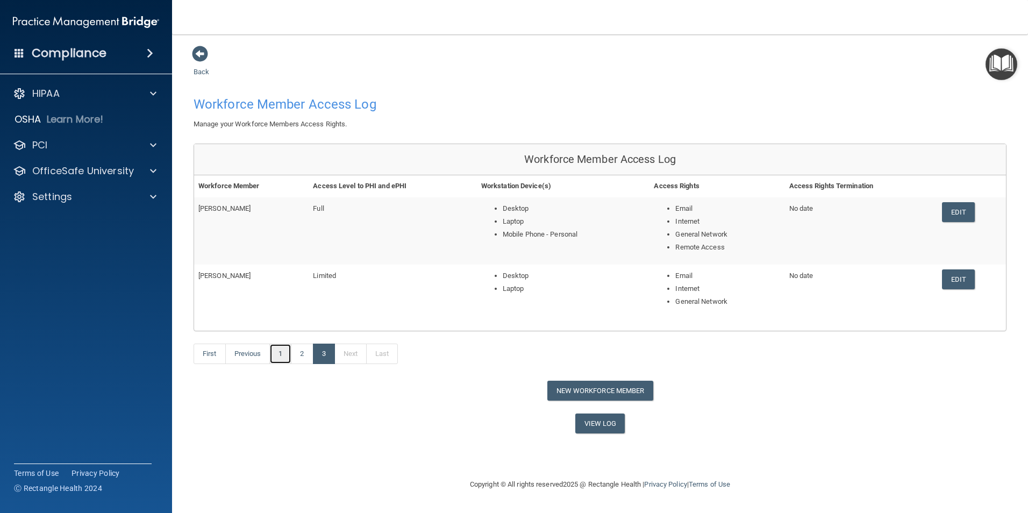
click at [287, 354] on link "1" at bounding box center [280, 354] width 22 height 20
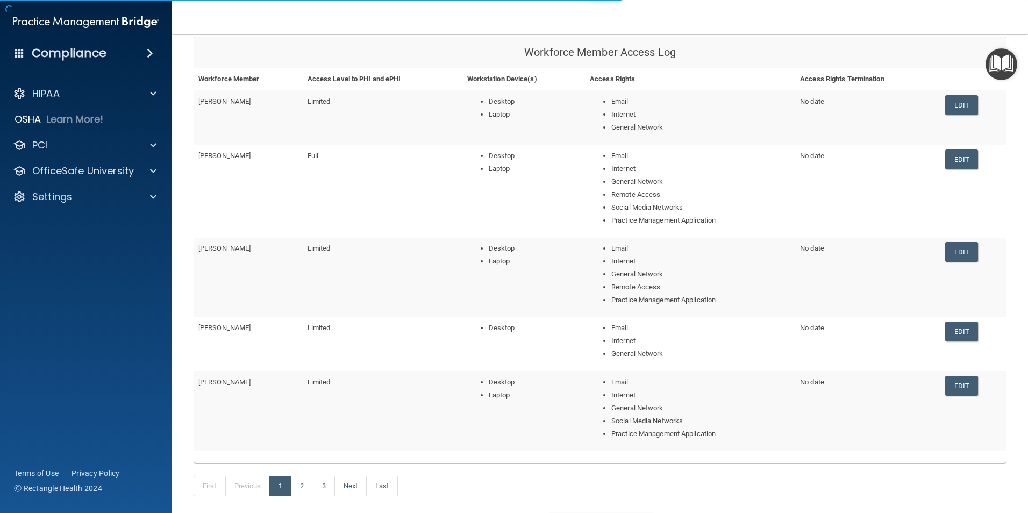
scroll to position [108, 0]
click at [303, 486] on link "2" at bounding box center [302, 485] width 22 height 20
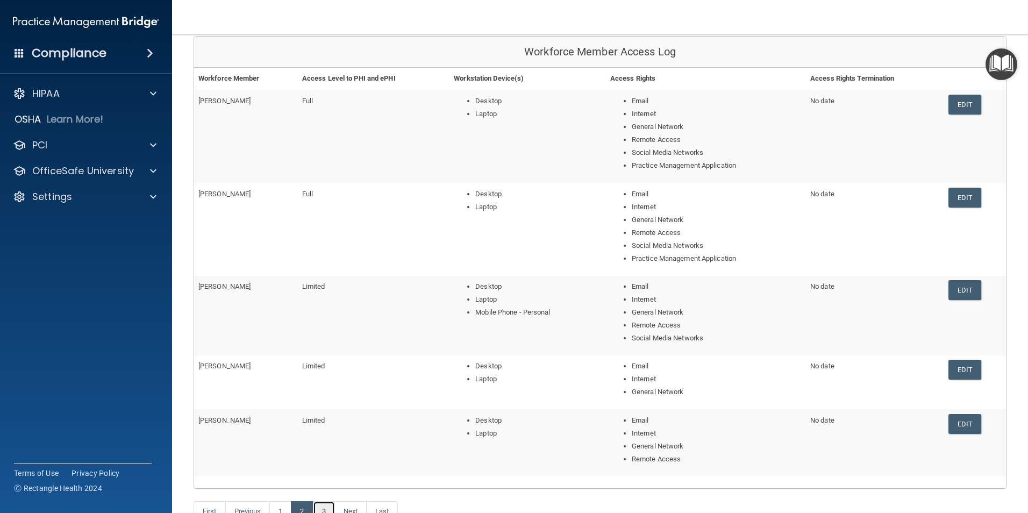
click at [330, 508] on link "3" at bounding box center [324, 511] width 22 height 20
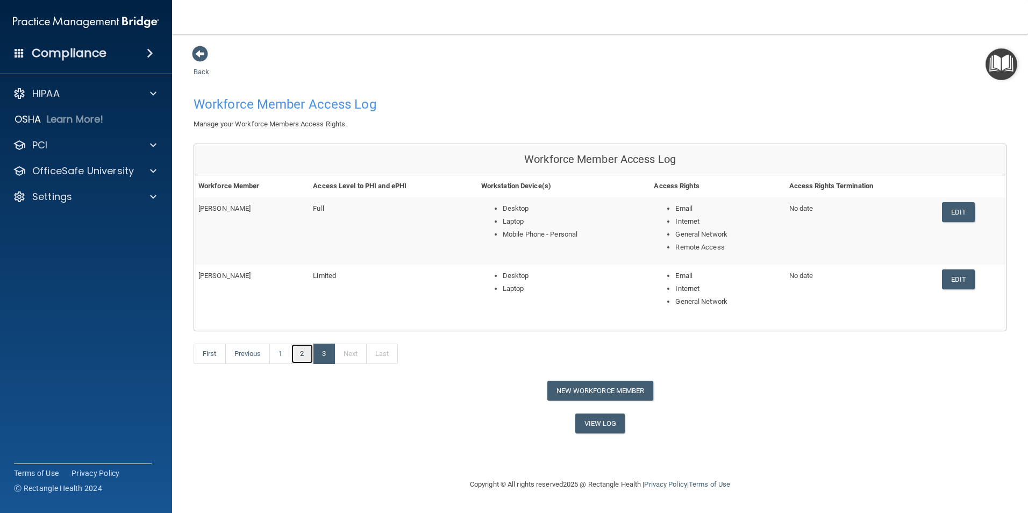
click at [309, 352] on link "2" at bounding box center [302, 354] width 22 height 20
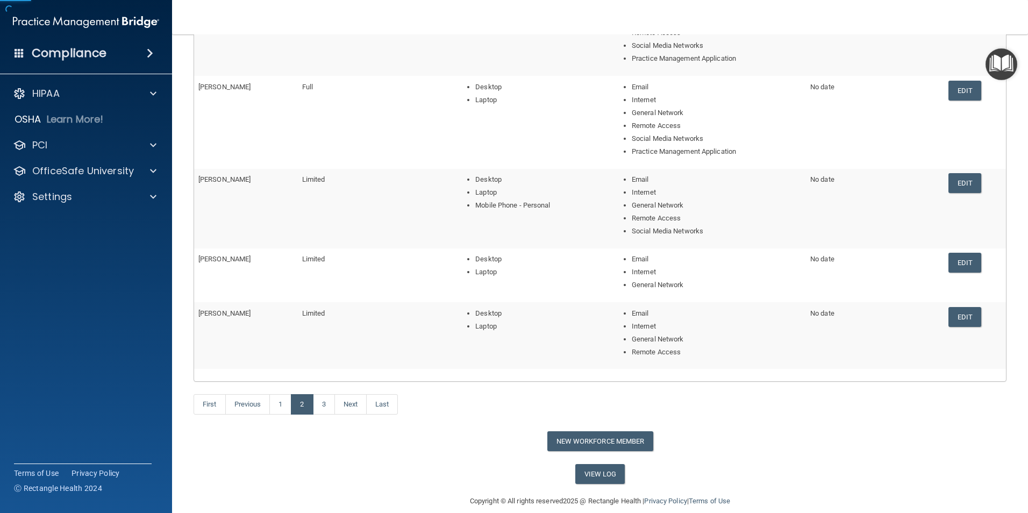
scroll to position [215, 0]
click at [281, 403] on link "1" at bounding box center [280, 404] width 22 height 20
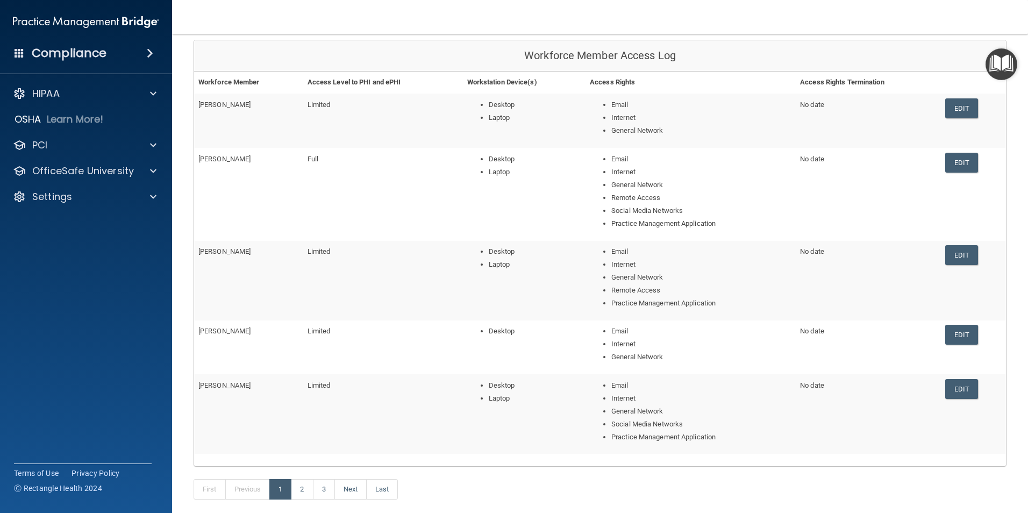
scroll to position [203, 0]
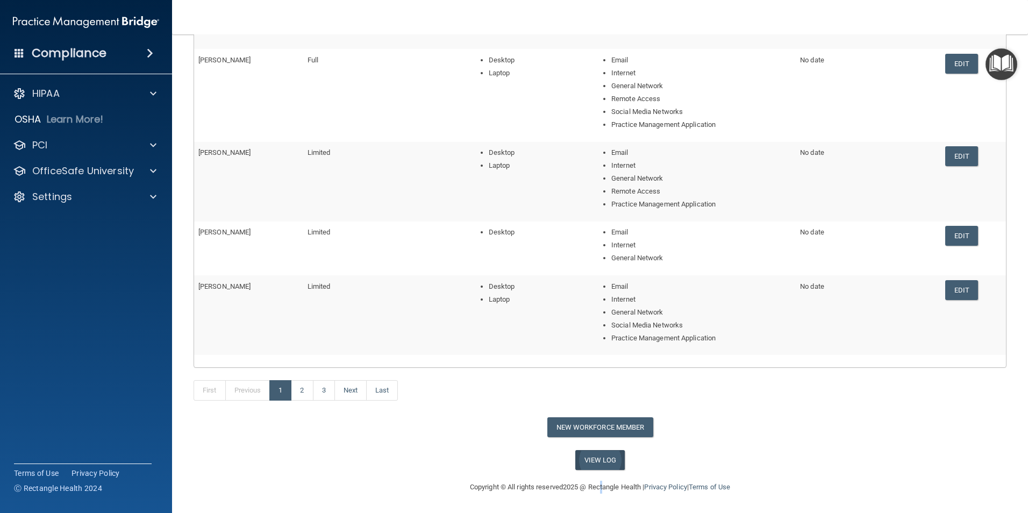
click at [597, 468] on main "Back Workforce Member Access Log Manage your Workforce Members Access Rights. W…" at bounding box center [600, 273] width 856 height 479
click at [596, 464] on link "View Log" at bounding box center [601, 460] width 50 height 20
click at [727, 435] on div "New Workforce Member" at bounding box center [600, 427] width 829 height 20
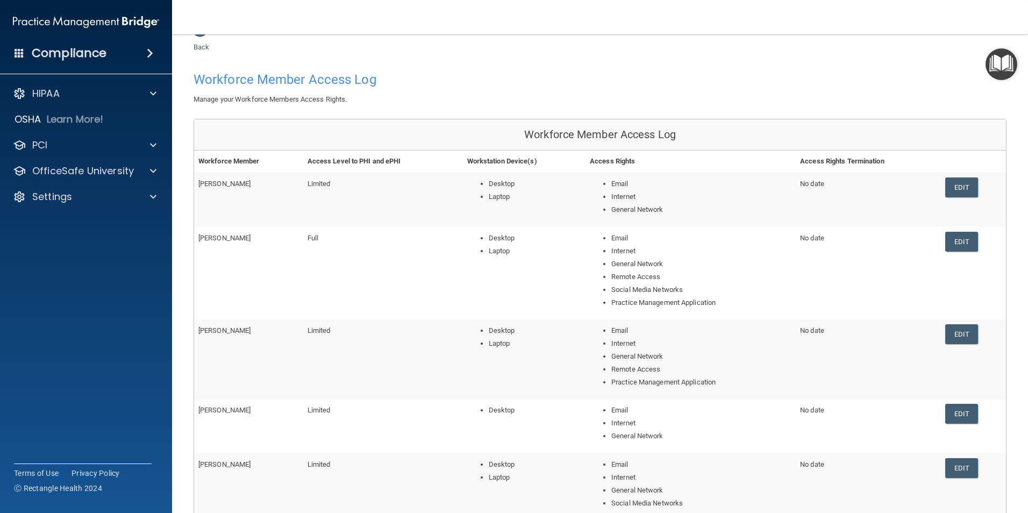
scroll to position [0, 0]
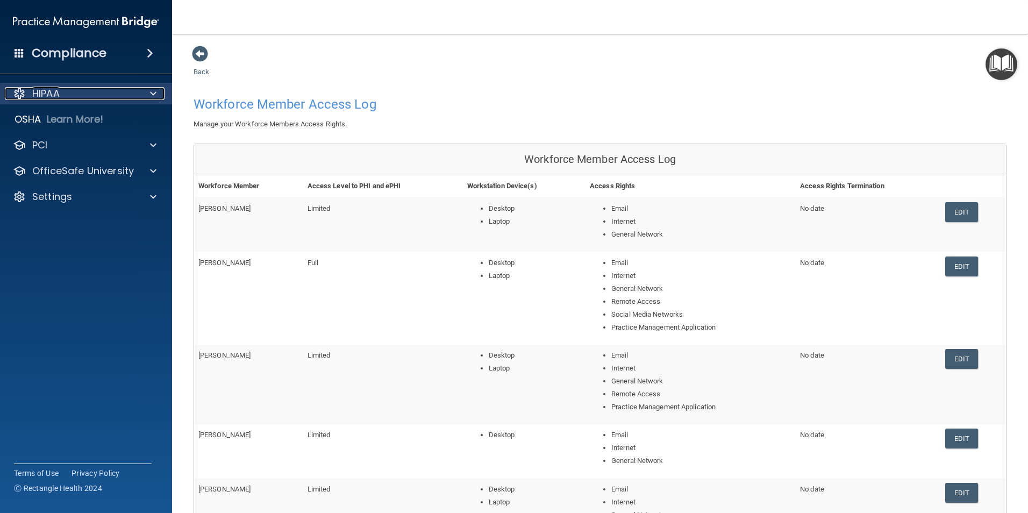
click at [153, 94] on span at bounding box center [153, 93] width 6 height 13
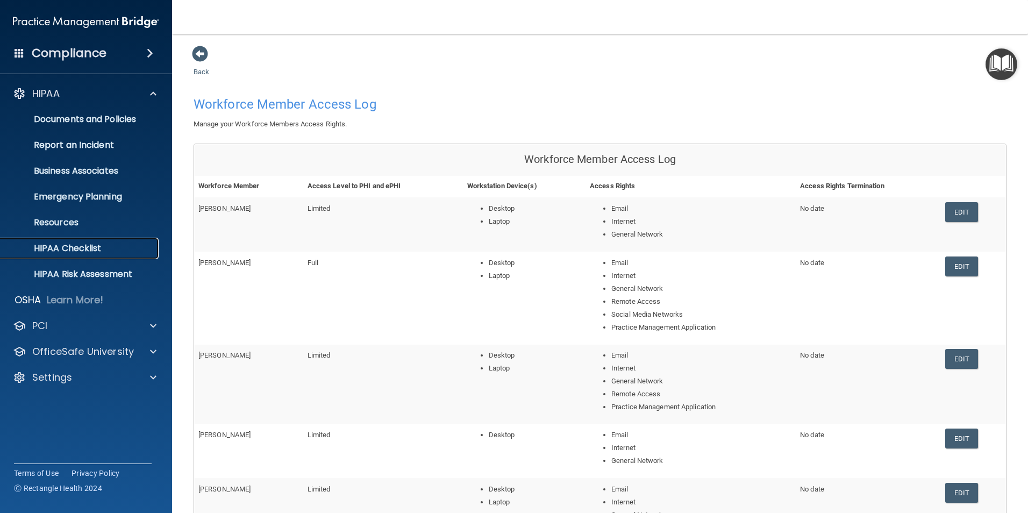
click at [87, 245] on p "HIPAA Checklist" at bounding box center [80, 248] width 147 height 11
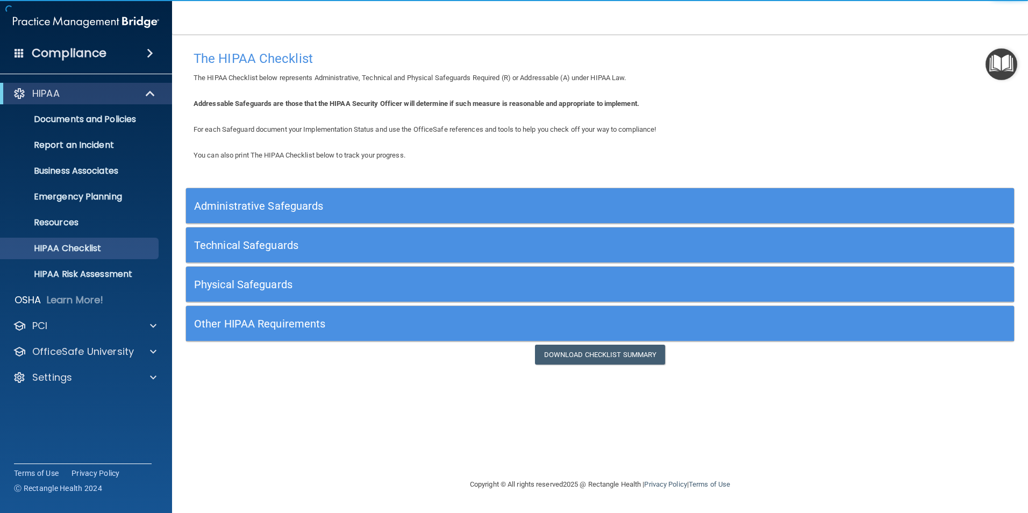
click at [303, 211] on h5 "Administrative Safeguards" at bounding box center [496, 206] width 605 height 12
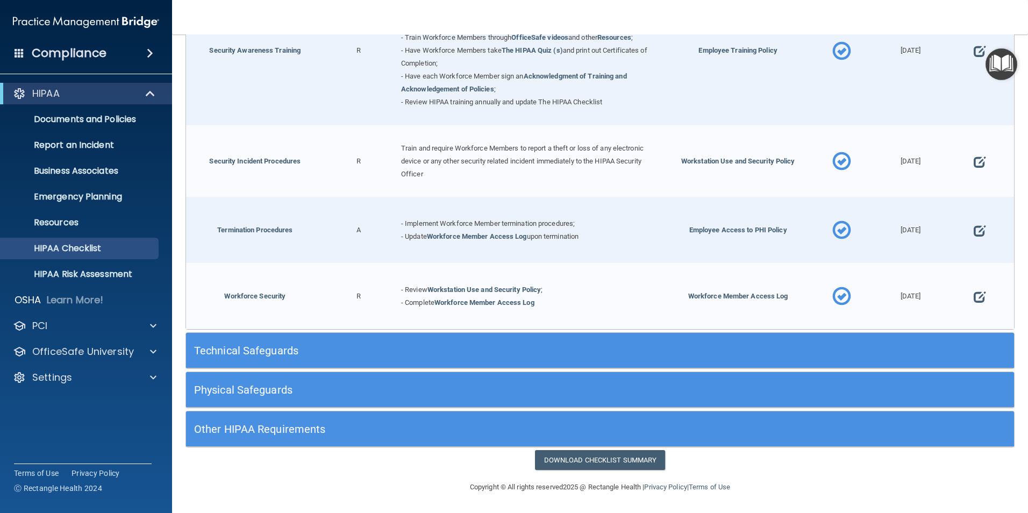
scroll to position [1031, 0]
click at [602, 460] on link "Download Checklist Summary" at bounding box center [600, 460] width 131 height 20
click at [95, 273] on p "HIPAA Risk Assessment" at bounding box center [80, 274] width 147 height 11
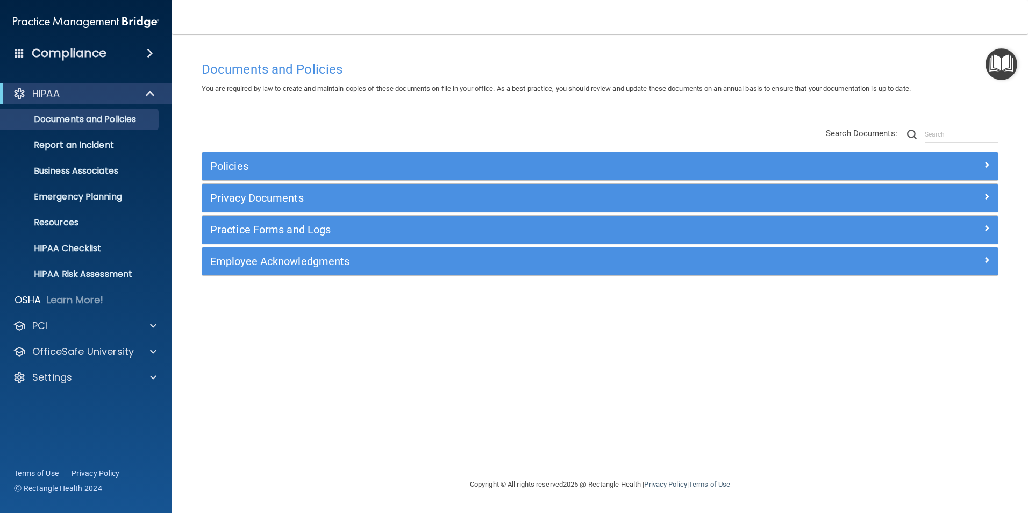
click at [746, 366] on div "Documents and Policies You are required by law to create and maintain copies of…" at bounding box center [600, 267] width 813 height 422
click at [236, 340] on div "Documents and Policies You are required by law to create and maintain copies of…" at bounding box center [600, 267] width 813 height 422
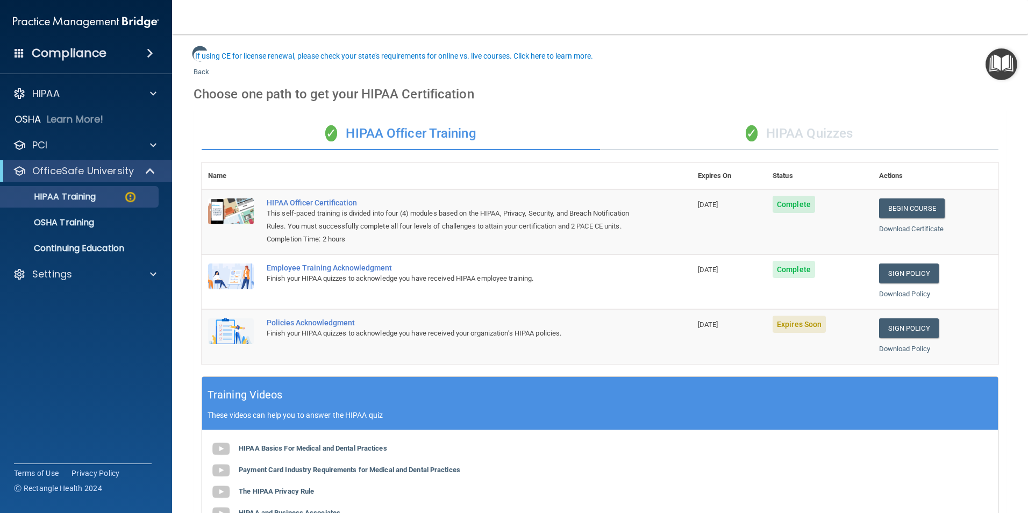
scroll to position [54, 0]
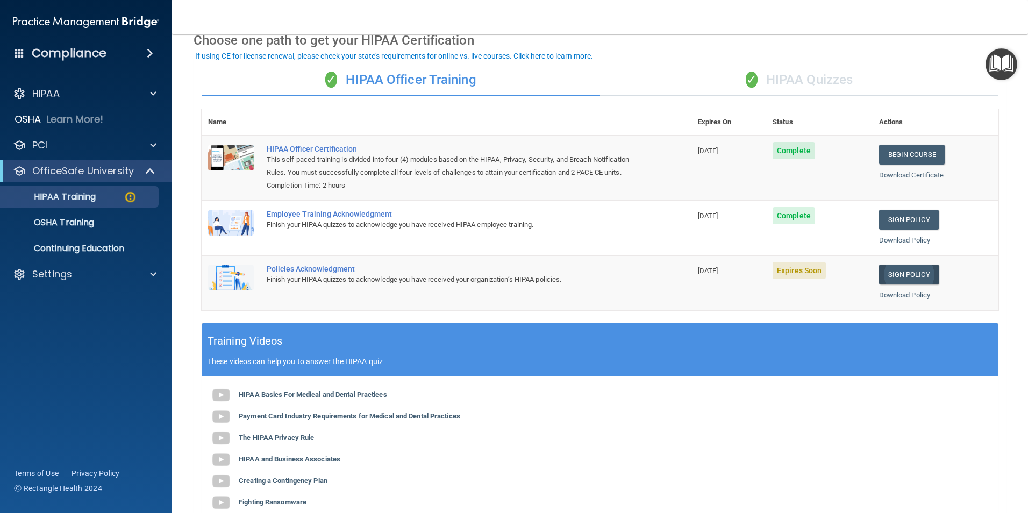
click at [900, 285] on link "Sign Policy" at bounding box center [909, 275] width 60 height 20
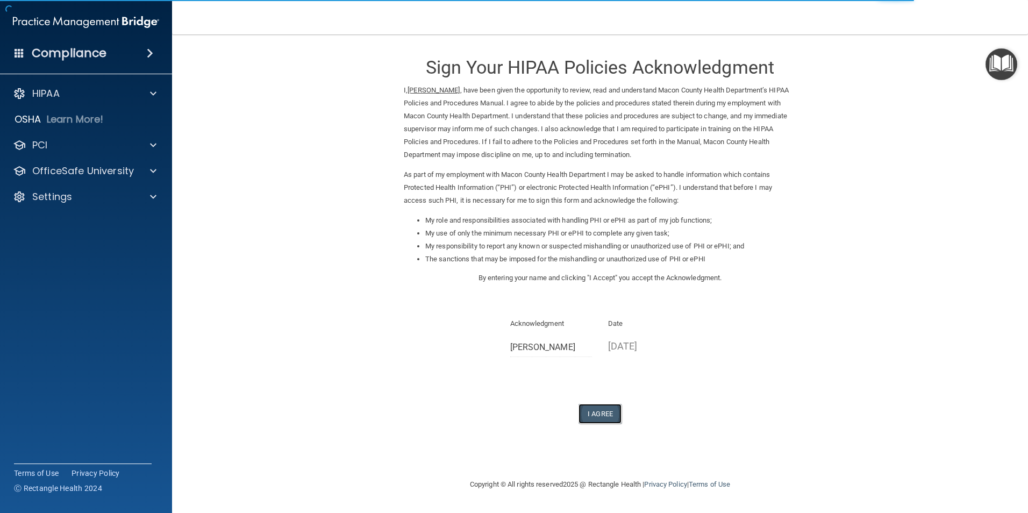
click at [596, 415] on button "I Agree" at bounding box center [600, 414] width 43 height 20
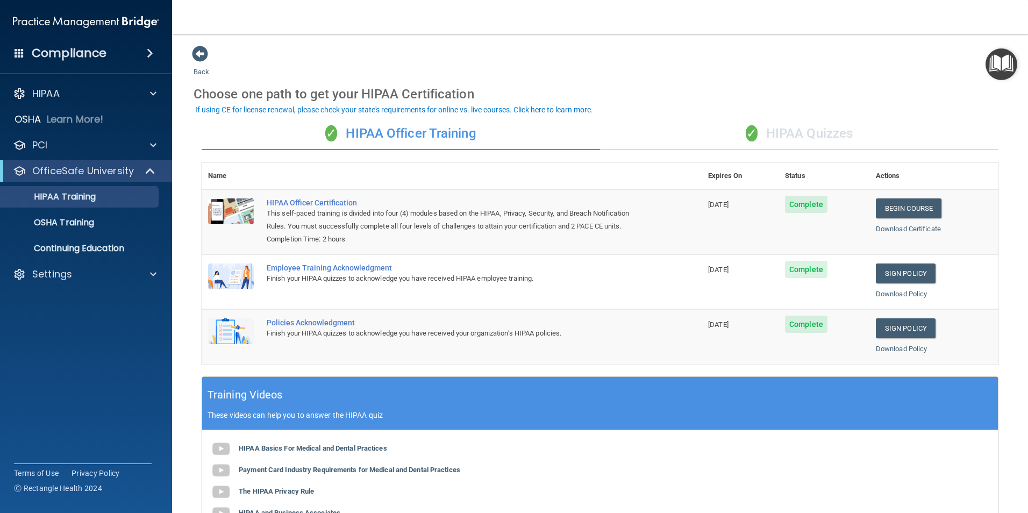
click at [878, 108] on div "Choose one path to get your HIPAA Certification" at bounding box center [600, 94] width 813 height 31
click at [153, 94] on span at bounding box center [153, 93] width 6 height 13
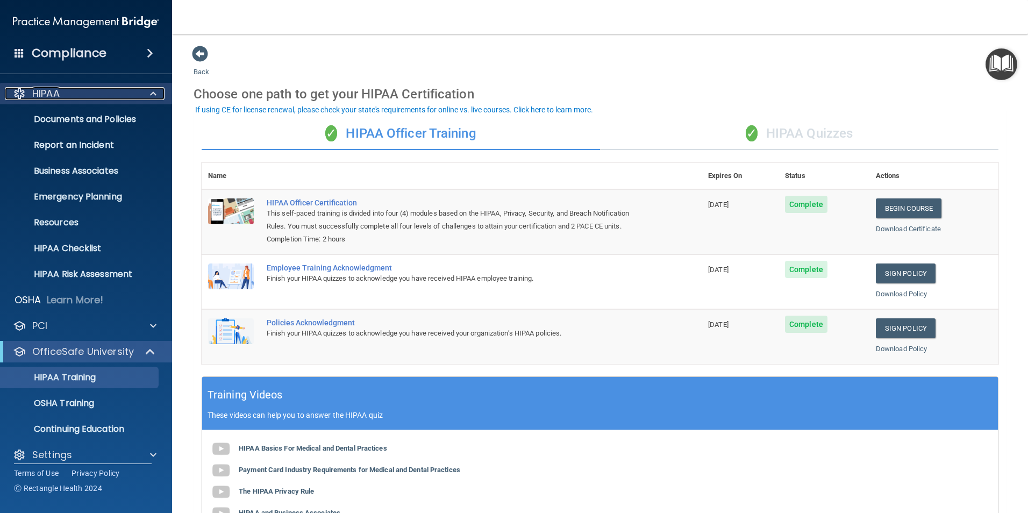
click at [153, 94] on span at bounding box center [153, 93] width 6 height 13
